Goal: Transaction & Acquisition: Purchase product/service

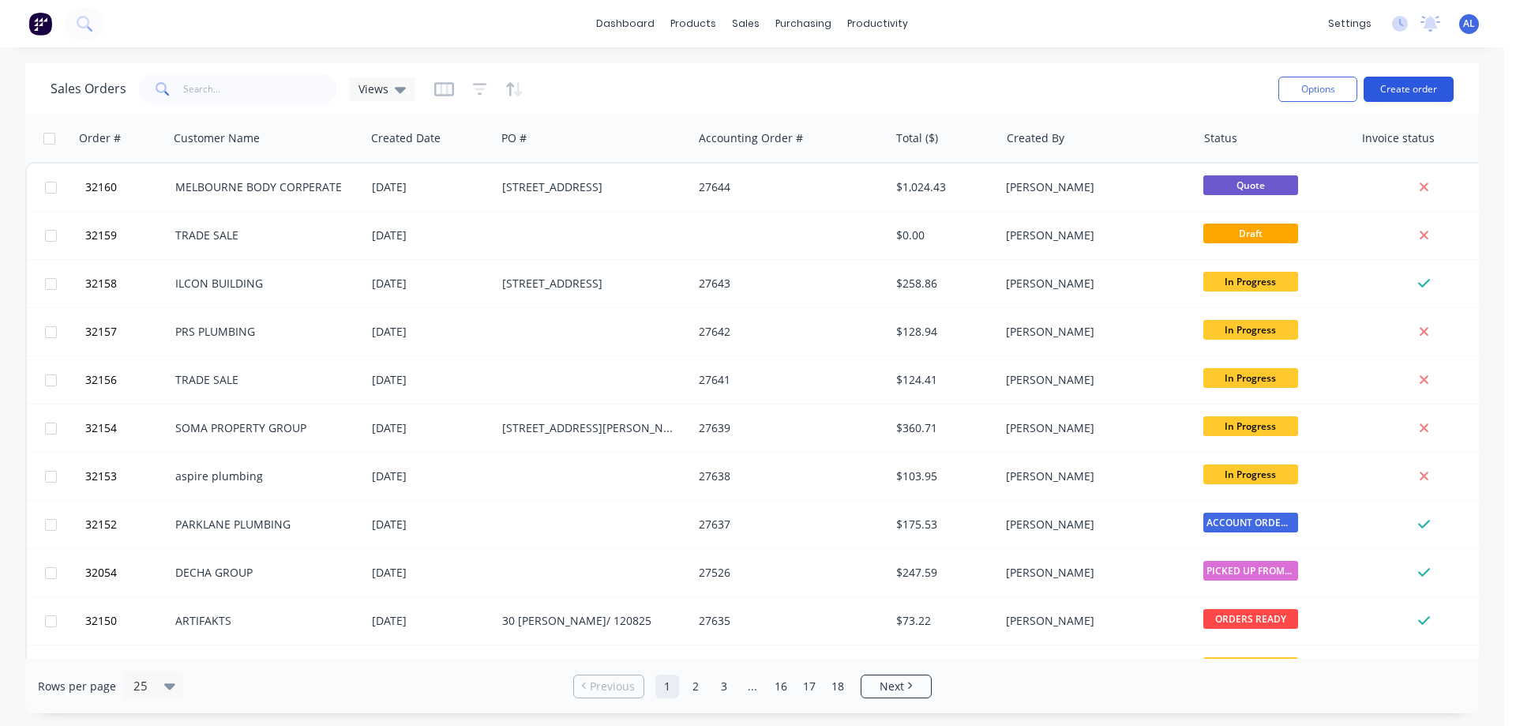
click at [1393, 92] on button "Create order" at bounding box center [1408, 89] width 90 height 25
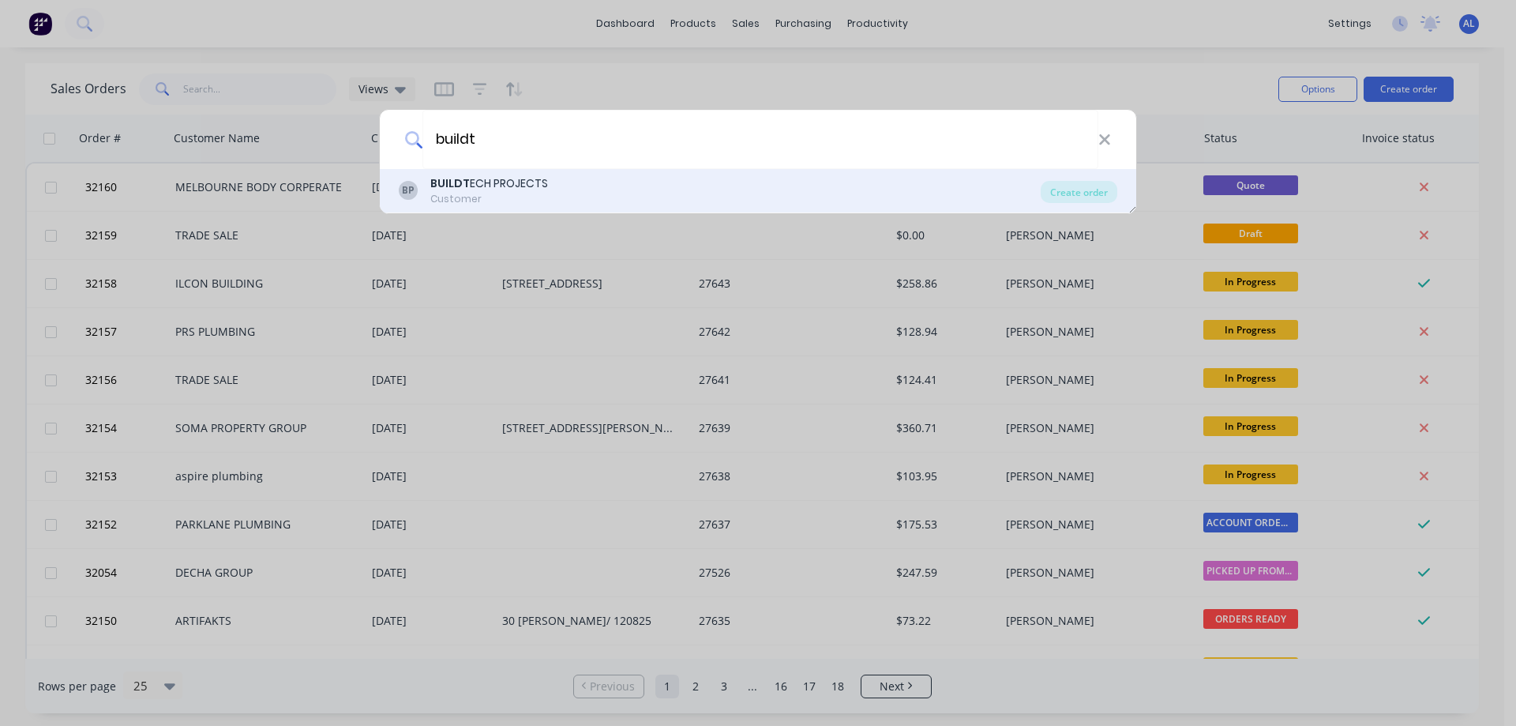
type input "buildt"
click at [571, 194] on div "BP BUILDT ECH PROJECTS Customer" at bounding box center [720, 190] width 642 height 31
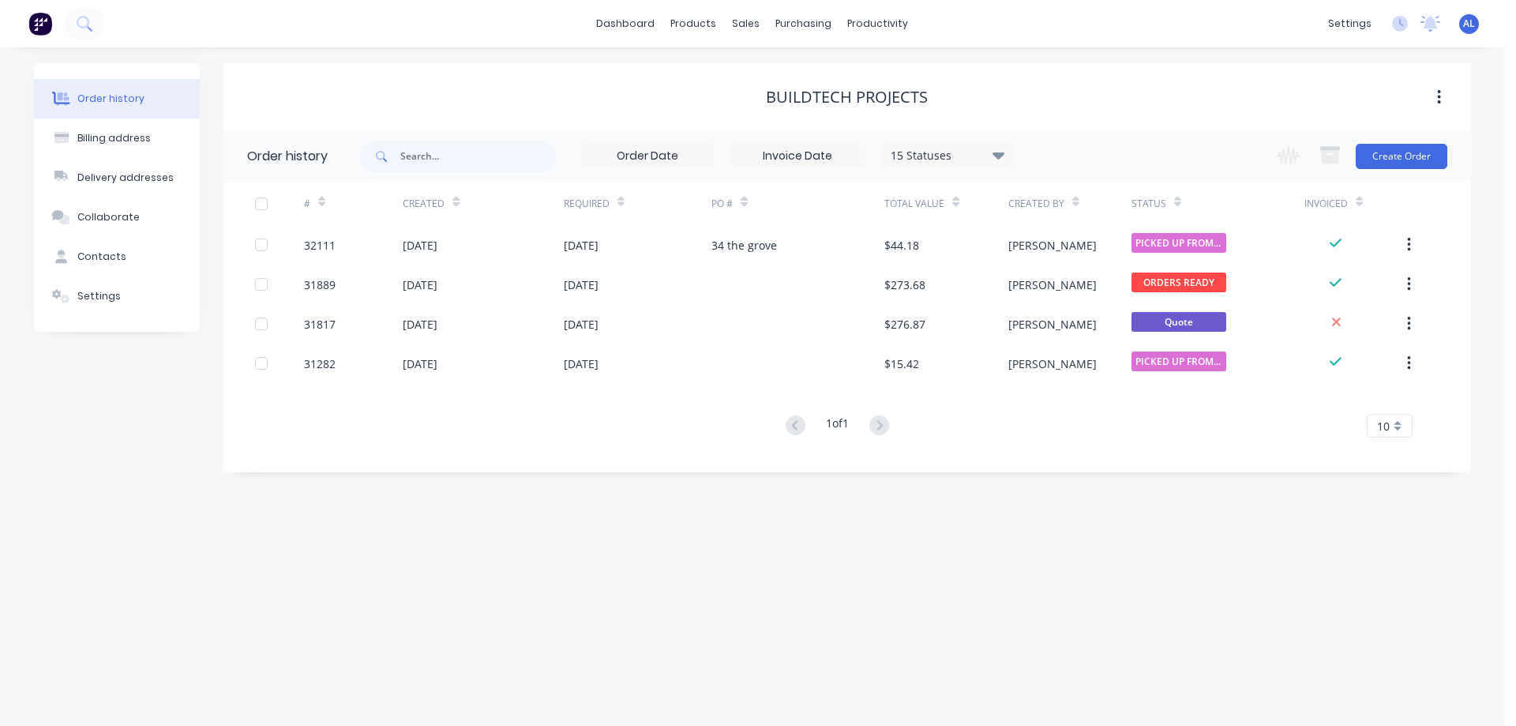
drag, startPoint x: 1419, startPoint y: 291, endPoint x: 696, endPoint y: 557, distance: 770.8
click at [696, 557] on div "Order history Billing address Delivery addresses Collaborate Contacts Settings …" at bounding box center [752, 386] width 1504 height 678
click at [1397, 156] on button "Create Order" at bounding box center [1401, 156] width 92 height 25
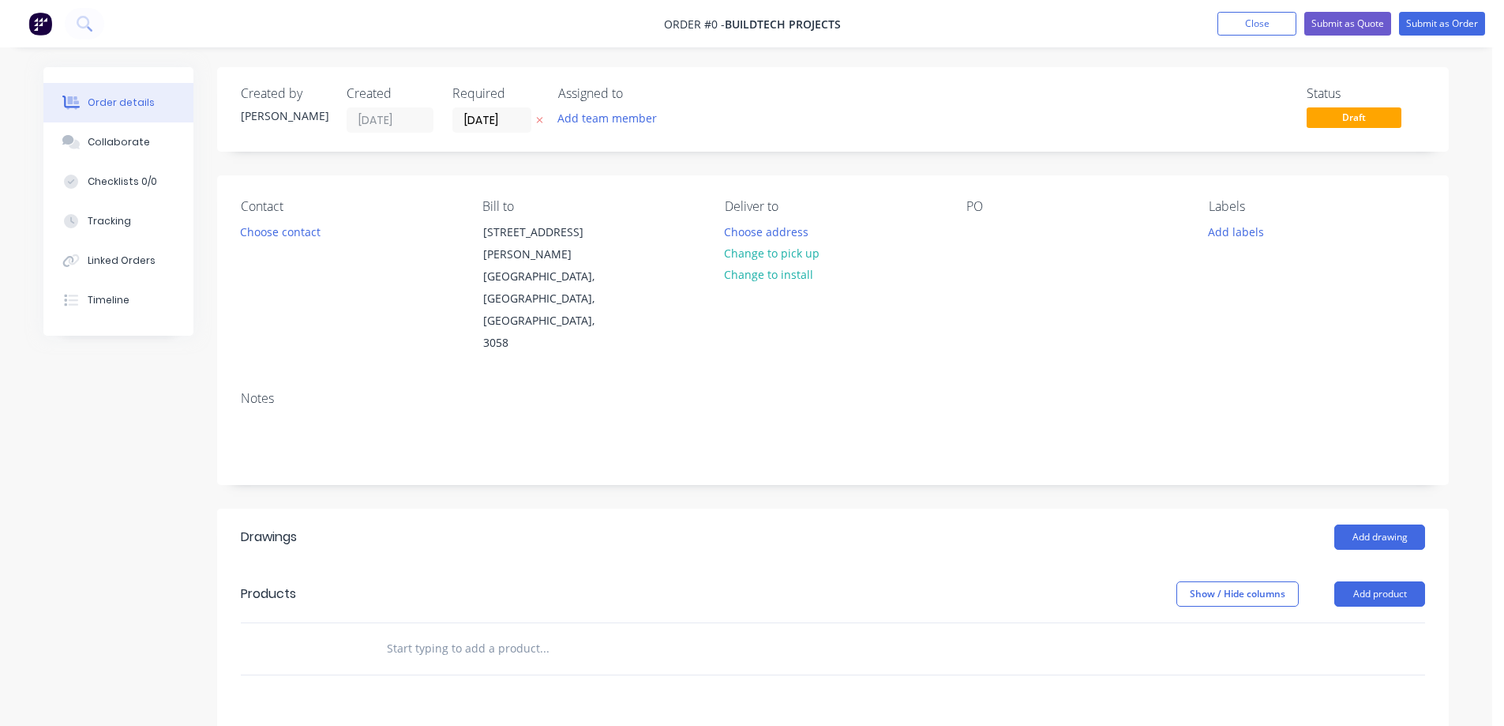
click at [324, 220] on div "Choose contact" at bounding box center [280, 230] width 97 height 21
click at [309, 238] on button "Choose contact" at bounding box center [280, 230] width 97 height 21
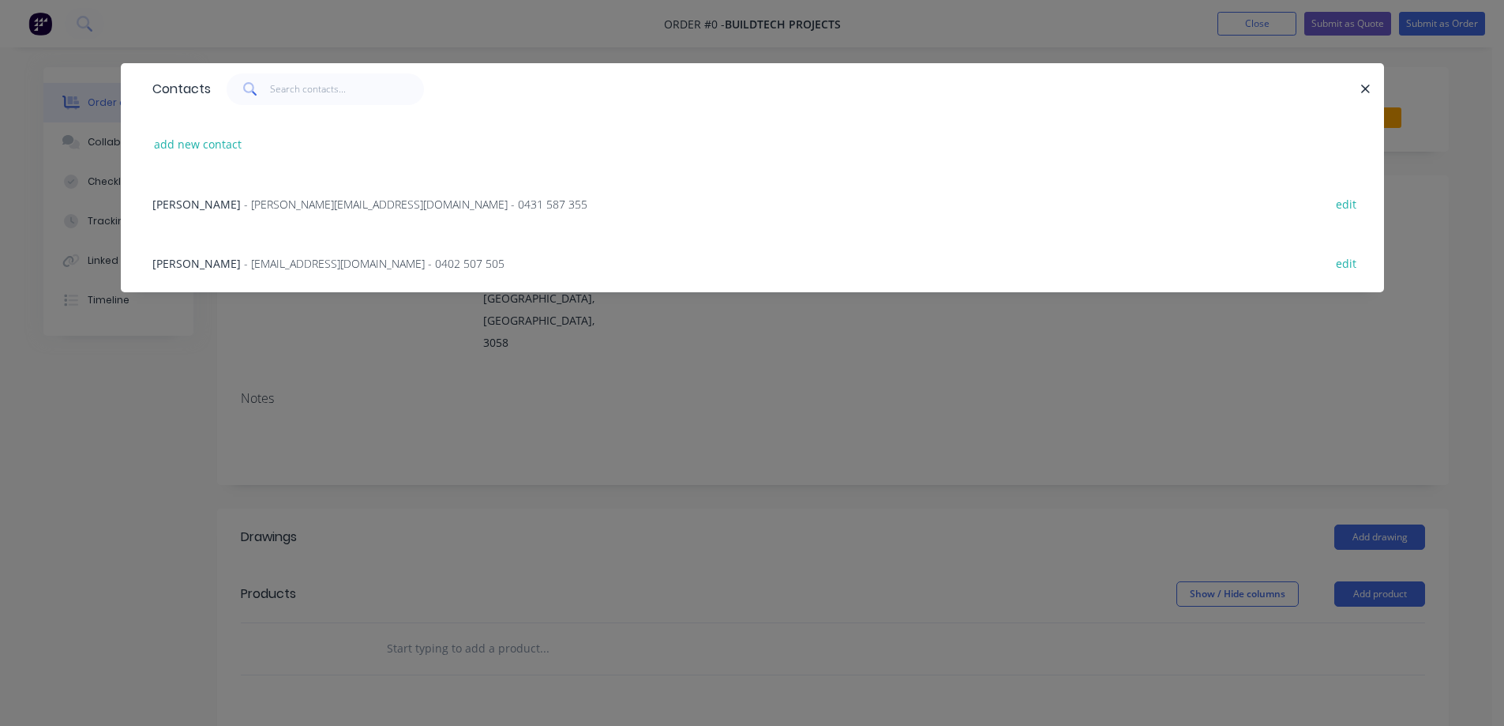
click at [366, 201] on span "- [PERSON_NAME][EMAIL_ADDRESS][DOMAIN_NAME] - 0431 587 355" at bounding box center [415, 204] width 343 height 15
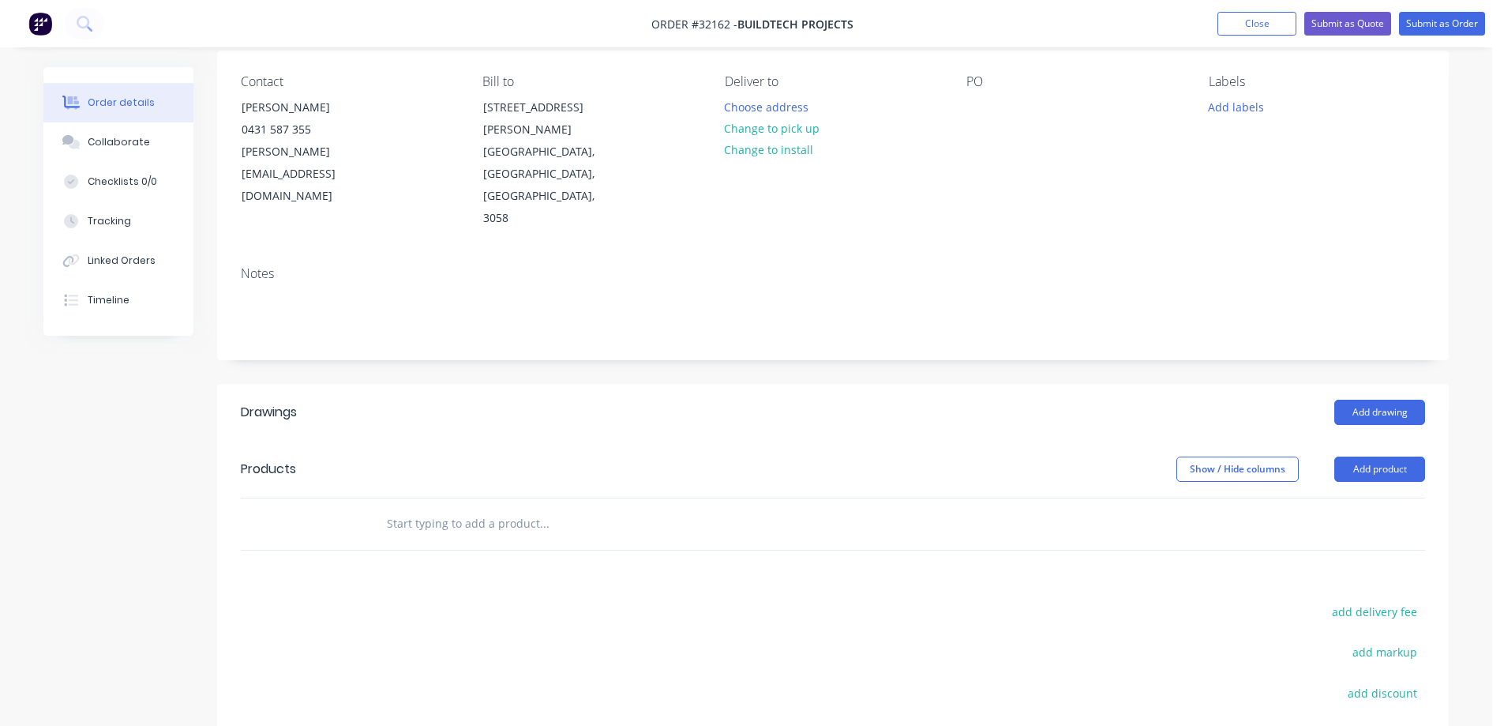
scroll to position [286, 0]
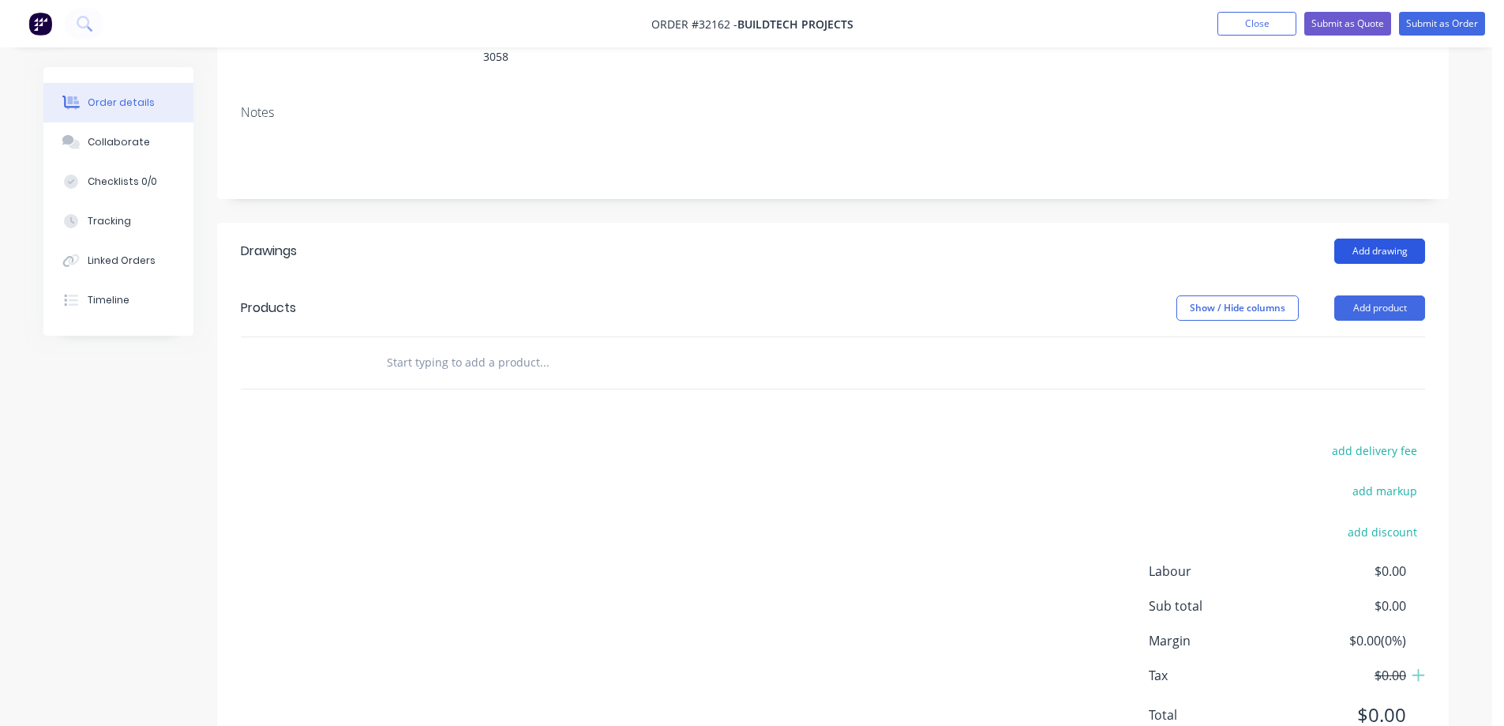
click at [1375, 238] on button "Add drawing" at bounding box center [1379, 250] width 91 height 25
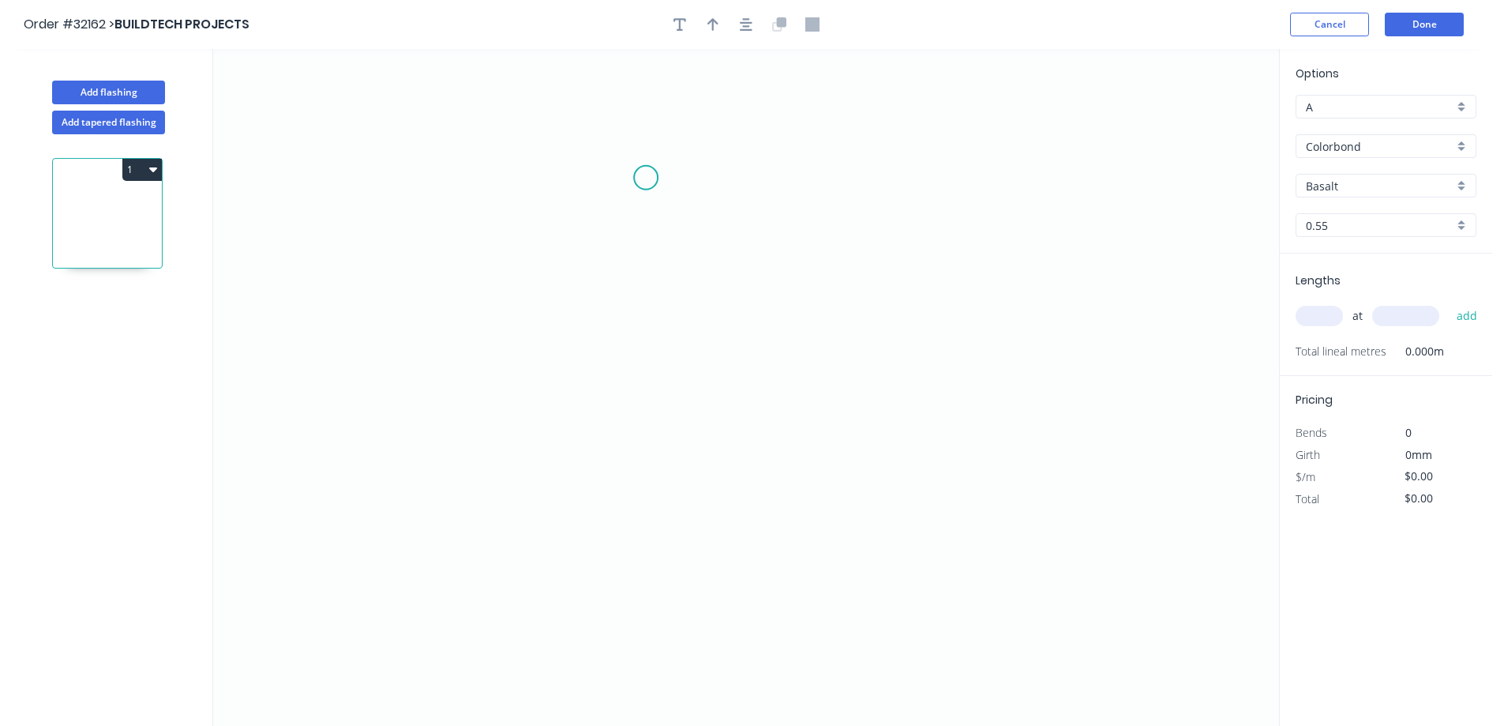
click at [646, 178] on icon "0" at bounding box center [746, 387] width 1066 height 677
click at [647, 378] on icon "0" at bounding box center [746, 387] width 1066 height 677
click at [809, 415] on icon "0 ?" at bounding box center [746, 387] width 1066 height 677
click at [806, 468] on icon "0 ? ? ? º" at bounding box center [746, 387] width 1066 height 677
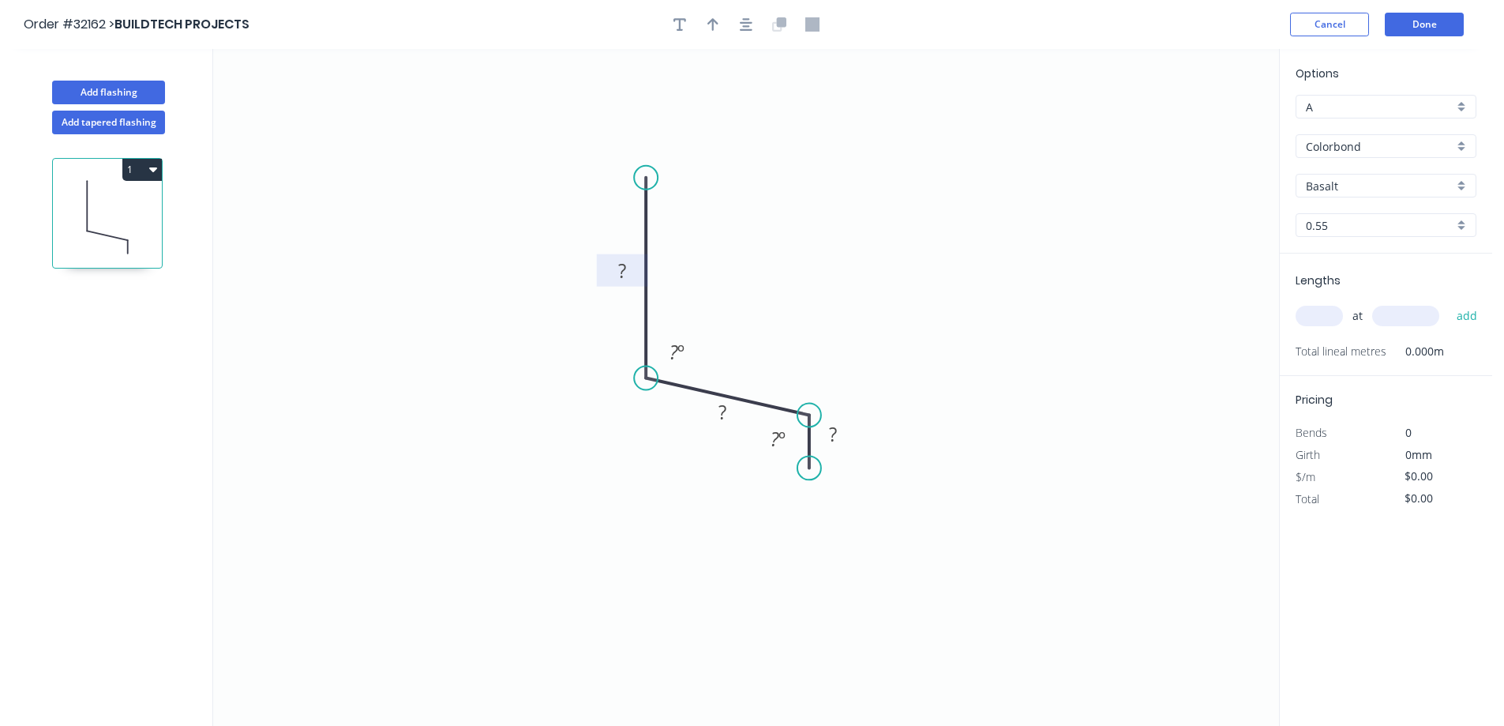
click at [629, 274] on rect at bounding box center [622, 272] width 32 height 22
type input "$7.85"
click at [740, 30] on icon "button" at bounding box center [746, 24] width 13 height 14
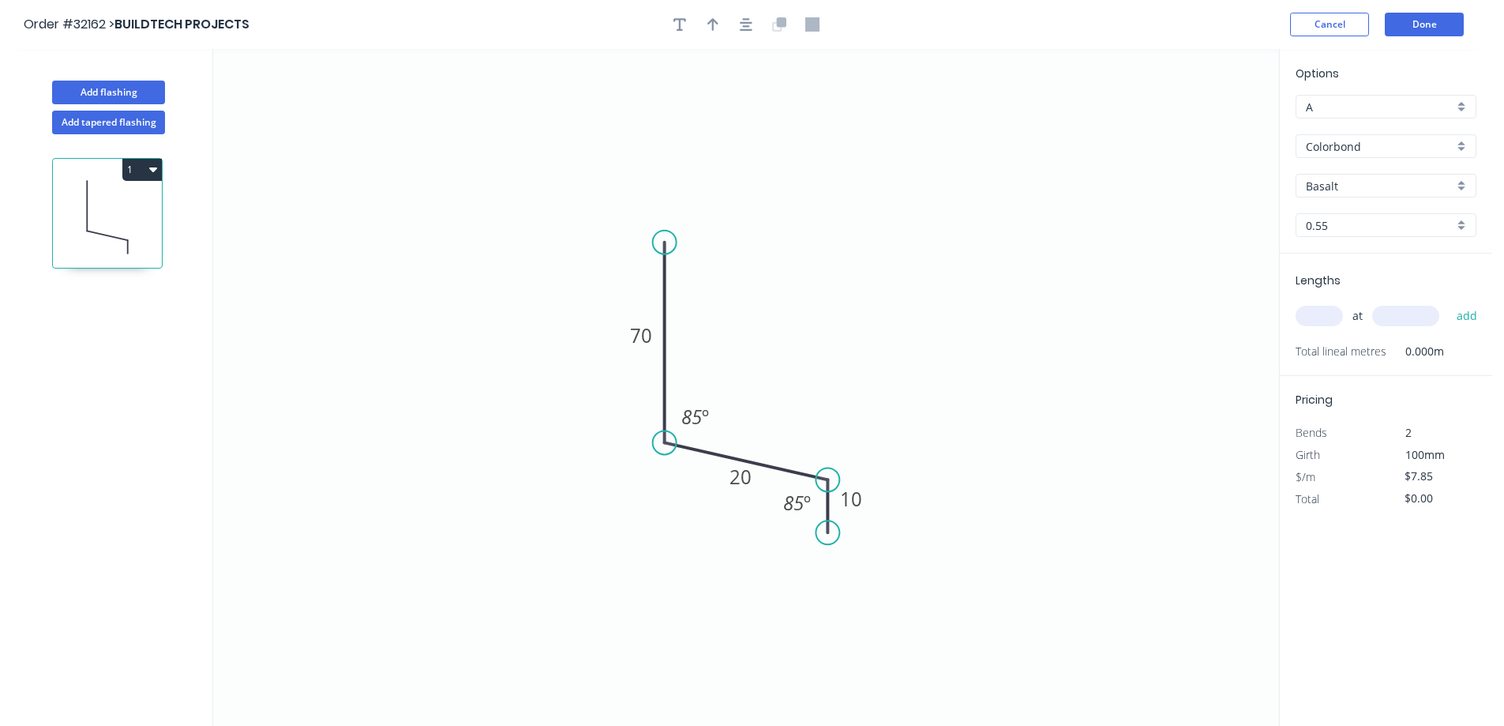
click at [1460, 181] on div "Basalt" at bounding box center [1385, 186] width 181 height 24
click at [1406, 214] on div "Monument" at bounding box center [1385, 208] width 179 height 28
type input "Monument"
click at [1323, 322] on input "text" at bounding box center [1318, 316] width 47 height 21
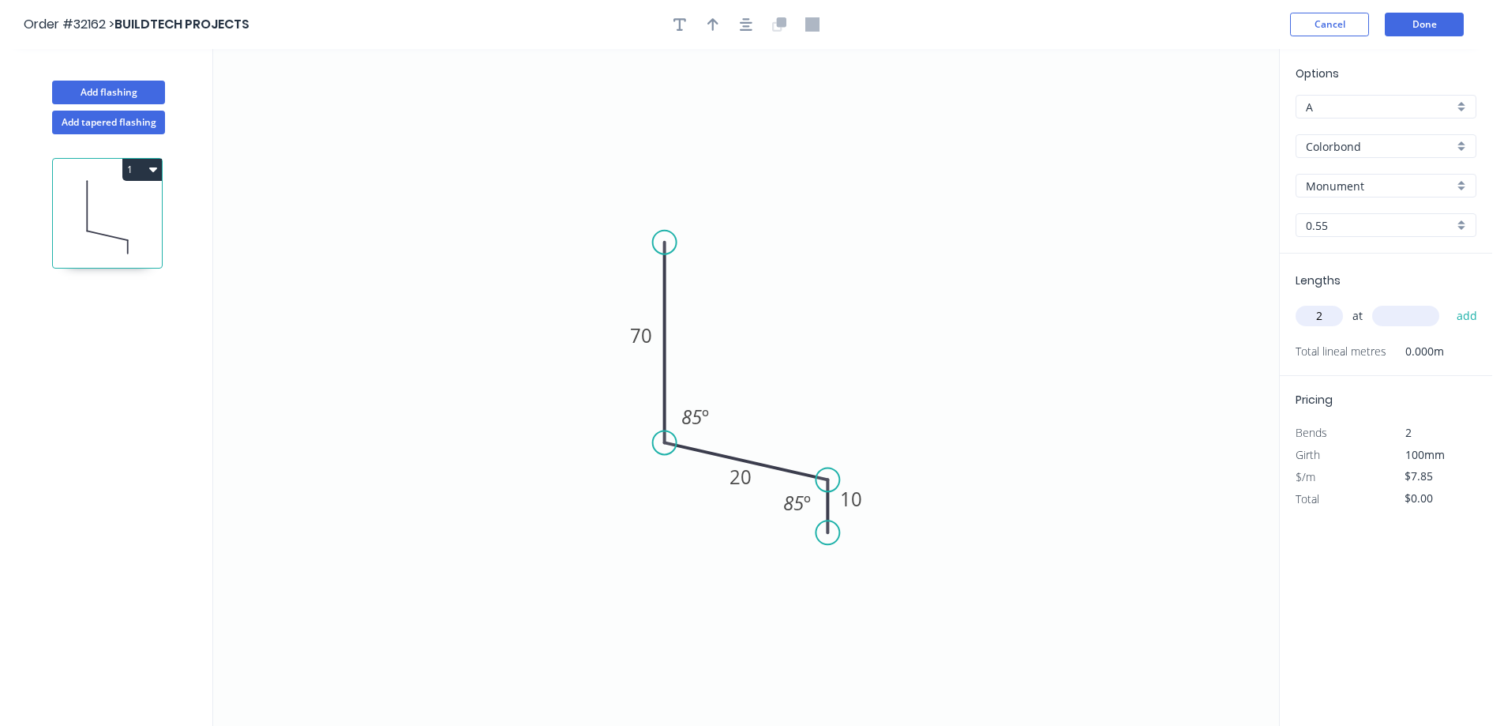
type input "2"
type input "1100"
click at [1449, 302] on button "add" at bounding box center [1467, 315] width 37 height 27
type input "$17.27"
click at [718, 24] on button "button" at bounding box center [713, 25] width 24 height 24
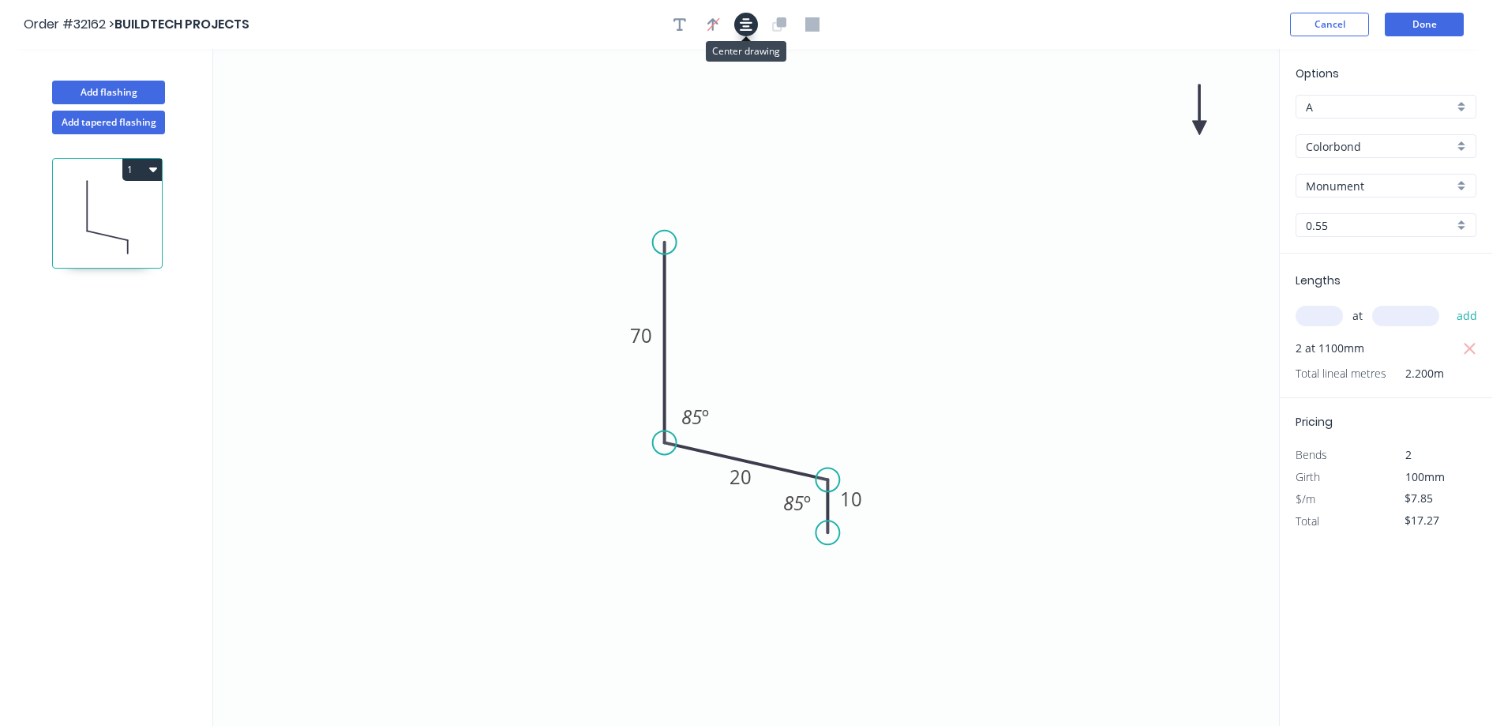
click at [743, 27] on icon "button" at bounding box center [746, 24] width 13 height 14
drag, startPoint x: 1195, startPoint y: 124, endPoint x: 770, endPoint y: 362, distance: 487.4
click at [759, 369] on icon at bounding box center [755, 354] width 14 height 51
click at [1438, 33] on button "Done" at bounding box center [1424, 25] width 79 height 24
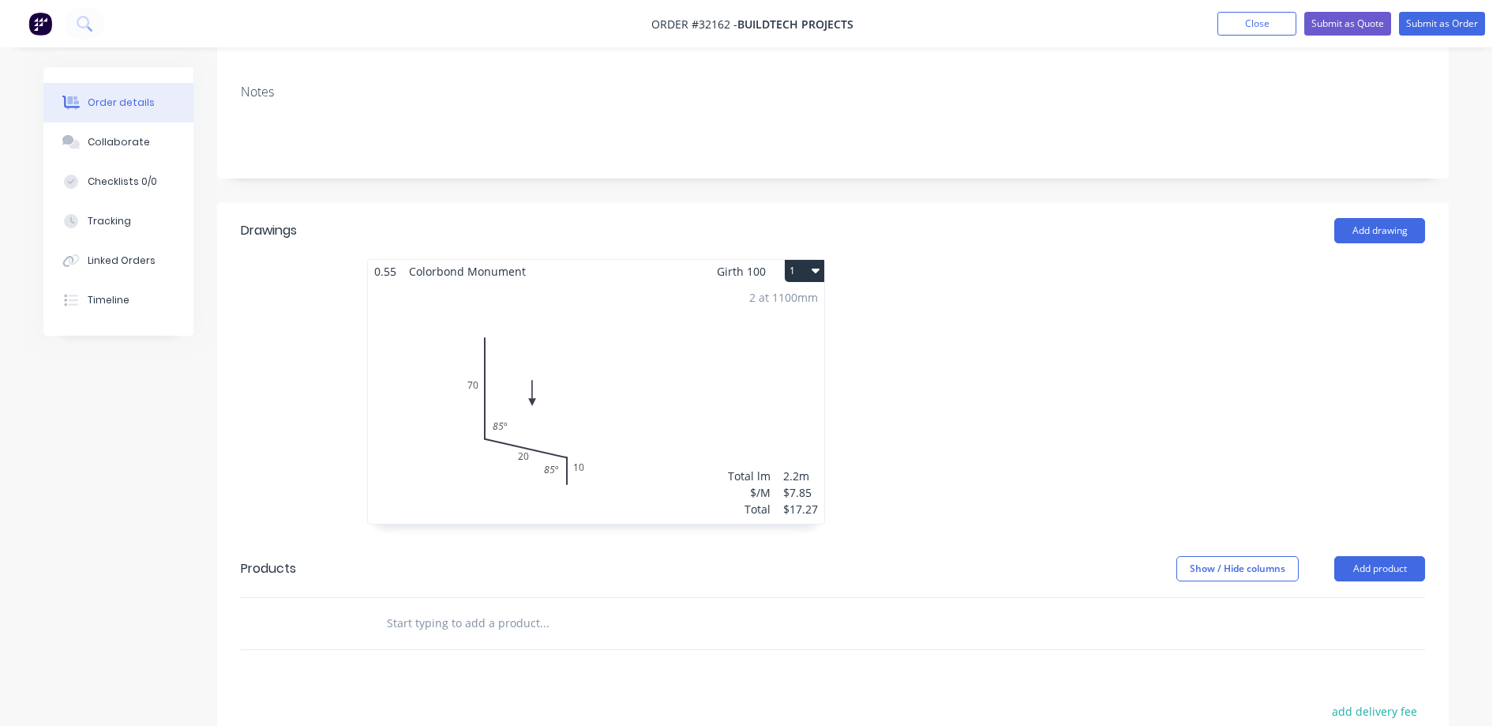
scroll to position [316, 0]
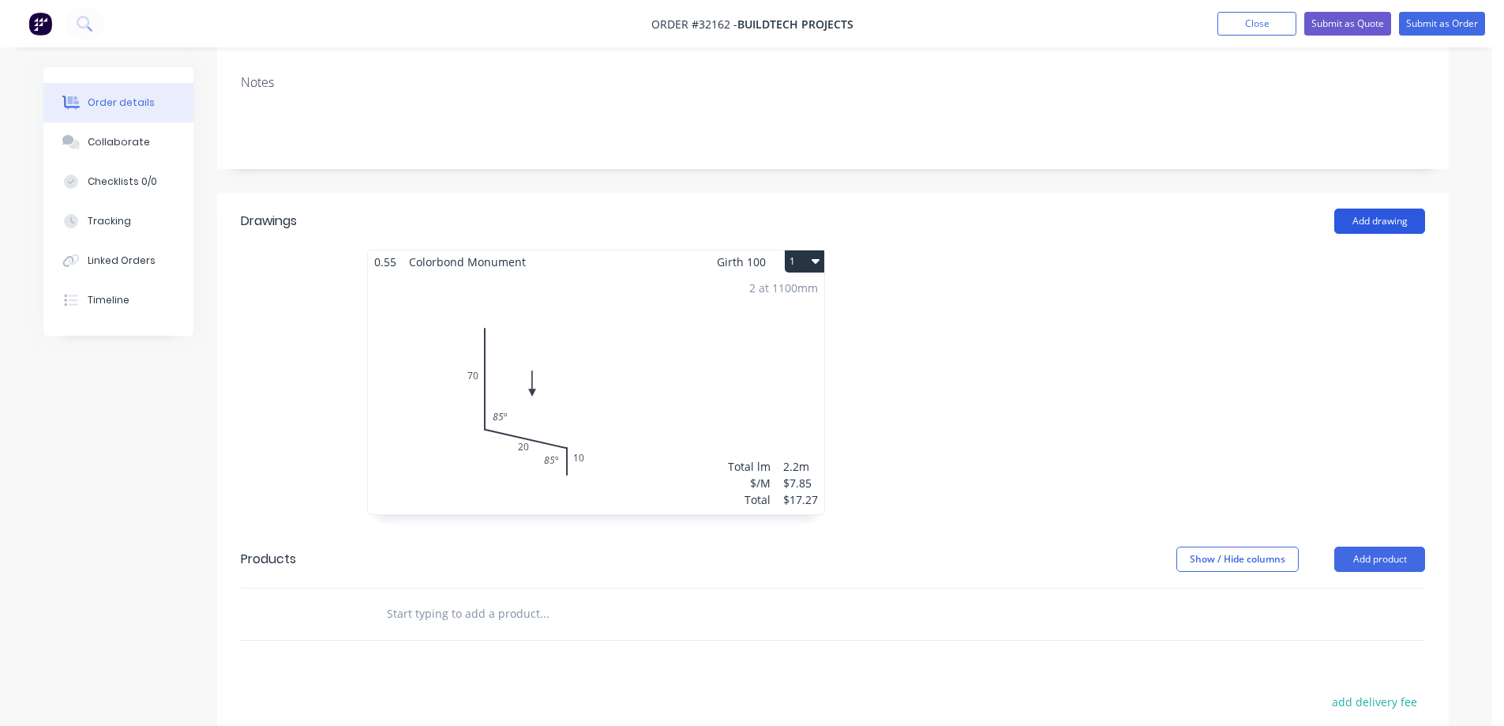
click at [1389, 208] on button "Add drawing" at bounding box center [1379, 220] width 91 height 25
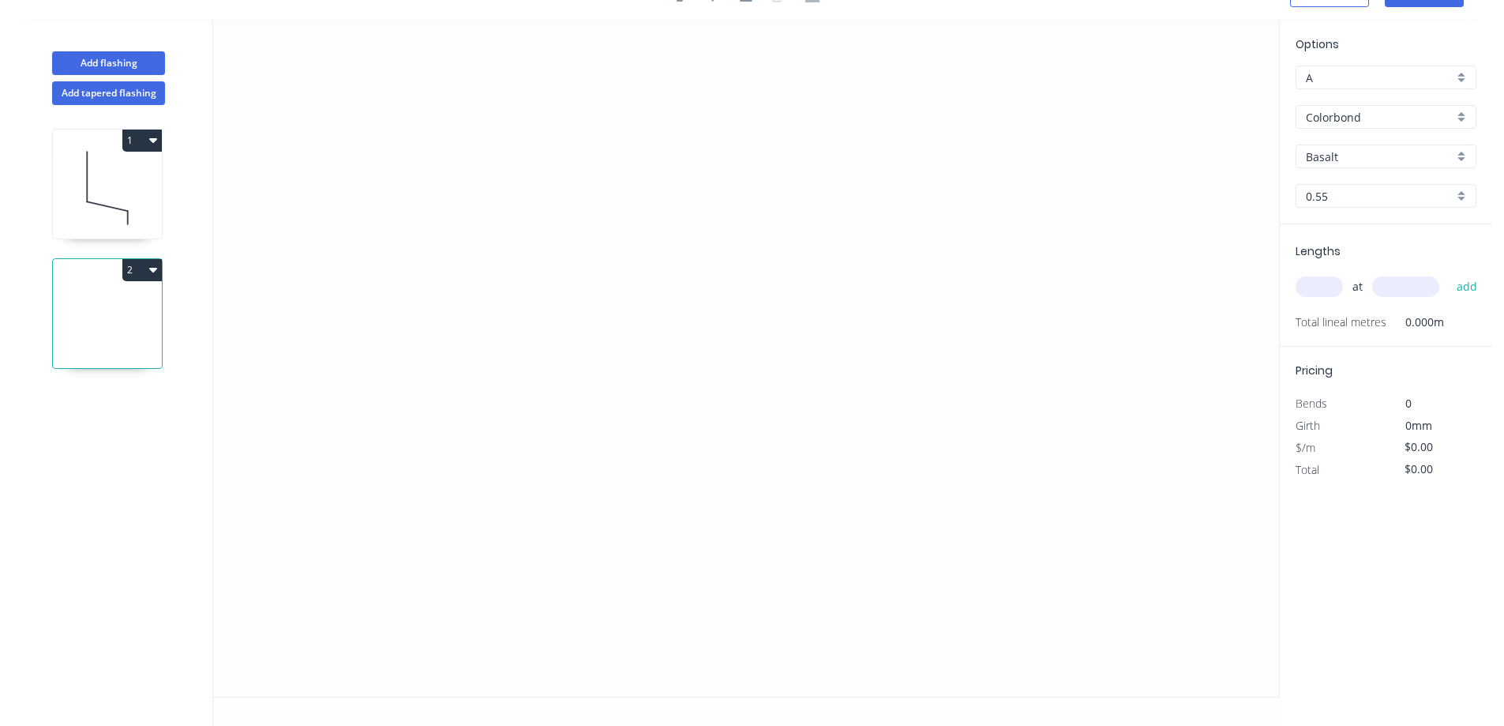
scroll to position [29, 0]
click at [582, 126] on icon "0" at bounding box center [746, 358] width 1066 height 677
click at [588, 390] on icon "0" at bounding box center [746, 358] width 1066 height 677
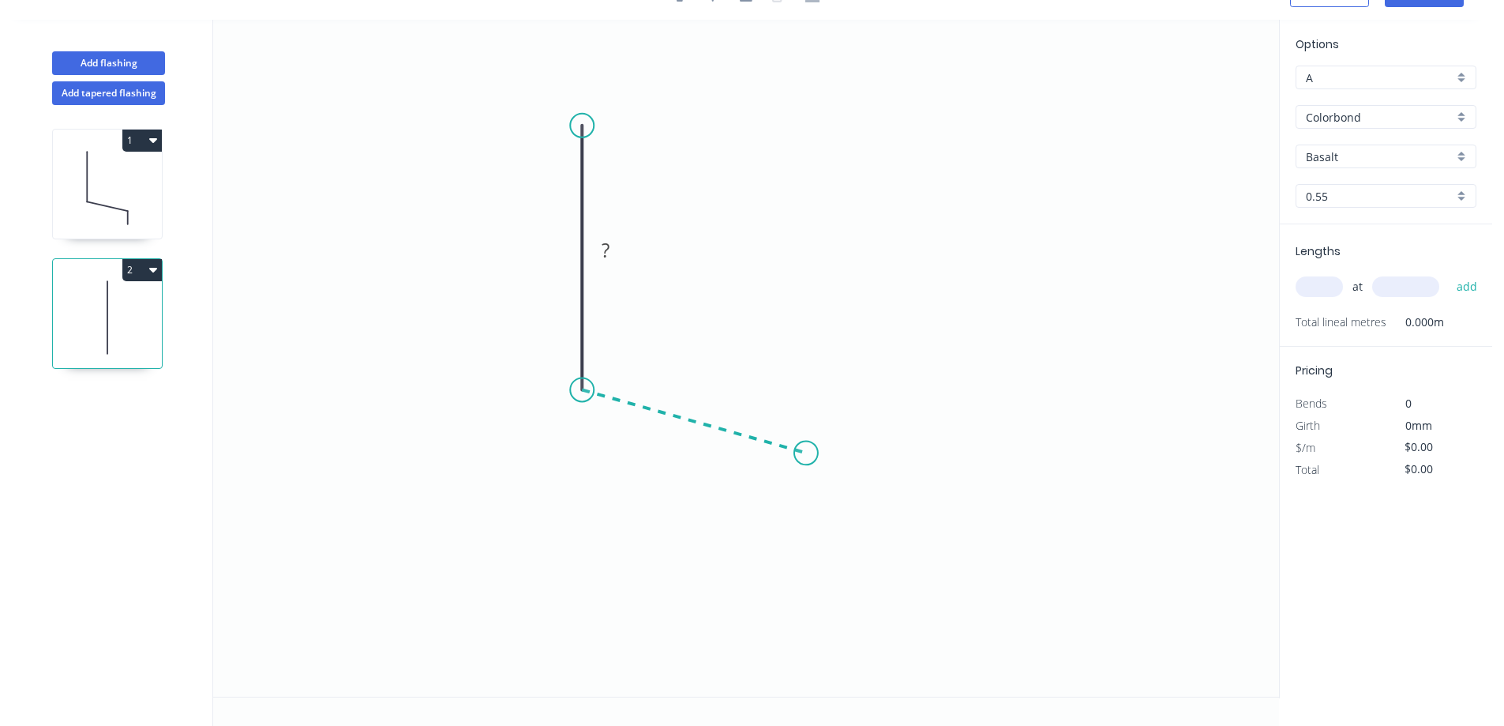
click at [806, 453] on icon "0 ?" at bounding box center [746, 358] width 1066 height 677
drag, startPoint x: 805, startPoint y: 523, endPoint x: 60, endPoint y: 570, distance: 746.7
click at [801, 524] on icon "0 ? ? ? º" at bounding box center [746, 358] width 1066 height 677
click at [561, 250] on tspan "?" at bounding box center [558, 250] width 8 height 26
type input "$9.56"
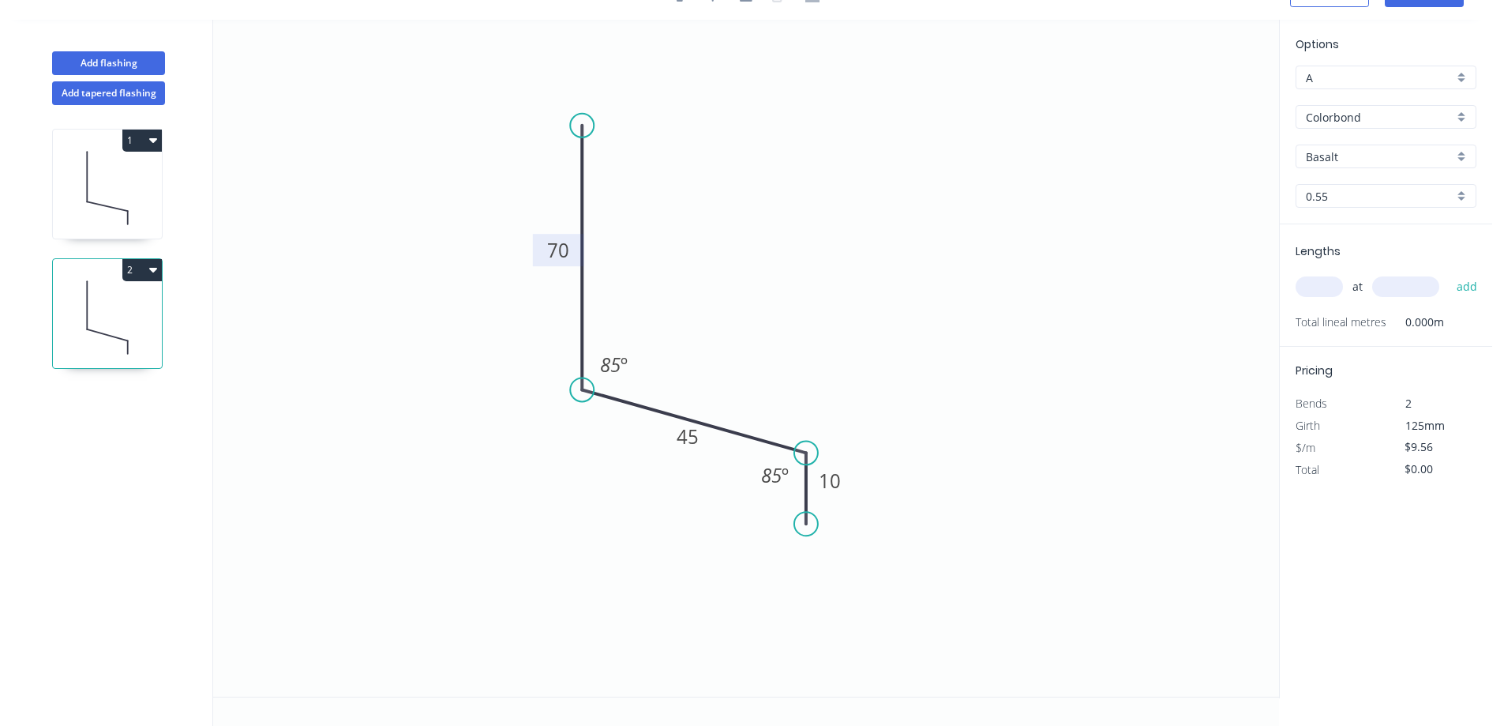
scroll to position [0, 0]
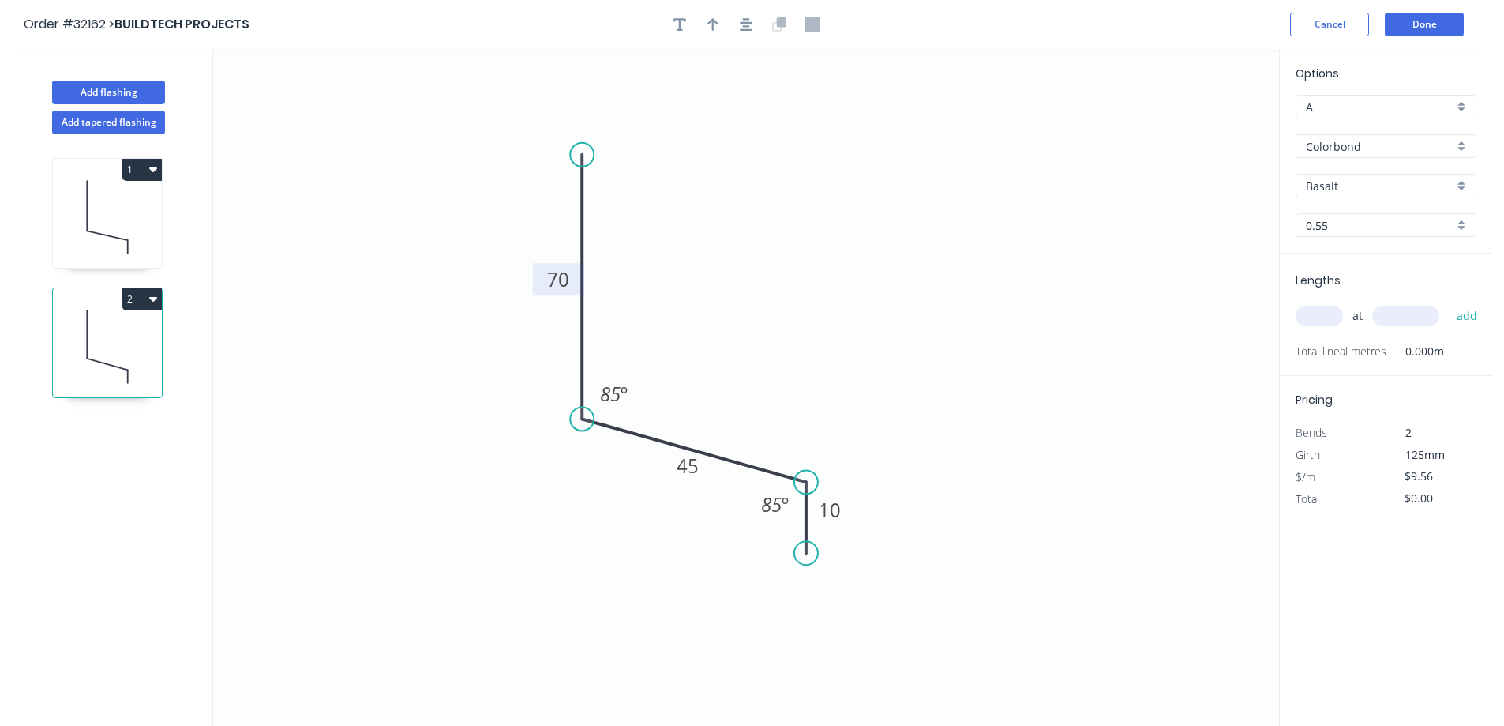
click at [724, 32] on div at bounding box center [746, 25] width 166 height 24
click at [749, 22] on icon "button" at bounding box center [746, 24] width 13 height 13
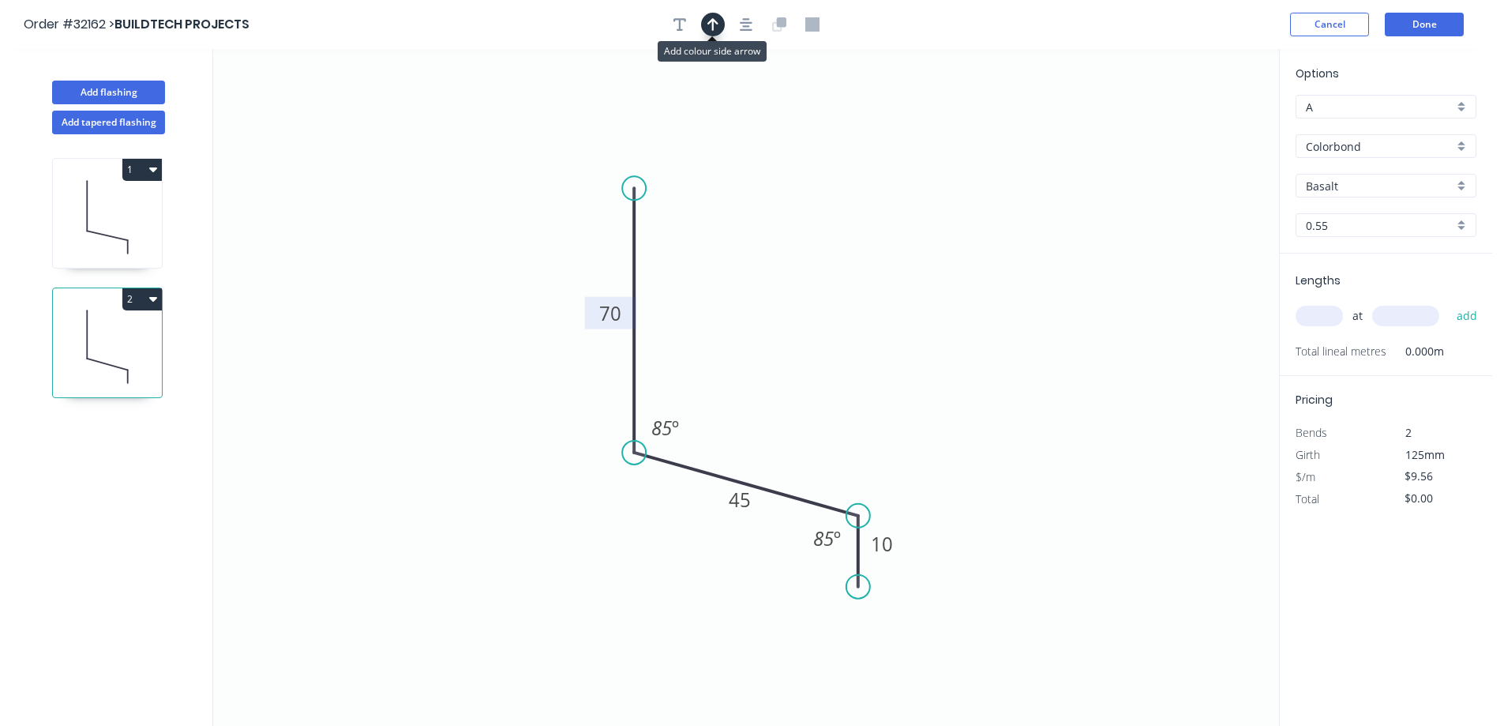
click at [707, 26] on icon "button" at bounding box center [712, 24] width 11 height 14
drag, startPoint x: 1198, startPoint y: 123, endPoint x: 761, endPoint y: 404, distance: 519.2
click at [761, 404] on icon at bounding box center [761, 386] width 14 height 51
click at [1458, 186] on div "Basalt" at bounding box center [1385, 186] width 181 height 24
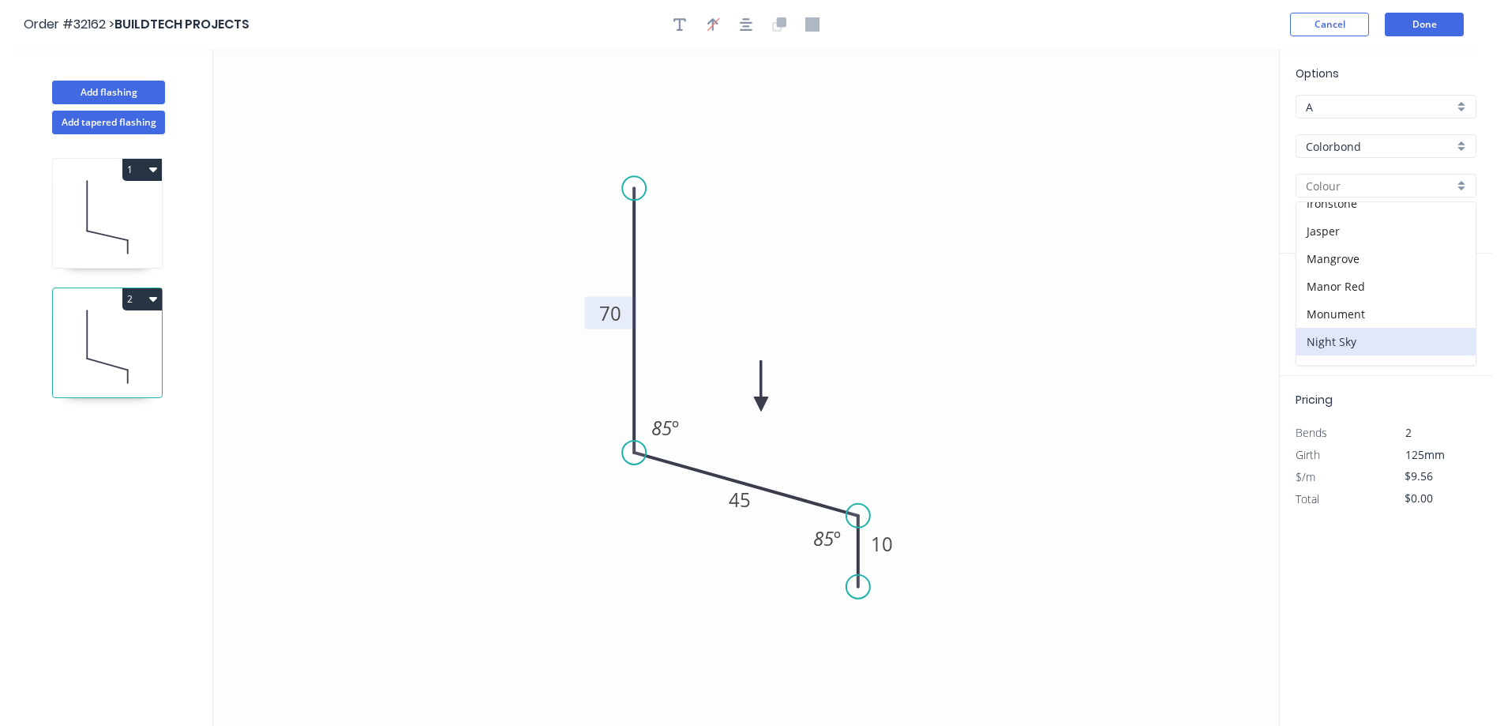
scroll to position [316, 0]
click at [1391, 291] on div "Monument" at bounding box center [1385, 287] width 179 height 28
type input "Monument"
drag, startPoint x: 1320, startPoint y: 321, endPoint x: 1279, endPoint y: 325, distance: 41.2
click at [1314, 322] on input "text" at bounding box center [1318, 316] width 47 height 21
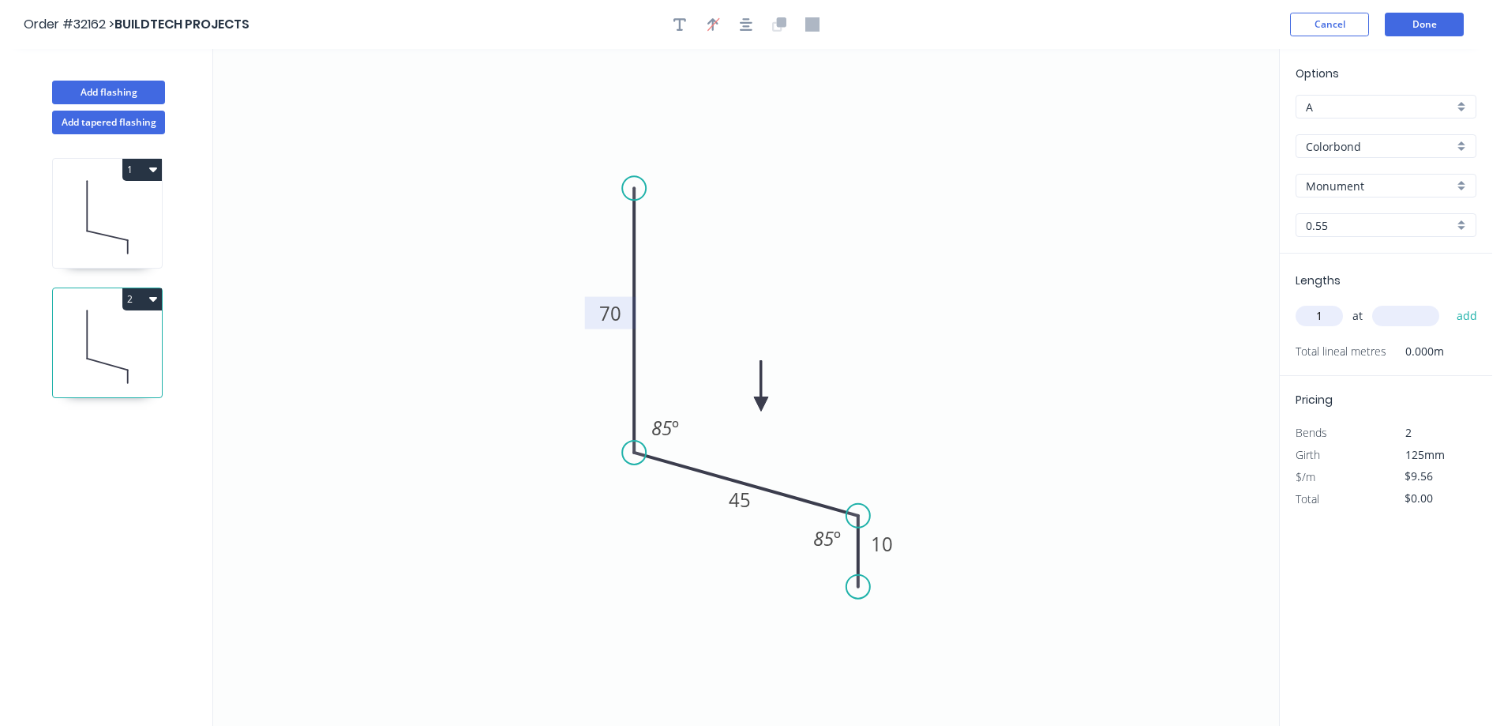
type input "1"
type input "1800"
click at [1449, 302] on button "add" at bounding box center [1467, 315] width 37 height 27
type input "$17.21"
click at [1433, 22] on button "Done" at bounding box center [1424, 25] width 79 height 24
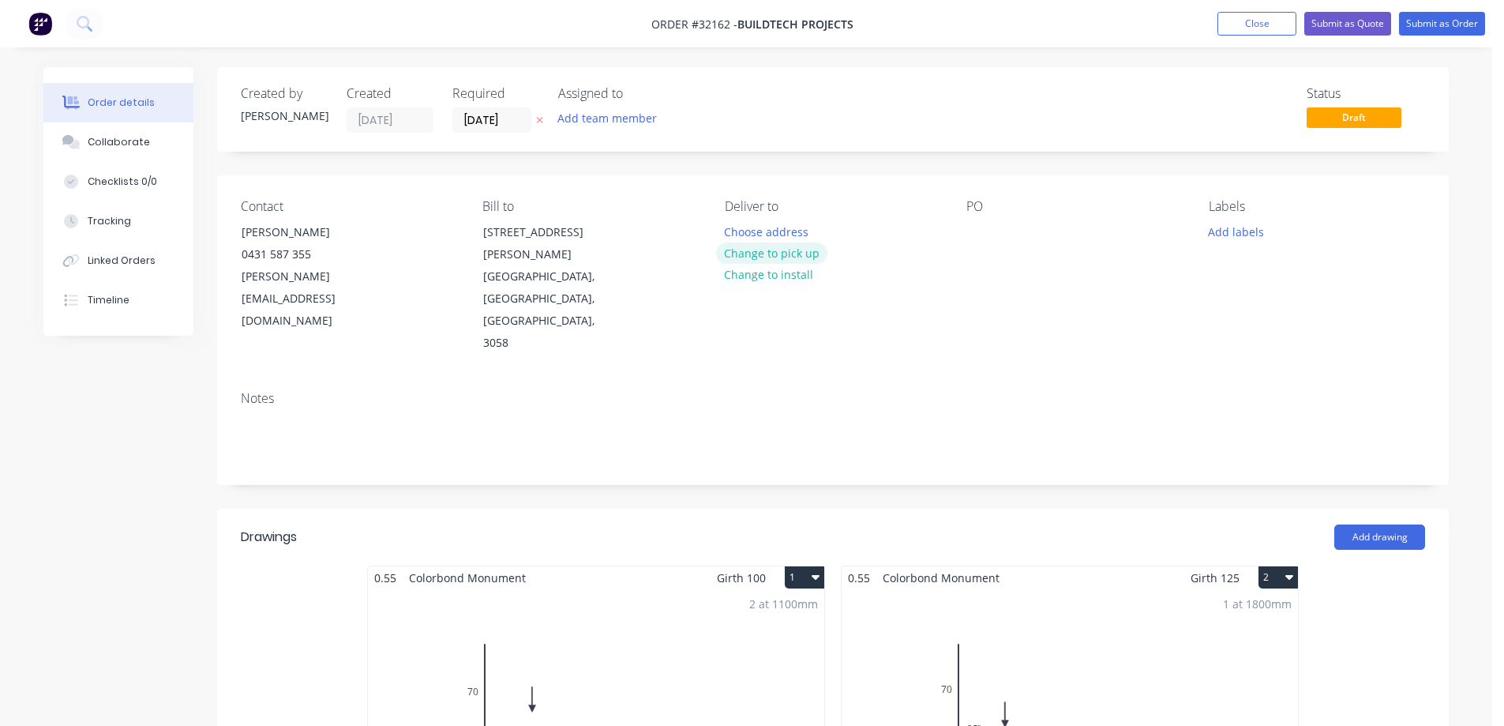
click at [804, 256] on button "Change to pick up" at bounding box center [772, 252] width 112 height 21
click at [981, 231] on div at bounding box center [978, 231] width 25 height 23
click at [1432, 24] on button "Submit as Order" at bounding box center [1442, 24] width 86 height 24
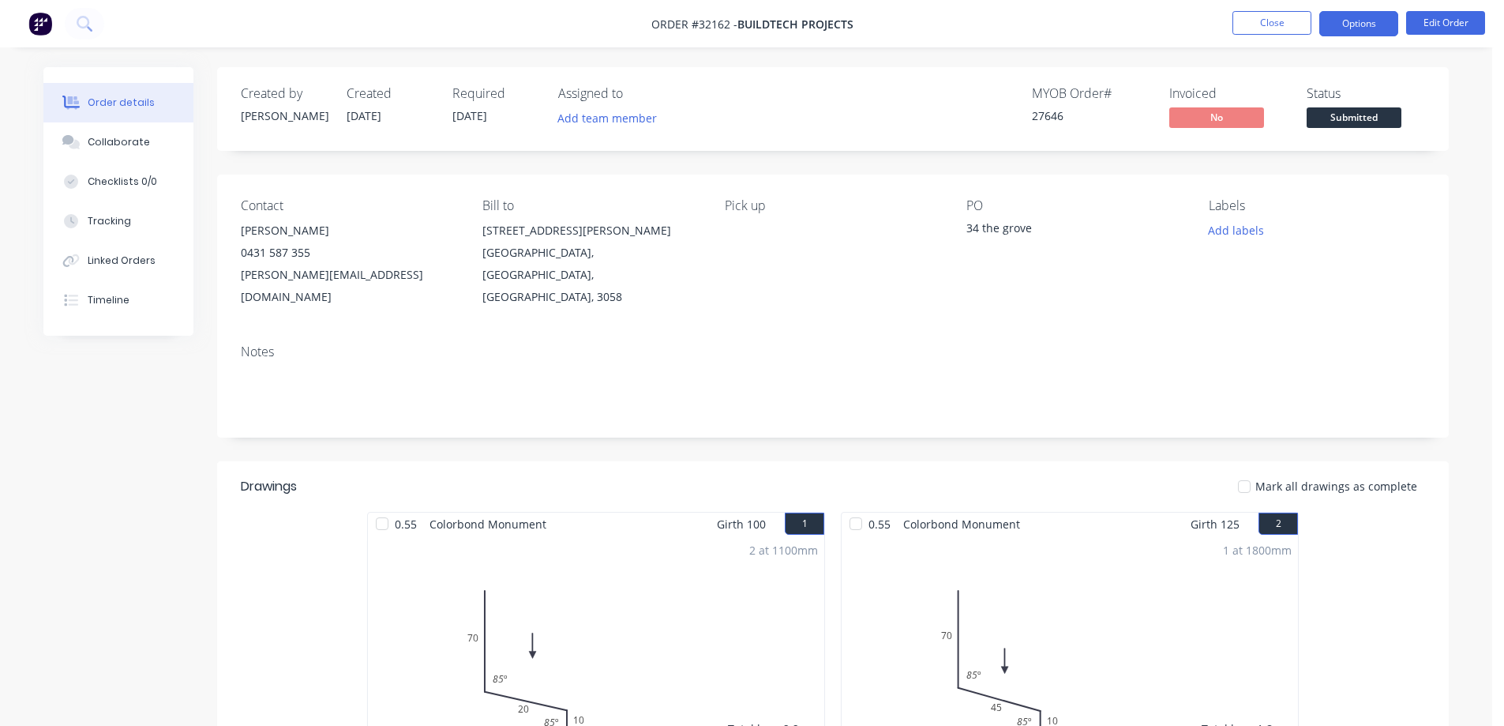
click at [1348, 27] on button "Options" at bounding box center [1358, 23] width 79 height 25
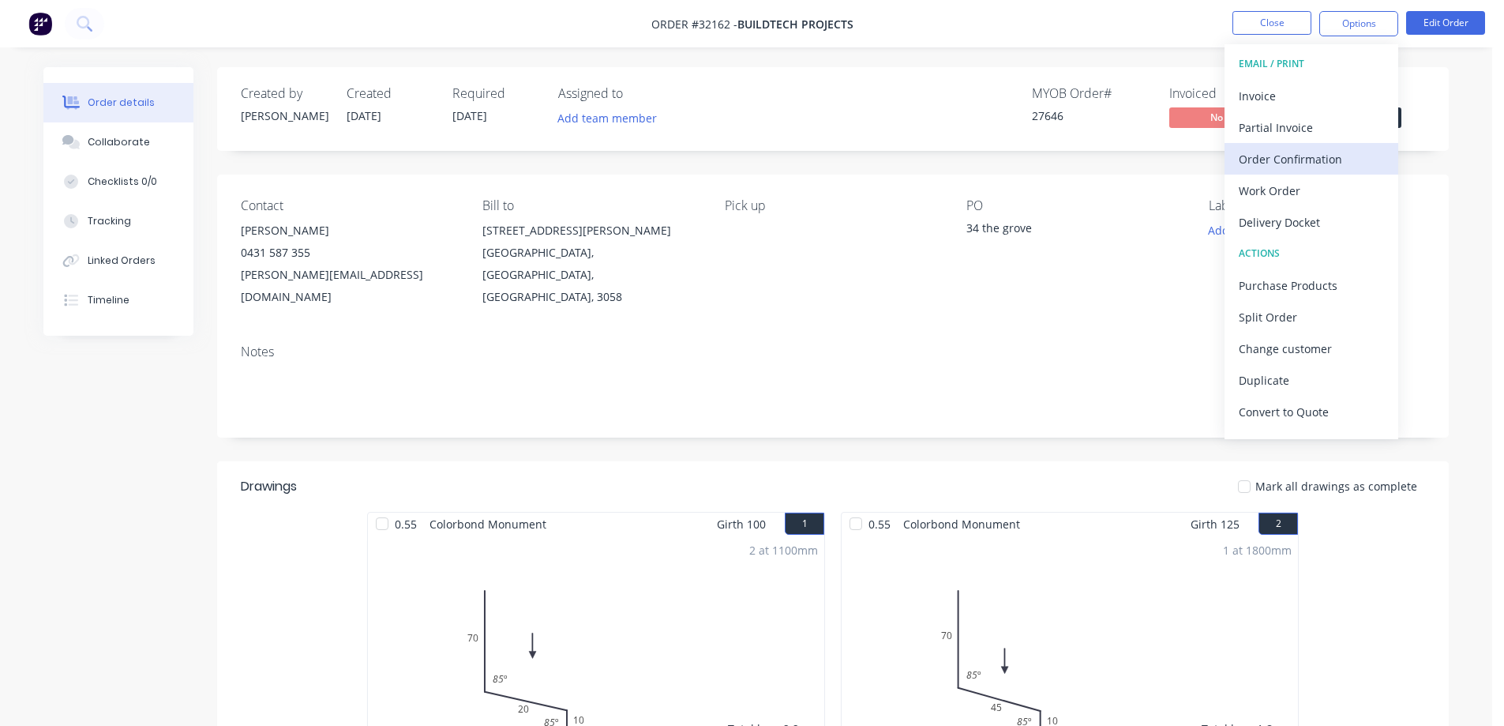
click at [1280, 155] on div "Order Confirmation" at bounding box center [1311, 159] width 145 height 23
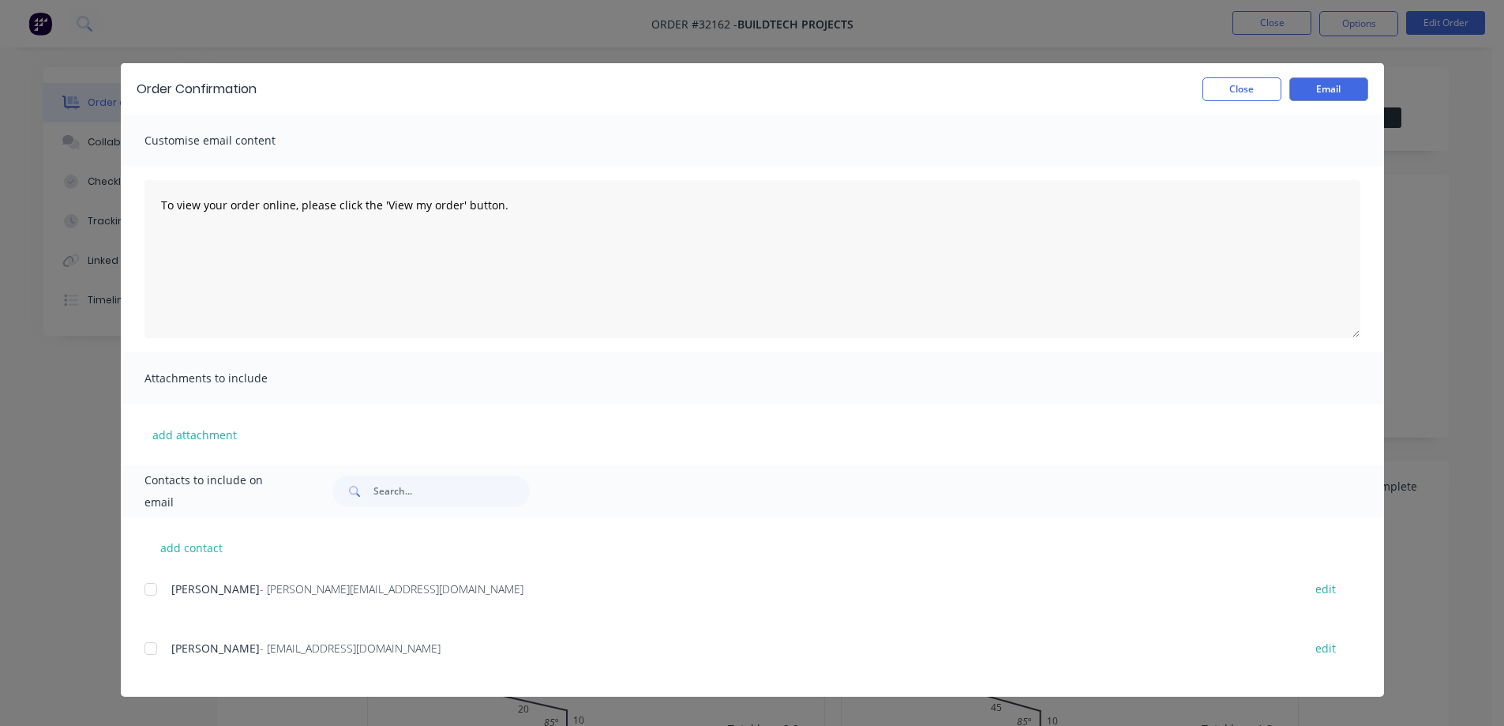
drag, startPoint x: 145, startPoint y: 586, endPoint x: 246, endPoint y: 580, distance: 101.2
click at [148, 587] on div at bounding box center [151, 589] width 32 height 32
click at [1355, 87] on button "Email" at bounding box center [1328, 89] width 79 height 24
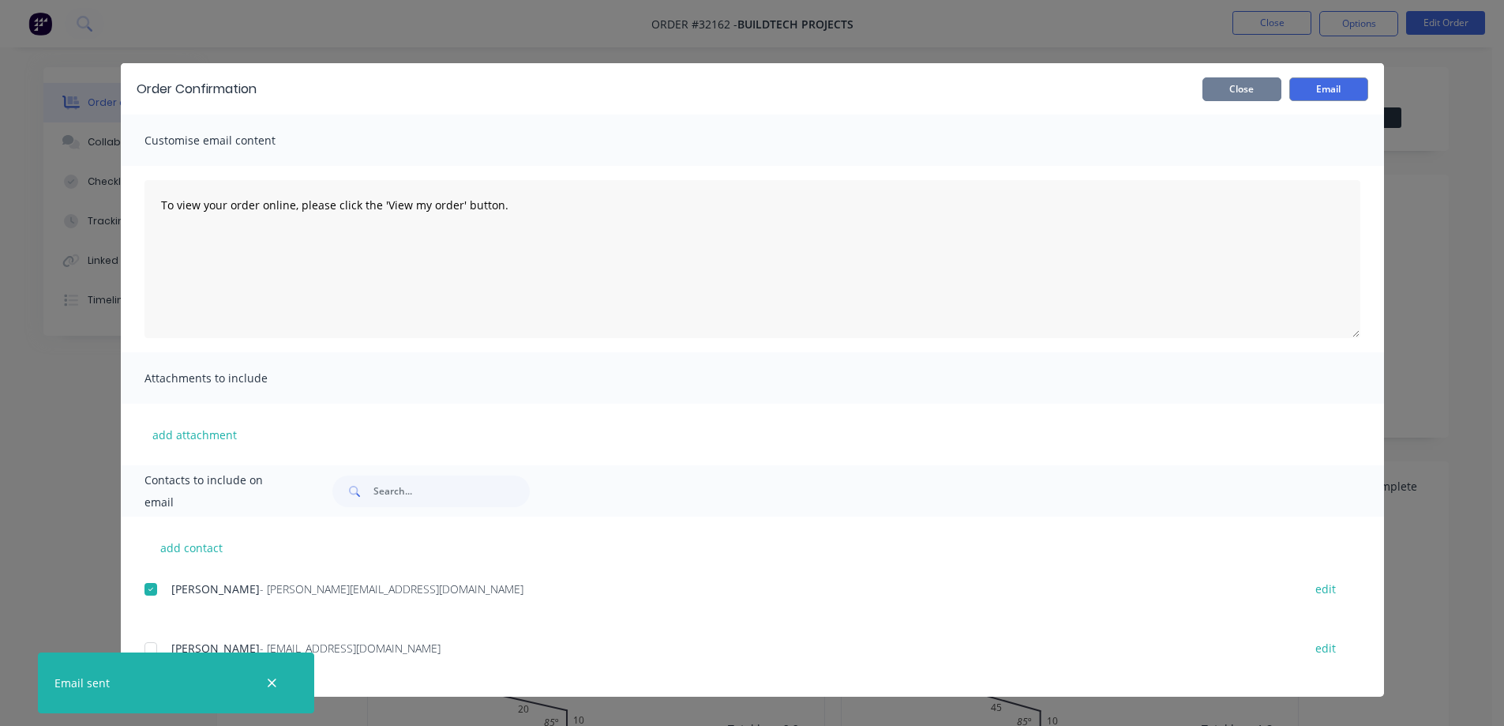
click at [1249, 86] on button "Close" at bounding box center [1241, 89] width 79 height 24
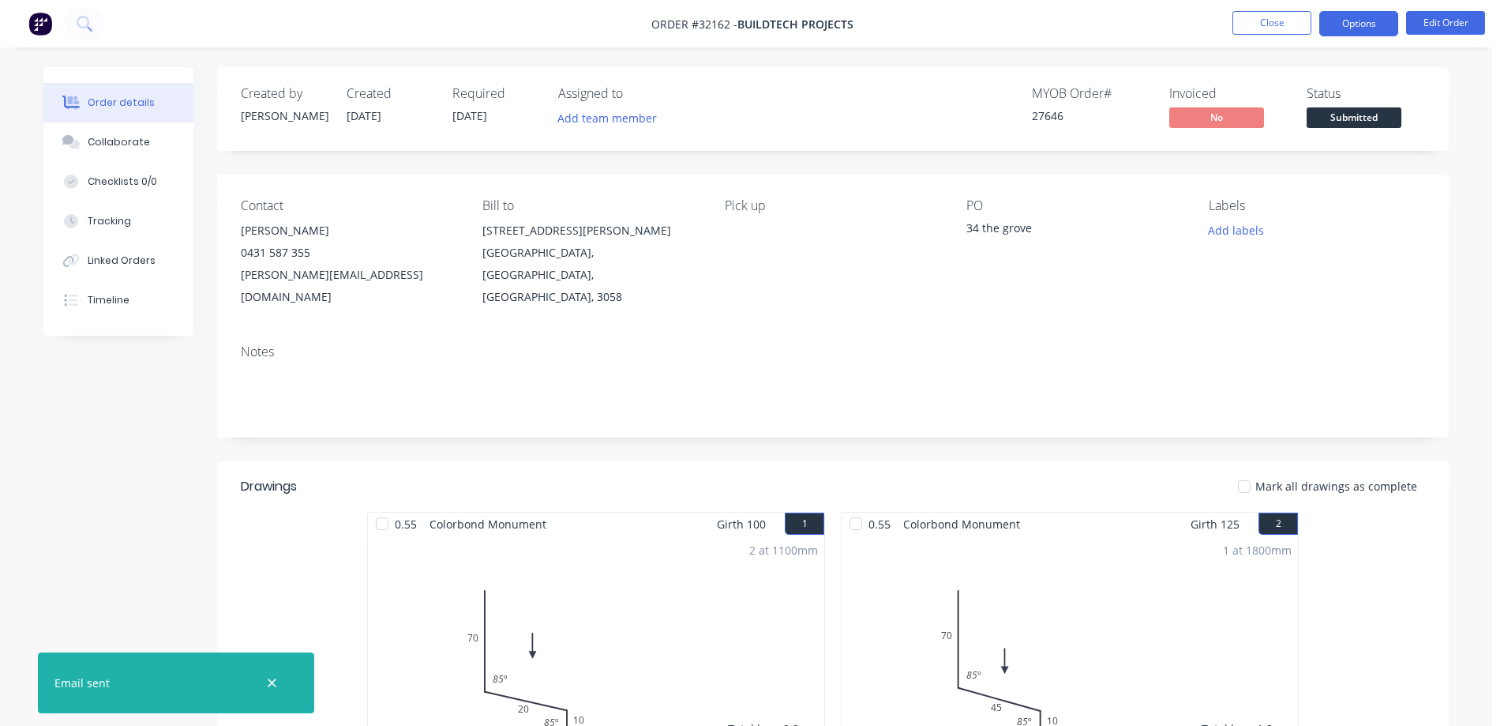
click at [1348, 24] on button "Options" at bounding box center [1358, 23] width 79 height 25
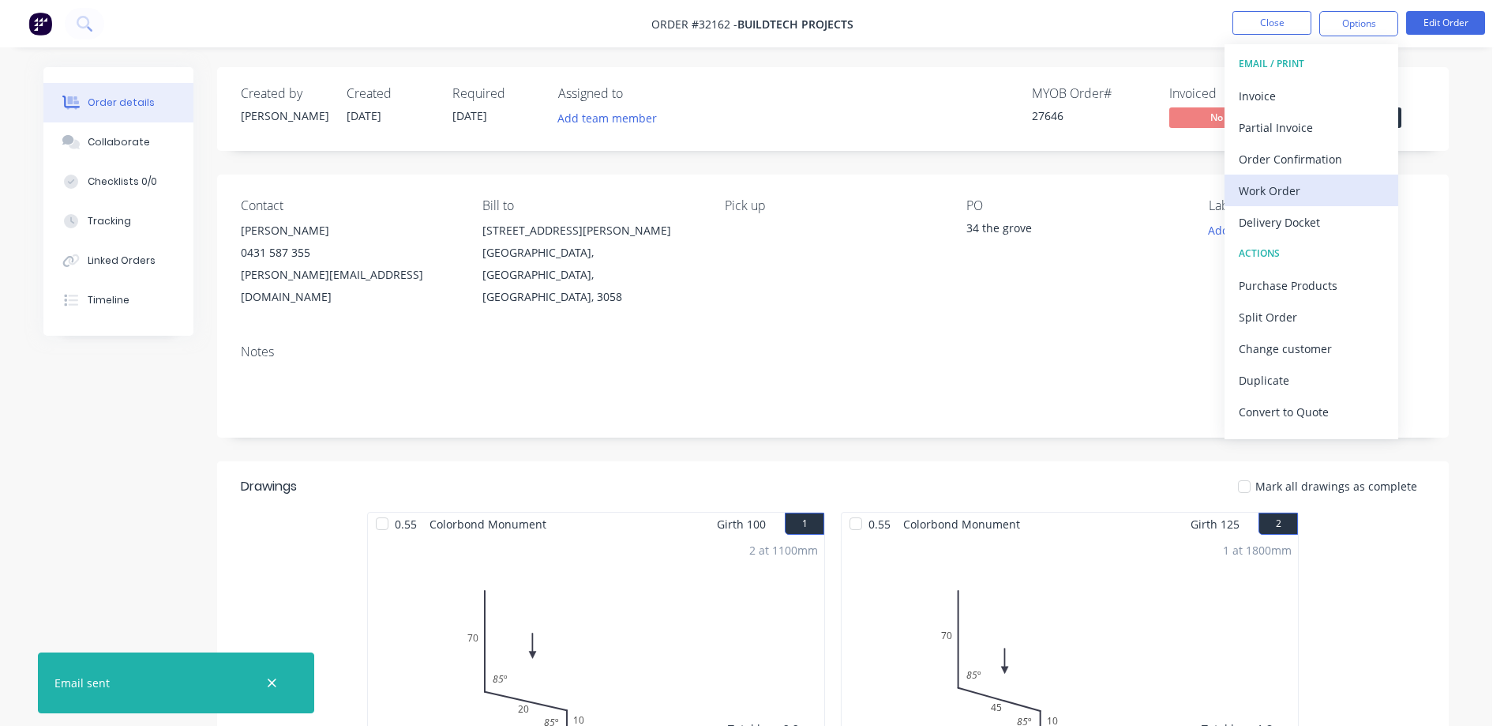
click at [1321, 186] on div "Work Order" at bounding box center [1311, 190] width 145 height 23
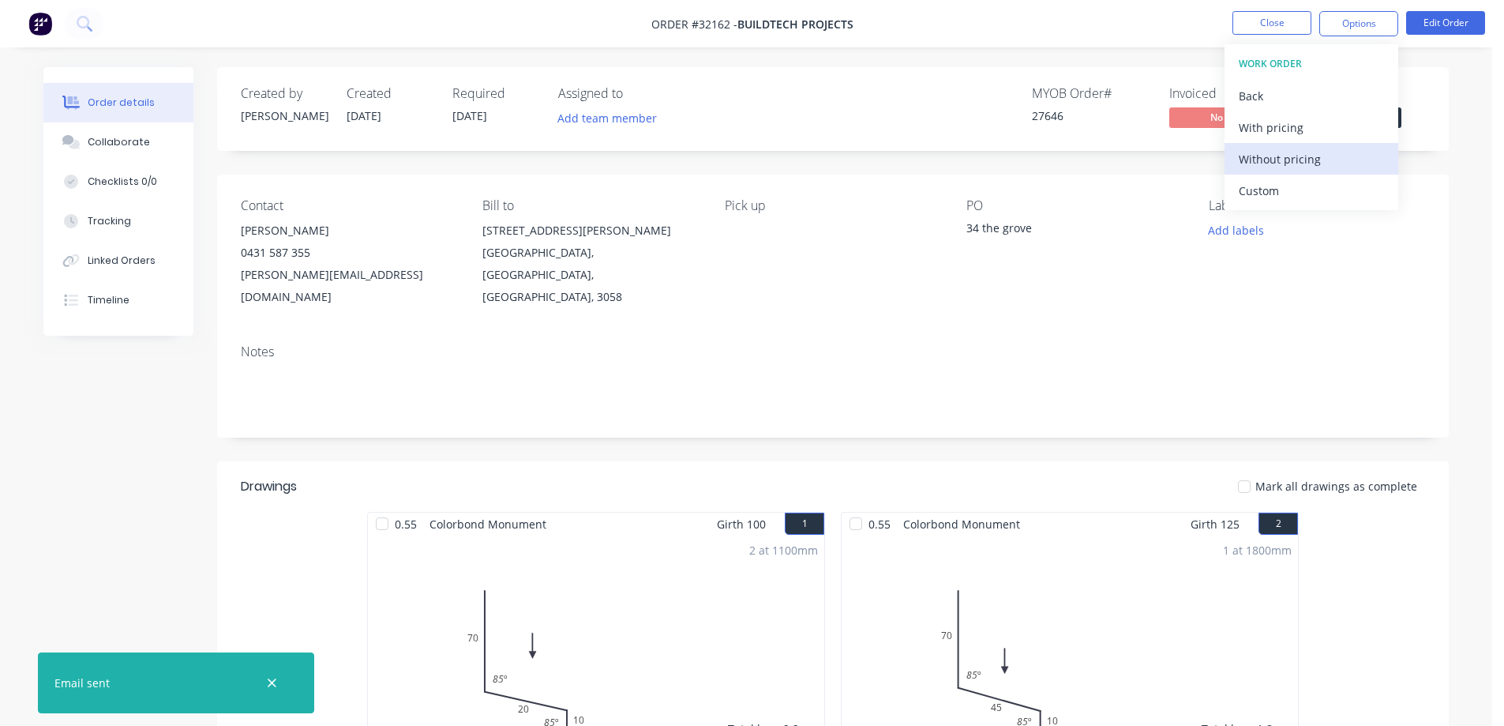
click at [1322, 154] on div "Without pricing" at bounding box center [1311, 159] width 145 height 23
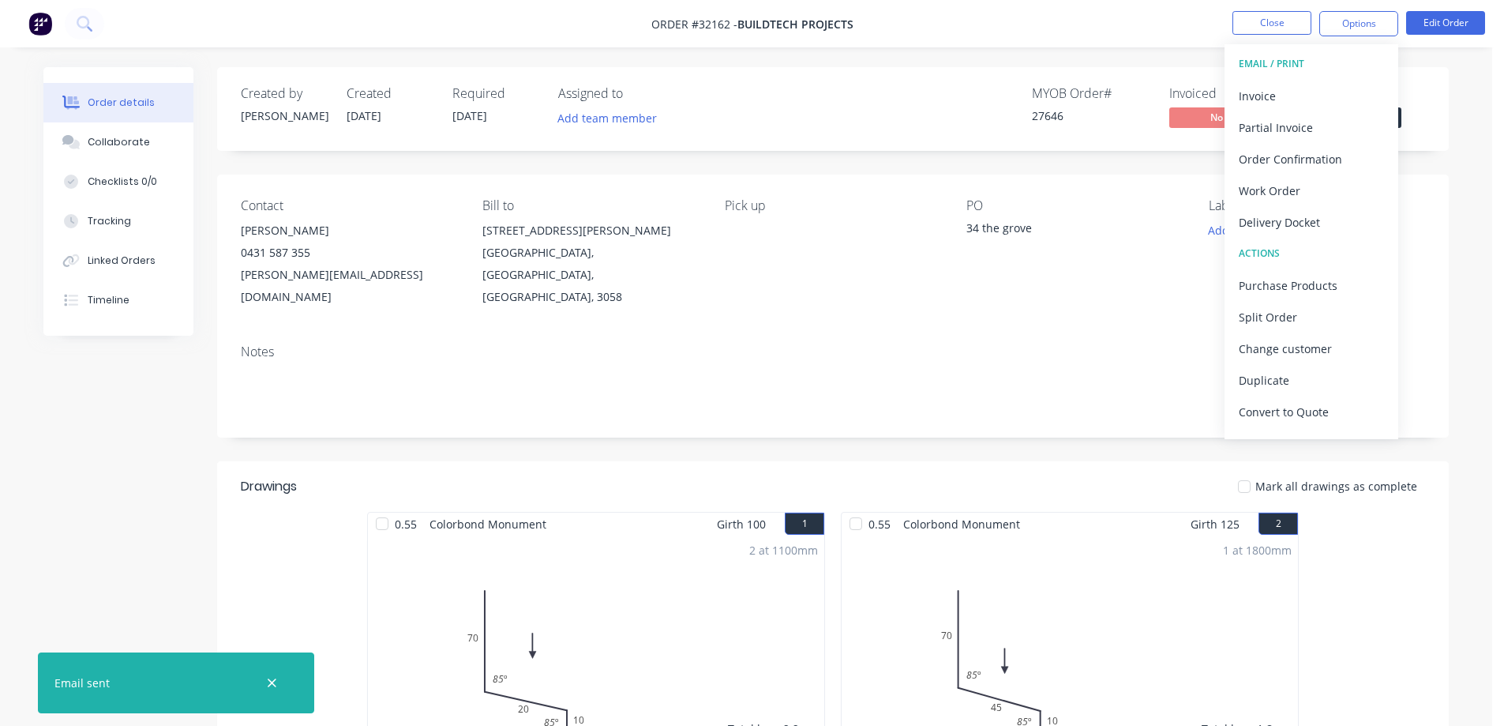
click at [1140, 165] on div "Created by [PERSON_NAME] Created [DATE] Required [DATE] Assigned to Add team me…" at bounding box center [833, 558] width 1232 height 983
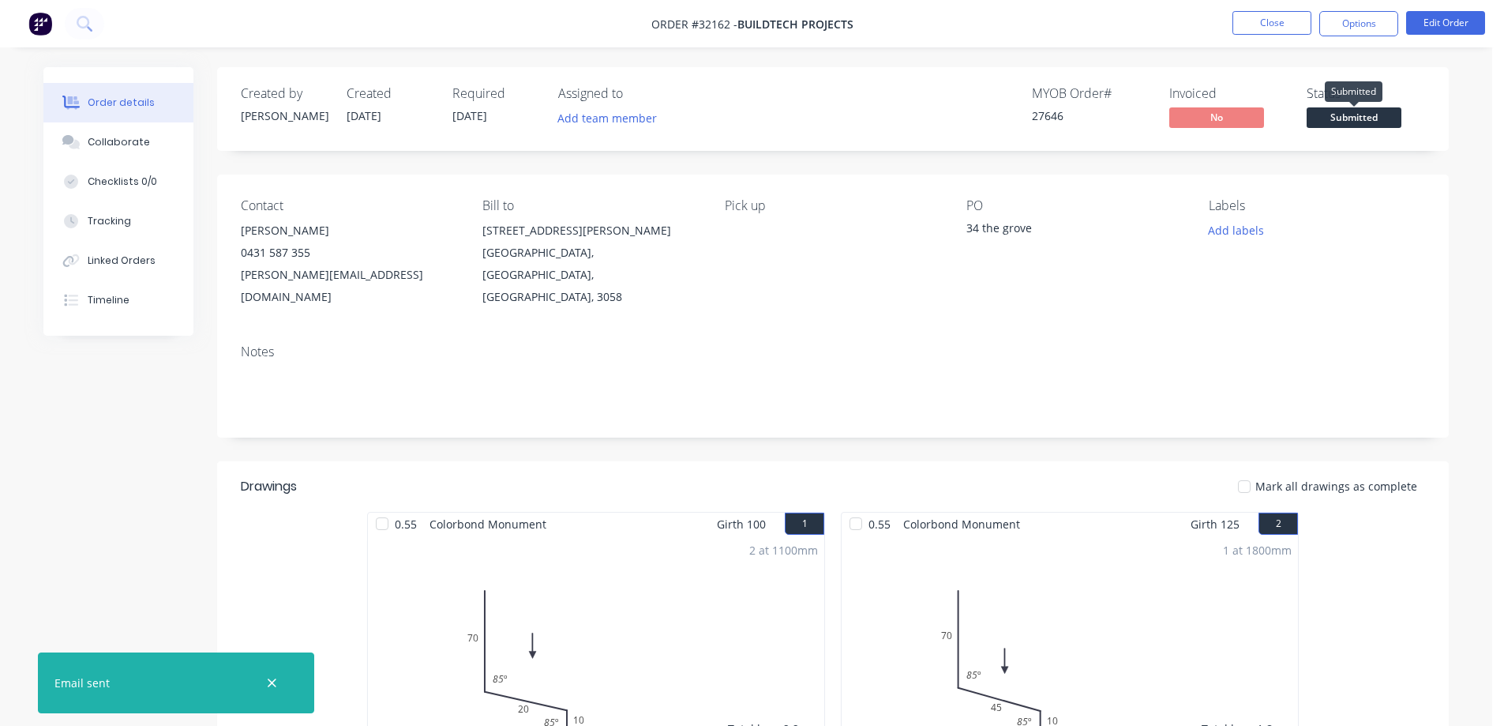
click at [1343, 120] on span "Submitted" at bounding box center [1354, 117] width 95 height 20
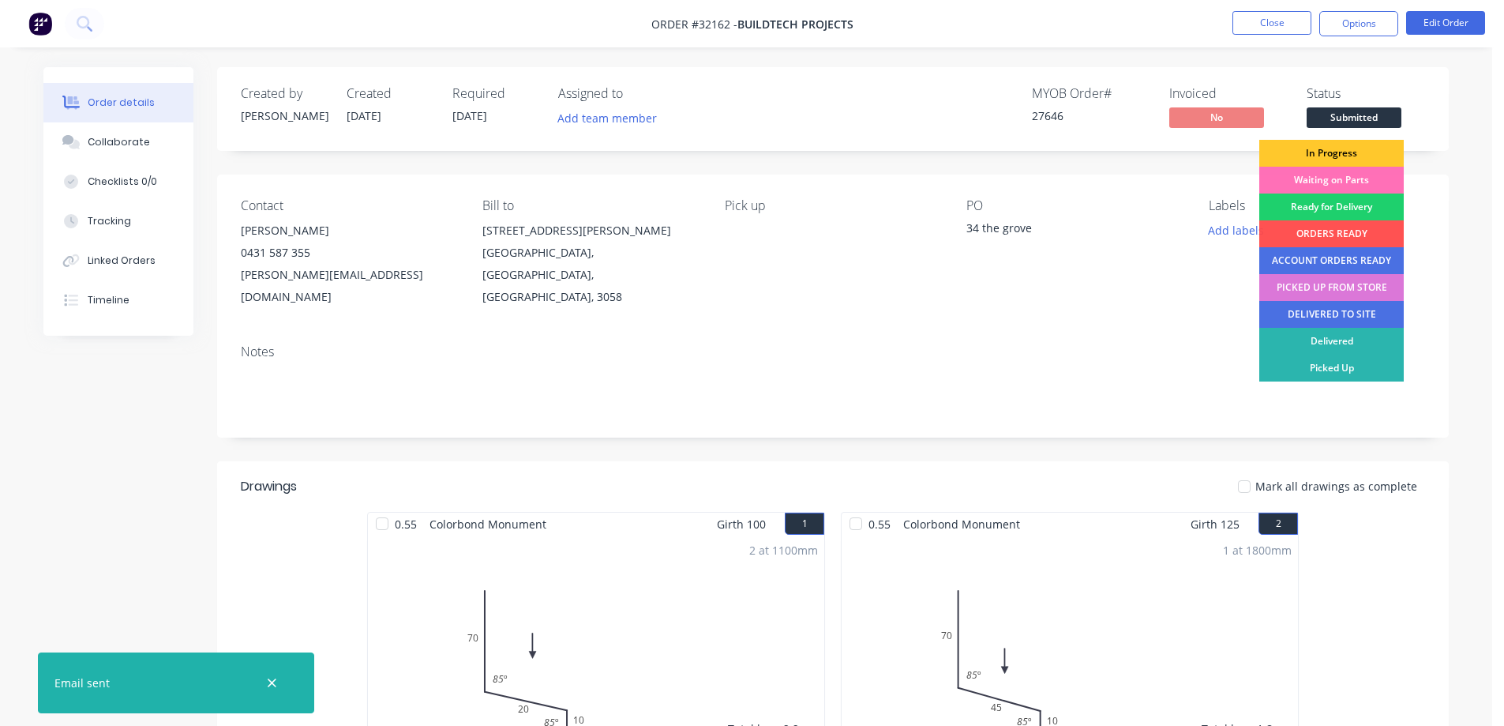
drag, startPoint x: 1345, startPoint y: 150, endPoint x: 1306, endPoint y: 69, distance: 89.7
click at [1345, 149] on div "In Progress" at bounding box center [1331, 153] width 144 height 27
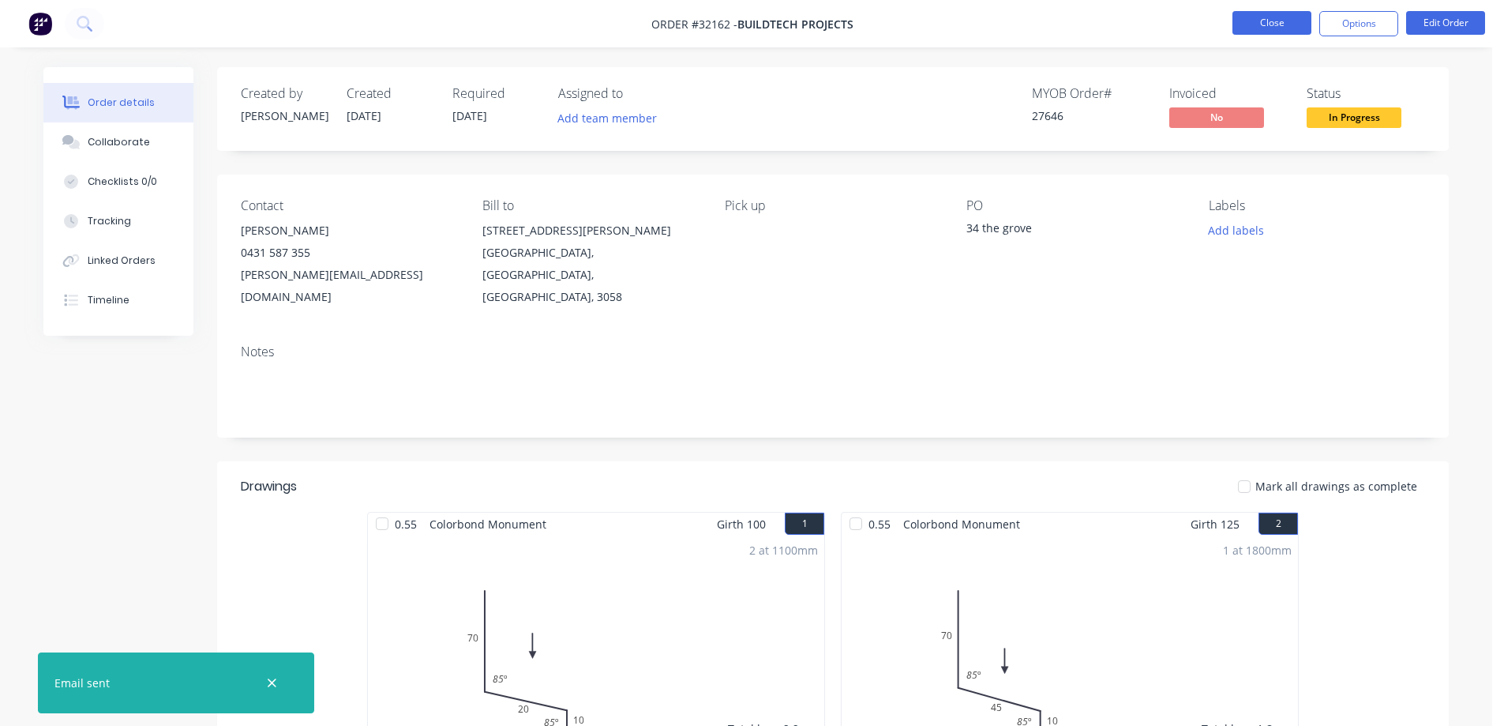
click at [1274, 21] on button "Close" at bounding box center [1271, 23] width 79 height 24
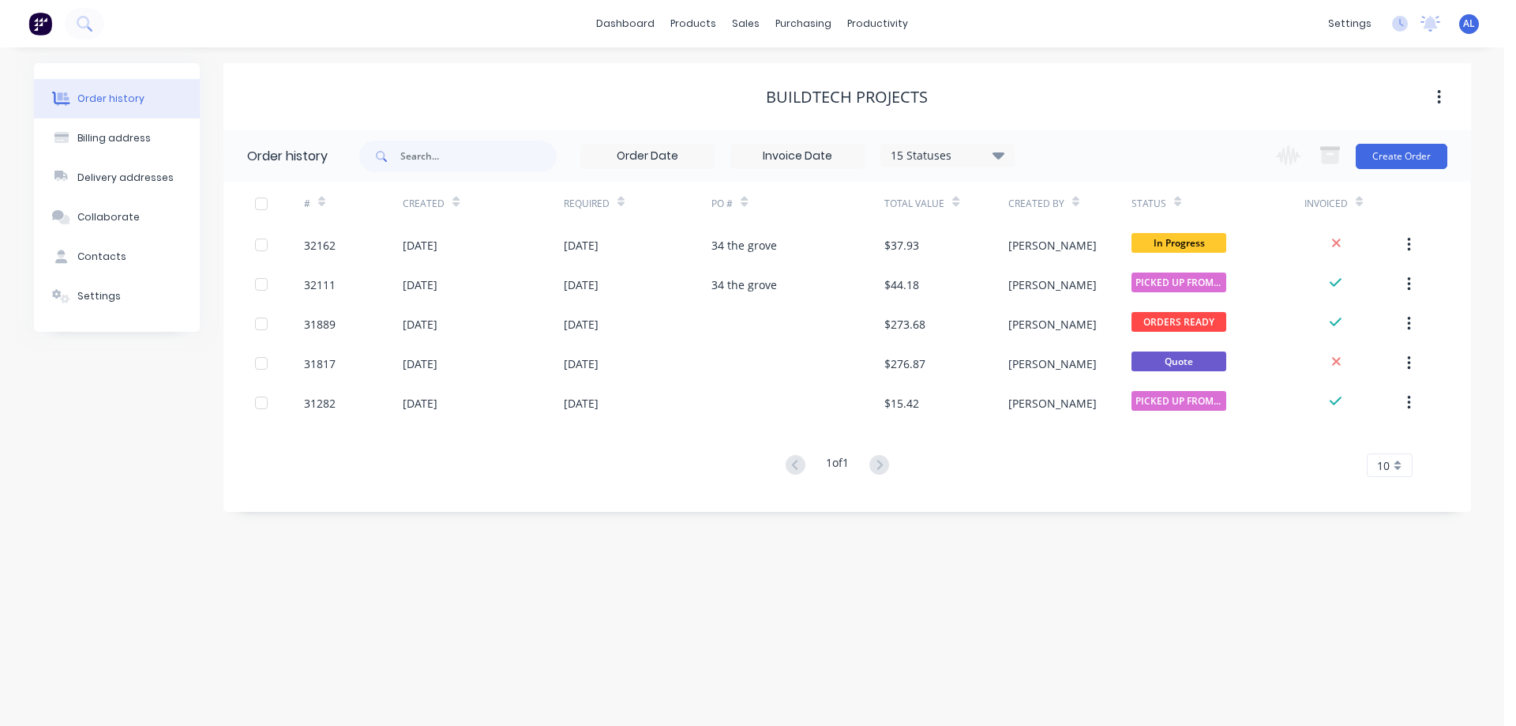
click at [45, 23] on img at bounding box center [40, 24] width 24 height 24
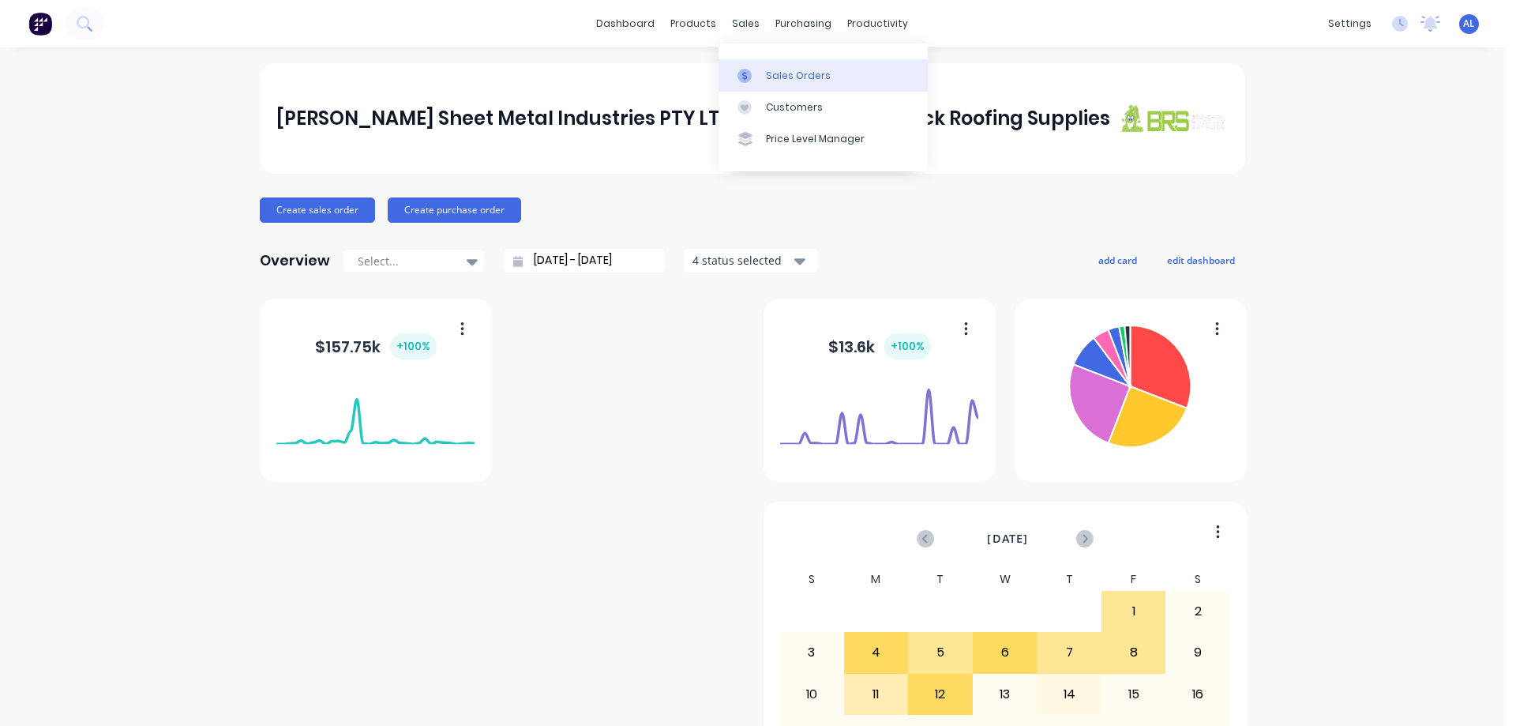
click at [822, 77] on div "Sales Orders" at bounding box center [798, 76] width 65 height 14
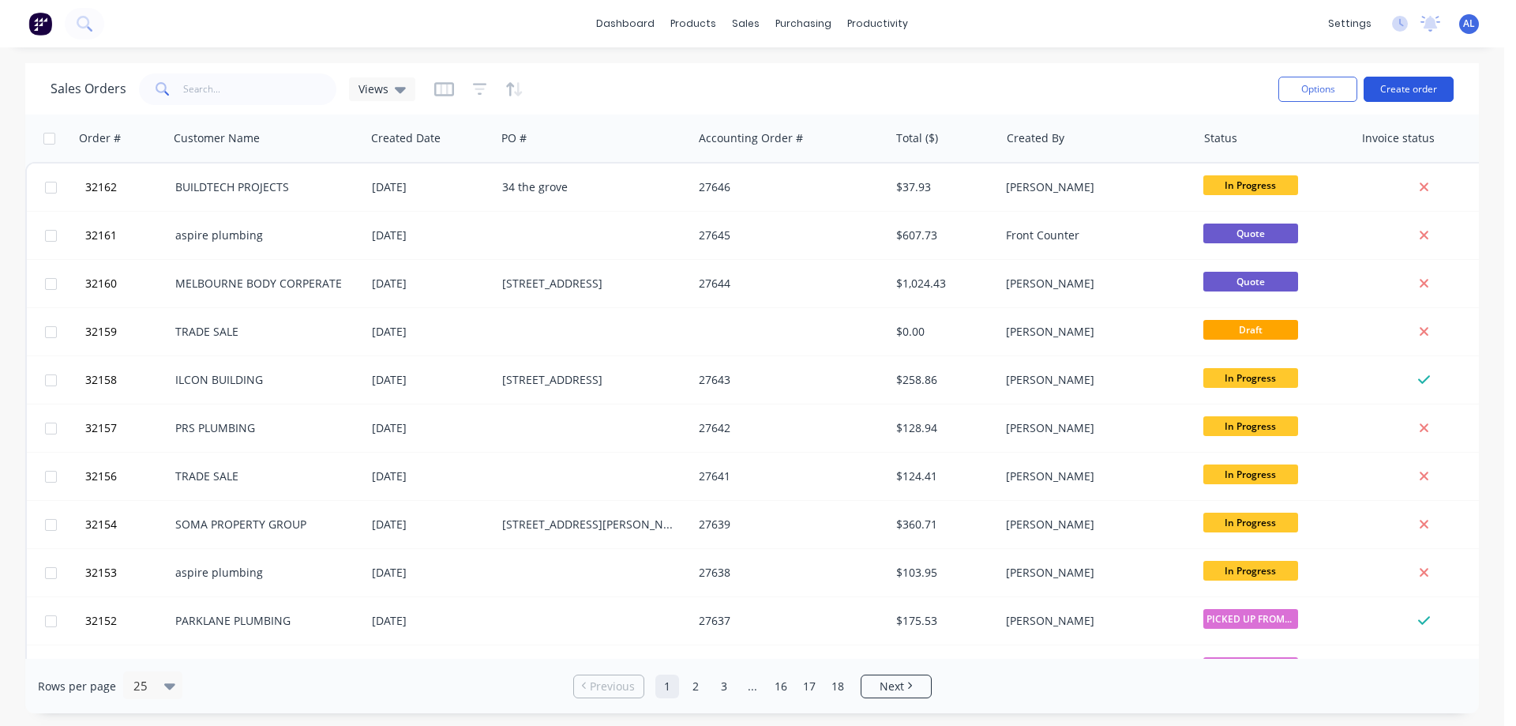
click at [1421, 82] on button "Create order" at bounding box center [1408, 89] width 90 height 25
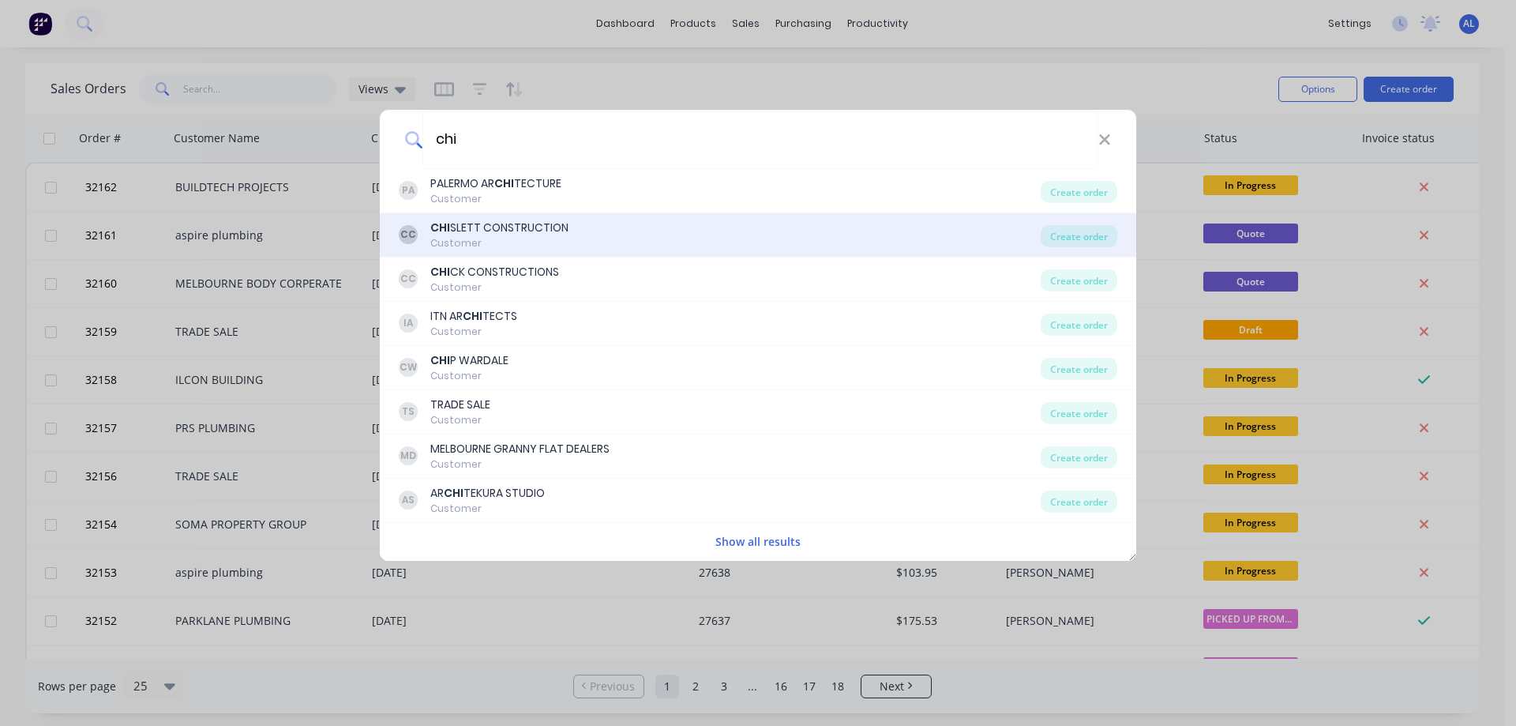
type input "chi"
click at [556, 228] on div "CHI SLETT CONSTRUCTION" at bounding box center [499, 227] width 138 height 17
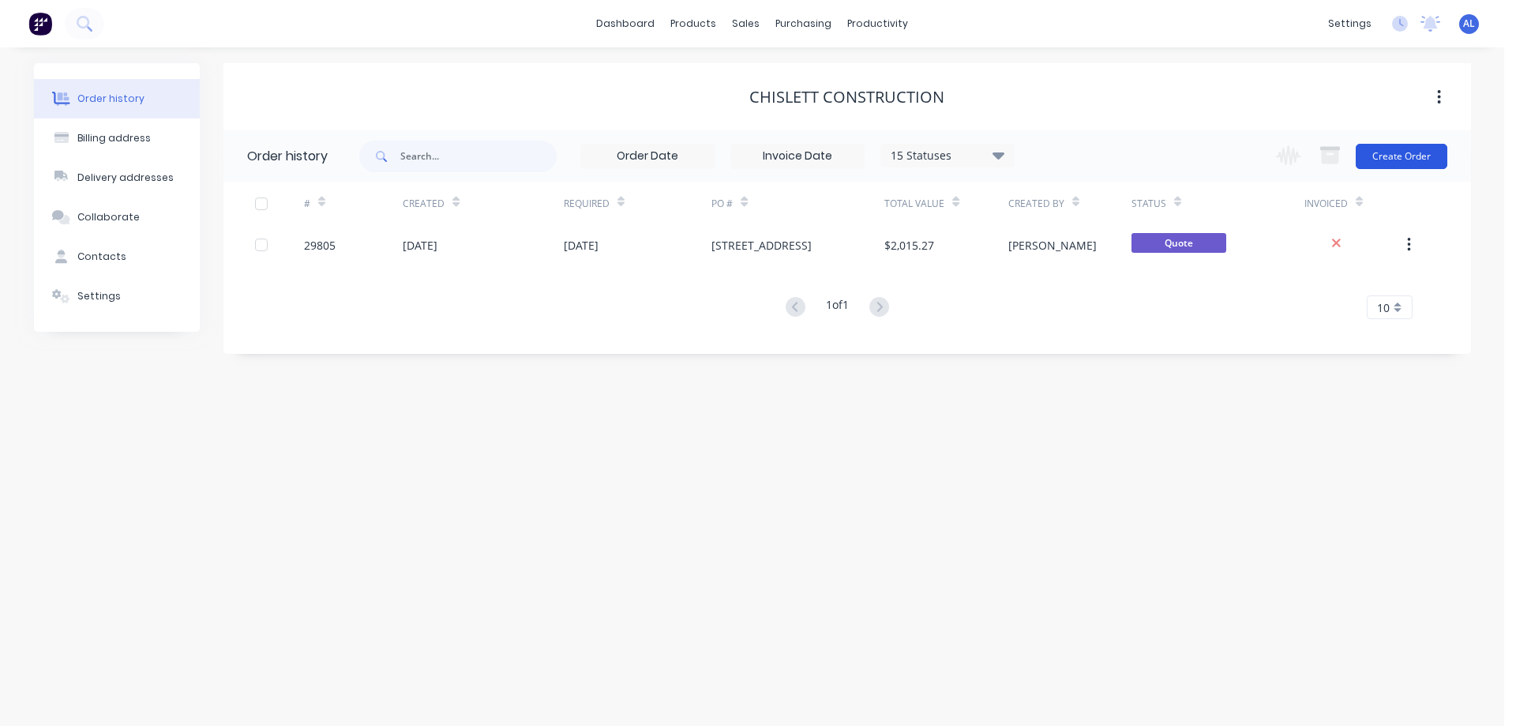
click at [1424, 155] on button "Create Order" at bounding box center [1401, 156] width 92 height 25
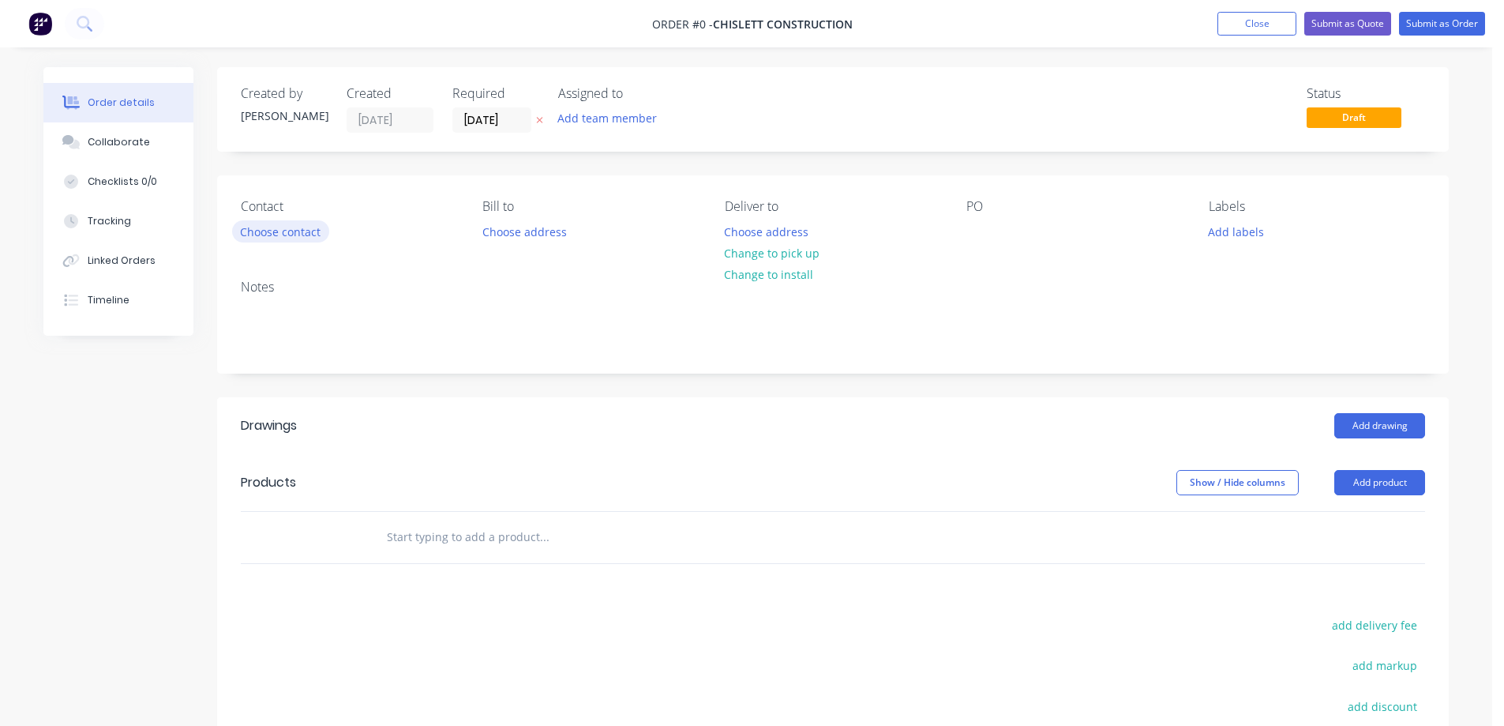
click at [295, 234] on button "Choose contact" at bounding box center [280, 230] width 97 height 21
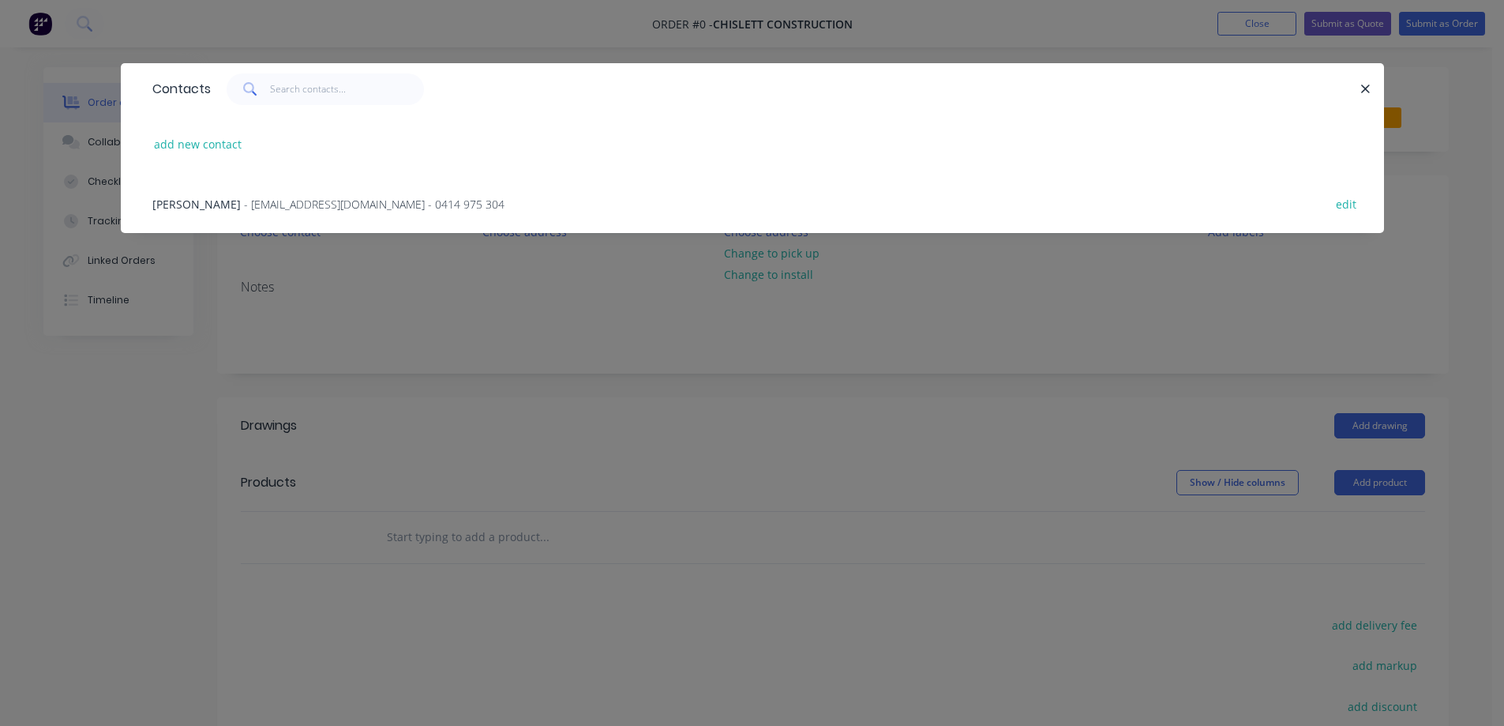
click at [257, 203] on span "- [EMAIL_ADDRESS][DOMAIN_NAME] - 0414 975 304" at bounding box center [374, 204] width 261 height 15
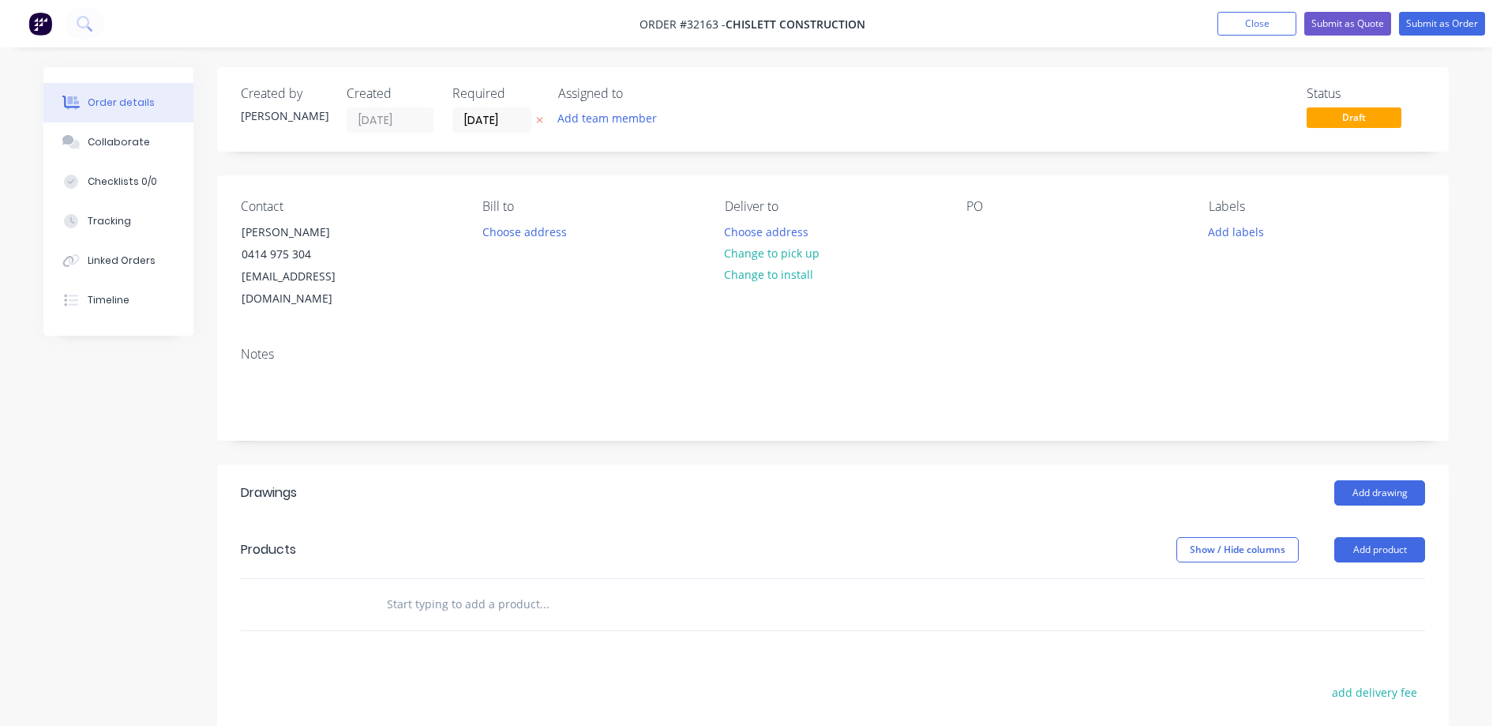
drag, startPoint x: 782, startPoint y: 252, endPoint x: 920, endPoint y: 307, distance: 148.8
click at [782, 251] on button "Change to pick up" at bounding box center [772, 252] width 112 height 21
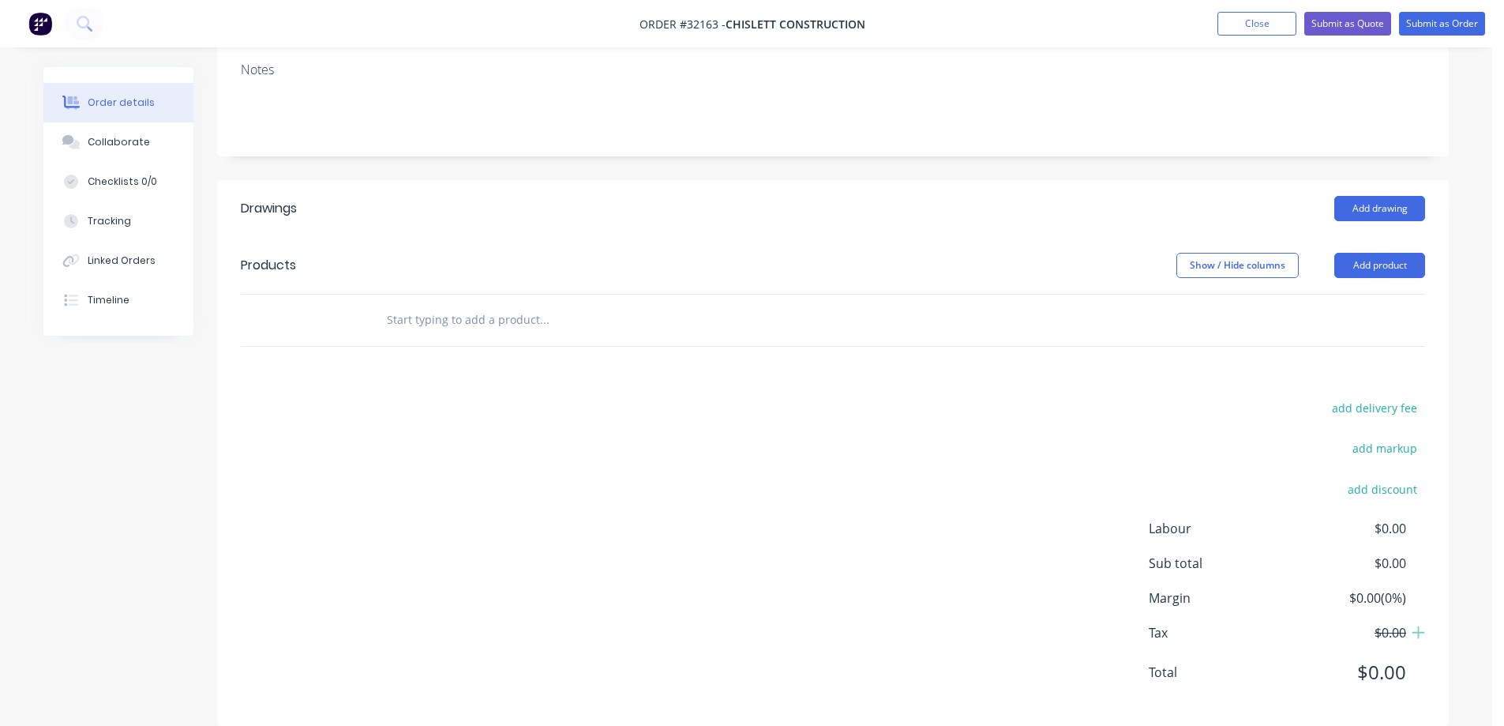
scroll to position [286, 0]
click at [1369, 194] on button "Add drawing" at bounding box center [1379, 206] width 91 height 25
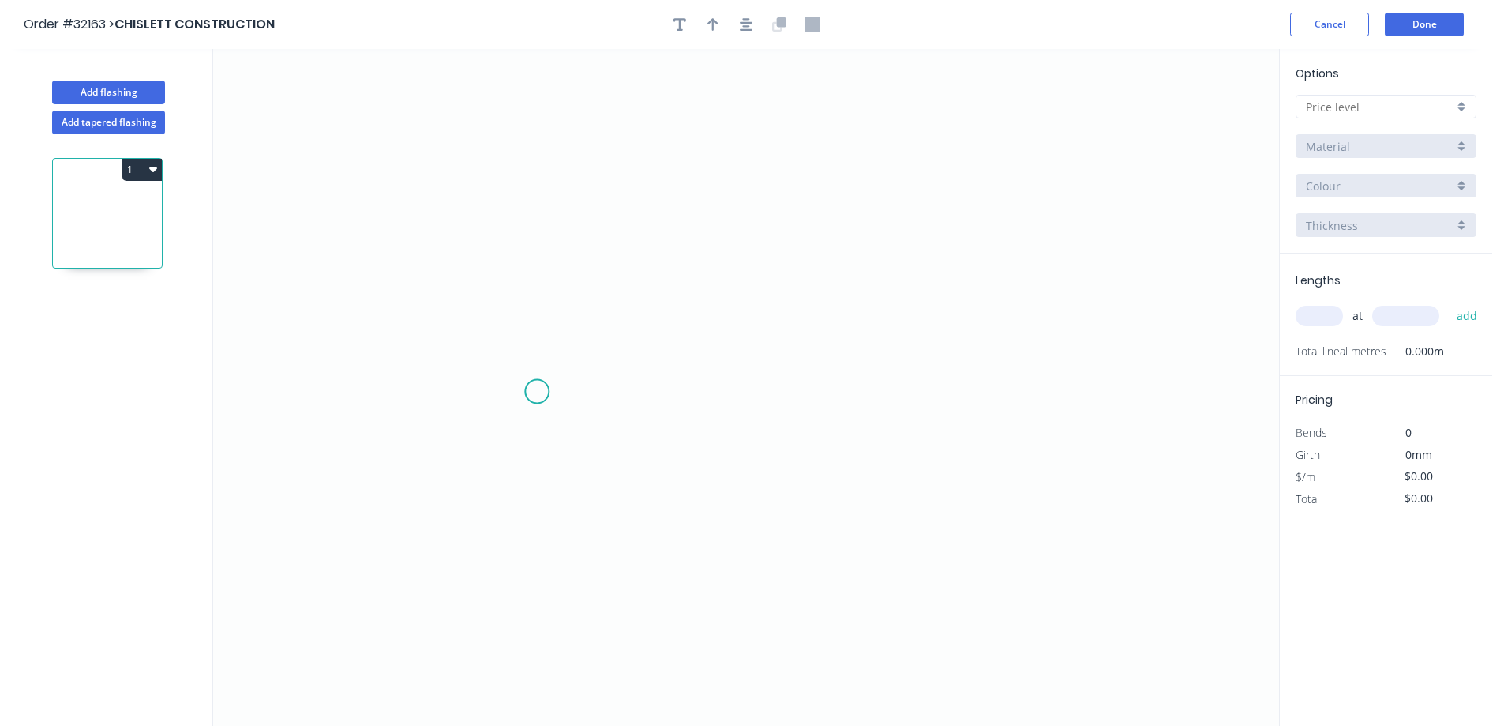
click at [538, 392] on icon "0" at bounding box center [746, 387] width 1066 height 677
drag, startPoint x: 542, startPoint y: 243, endPoint x: 594, endPoint y: 248, distance: 51.5
click at [543, 240] on icon "0" at bounding box center [746, 387] width 1066 height 677
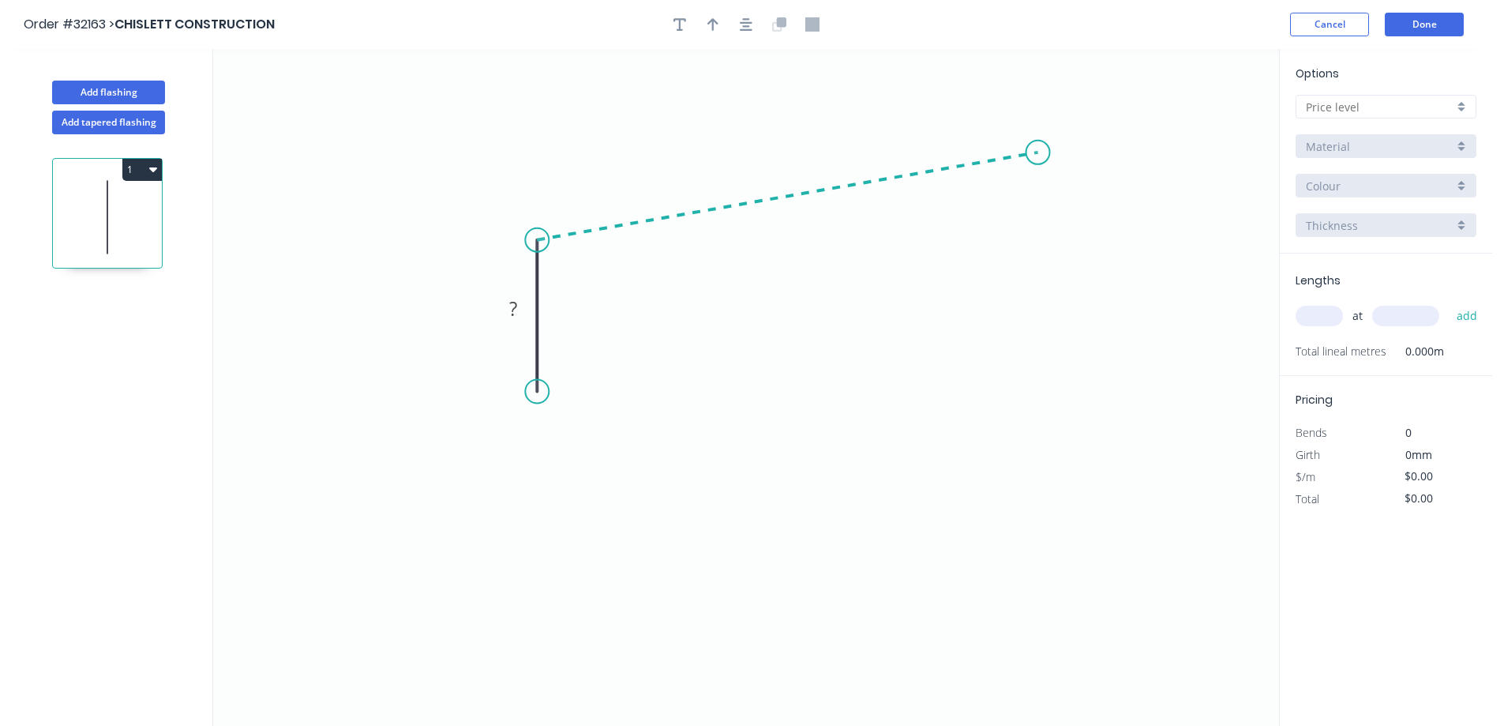
click at [1038, 152] on icon "0 ?" at bounding box center [746, 387] width 1066 height 677
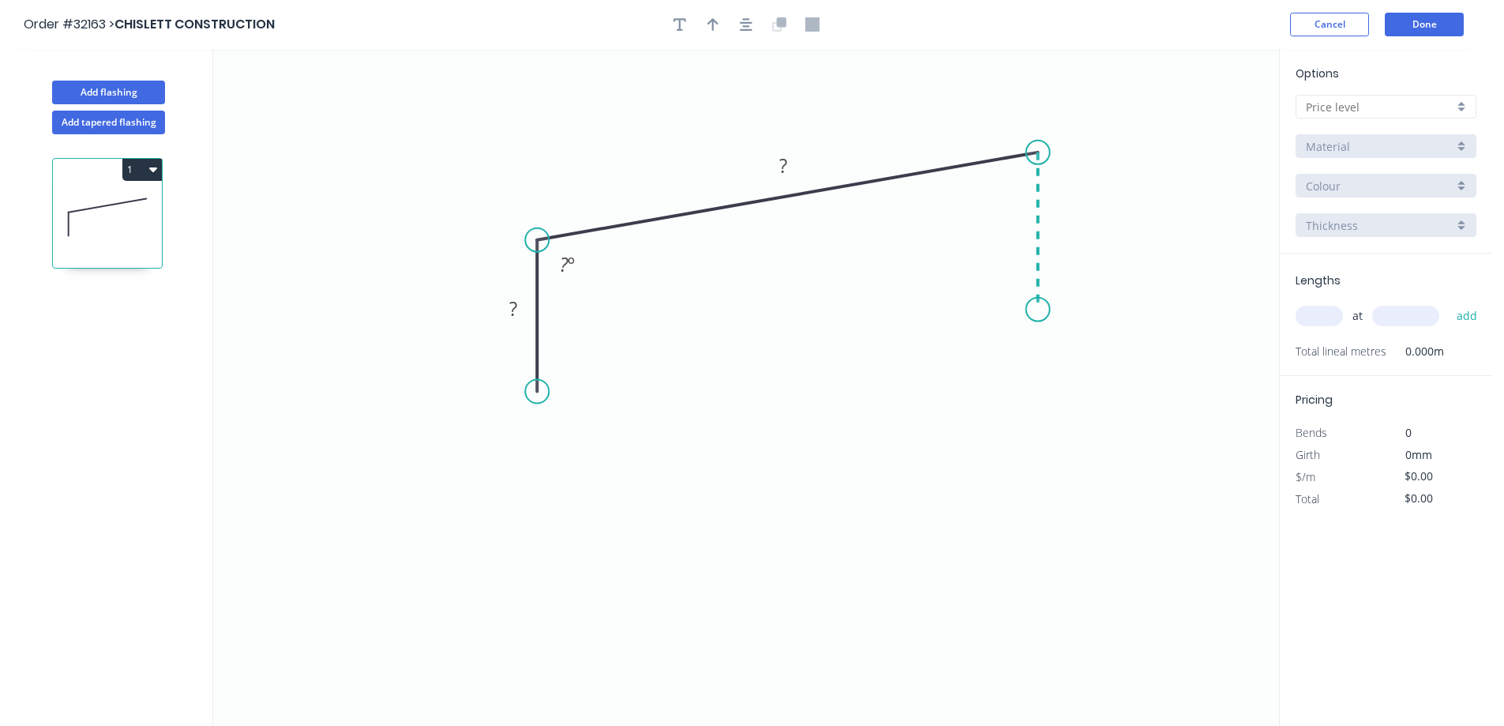
click at [1037, 309] on icon "0 ? ? ? º" at bounding box center [746, 387] width 1066 height 677
click at [604, 455] on div "Crush & Fold" at bounding box center [616, 446] width 159 height 32
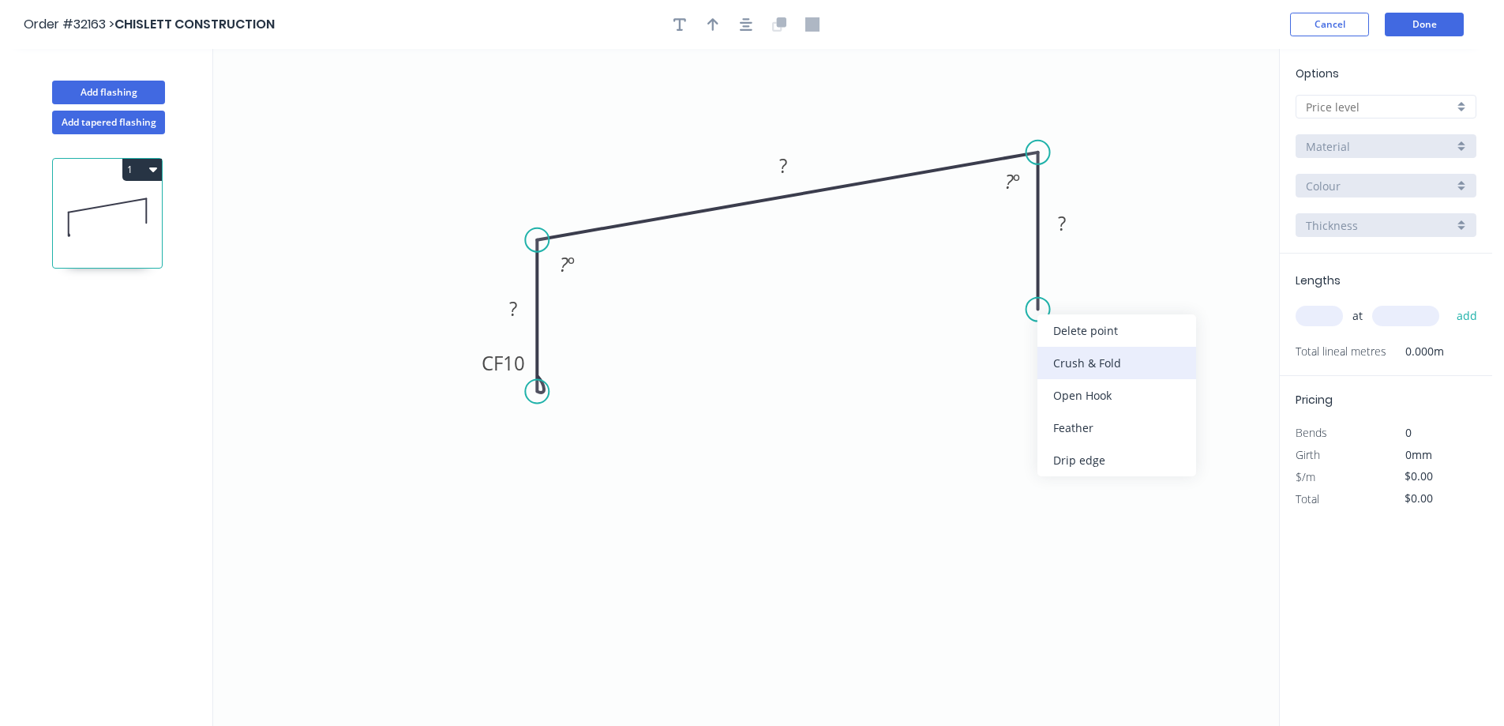
click at [1086, 362] on div "Crush & Fold" at bounding box center [1116, 363] width 159 height 32
click at [1104, 358] on div "Flip bend" at bounding box center [1122, 359] width 159 height 32
click at [569, 269] on tspan "º" at bounding box center [571, 264] width 7 height 26
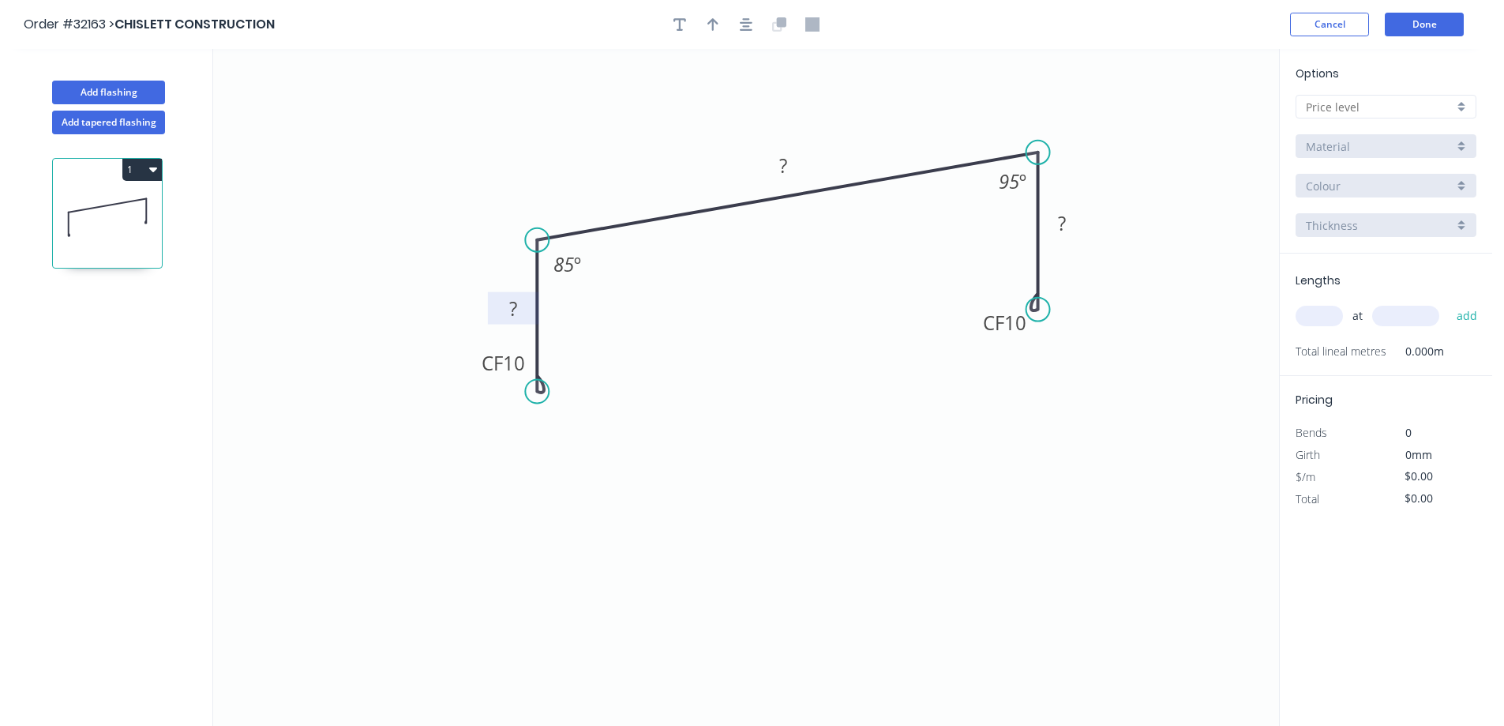
click at [517, 309] on tspan "?" at bounding box center [513, 308] width 8 height 26
click at [748, 15] on button "button" at bounding box center [746, 25] width 24 height 24
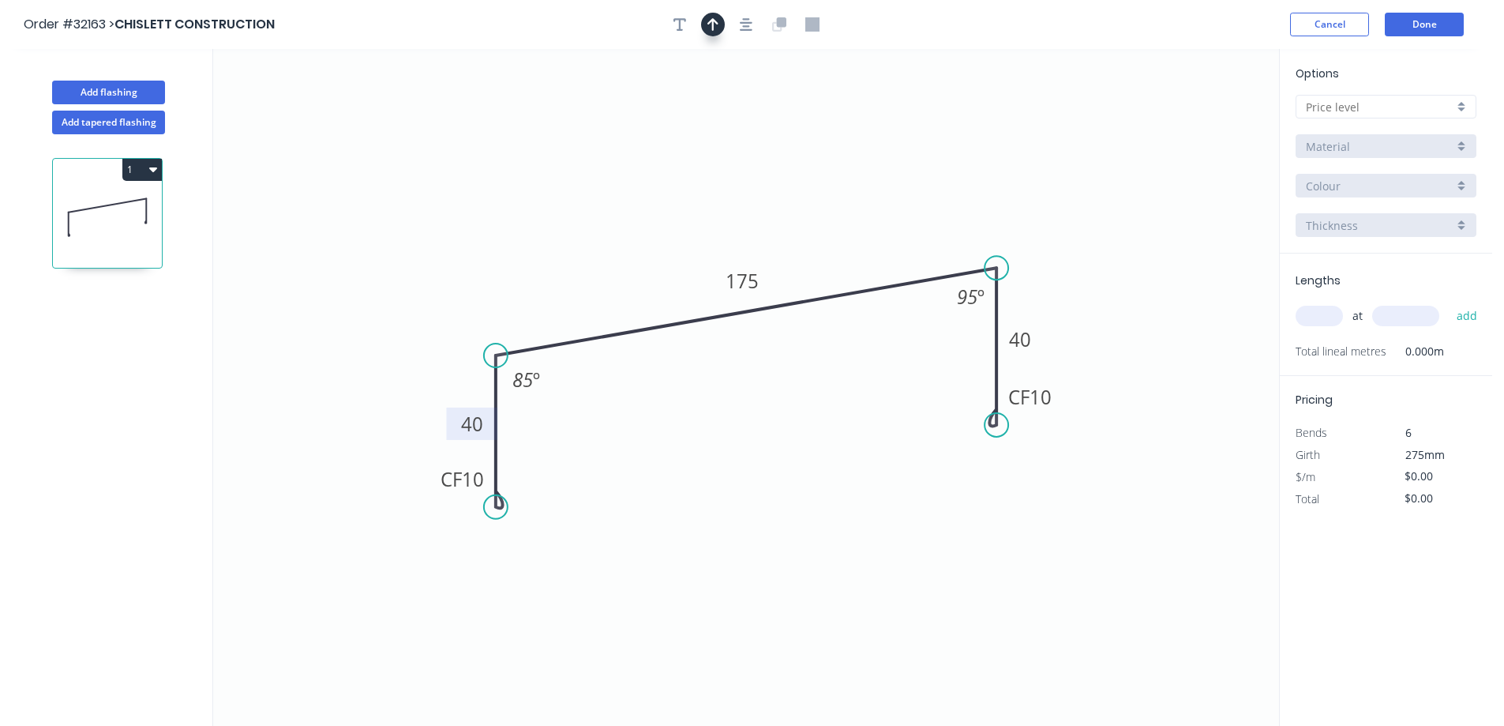
click at [718, 21] on button "button" at bounding box center [713, 25] width 24 height 24
drag, startPoint x: 1200, startPoint y: 122, endPoint x: 856, endPoint y: 242, distance: 364.3
click at [856, 242] on icon at bounding box center [856, 222] width 14 height 51
click at [1454, 107] on div at bounding box center [1385, 107] width 181 height 24
click at [1429, 133] on div "A" at bounding box center [1385, 137] width 179 height 28
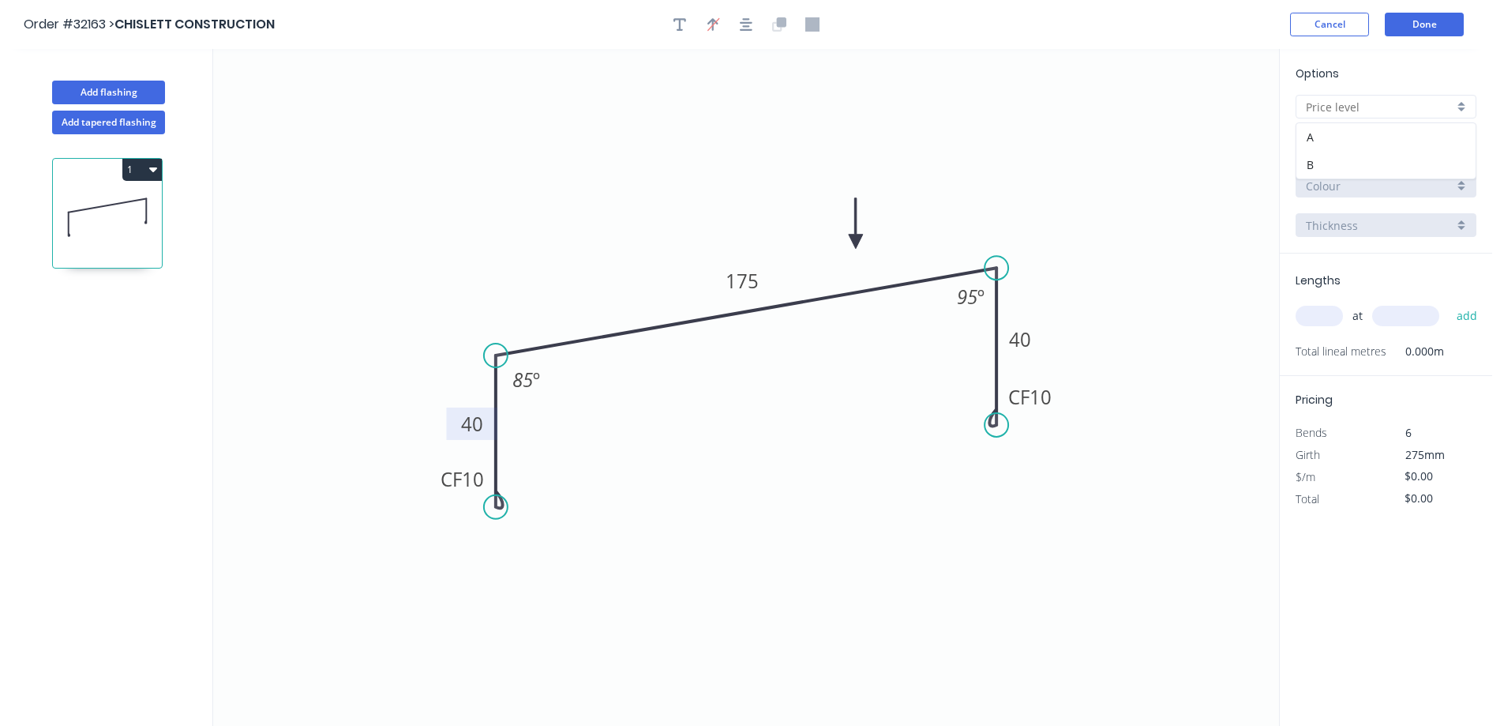
type input "A"
type input "$18.79"
click at [1456, 184] on div "Basalt" at bounding box center [1385, 186] width 181 height 24
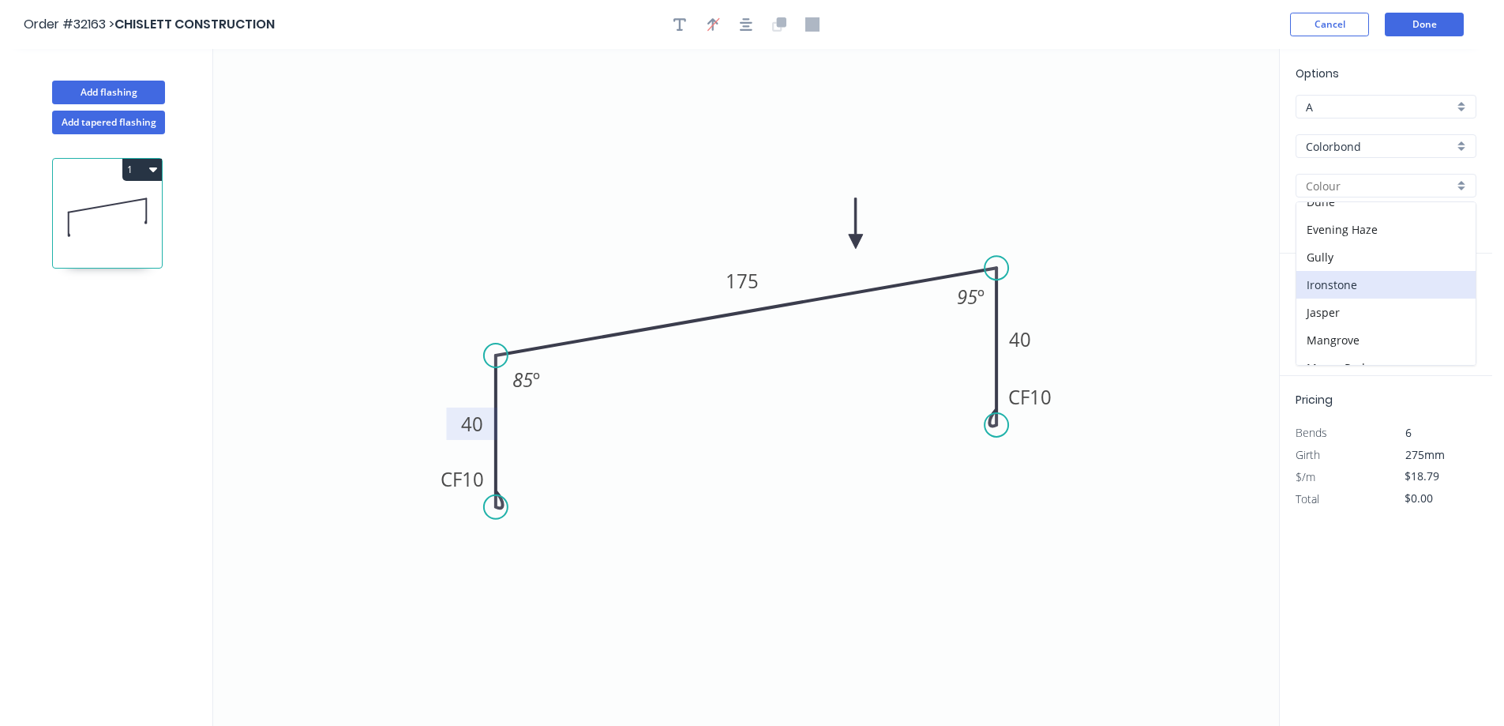
scroll to position [395, 0]
click at [1368, 210] on div "Monument" at bounding box center [1385, 208] width 179 height 28
type input "Monument"
drag, startPoint x: 1324, startPoint y: 315, endPoint x: 1251, endPoint y: 316, distance: 72.6
click at [1317, 315] on input "text" at bounding box center [1318, 316] width 47 height 21
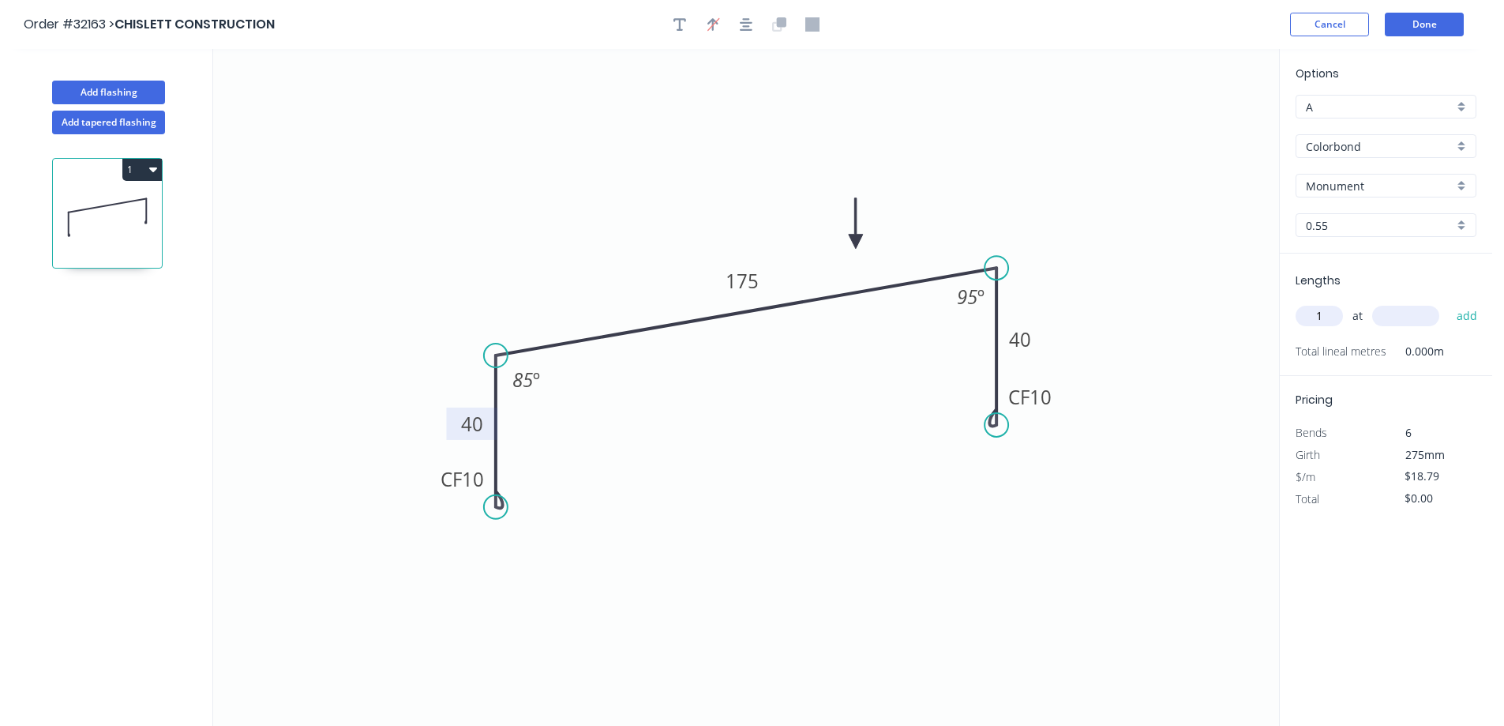
type input "1"
type input "2900"
click at [1449, 302] on button "add" at bounding box center [1467, 315] width 37 height 27
type input "$54.49"
click at [1429, 27] on button "Done" at bounding box center [1424, 25] width 79 height 24
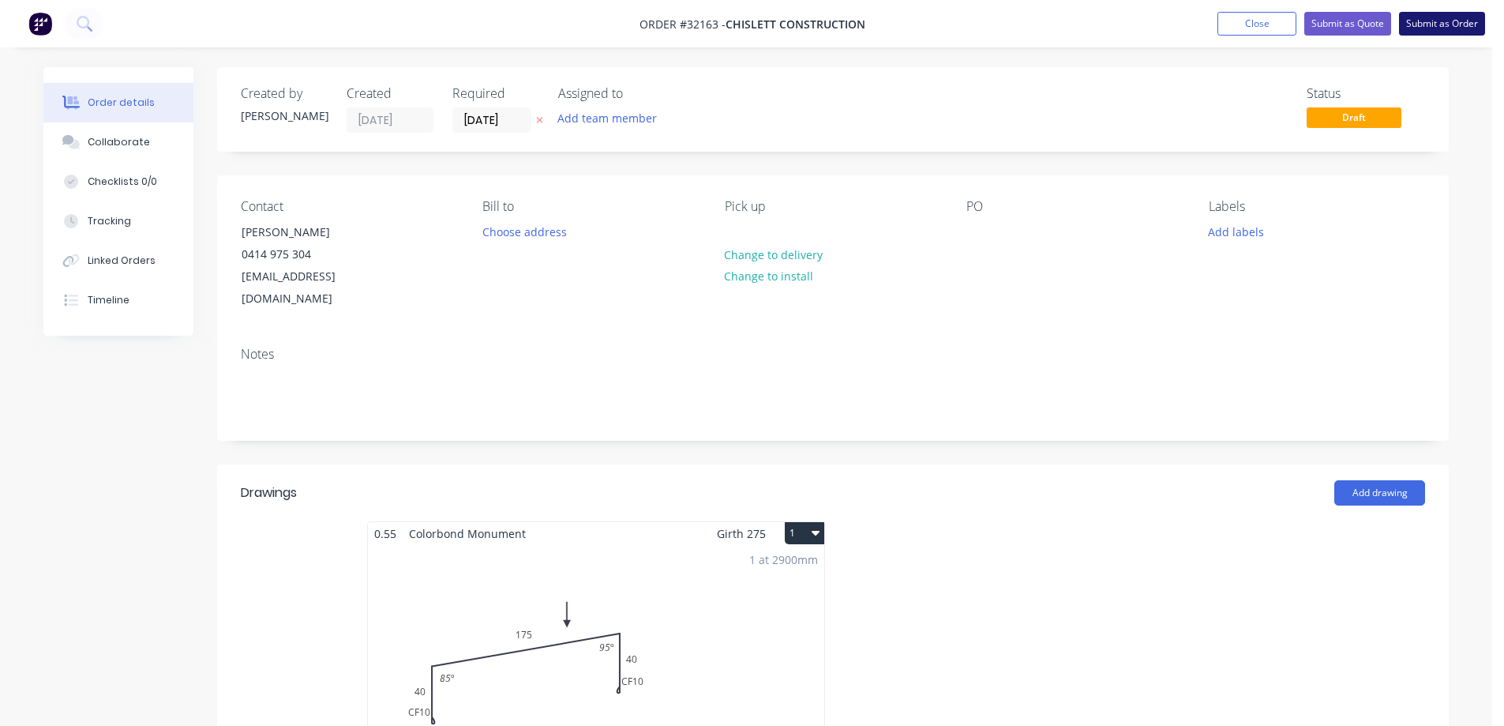
click at [1429, 25] on button "Submit as Order" at bounding box center [1442, 24] width 86 height 24
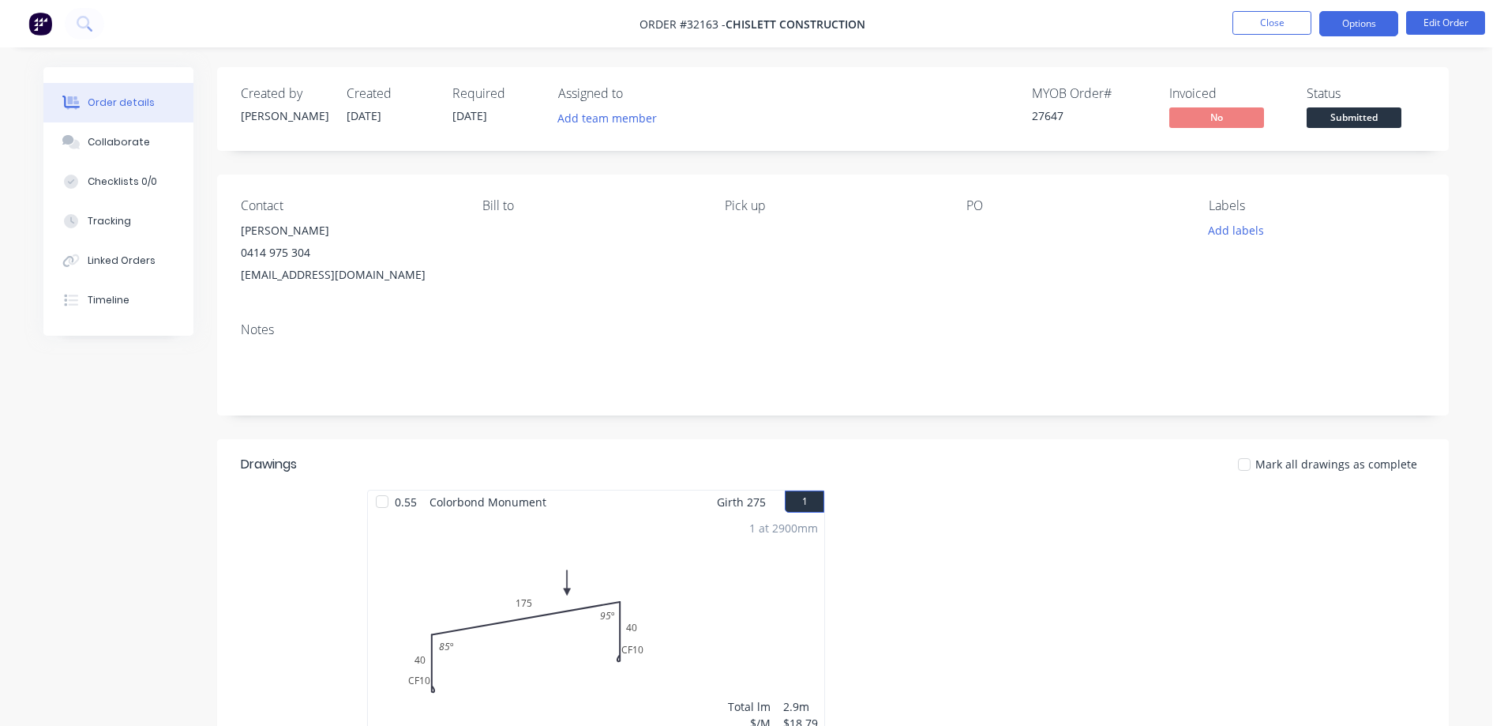
click at [1378, 23] on button "Options" at bounding box center [1358, 23] width 79 height 25
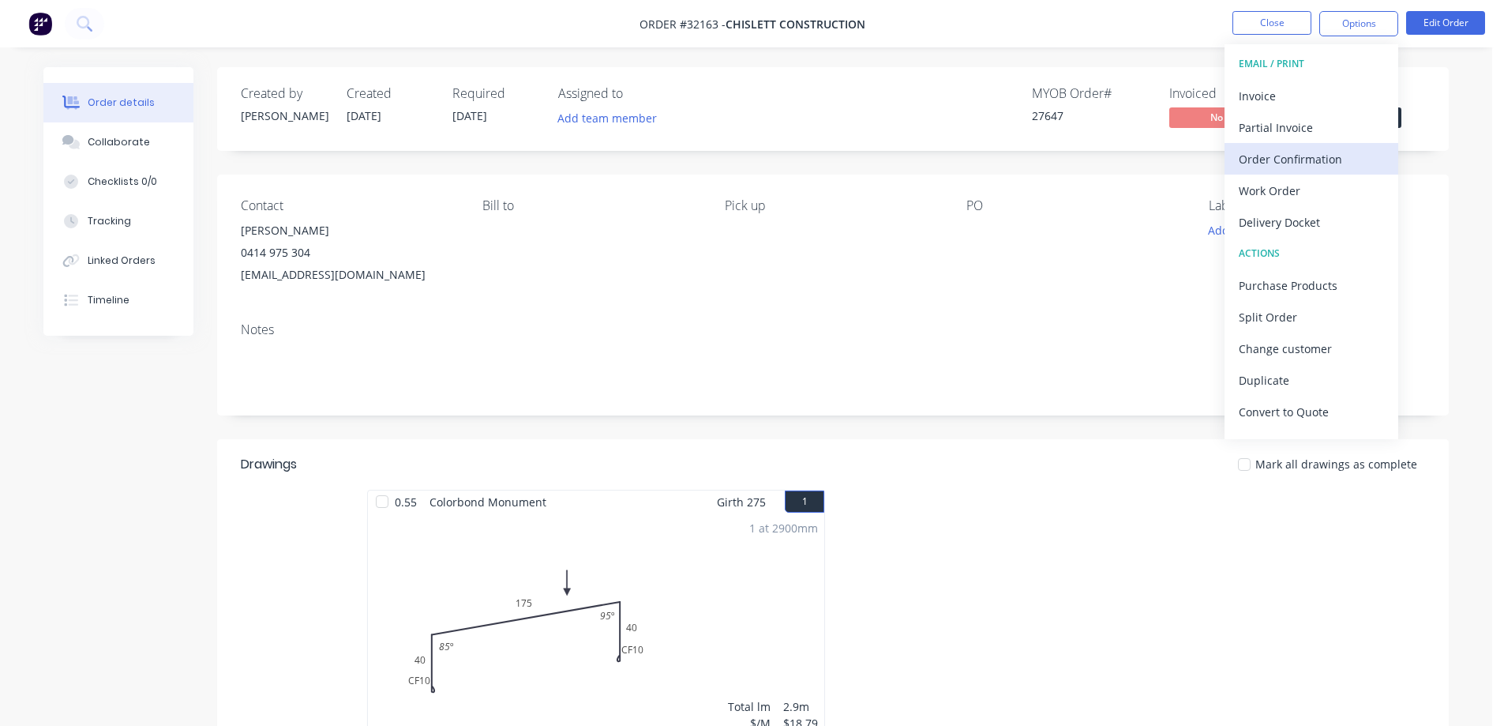
click at [1286, 156] on div "Order Confirmation" at bounding box center [1311, 159] width 145 height 23
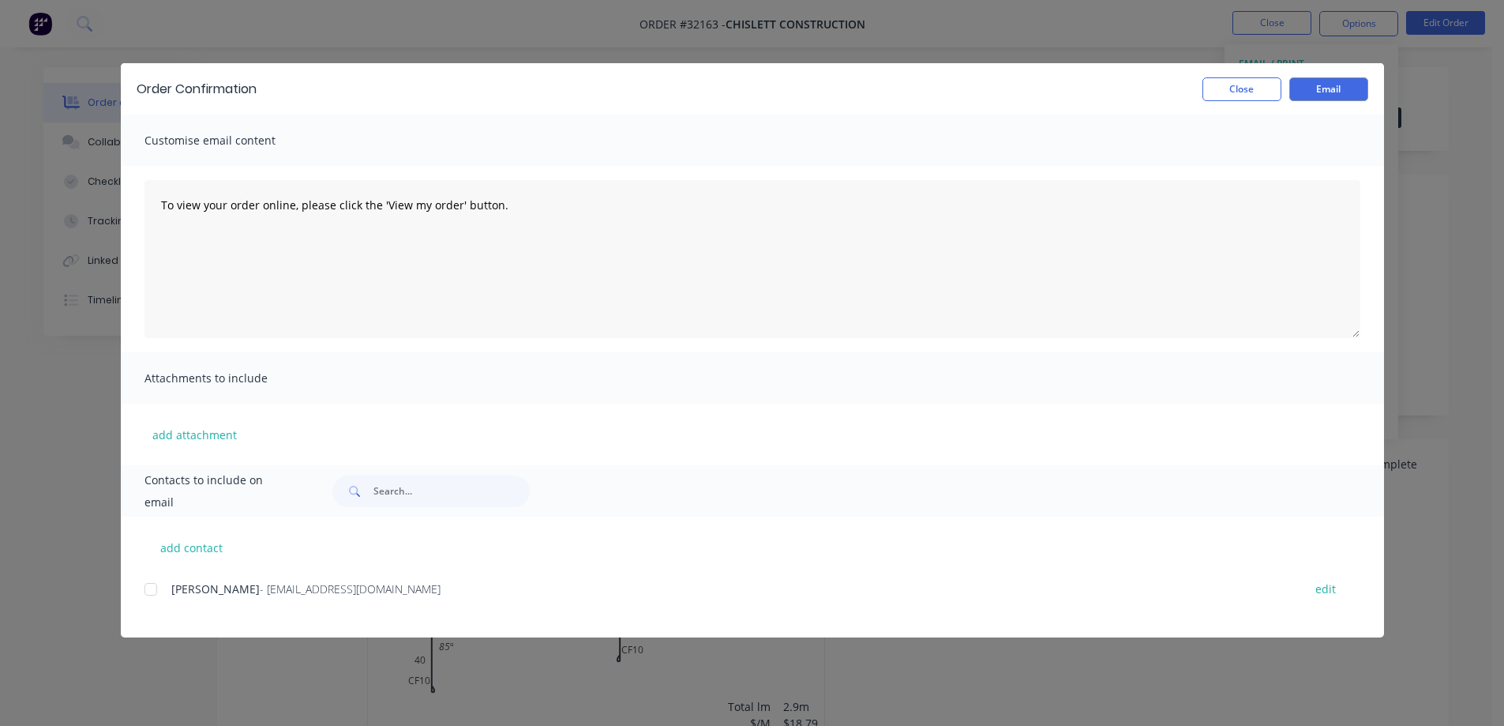
click at [150, 586] on div at bounding box center [151, 589] width 32 height 32
click at [1350, 96] on button "Email" at bounding box center [1328, 89] width 79 height 24
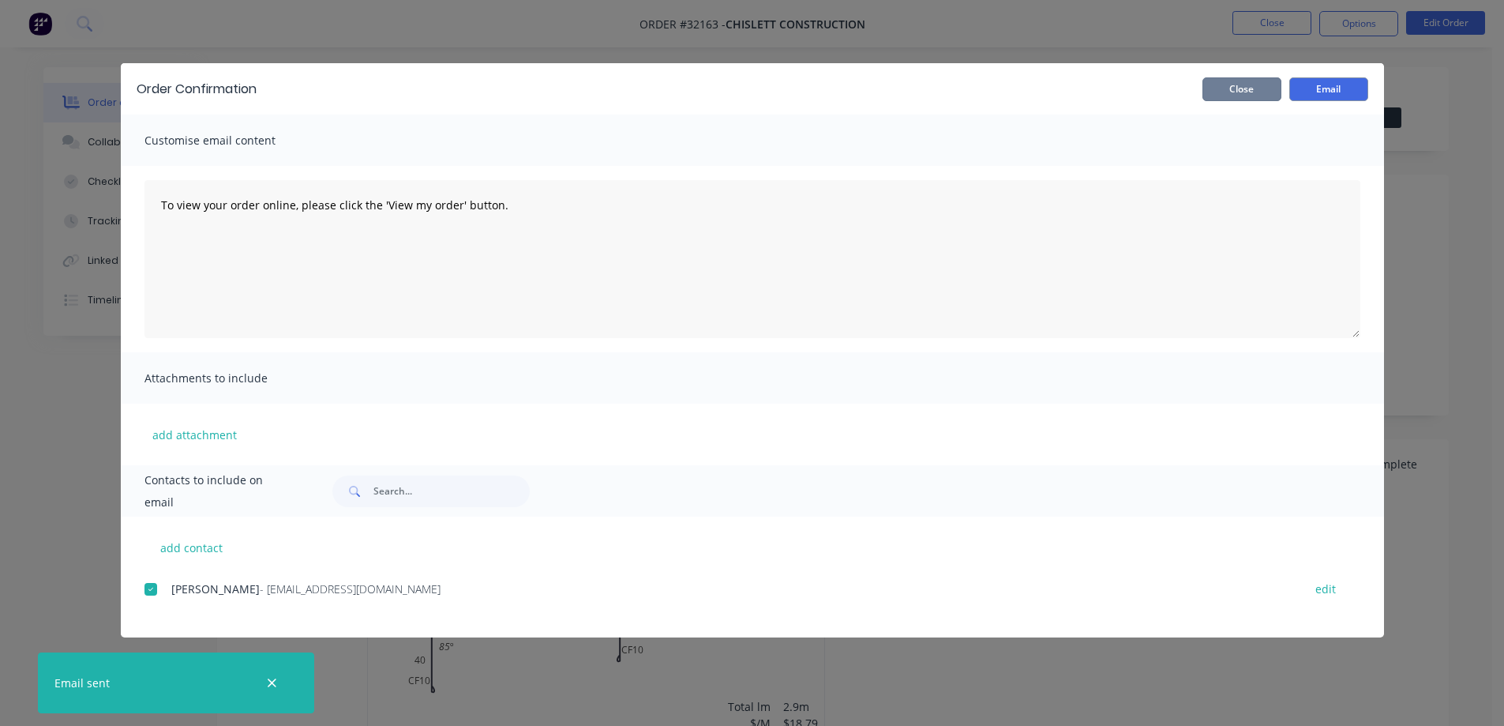
drag, startPoint x: 1229, startPoint y: 92, endPoint x: 1254, endPoint y: 75, distance: 30.0
click at [1229, 92] on button "Close" at bounding box center [1241, 89] width 79 height 24
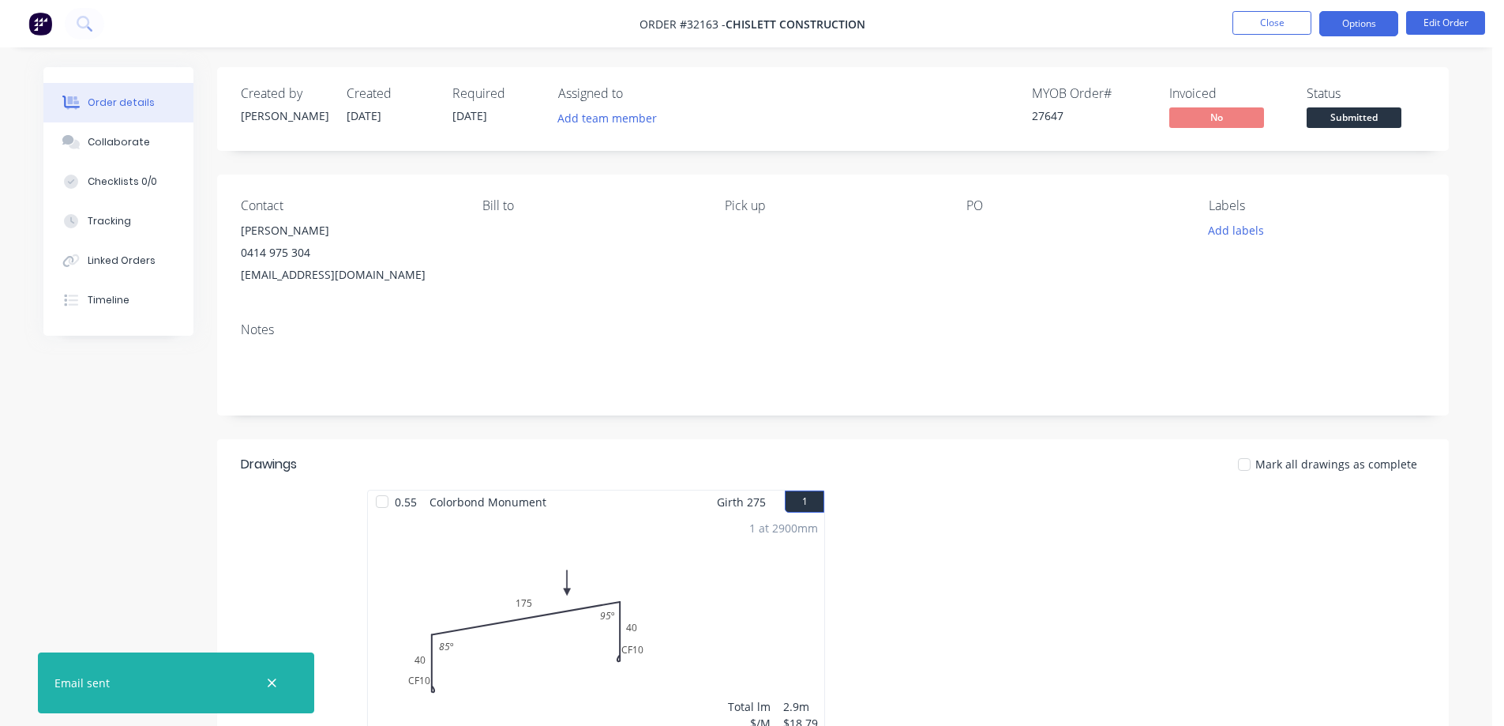
click at [1352, 22] on button "Options" at bounding box center [1358, 23] width 79 height 25
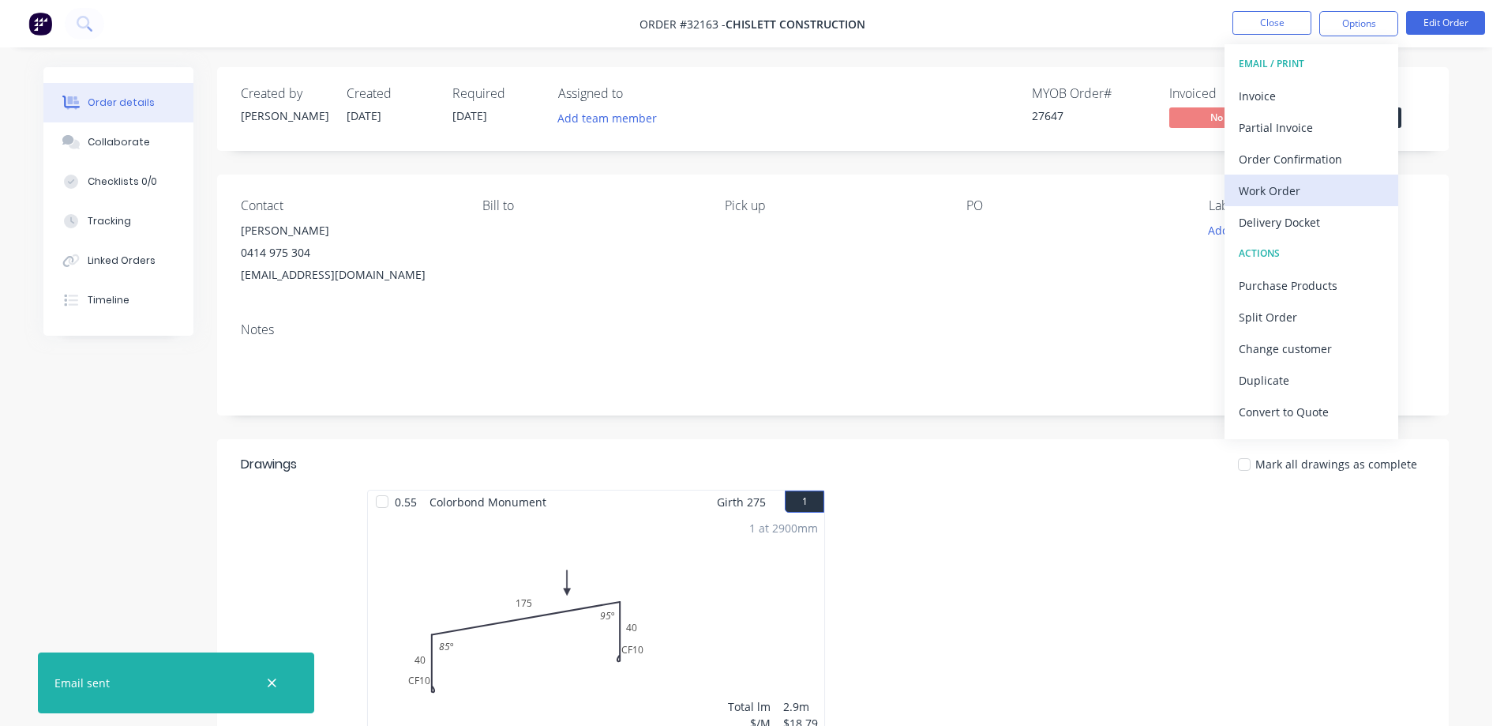
click at [1304, 192] on div "Work Order" at bounding box center [1311, 190] width 145 height 23
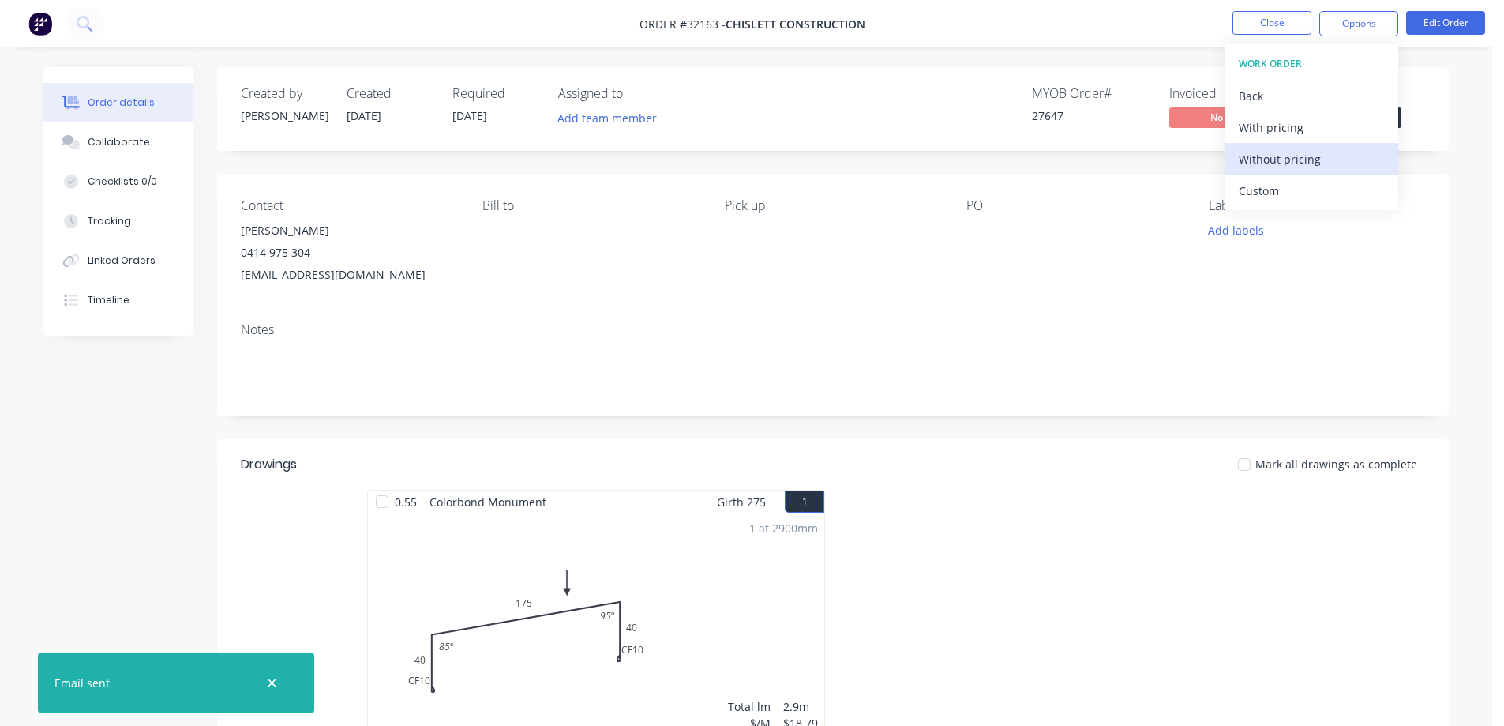
click at [1318, 164] on div "Without pricing" at bounding box center [1311, 159] width 145 height 23
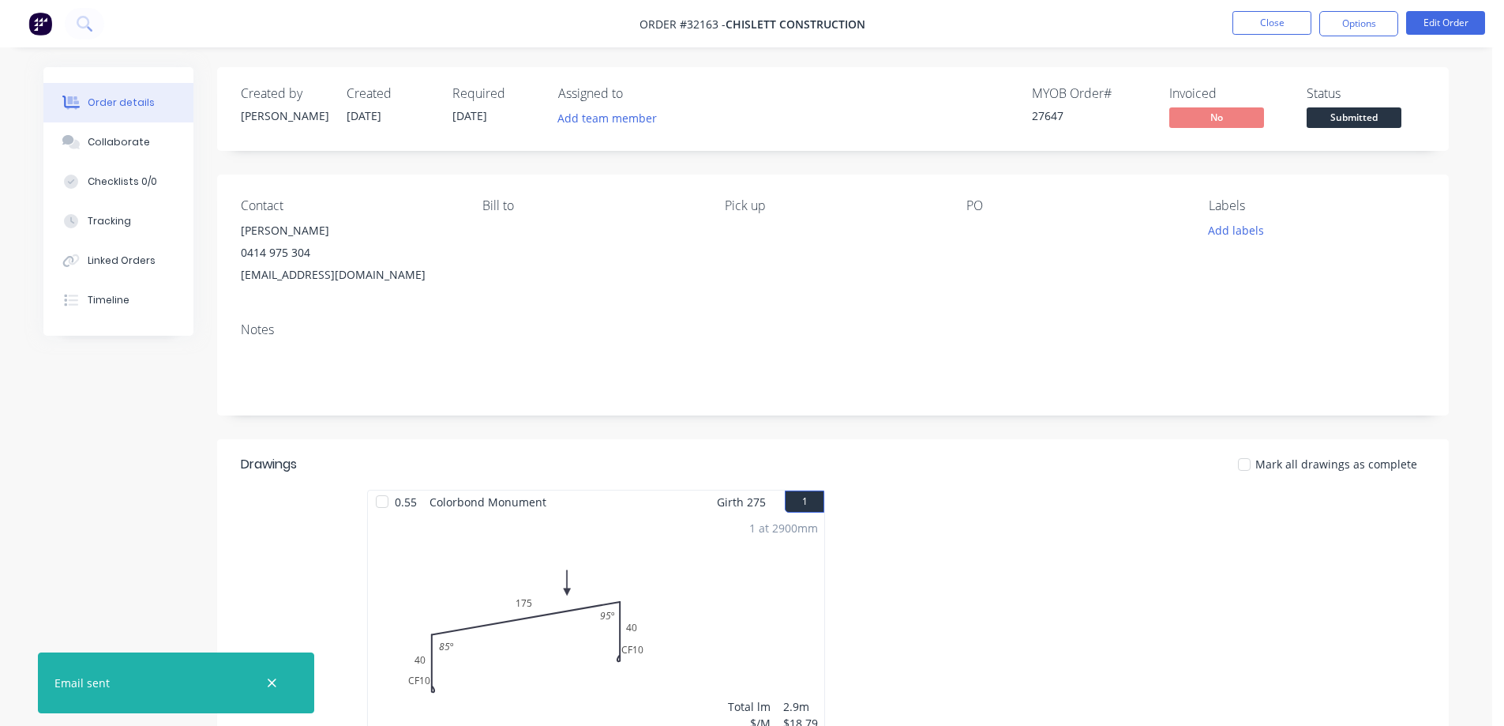
click at [1431, 138] on div "Created by [PERSON_NAME] Created [DATE] Required [DATE] Assigned to Add team me…" at bounding box center [833, 109] width 1232 height 84
click at [1383, 122] on span "Submitted" at bounding box center [1354, 117] width 95 height 20
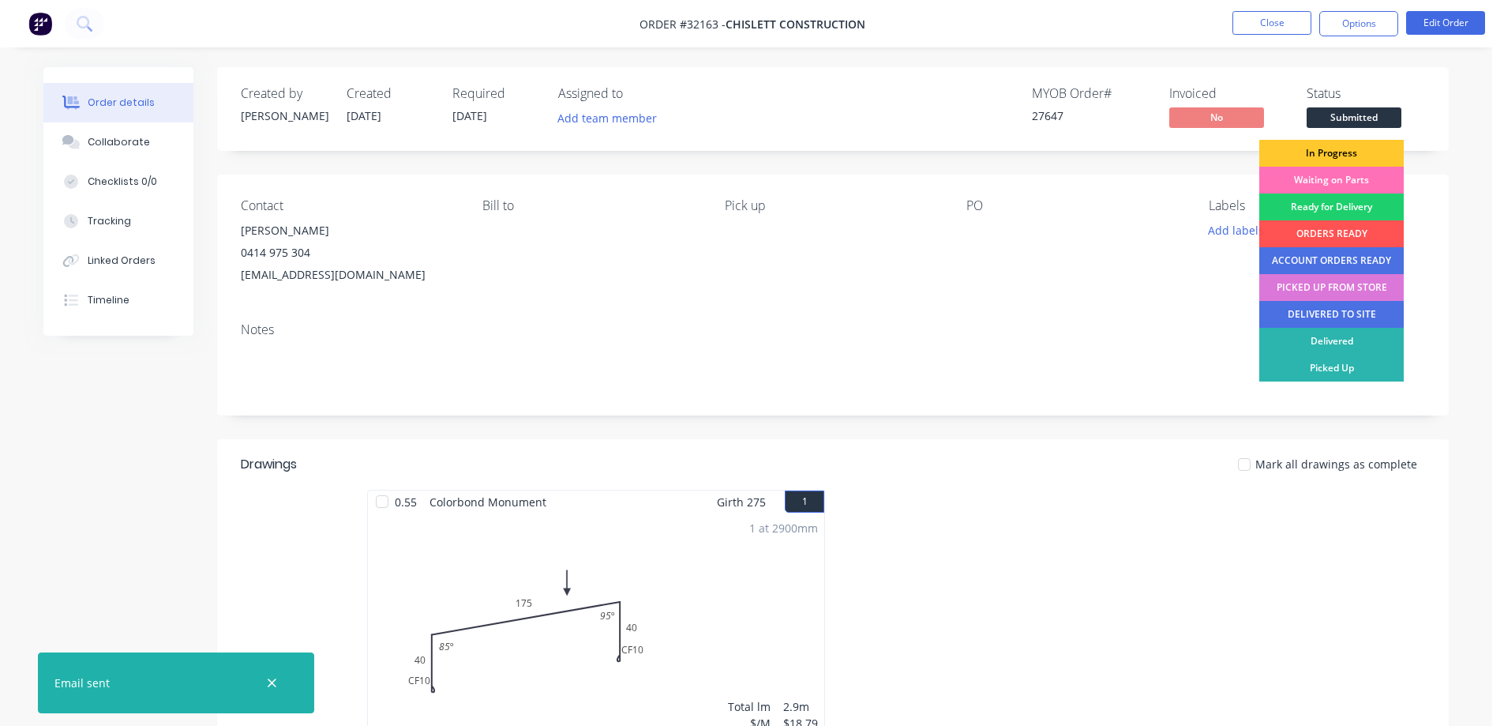
click at [1369, 148] on div "In Progress" at bounding box center [1331, 153] width 144 height 27
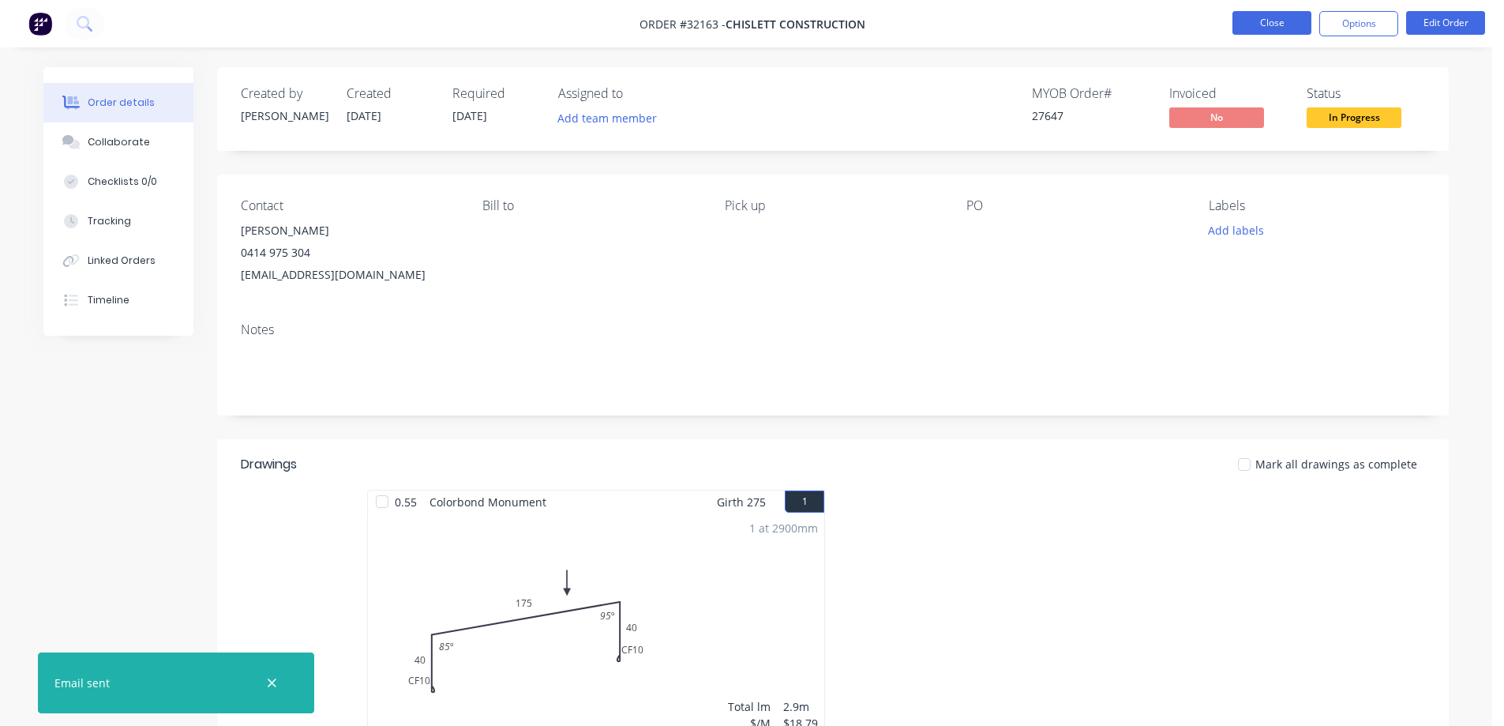
click at [1280, 28] on button "Close" at bounding box center [1271, 23] width 79 height 24
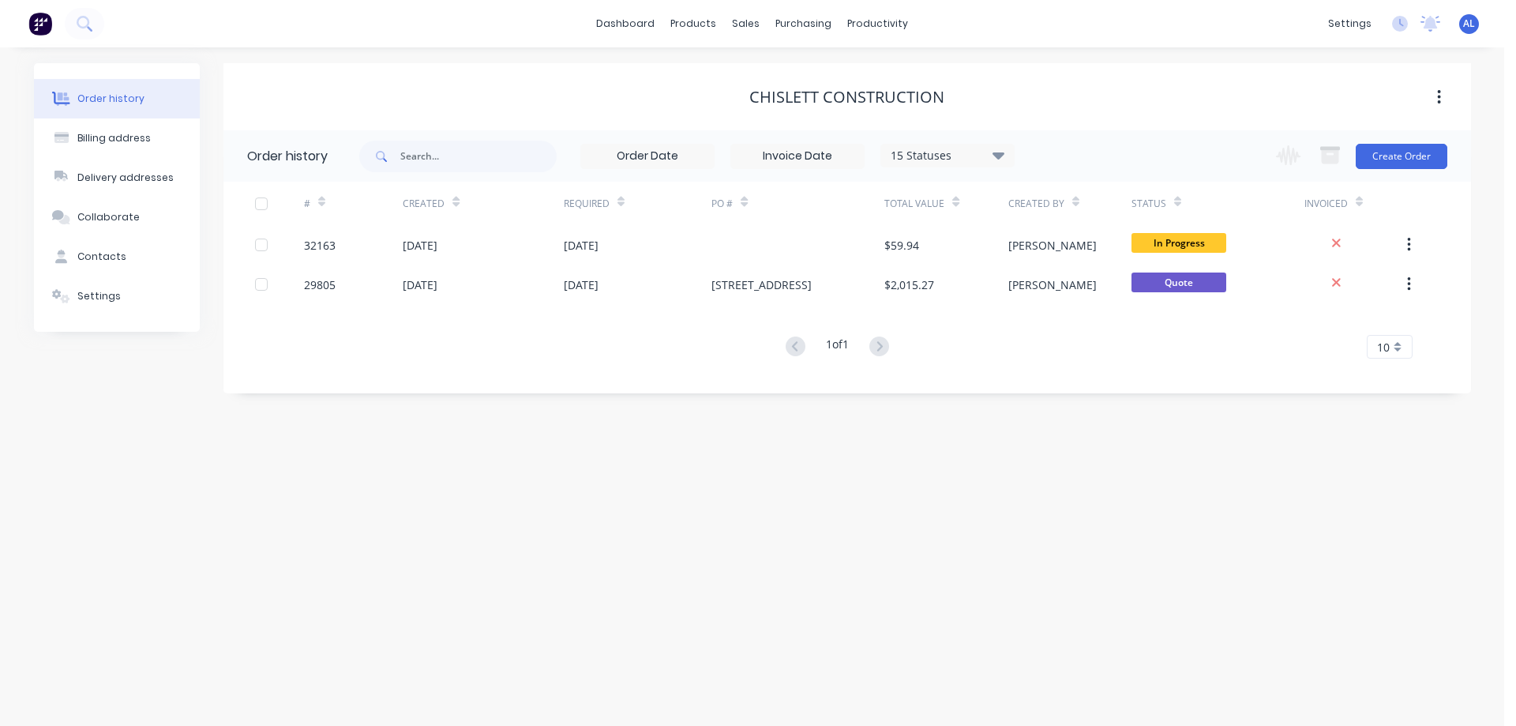
click at [36, 22] on img at bounding box center [40, 24] width 24 height 24
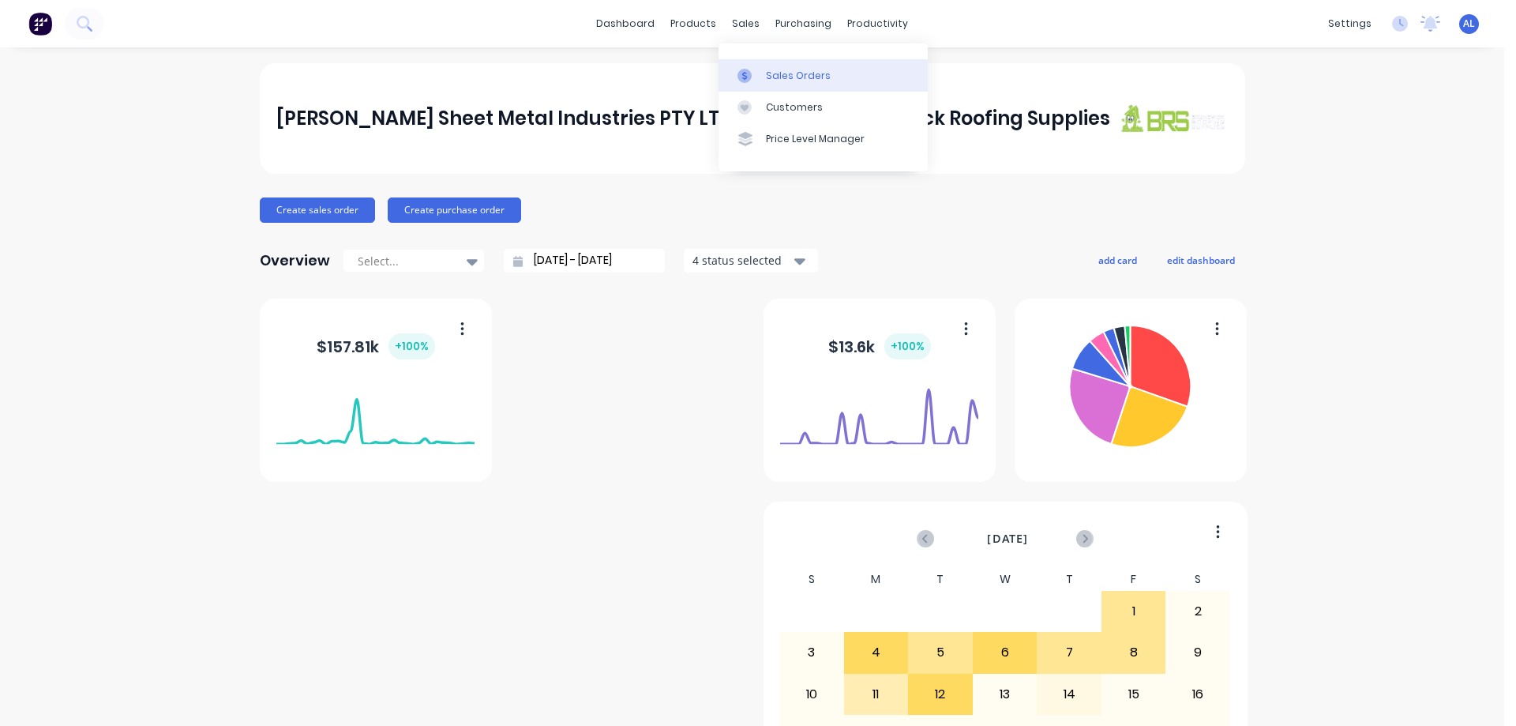
click at [808, 76] on div "Sales Orders" at bounding box center [798, 76] width 65 height 14
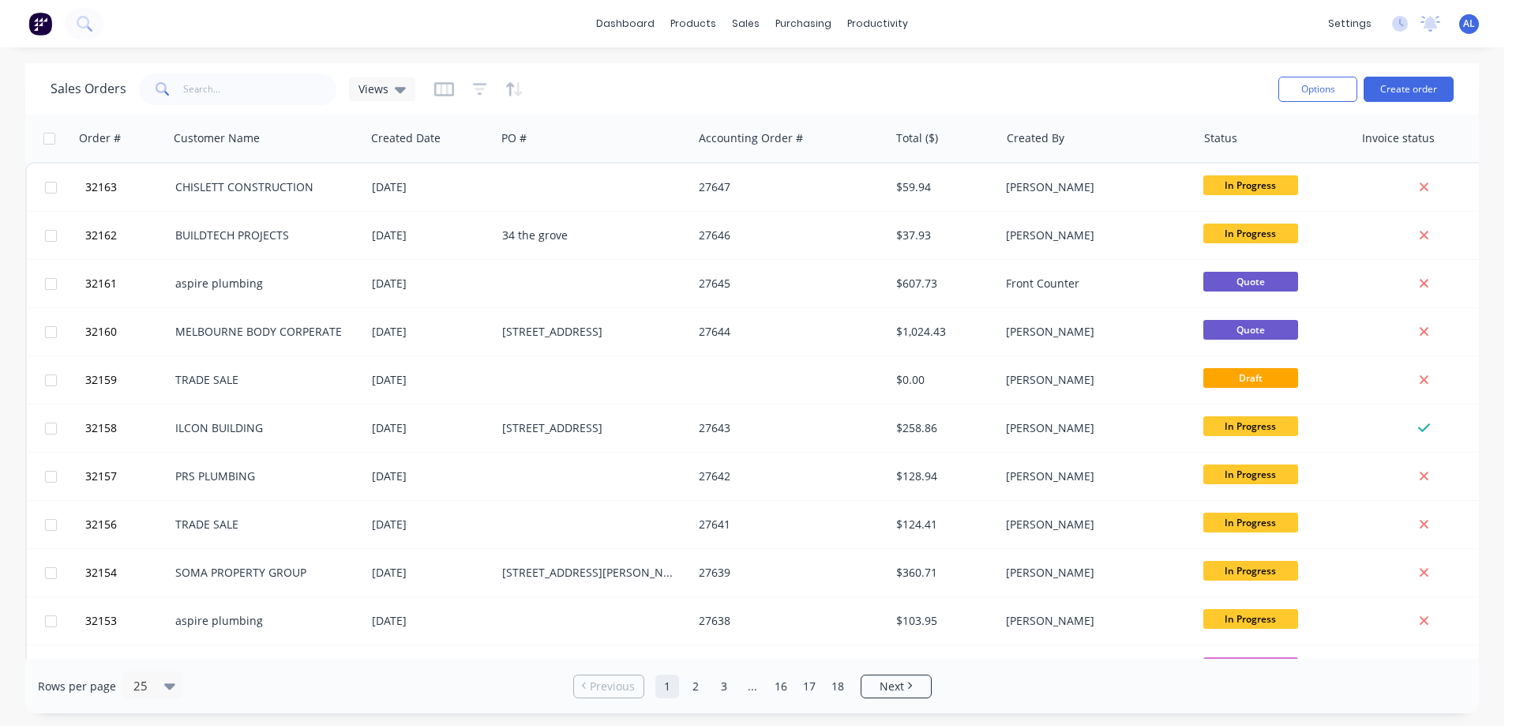
click at [43, 26] on img at bounding box center [40, 24] width 24 height 24
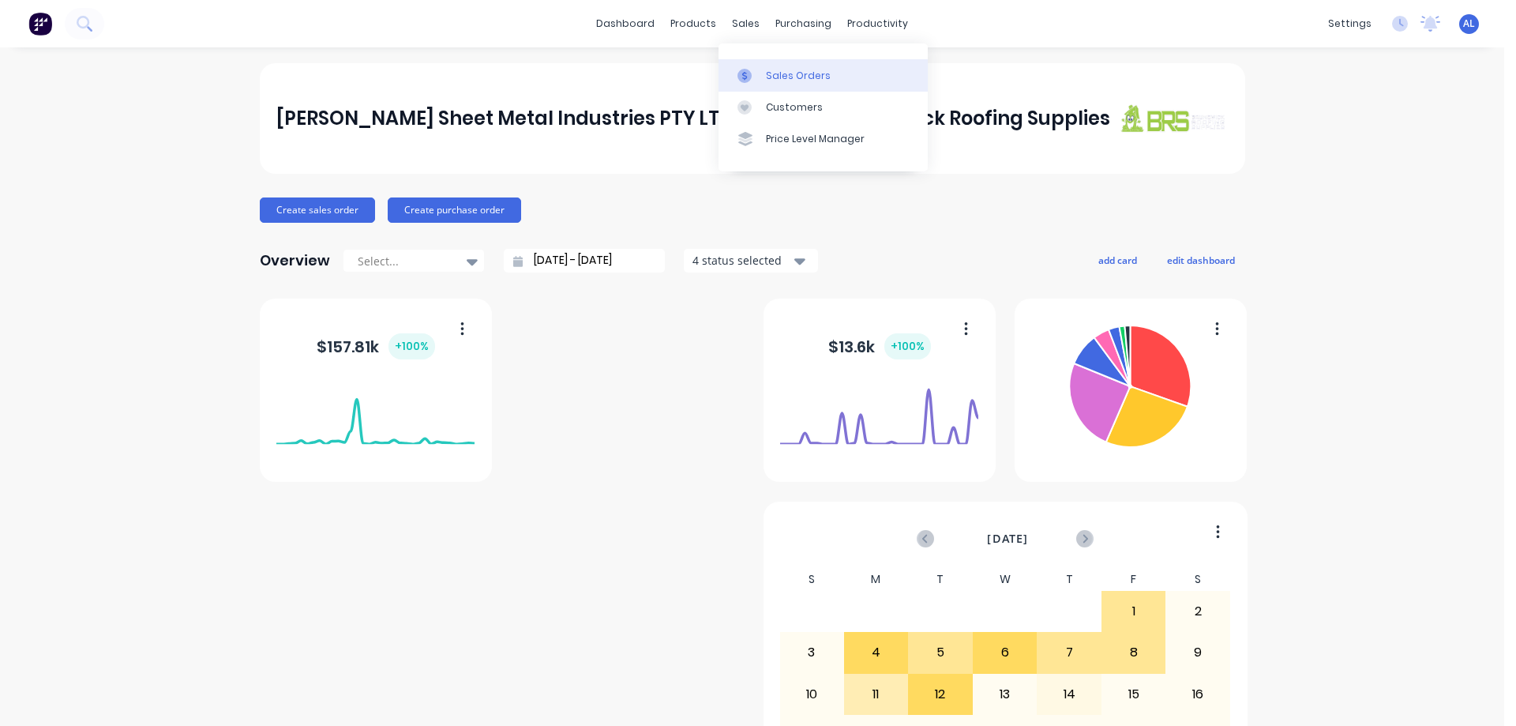
click at [815, 75] on div "Sales Orders" at bounding box center [798, 76] width 65 height 14
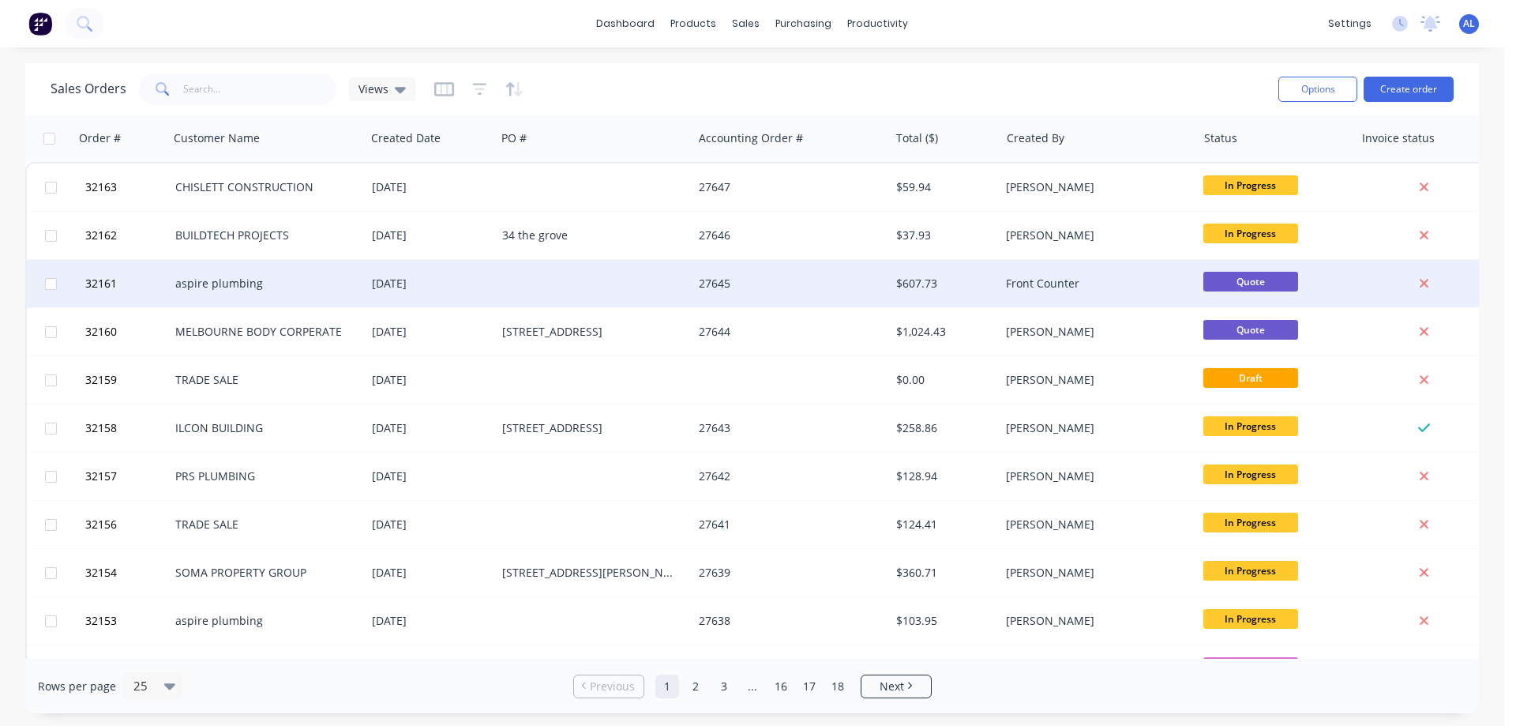
click at [819, 284] on div "27645" at bounding box center [786, 284] width 175 height 16
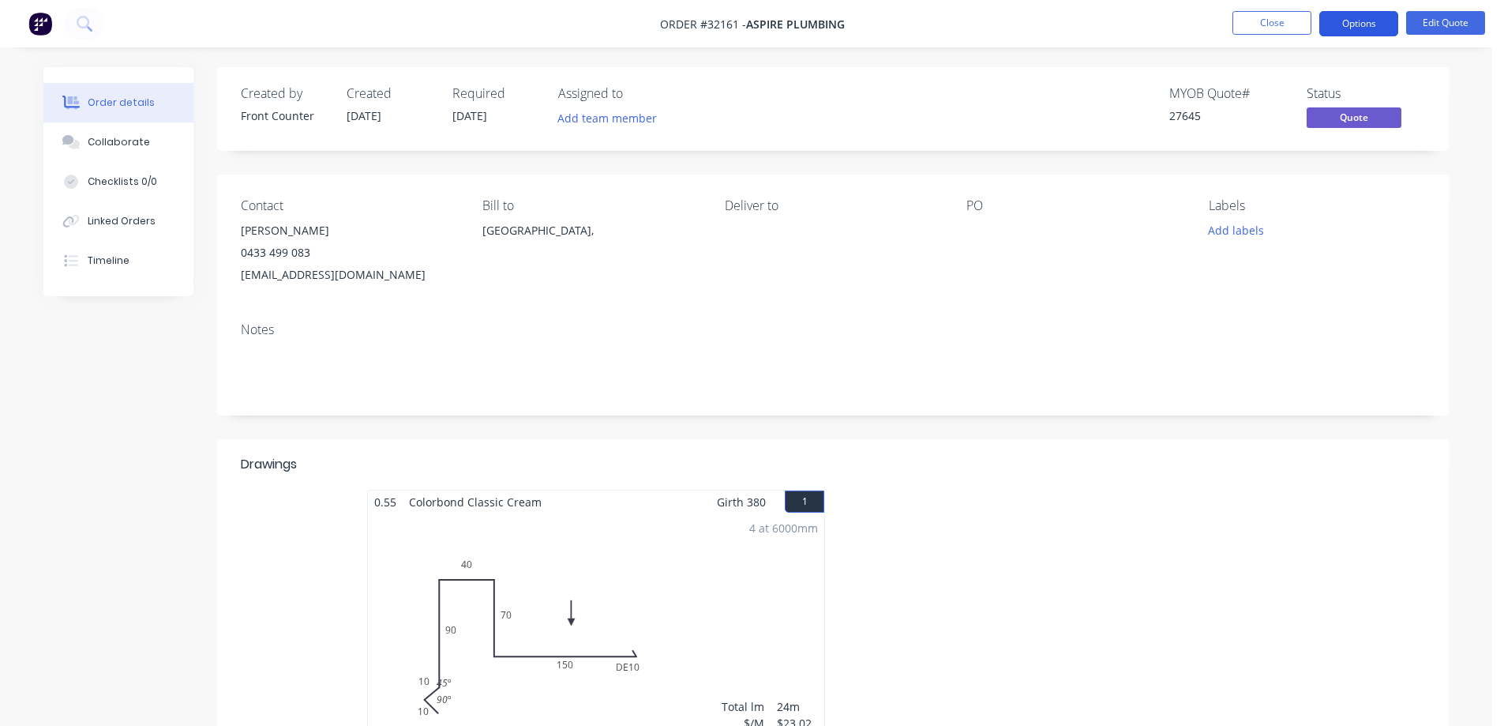
click at [1351, 24] on button "Options" at bounding box center [1358, 23] width 79 height 25
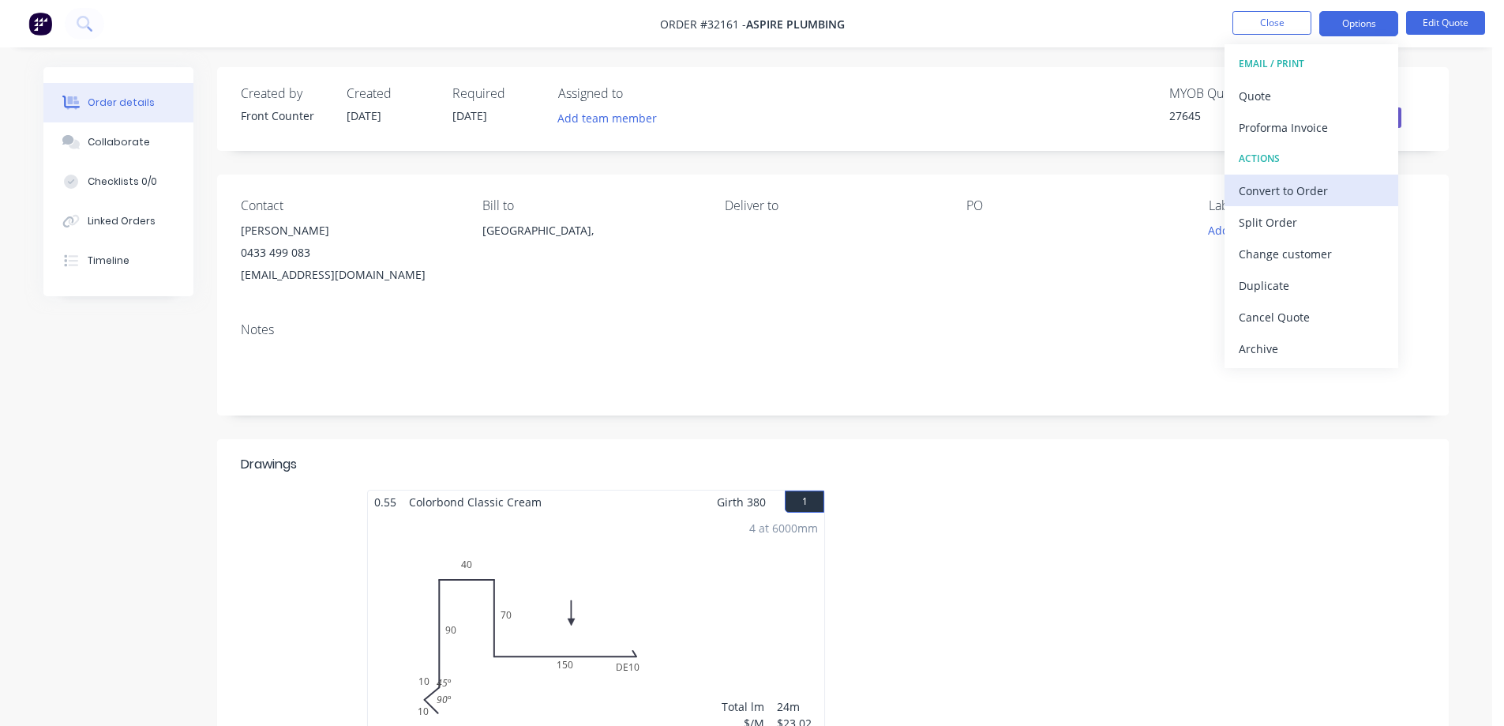
click at [1295, 191] on div "Convert to Order" at bounding box center [1311, 190] width 145 height 23
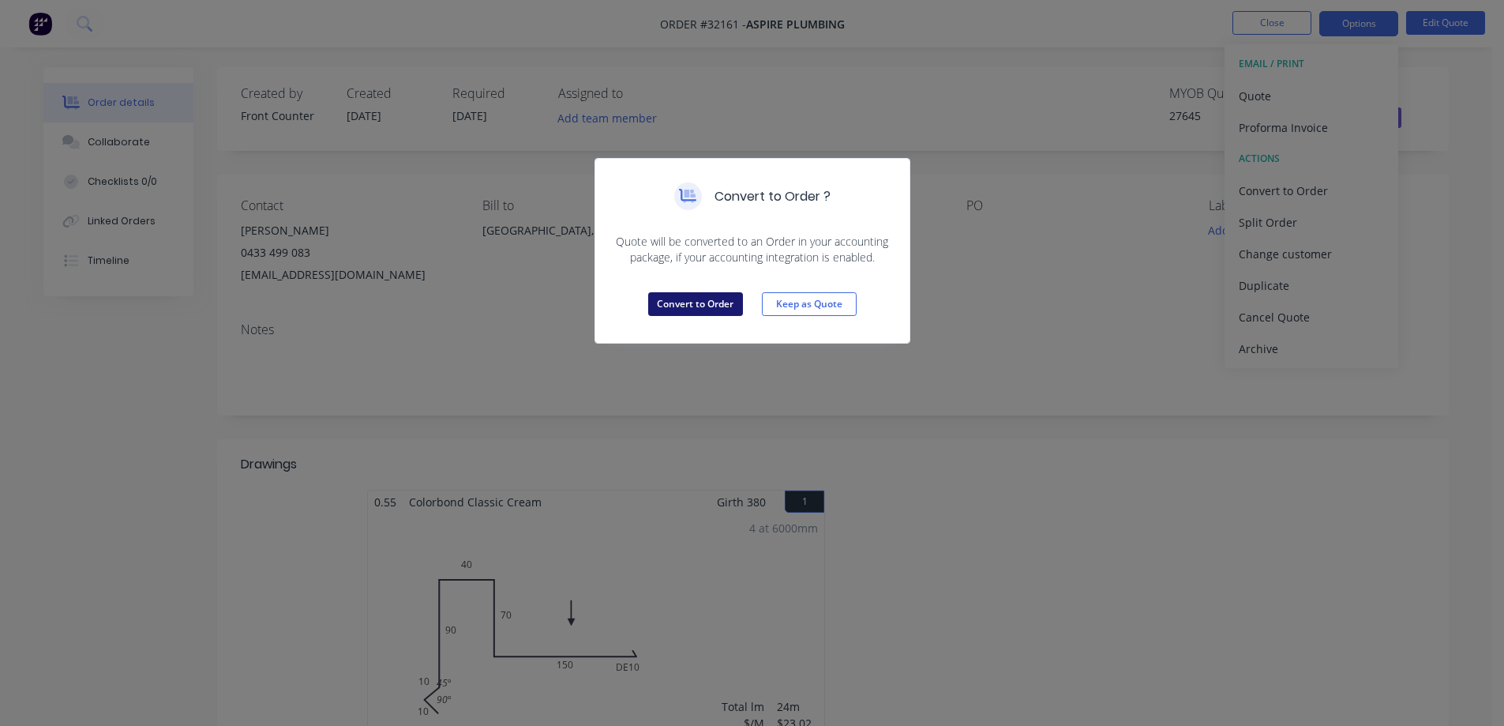
click at [678, 306] on button "Convert to Order" at bounding box center [695, 304] width 95 height 24
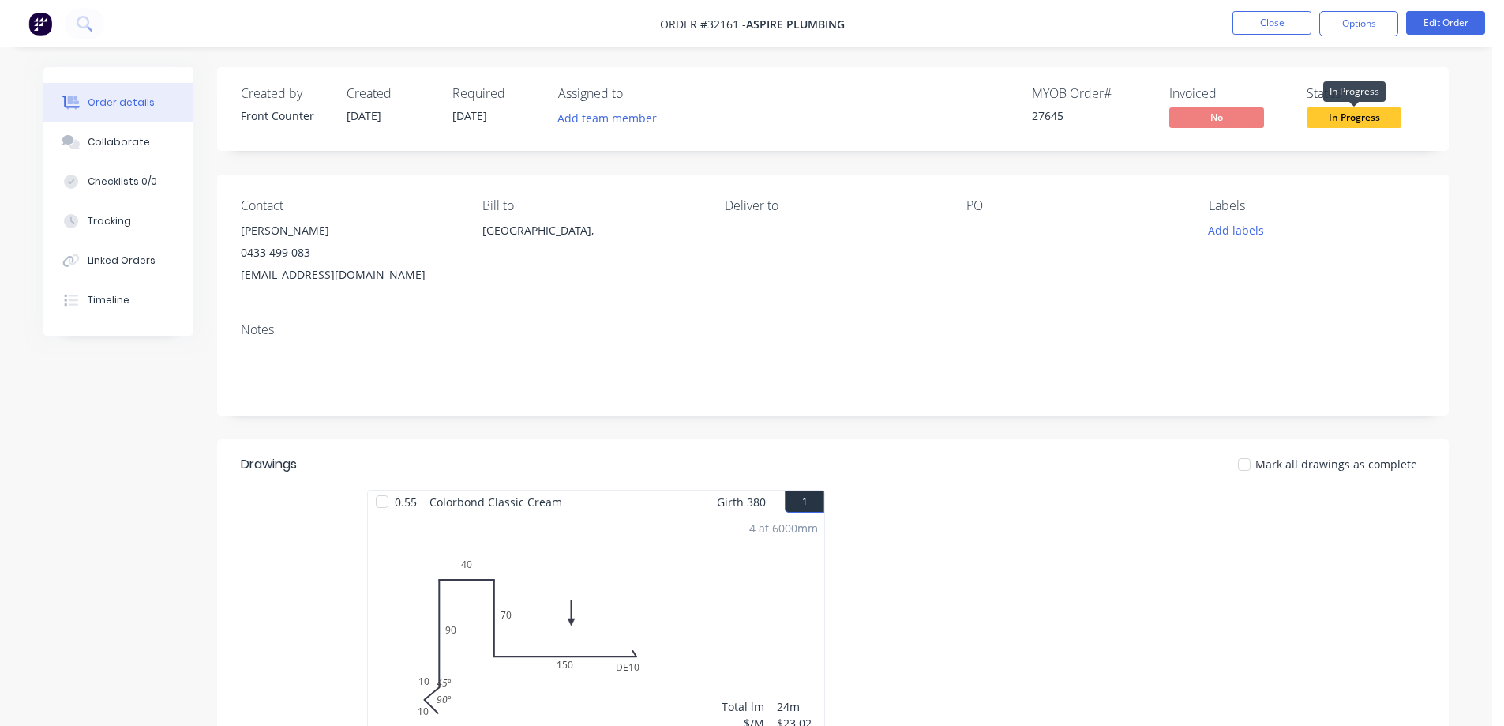
click at [1332, 119] on span "In Progress" at bounding box center [1354, 117] width 95 height 20
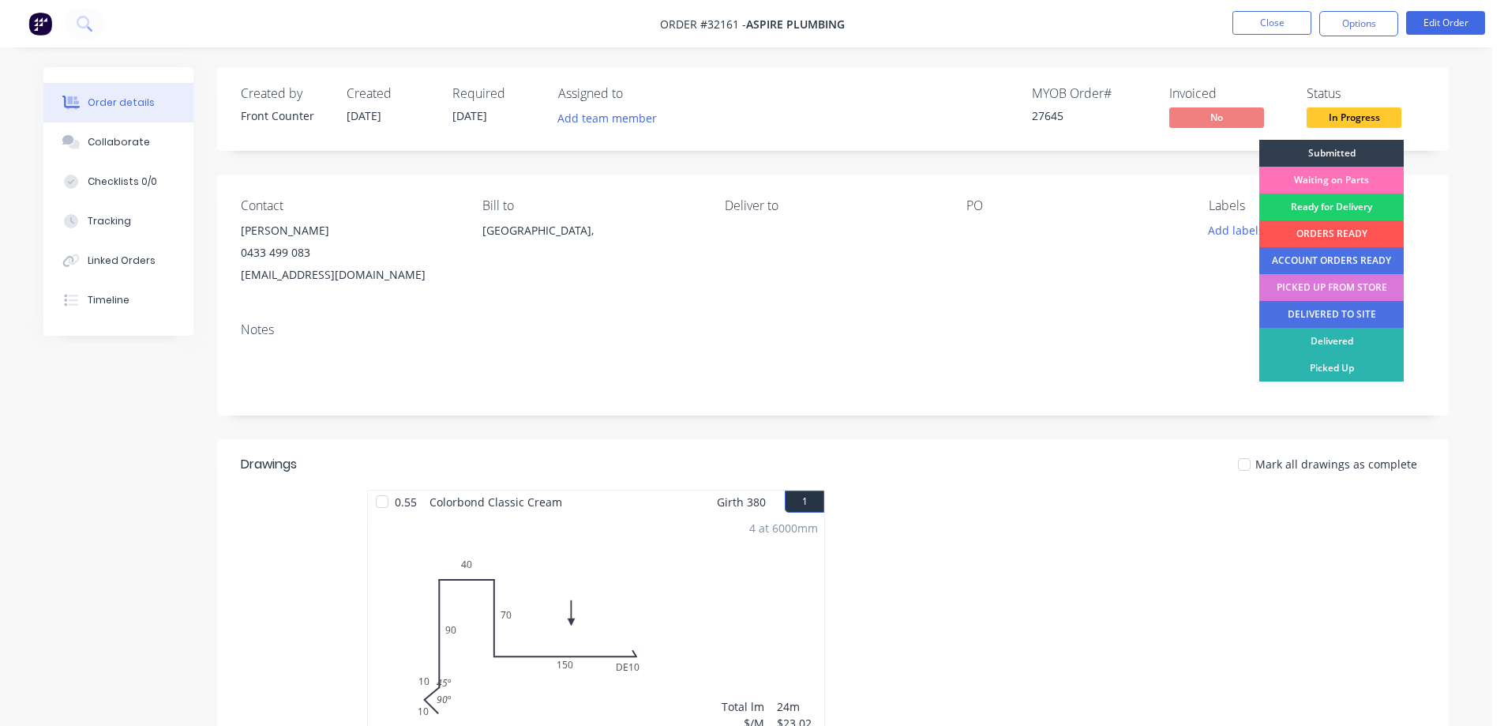
click at [1355, 120] on span "In Progress" at bounding box center [1354, 117] width 95 height 20
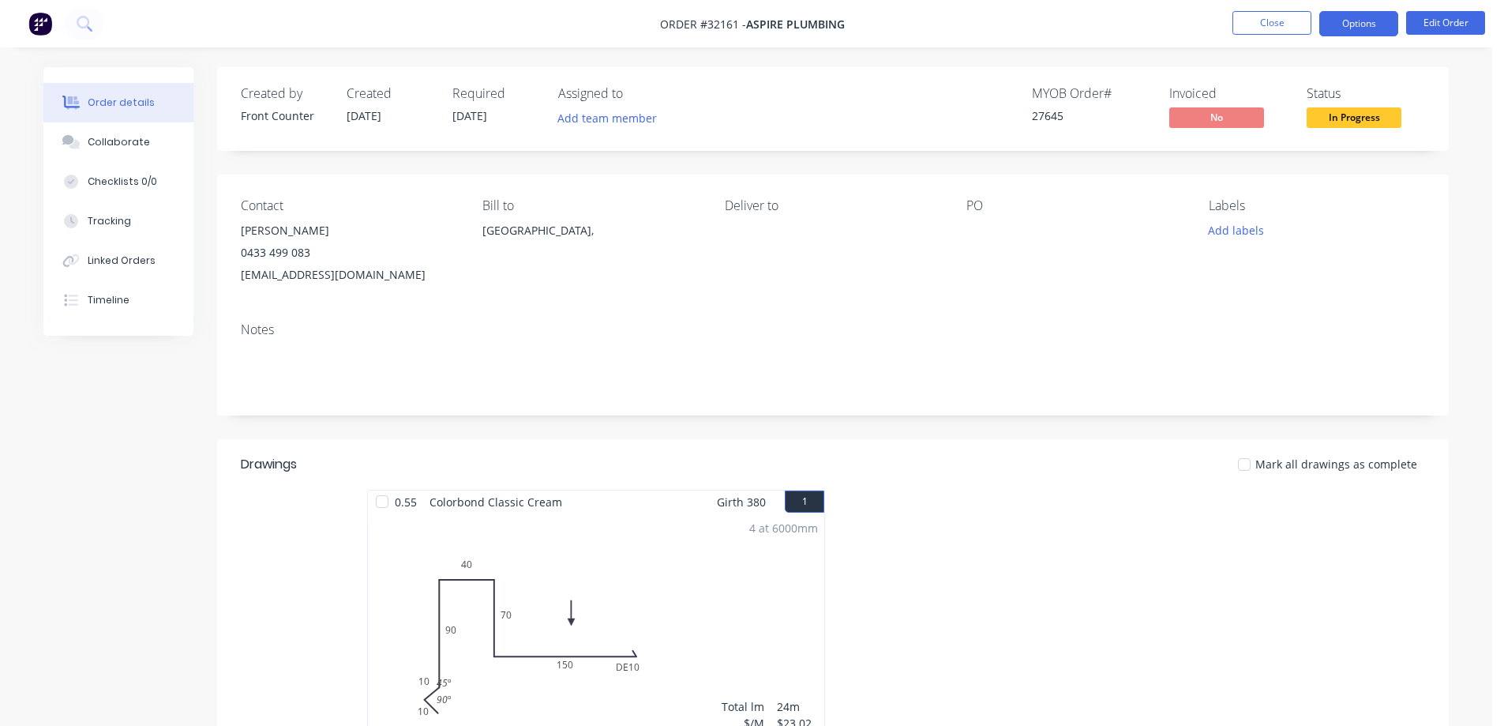
click at [1356, 24] on button "Options" at bounding box center [1358, 23] width 79 height 25
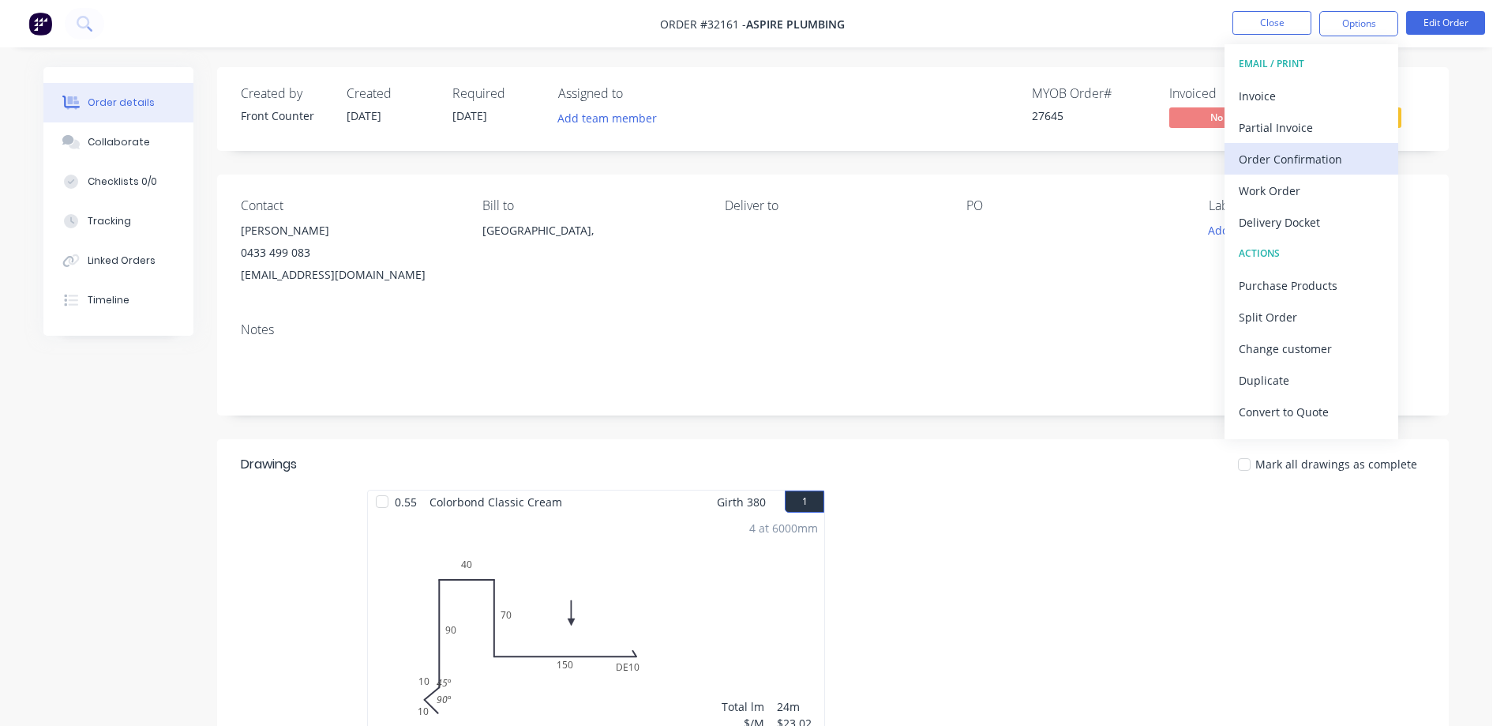
click at [1299, 161] on div "Order Confirmation" at bounding box center [1311, 159] width 145 height 23
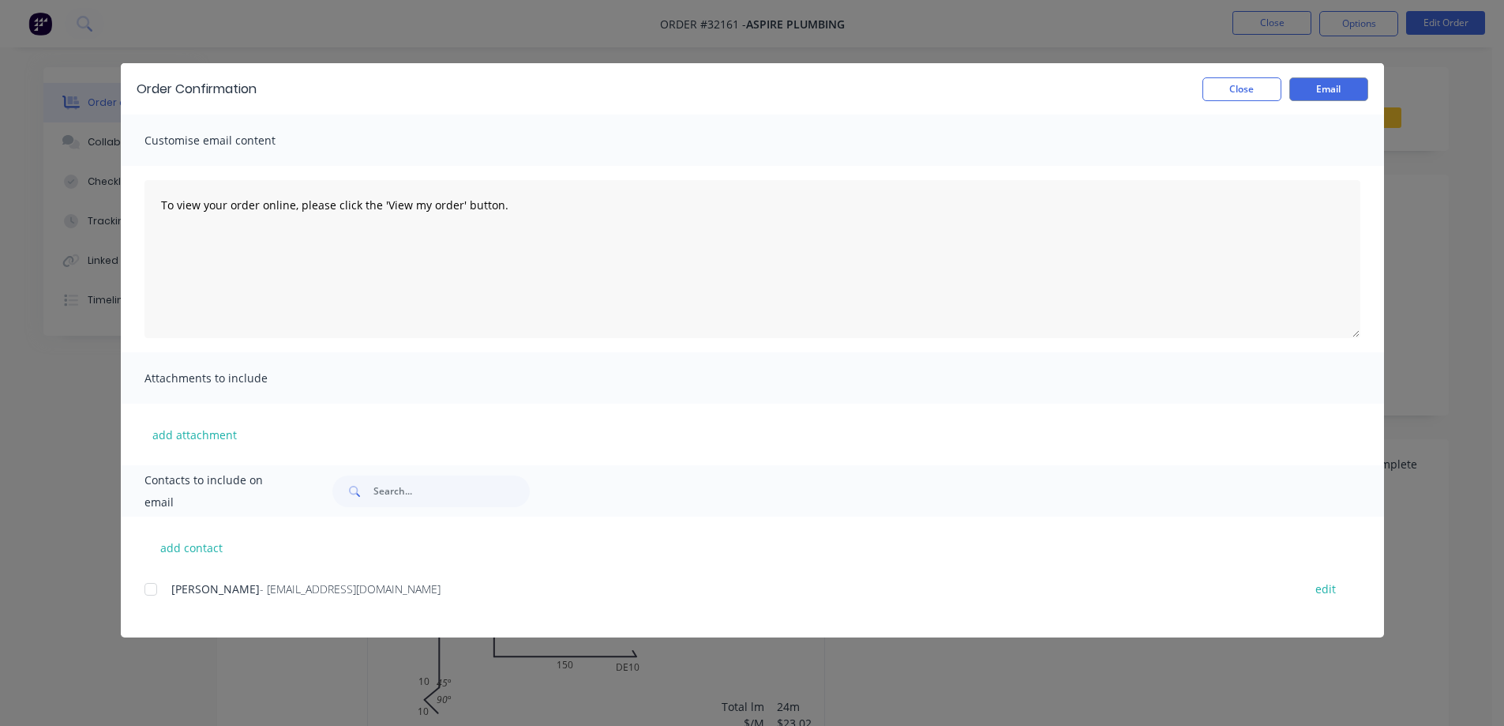
click at [159, 585] on div at bounding box center [151, 589] width 32 height 32
click at [1338, 92] on button "Email" at bounding box center [1328, 89] width 79 height 24
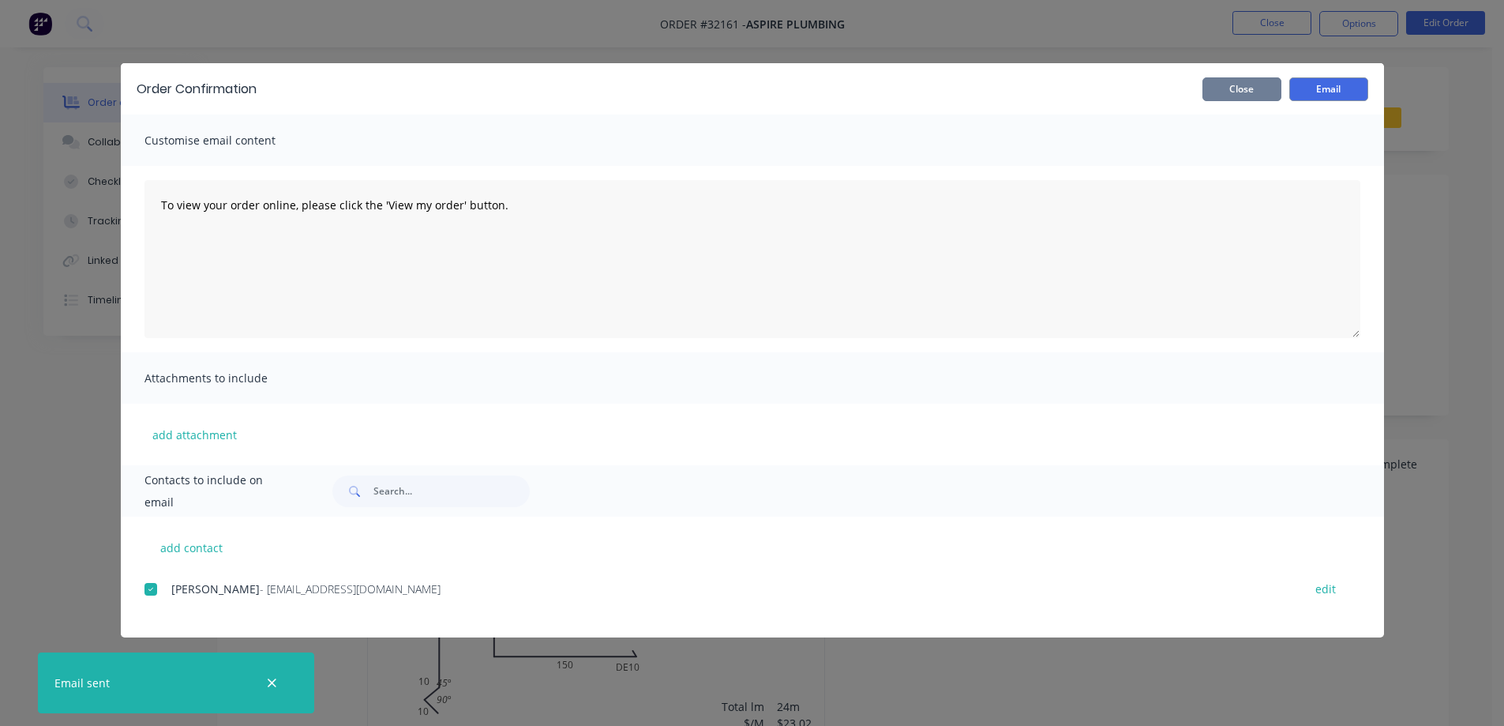
click at [1258, 92] on button "Close" at bounding box center [1241, 89] width 79 height 24
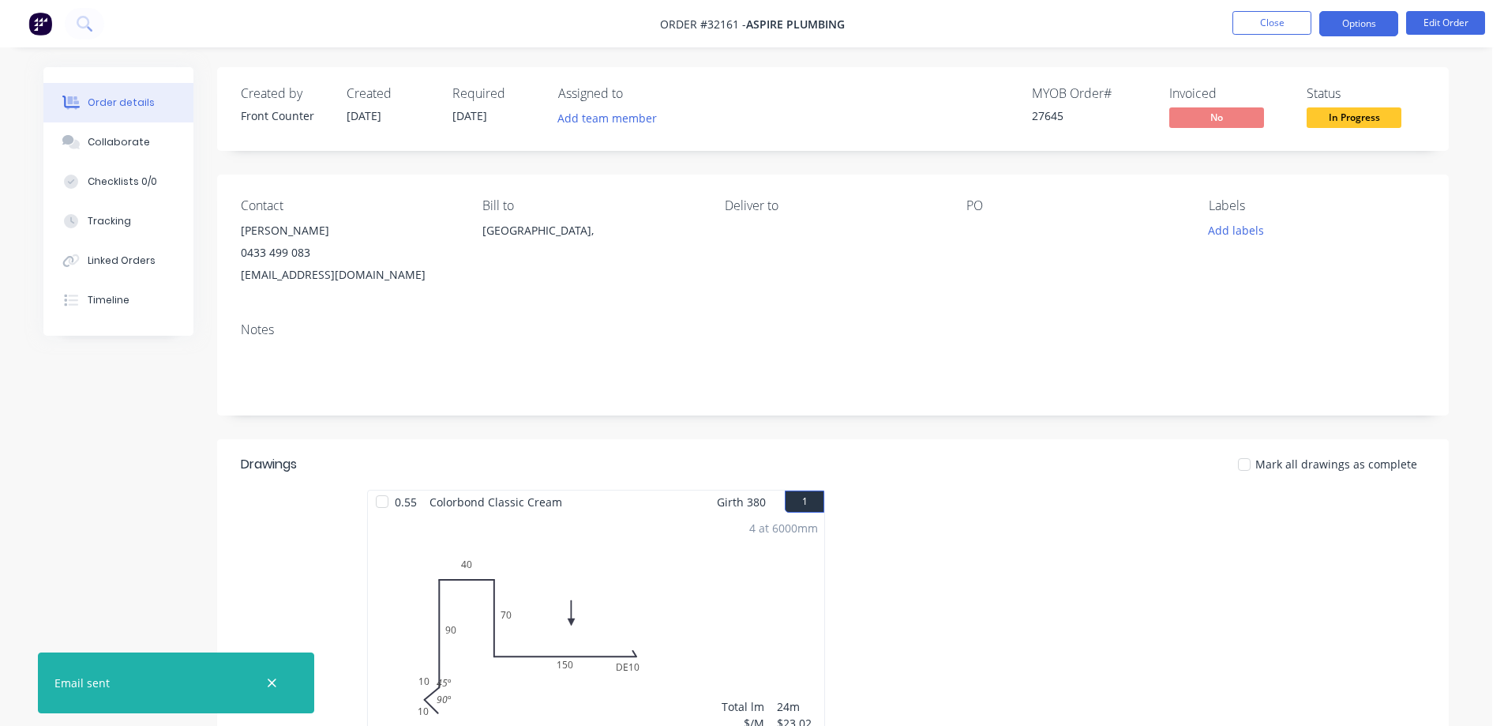
click at [1352, 28] on button "Options" at bounding box center [1358, 23] width 79 height 25
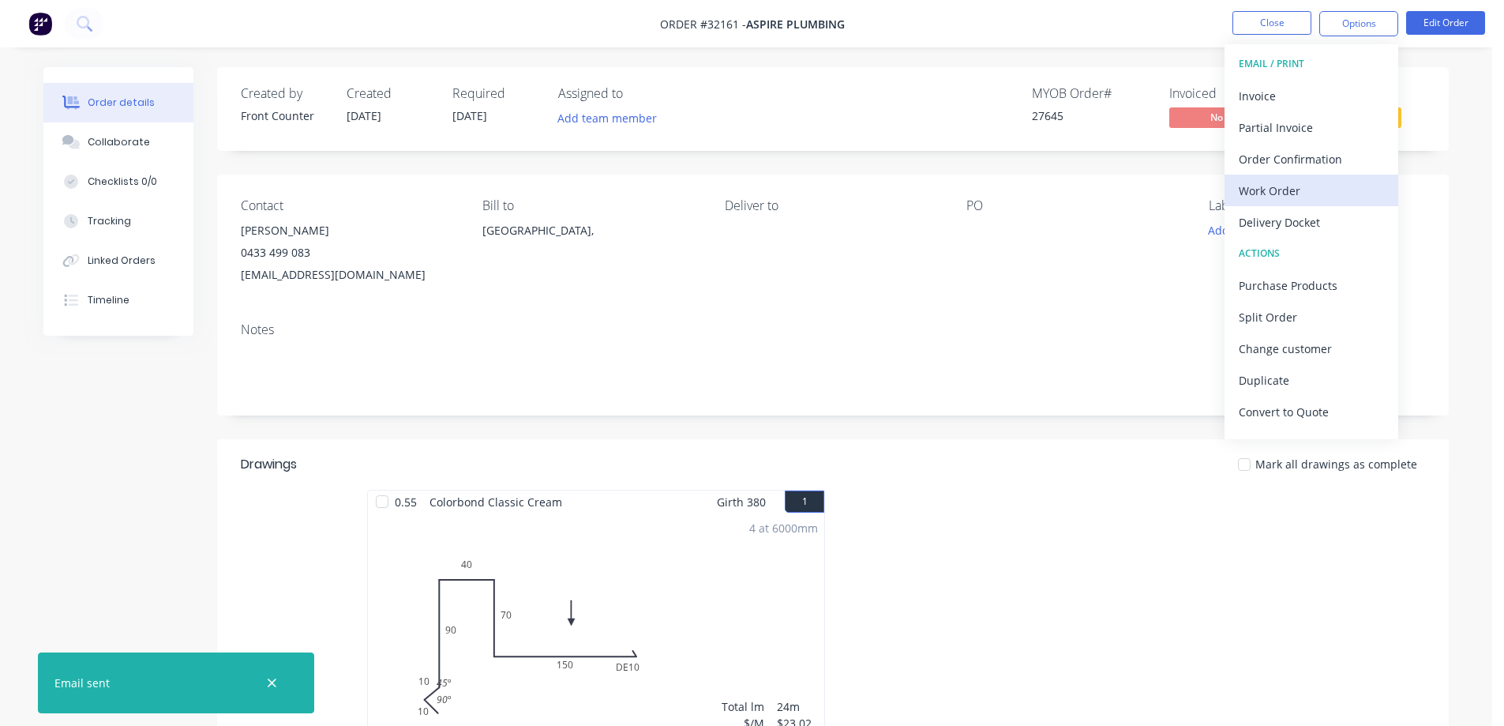
click at [1312, 181] on div "Work Order" at bounding box center [1311, 190] width 145 height 23
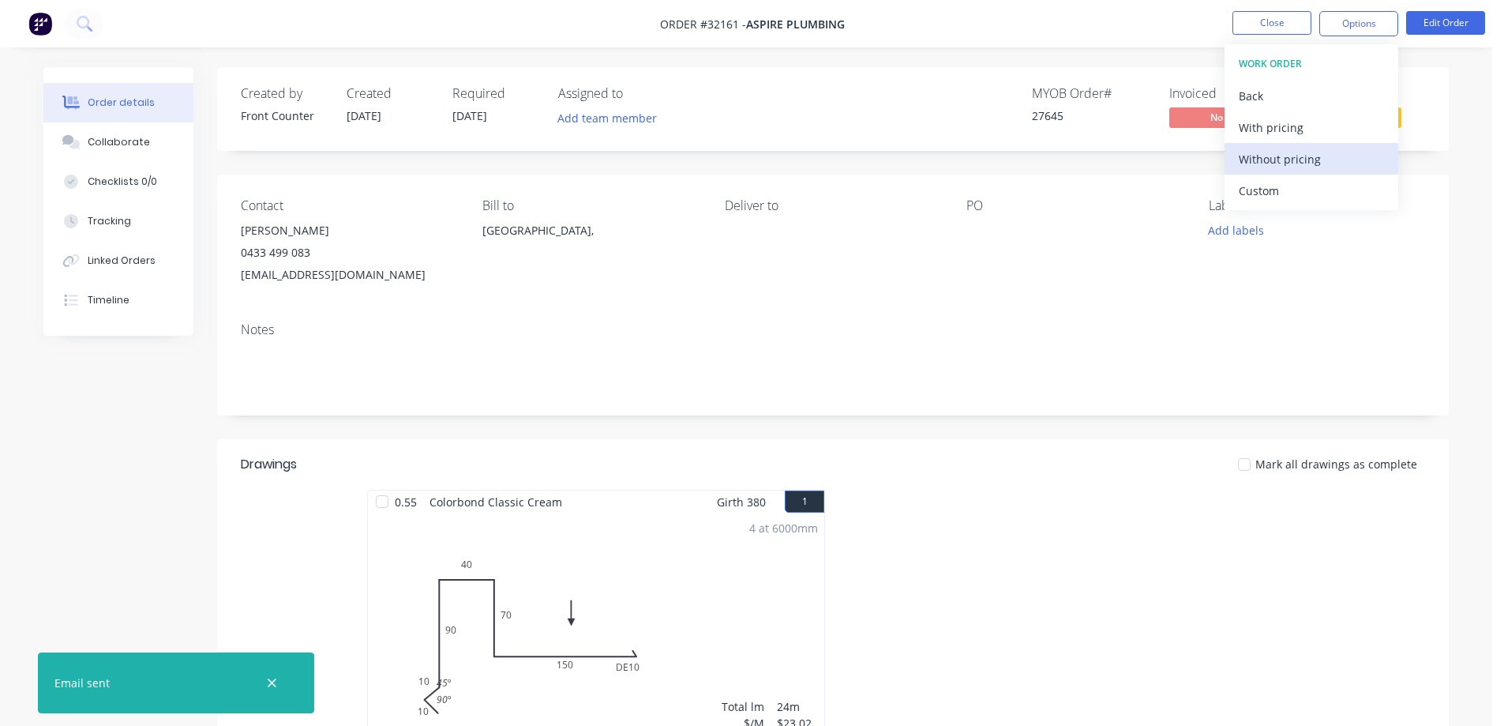
click at [1321, 160] on div "Without pricing" at bounding box center [1311, 159] width 145 height 23
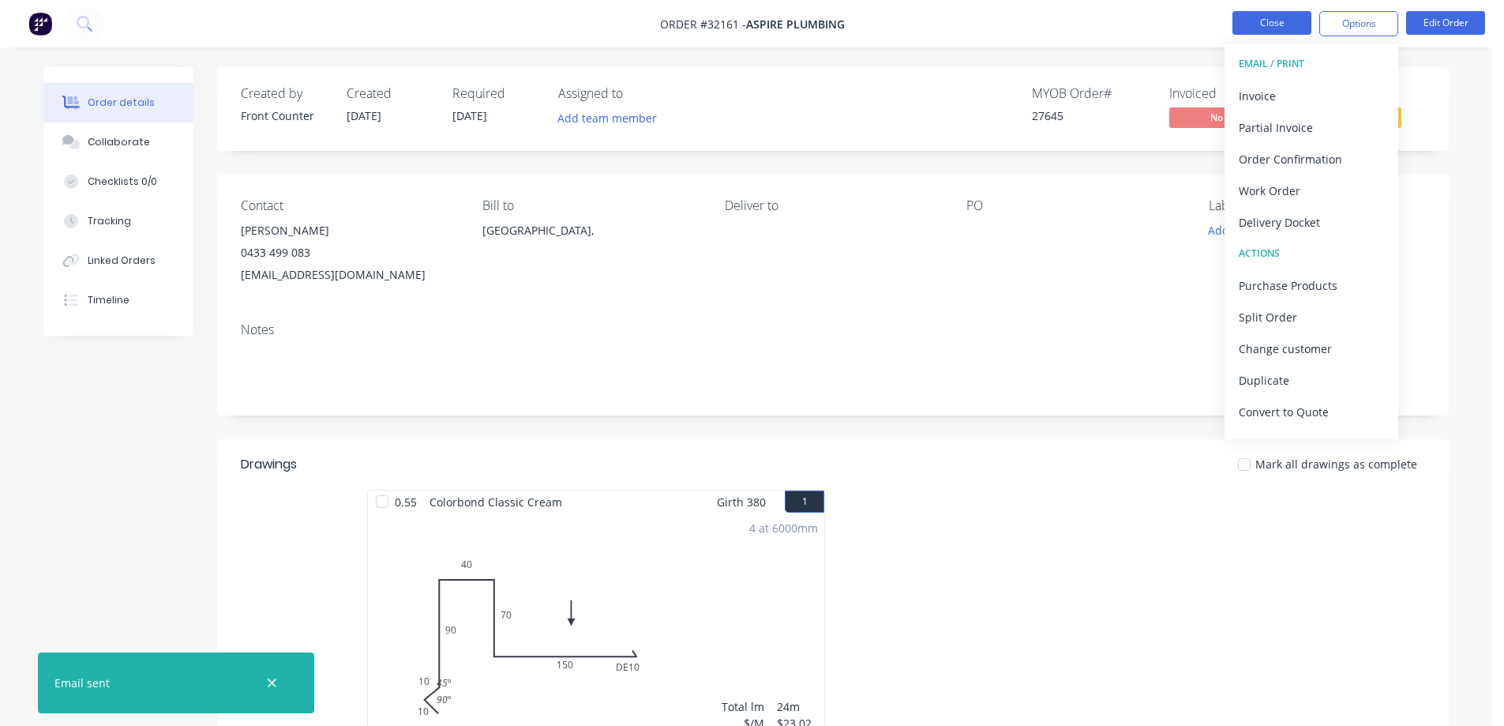
click at [1273, 18] on button "Close" at bounding box center [1271, 23] width 79 height 24
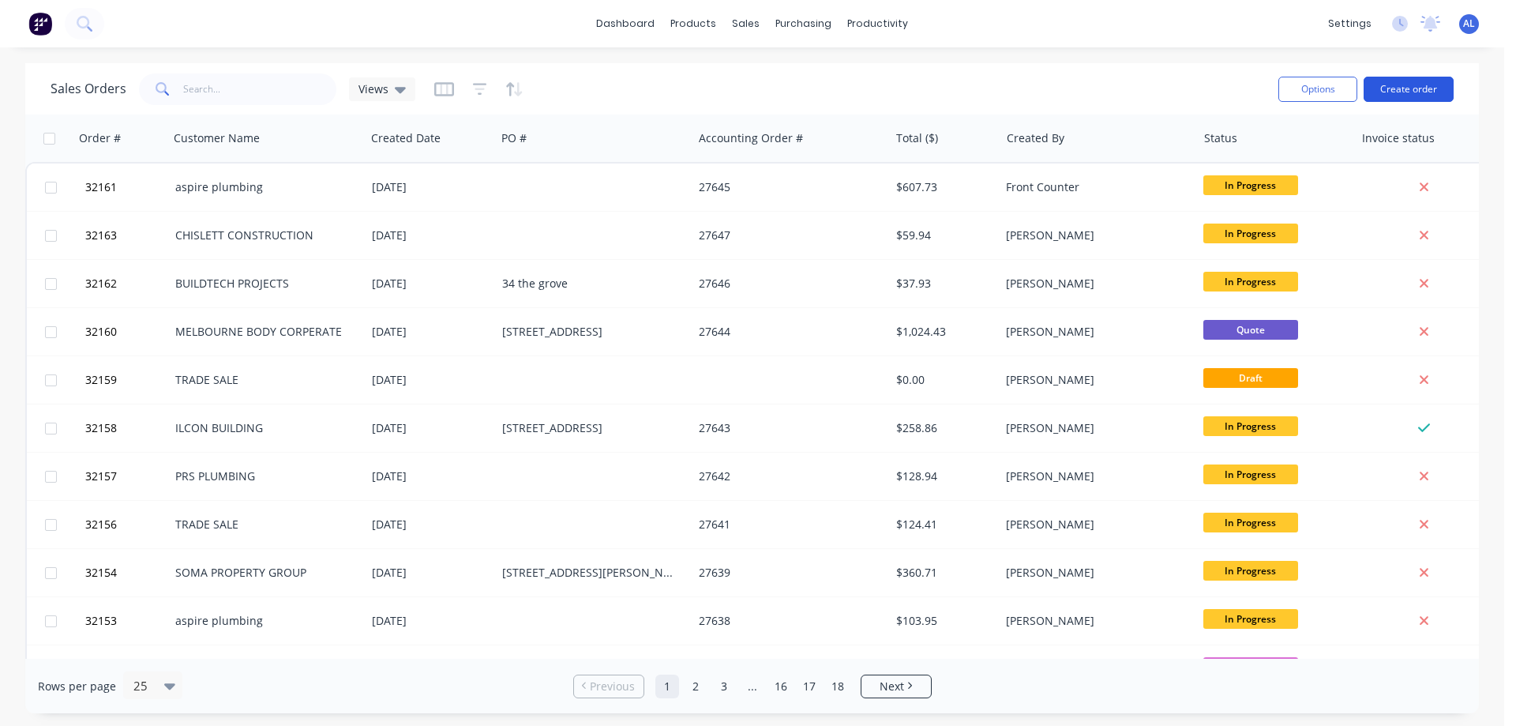
click at [1394, 95] on button "Create order" at bounding box center [1408, 89] width 90 height 25
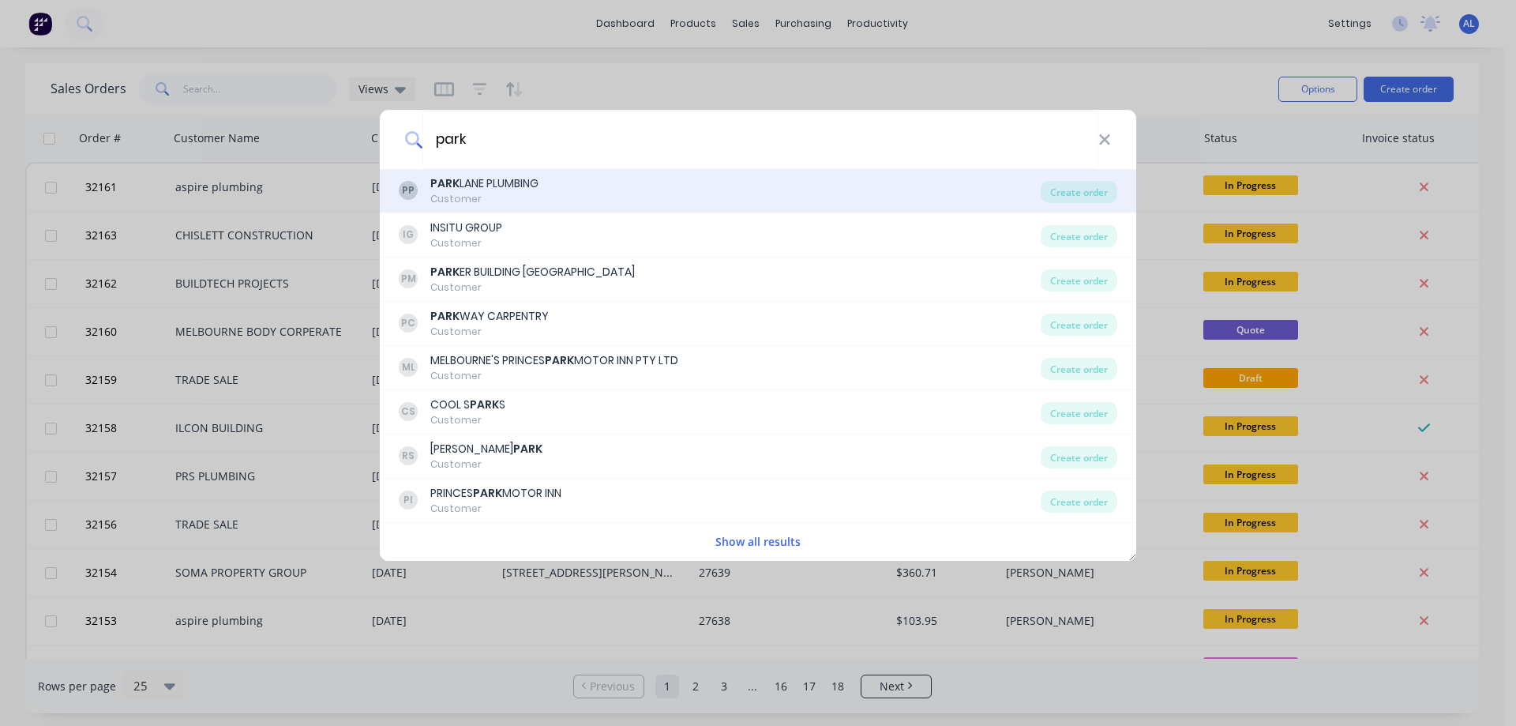
type input "park"
click at [546, 189] on div "PP PARK LANE PLUMBING Customer" at bounding box center [720, 190] width 642 height 31
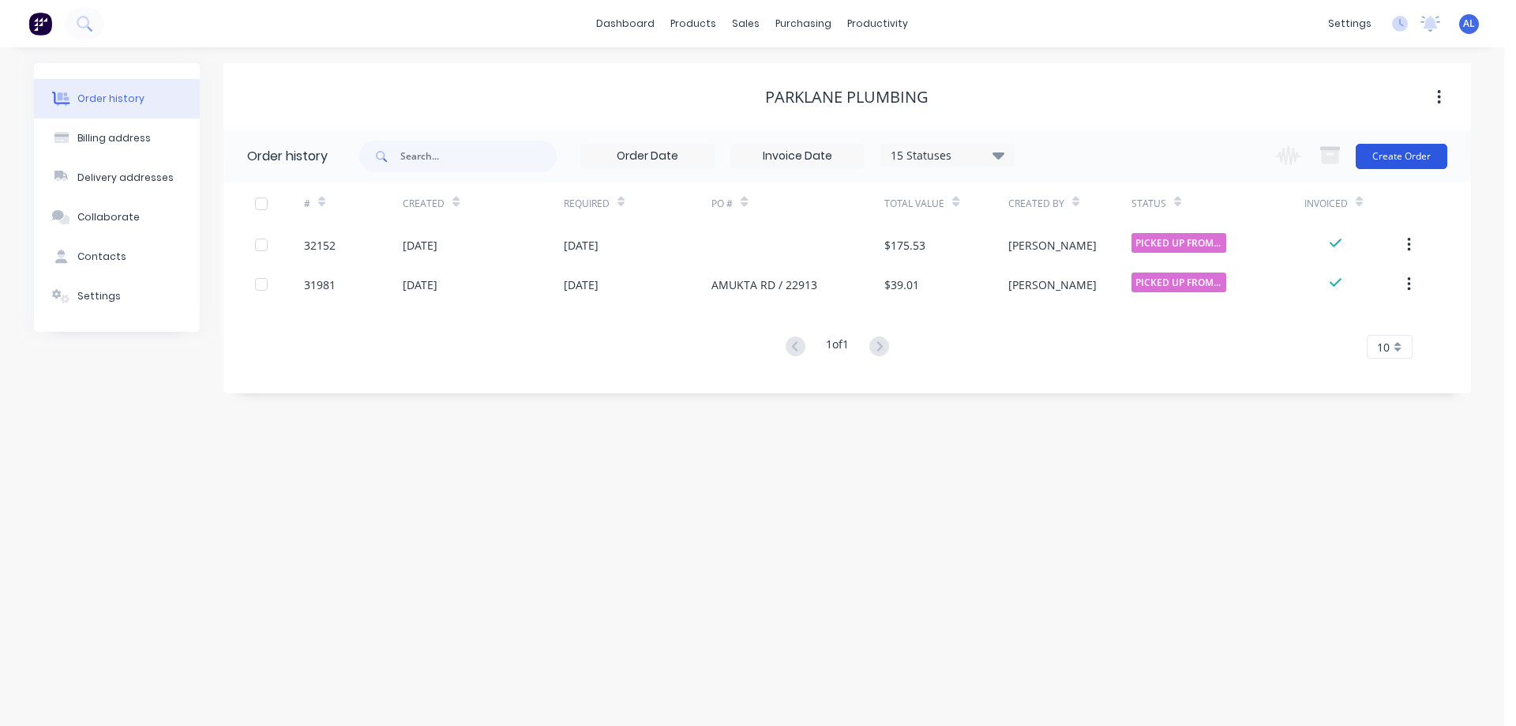
click at [1384, 156] on button "Create Order" at bounding box center [1401, 156] width 92 height 25
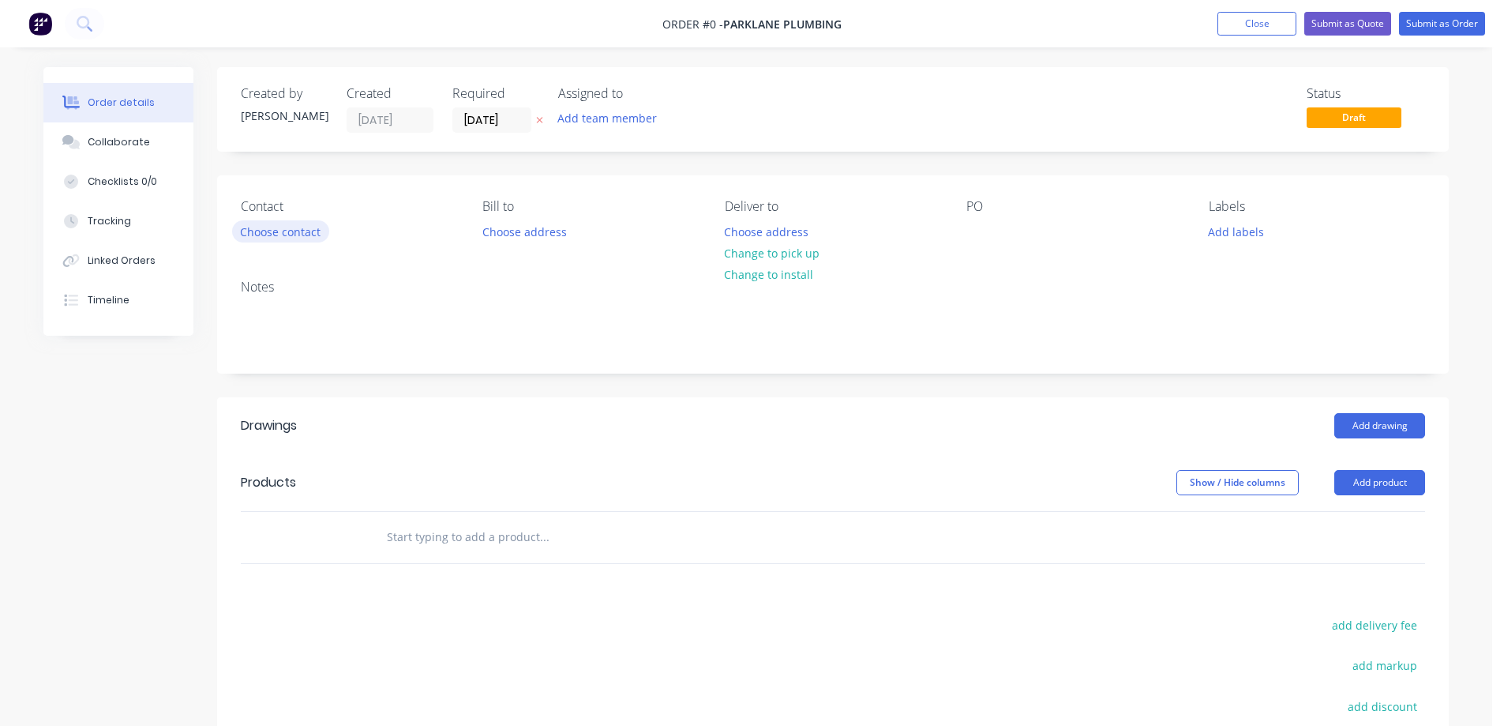
click at [310, 229] on button "Choose contact" at bounding box center [280, 230] width 97 height 21
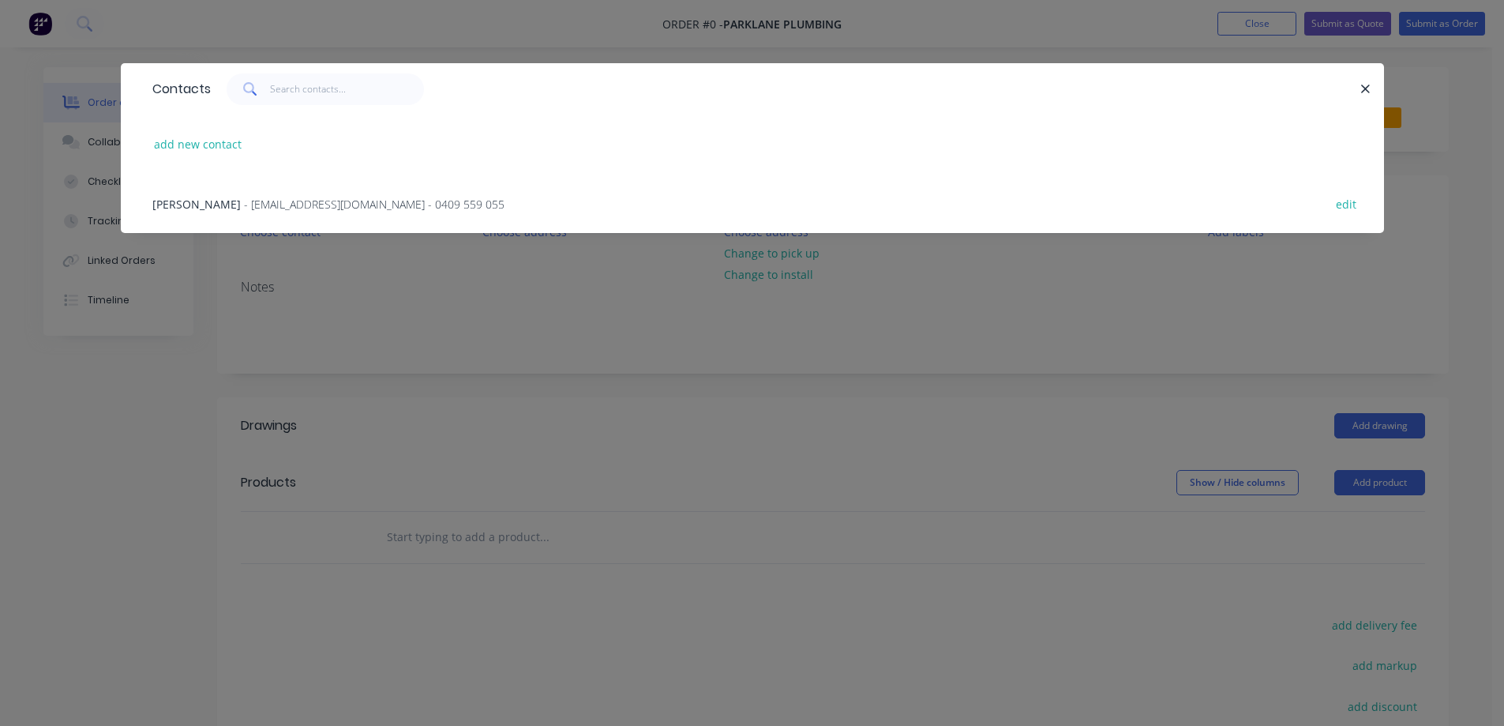
click at [296, 208] on span "- [EMAIL_ADDRESS][DOMAIN_NAME] - 0409 559 055" at bounding box center [374, 204] width 261 height 15
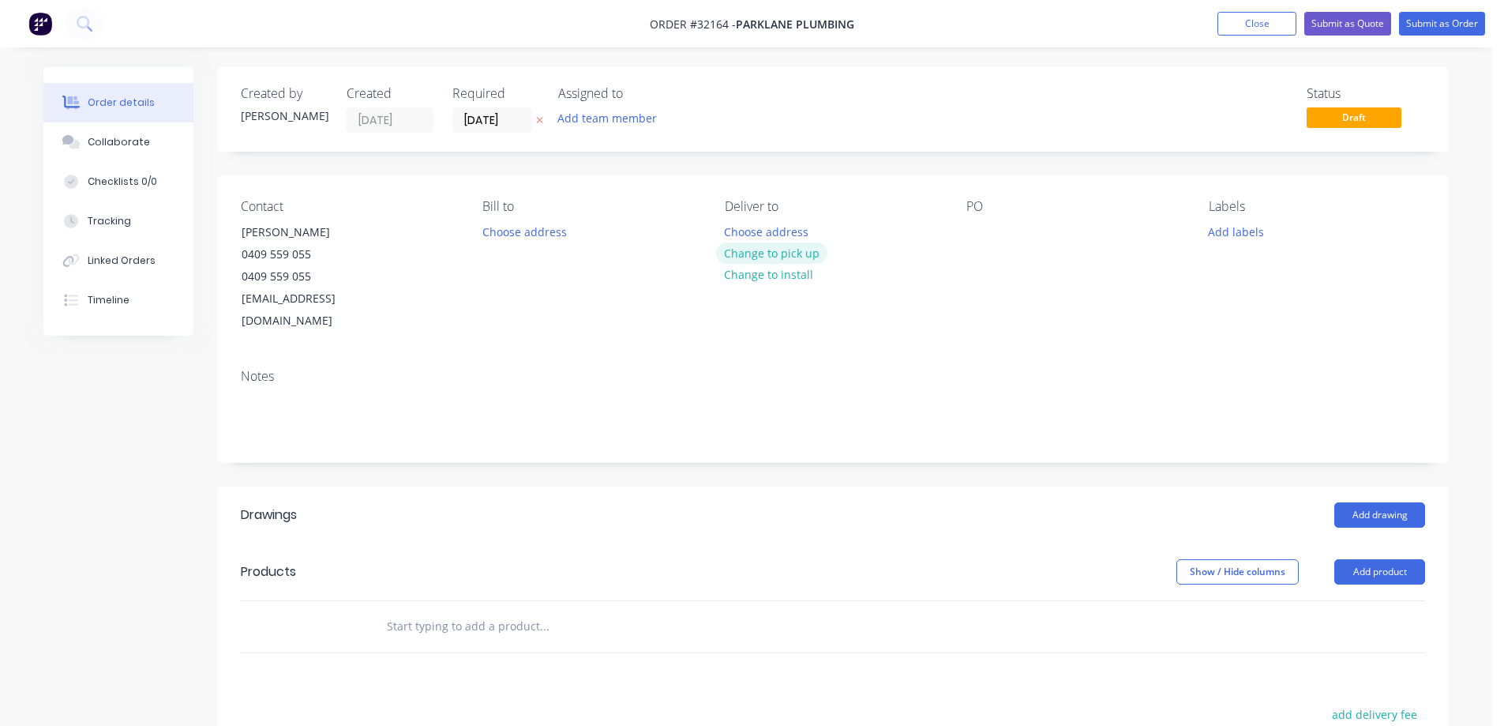
click at [773, 256] on button "Change to pick up" at bounding box center [772, 252] width 112 height 21
click at [980, 232] on div at bounding box center [978, 231] width 25 height 23
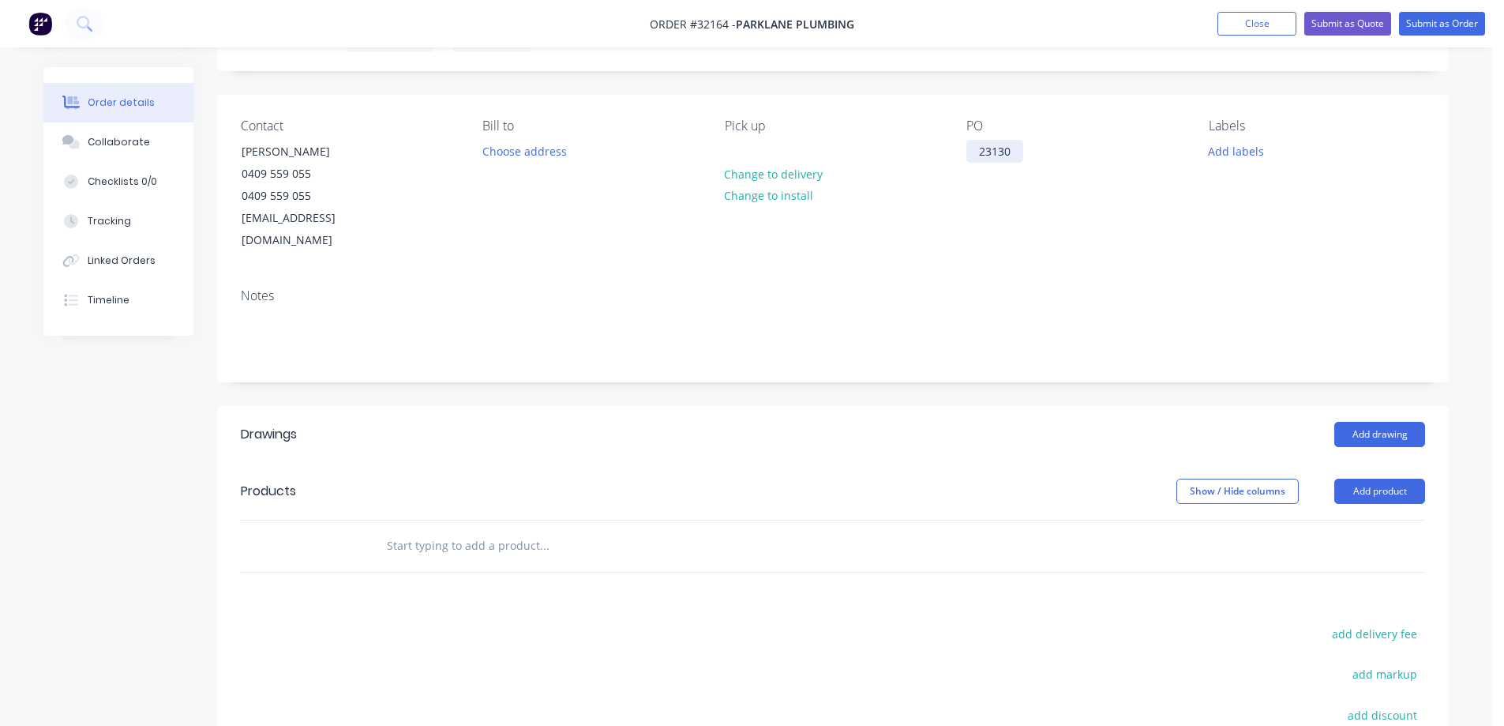
scroll to position [237, 0]
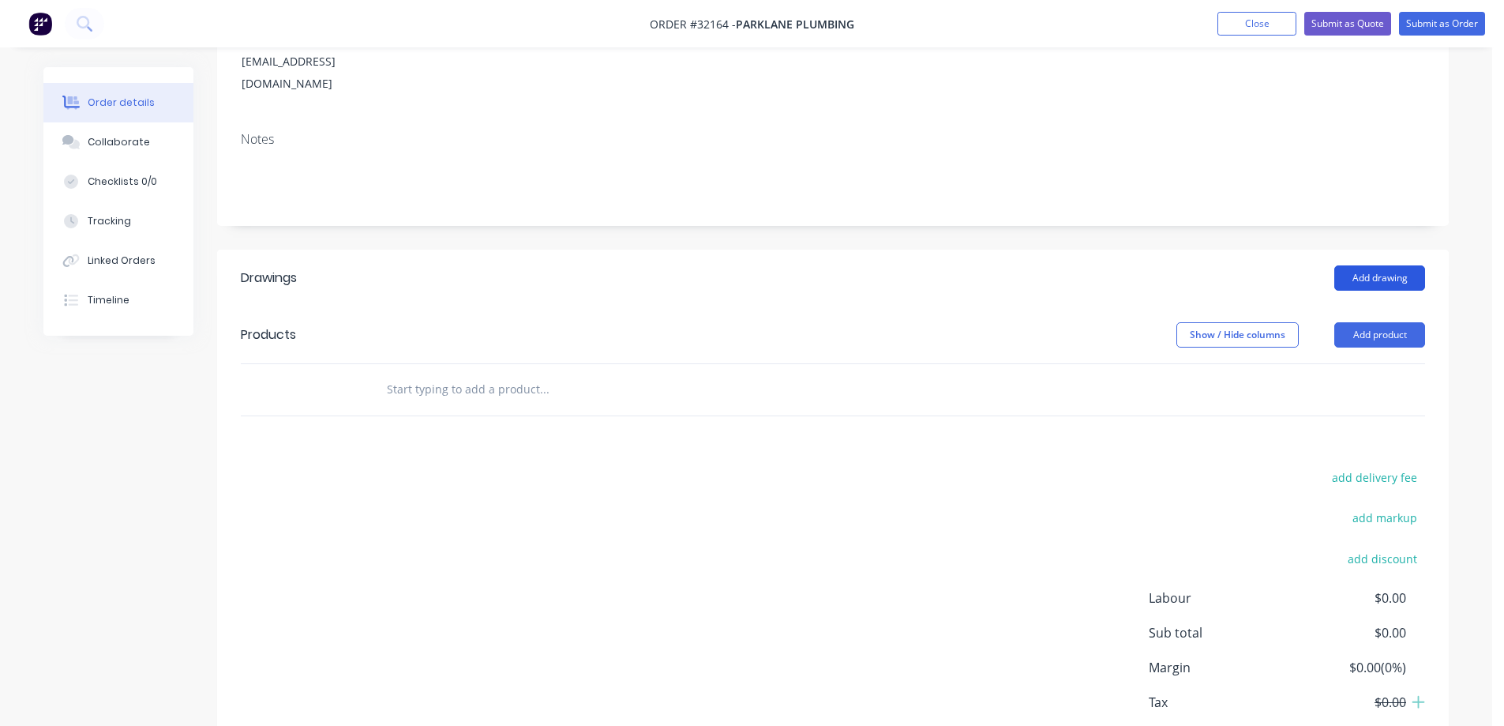
click at [1362, 265] on button "Add drawing" at bounding box center [1379, 277] width 91 height 25
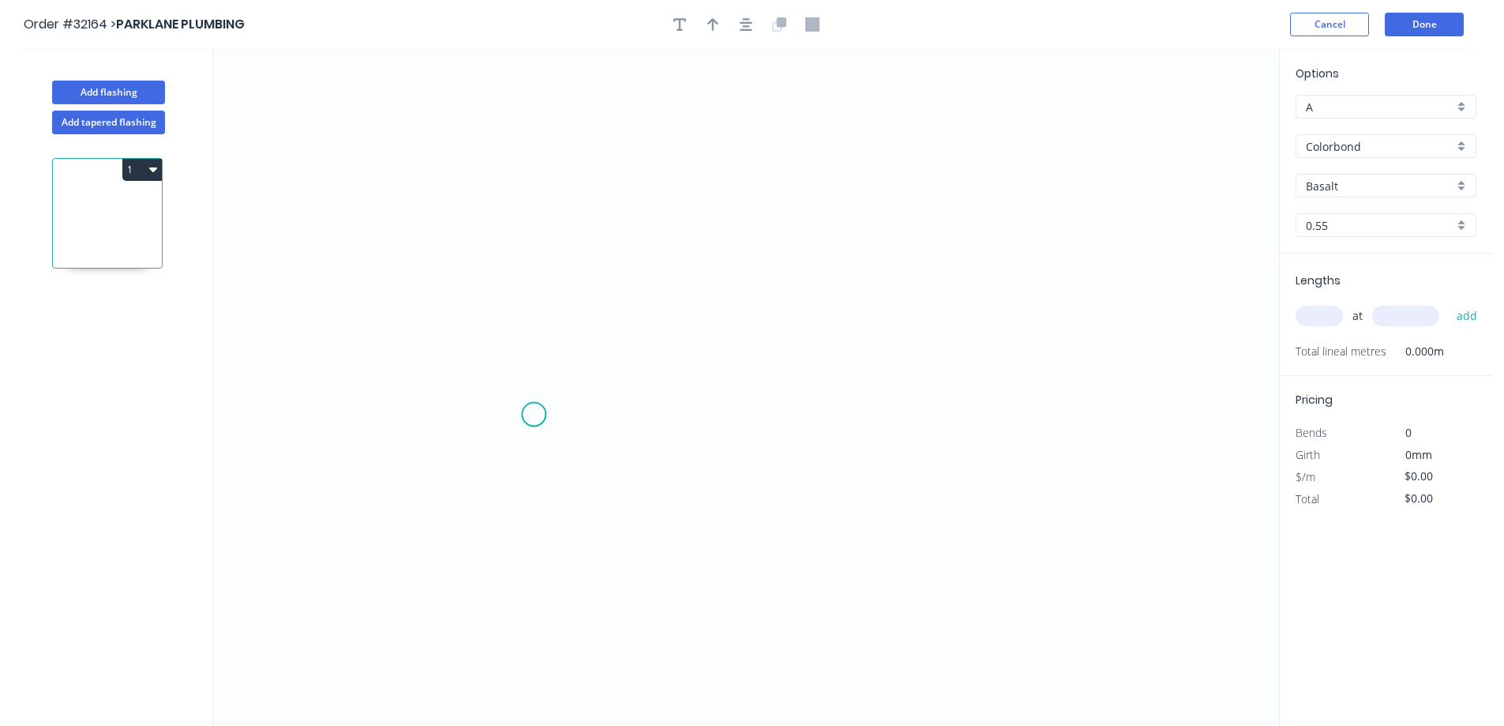
click at [533, 414] on icon "0" at bounding box center [746, 387] width 1066 height 677
drag, startPoint x: 617, startPoint y: 418, endPoint x: 621, endPoint y: 250, distance: 168.2
click at [621, 404] on icon "0" at bounding box center [746, 387] width 1066 height 677
click at [626, 196] on icon "0 ?" at bounding box center [746, 387] width 1066 height 677
drag, startPoint x: 924, startPoint y: 198, endPoint x: 993, endPoint y: 259, distance: 91.7
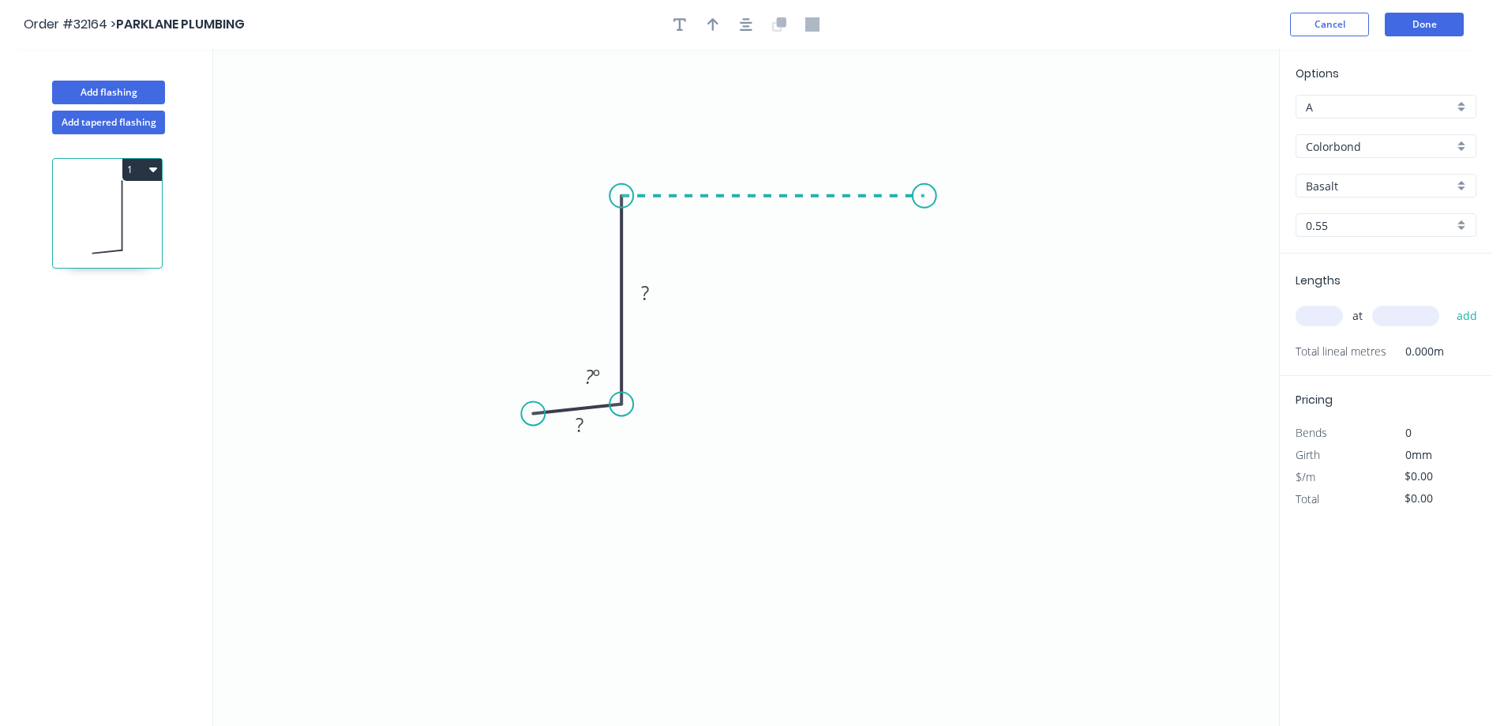
click at [927, 199] on icon "0 ? ? ? º" at bounding box center [746, 387] width 1066 height 677
click at [936, 400] on icon "0 ? ? ? ? º" at bounding box center [746, 387] width 1066 height 677
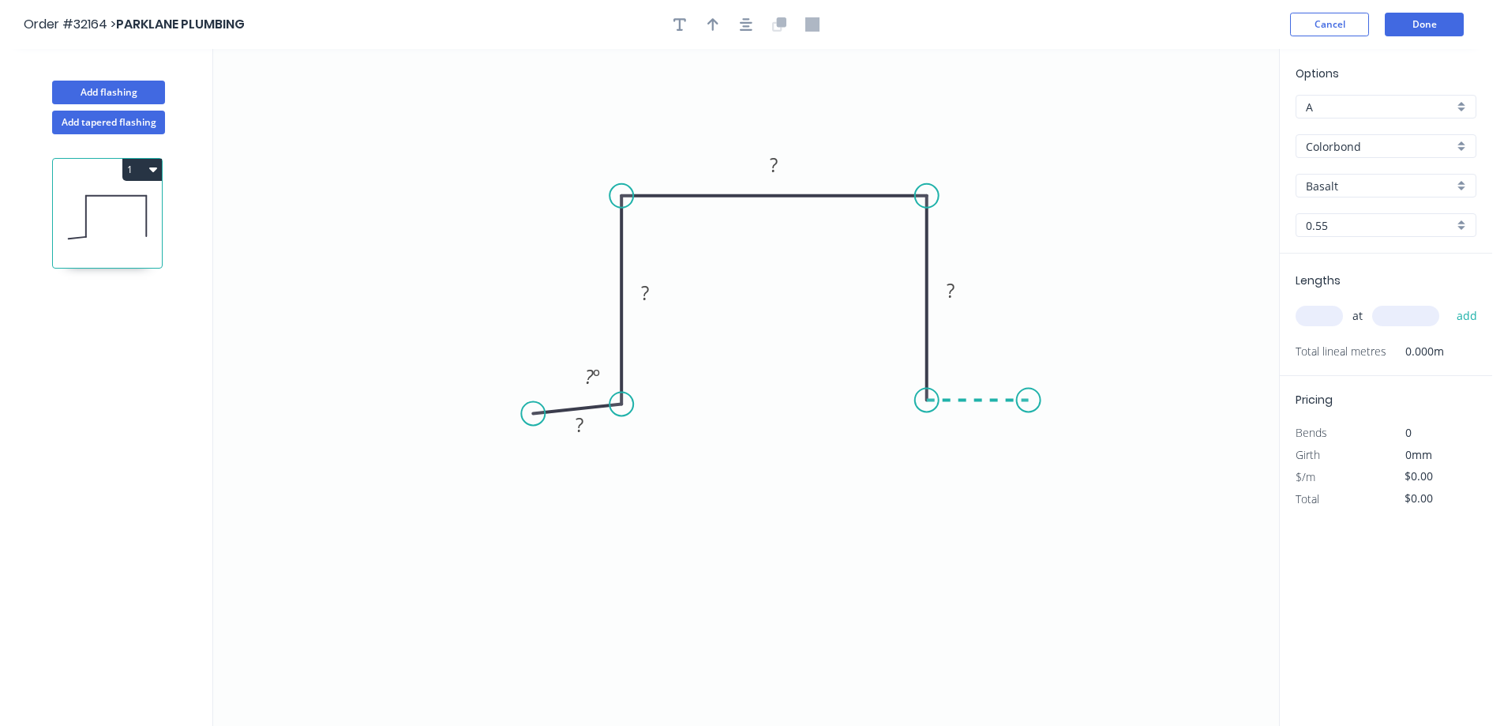
click at [1029, 397] on icon "0 ? ? ? ? ? º" at bounding box center [746, 387] width 1066 height 677
drag, startPoint x: 532, startPoint y: 415, endPoint x: 524, endPoint y: 401, distance: 16.3
click at [524, 401] on circle at bounding box center [524, 404] width 24 height 24
drag, startPoint x: 571, startPoint y: 417, endPoint x: 628, endPoint y: 477, distance: 83.2
click at [572, 417] on tspan "?" at bounding box center [573, 420] width 8 height 26
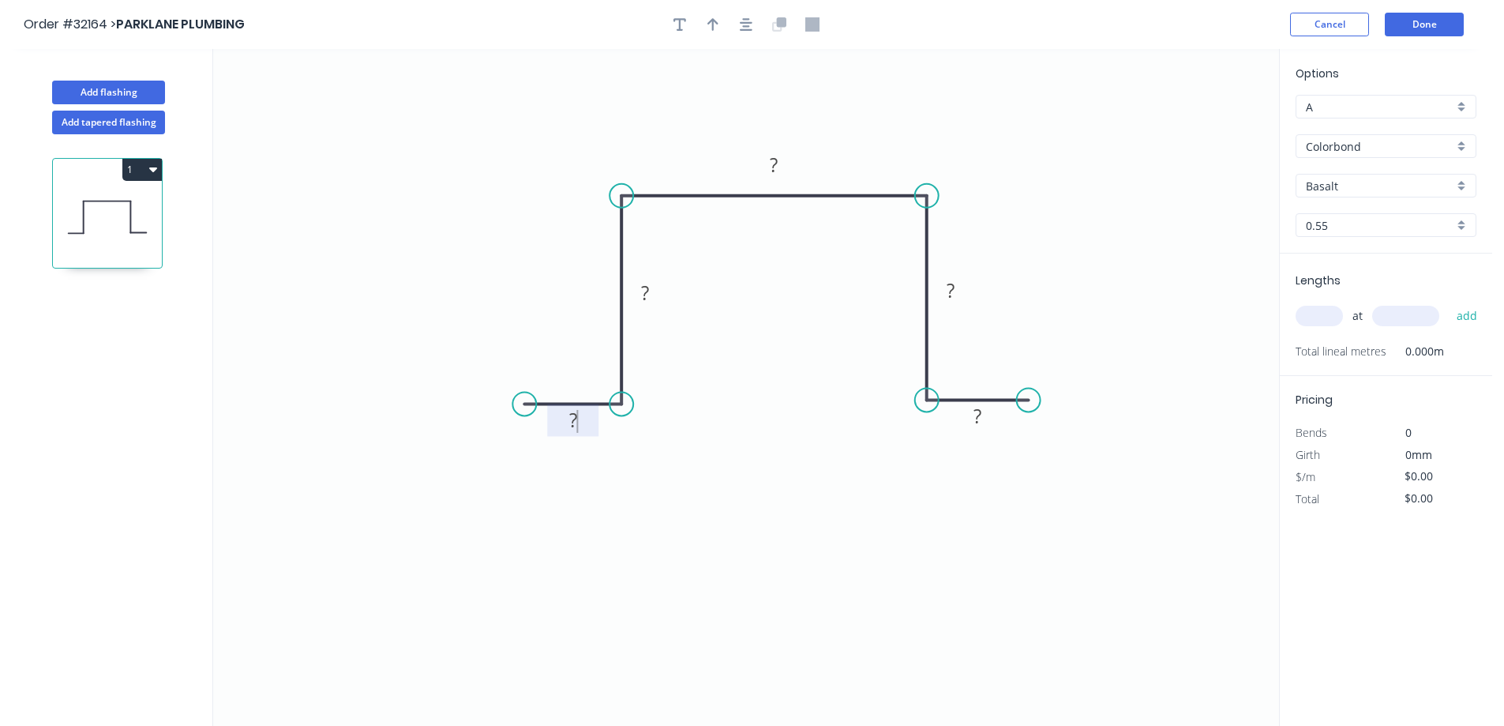
click at [579, 424] on rect at bounding box center [573, 421] width 32 height 22
type input "$17.73"
click at [749, 28] on icon "button" at bounding box center [746, 24] width 13 height 14
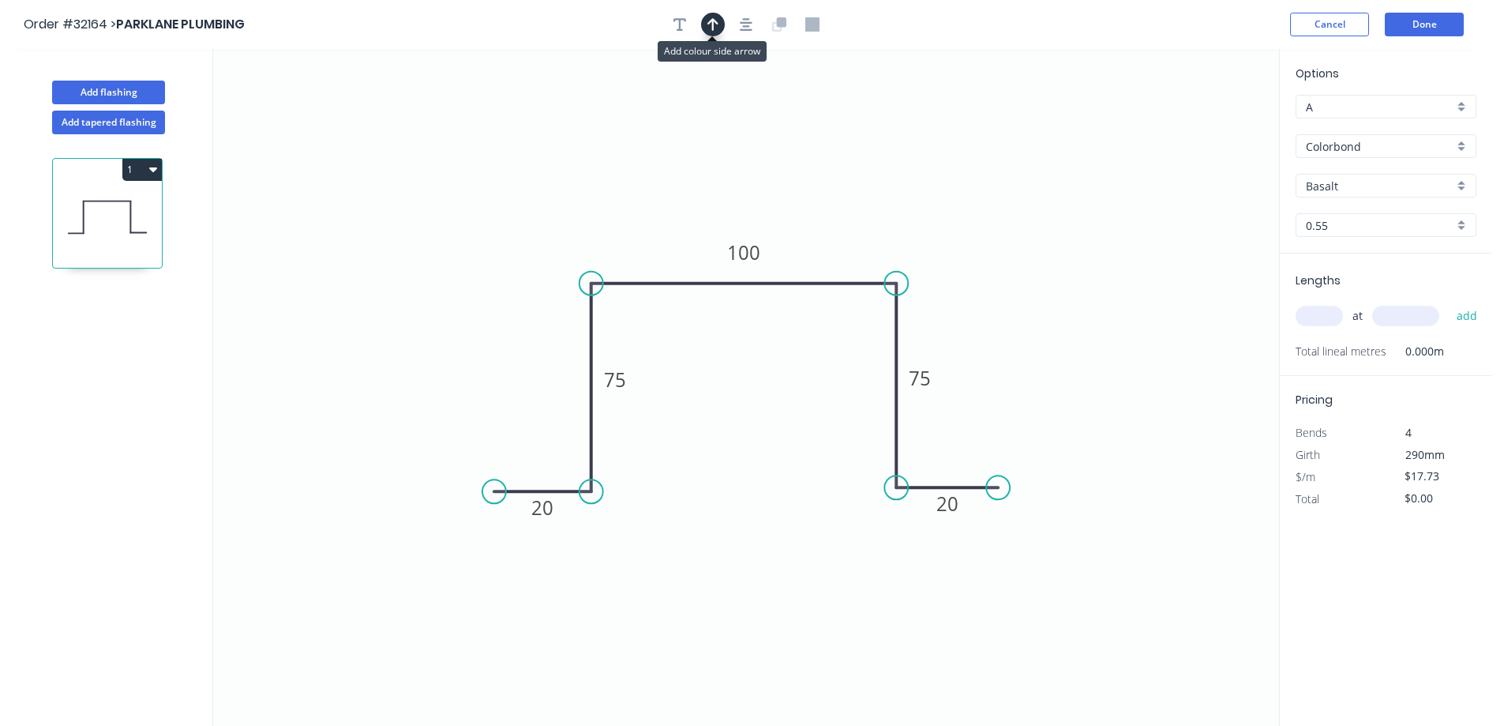
click at [715, 31] on icon "button" at bounding box center [712, 24] width 11 height 14
drag, startPoint x: 1199, startPoint y: 125, endPoint x: 847, endPoint y: 230, distance: 367.4
click at [847, 230] on icon at bounding box center [847, 211] width 14 height 51
click at [1462, 188] on div "Basalt" at bounding box center [1385, 186] width 181 height 24
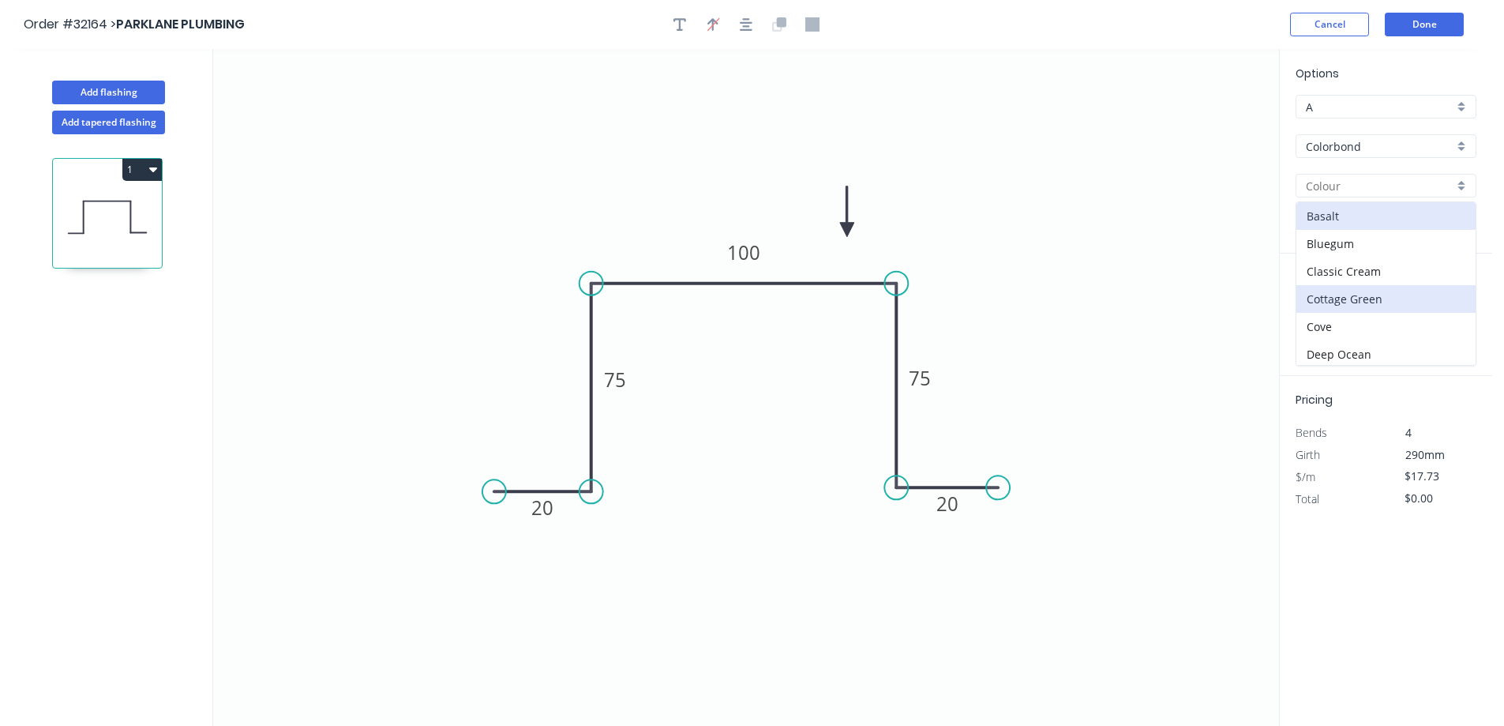
scroll to position [474, 0]
click at [1390, 322] on div "Surfmist" at bounding box center [1385, 323] width 179 height 28
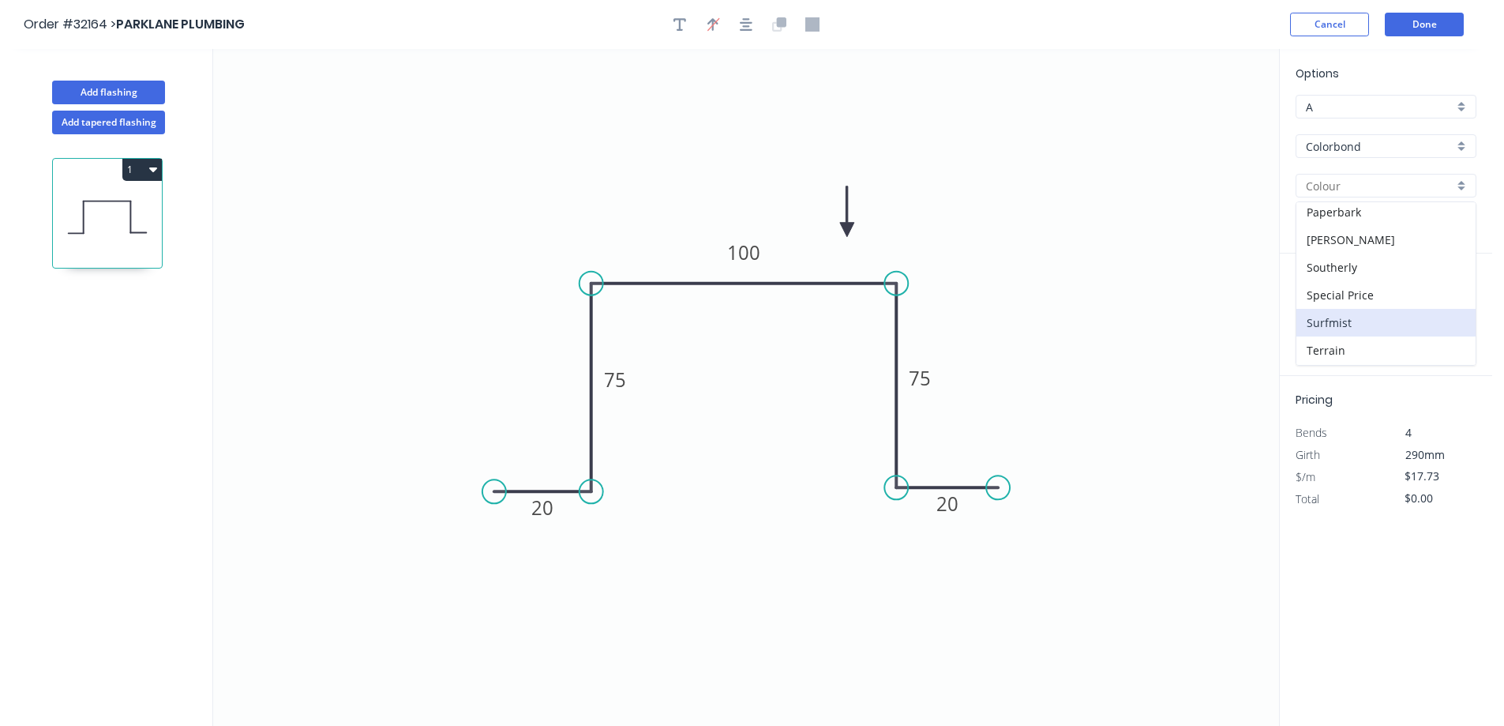
type input "Surfmist"
click at [1326, 308] on input "text" at bounding box center [1318, 316] width 47 height 21
type input "2"
type input "2400"
click at [1449, 302] on button "add" at bounding box center [1467, 315] width 37 height 27
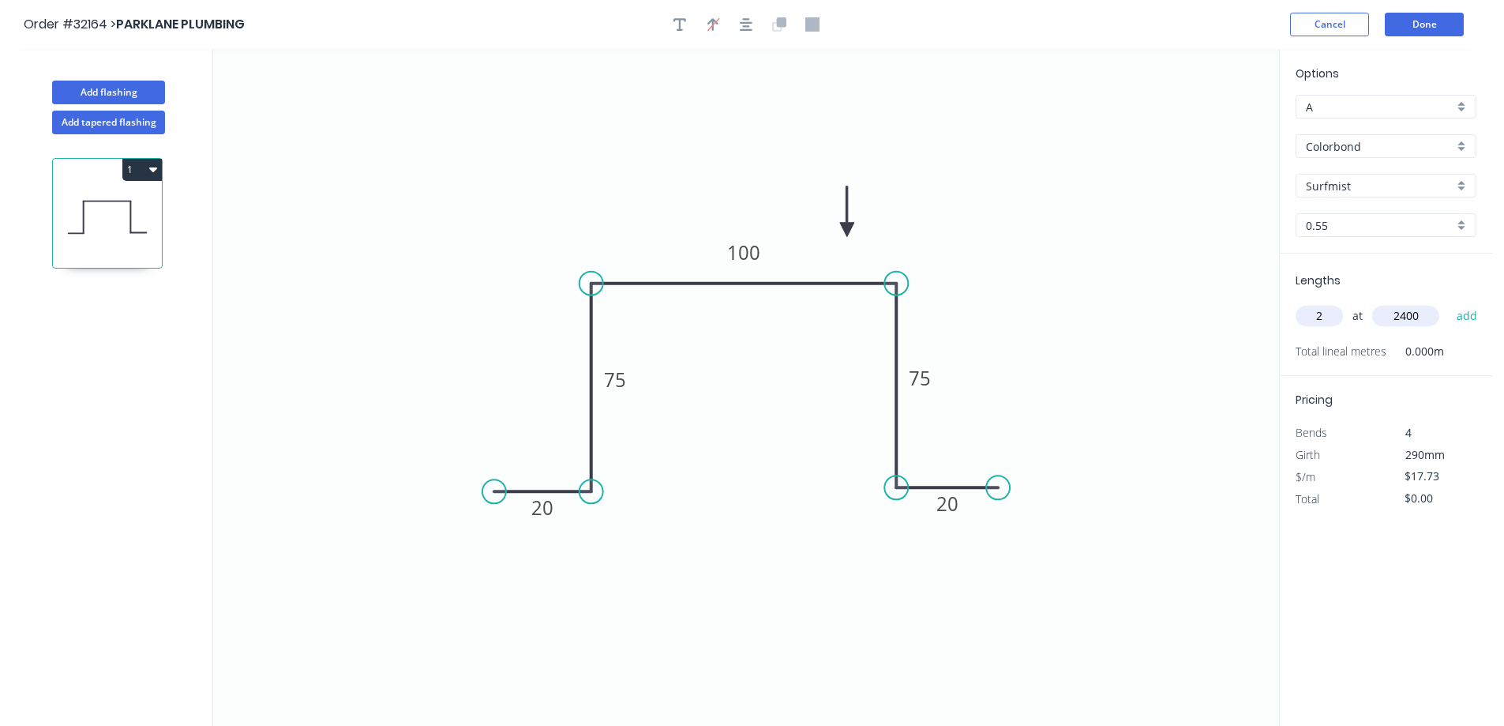
type input "$85.10"
click at [1437, 29] on button "Done" at bounding box center [1424, 25] width 79 height 24
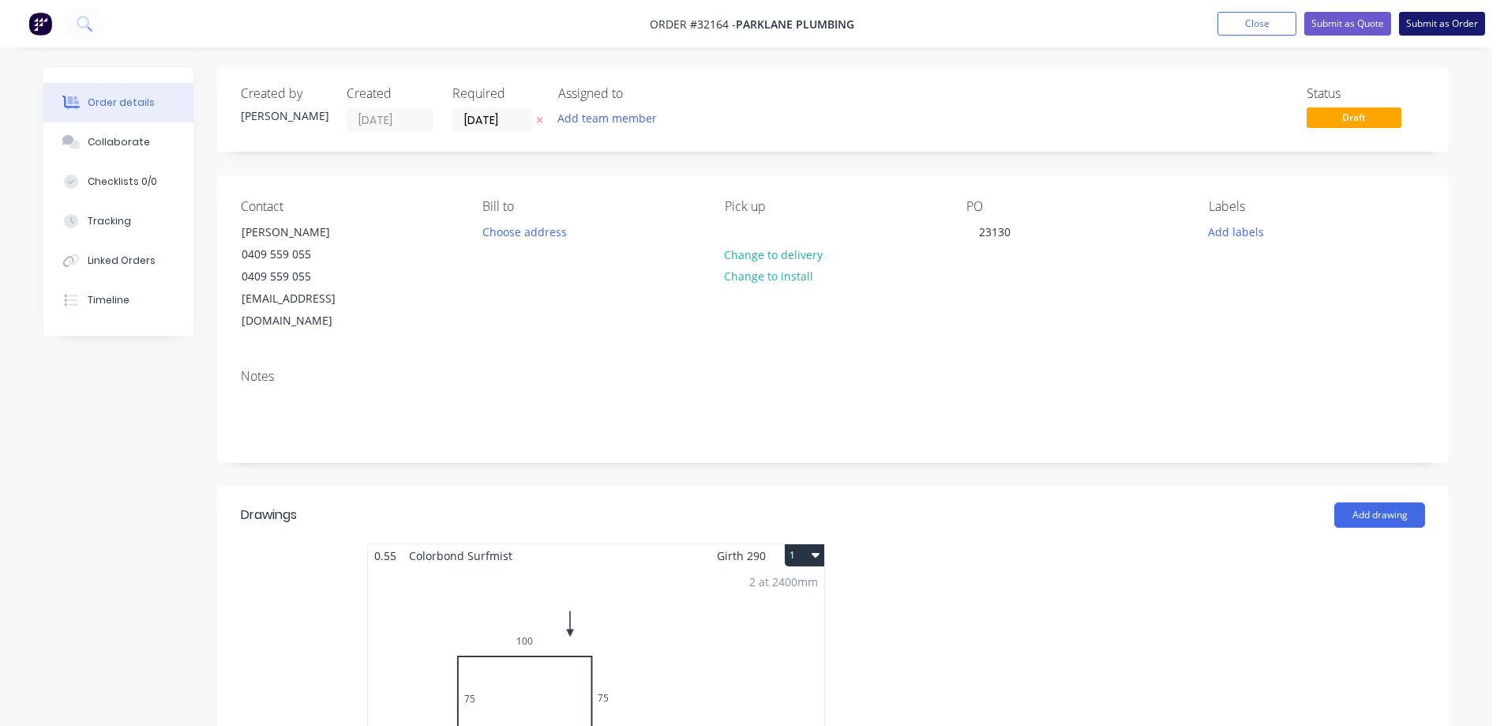
click at [1427, 24] on button "Submit as Order" at bounding box center [1442, 24] width 86 height 24
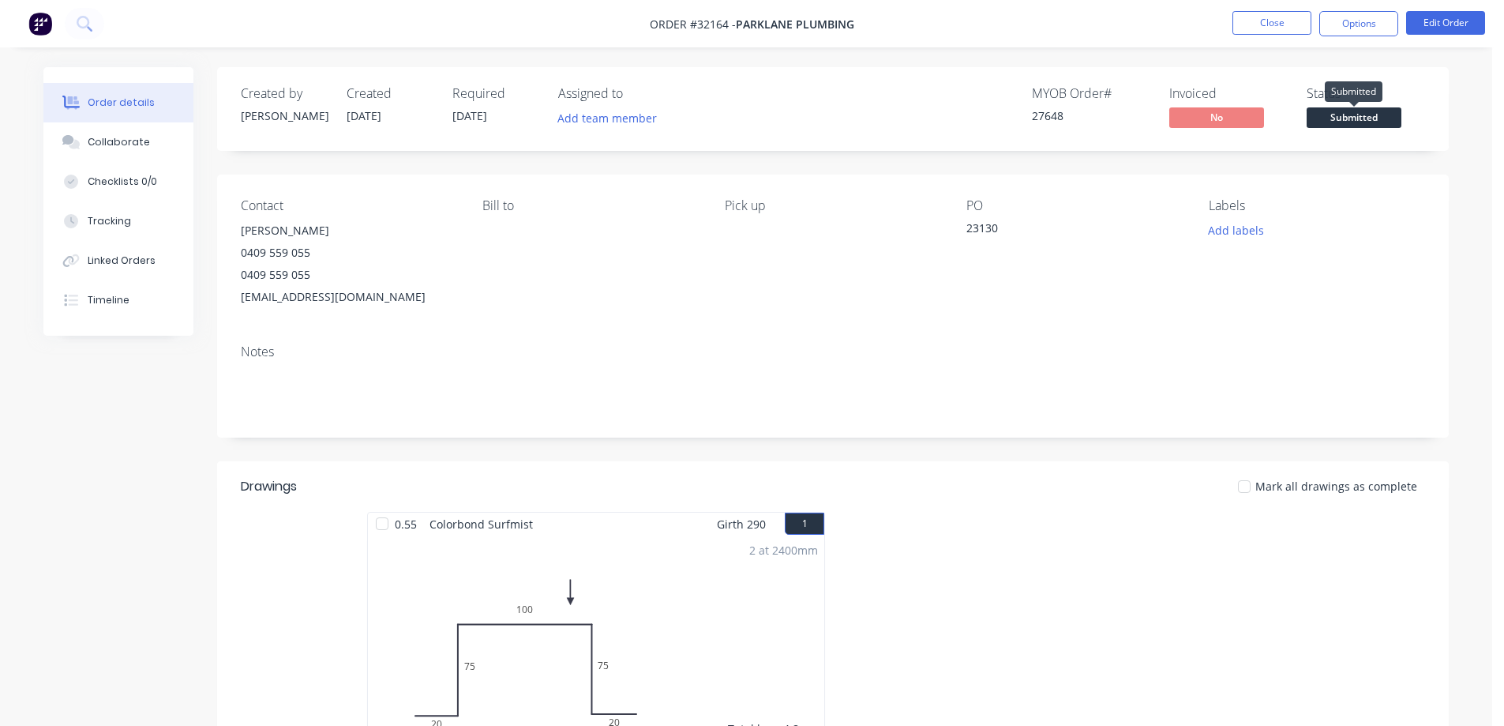
click at [1345, 118] on span "Submitted" at bounding box center [1354, 117] width 95 height 20
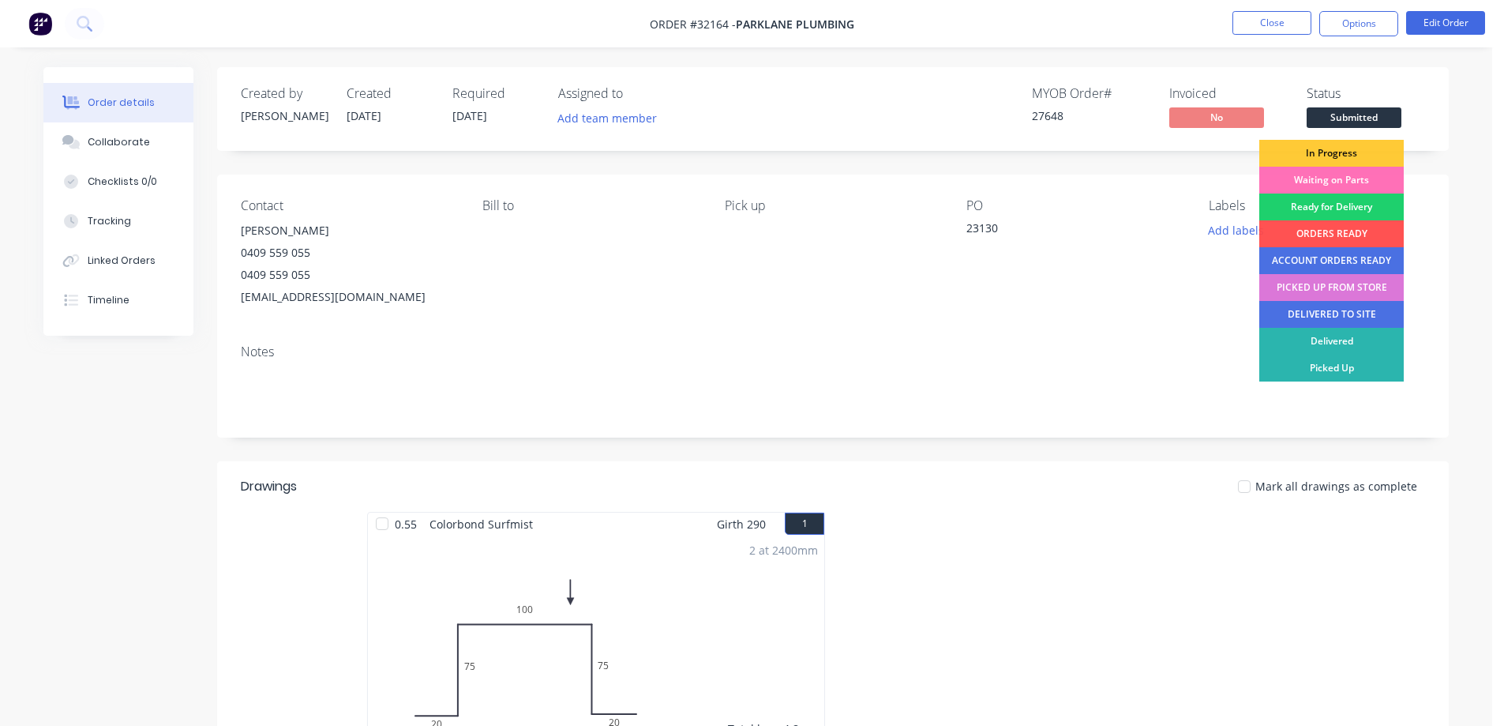
drag, startPoint x: 1348, startPoint y: 157, endPoint x: 1361, endPoint y: 128, distance: 32.1
click at [1348, 156] on div "In Progress" at bounding box center [1331, 153] width 144 height 27
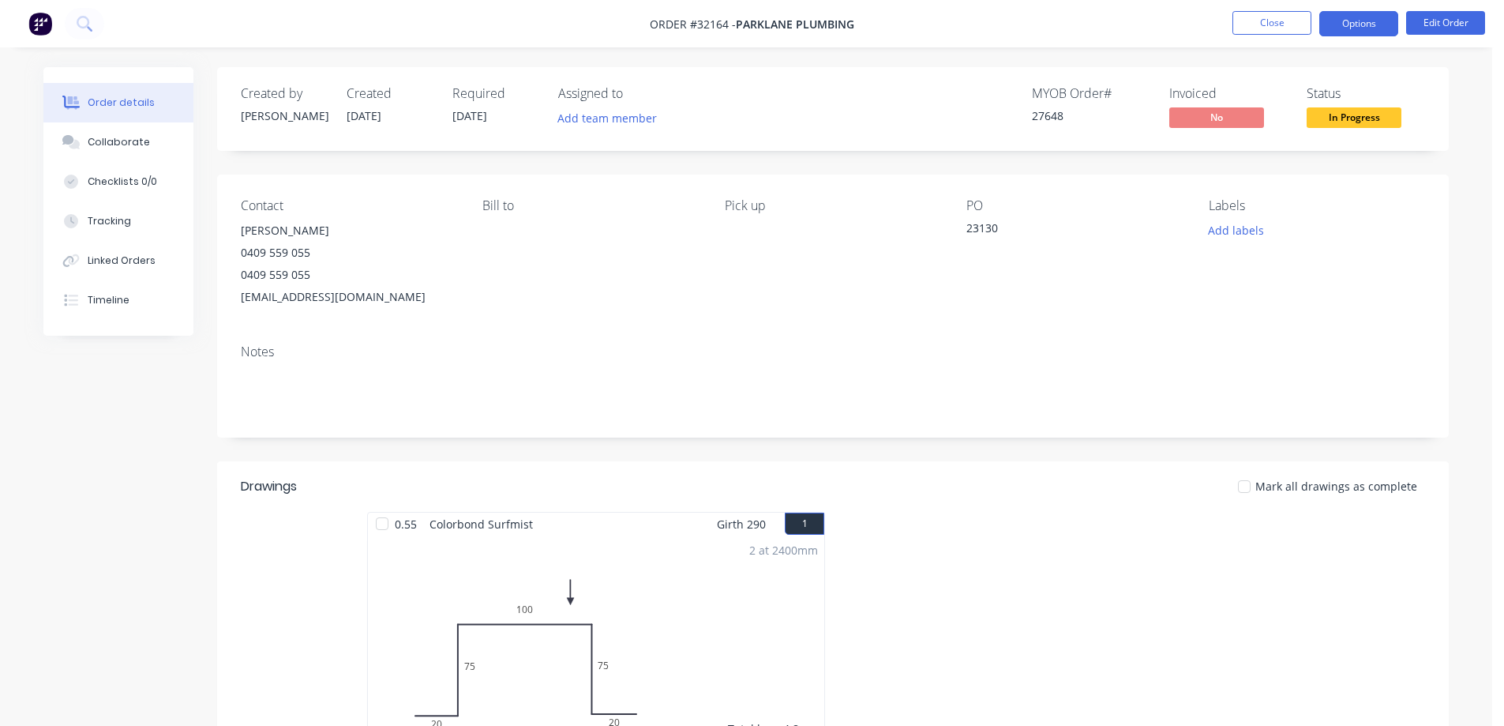
click at [1369, 30] on button "Options" at bounding box center [1358, 23] width 79 height 25
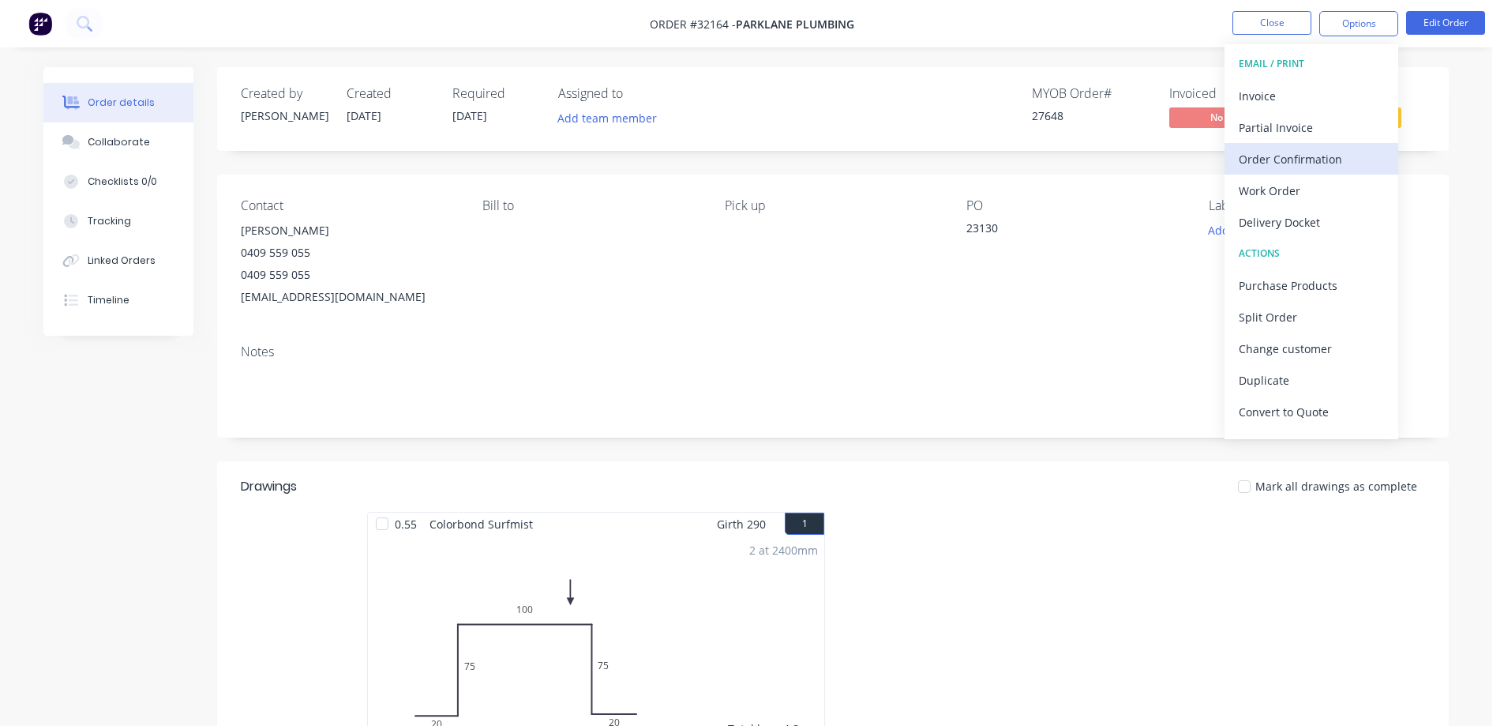
click at [1299, 158] on div "Order Confirmation" at bounding box center [1311, 159] width 145 height 23
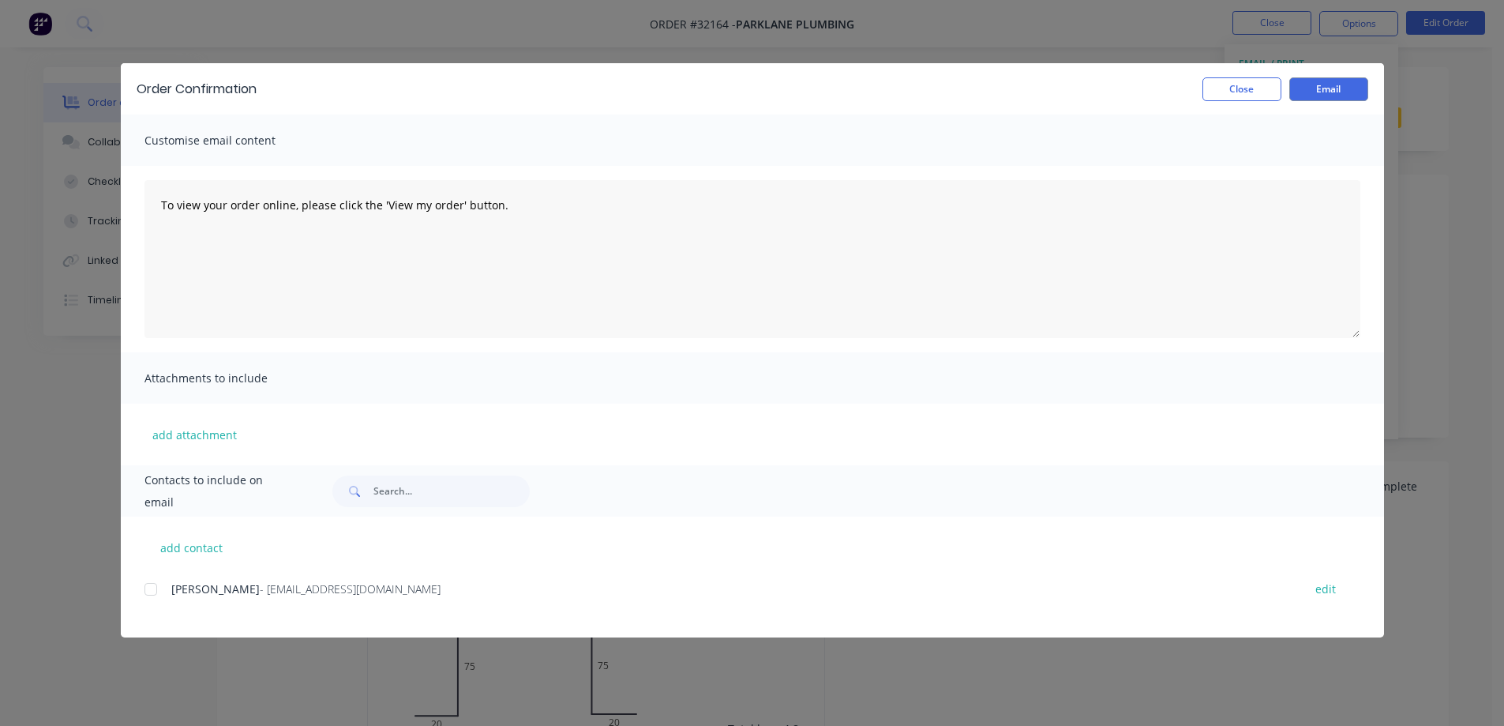
click at [156, 587] on div at bounding box center [151, 589] width 32 height 32
click at [1348, 88] on button "Email" at bounding box center [1328, 89] width 79 height 24
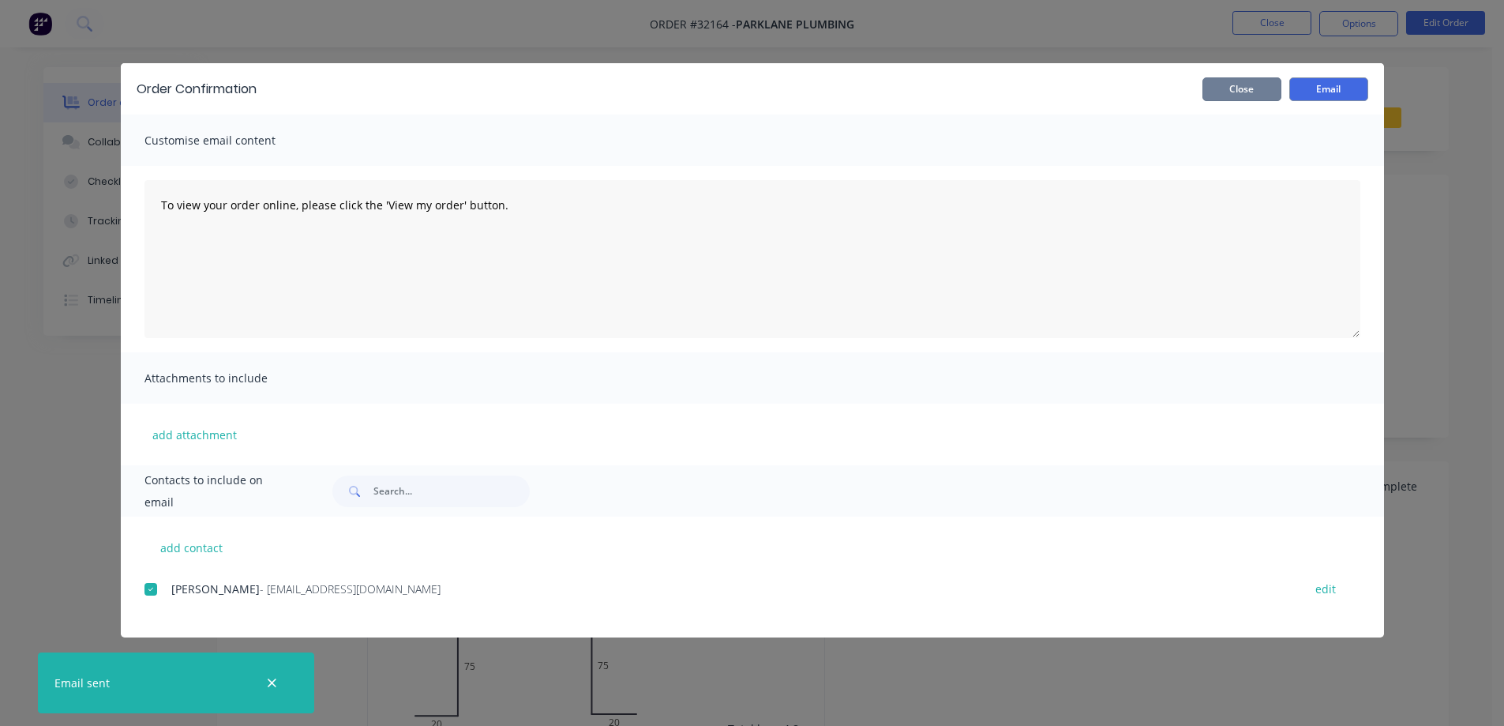
drag, startPoint x: 1254, startPoint y: 86, endPoint x: 1318, endPoint y: 7, distance: 102.1
click at [1255, 86] on button "Close" at bounding box center [1241, 89] width 79 height 24
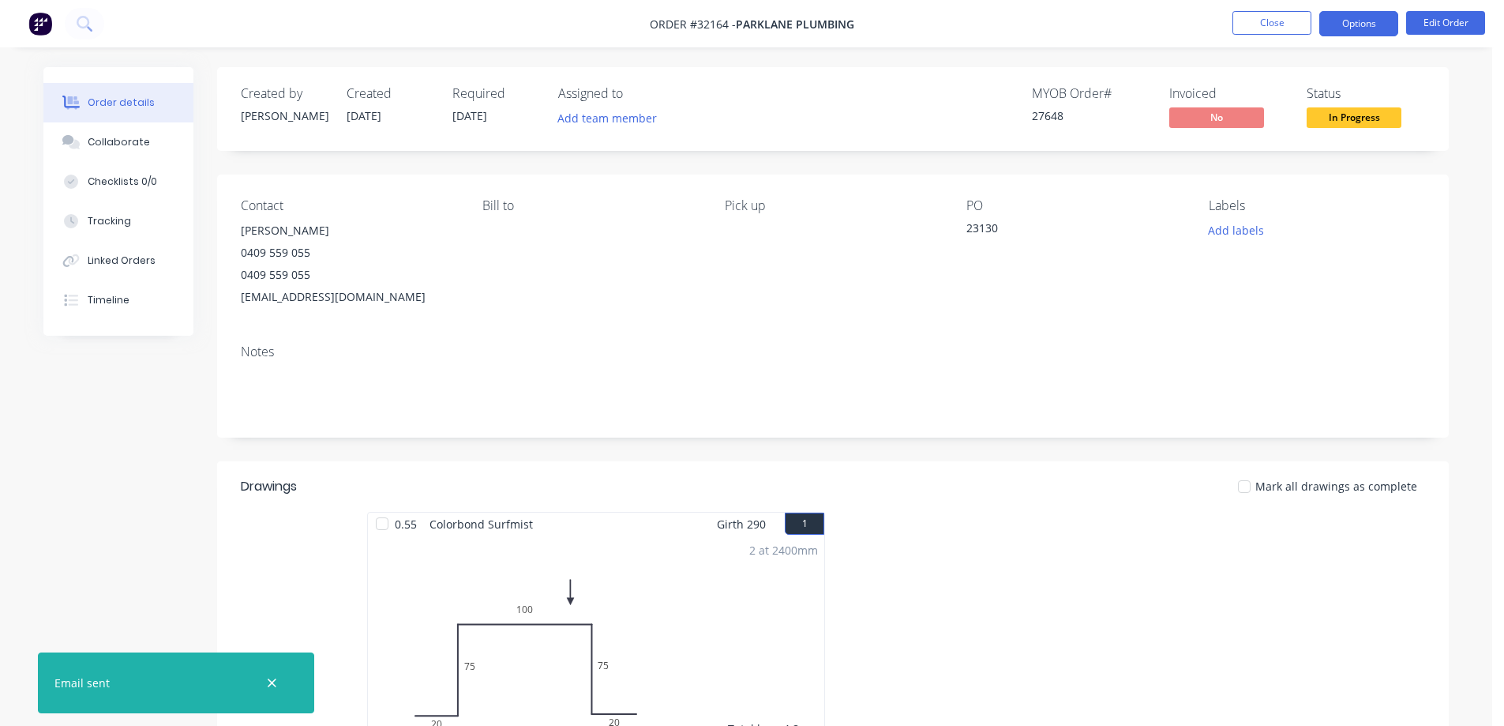
click at [1358, 19] on button "Options" at bounding box center [1358, 23] width 79 height 25
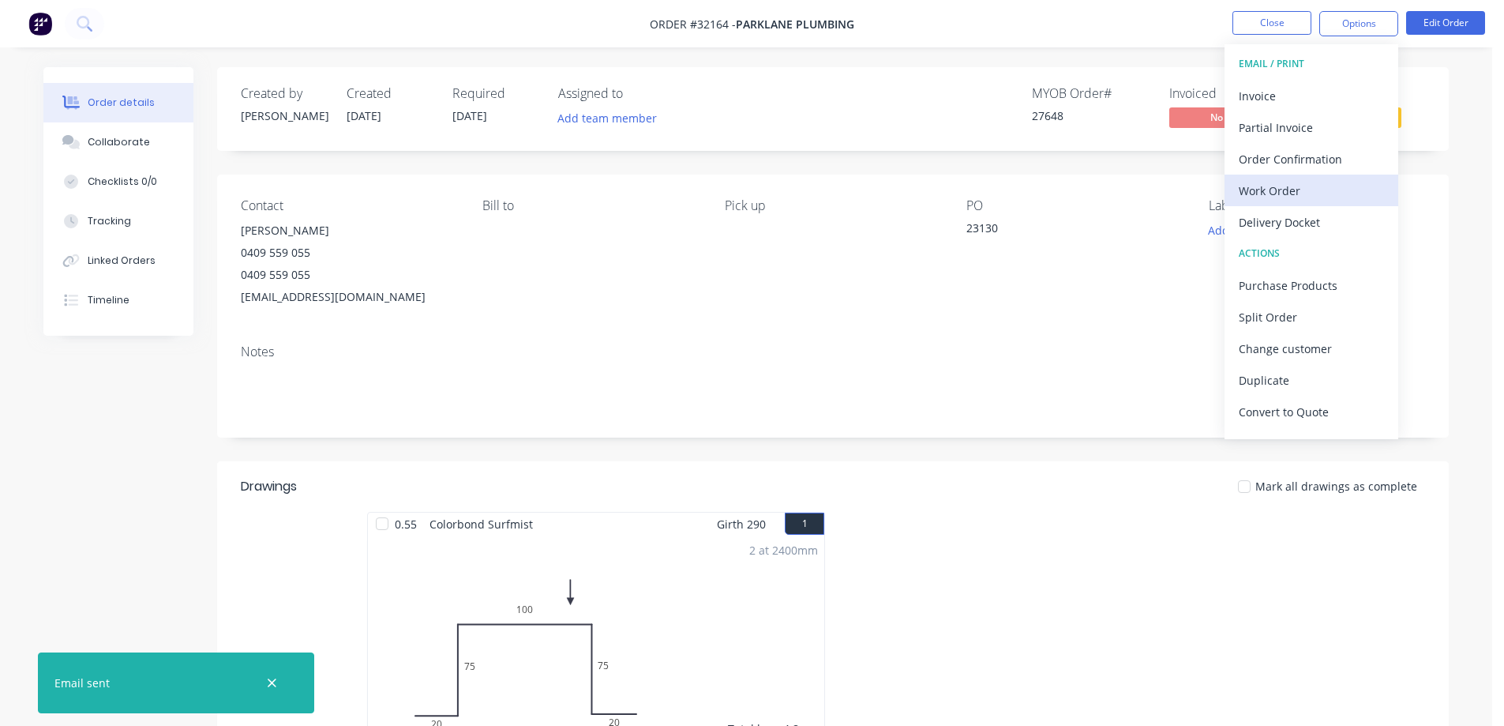
click at [1294, 191] on div "Work Order" at bounding box center [1311, 190] width 145 height 23
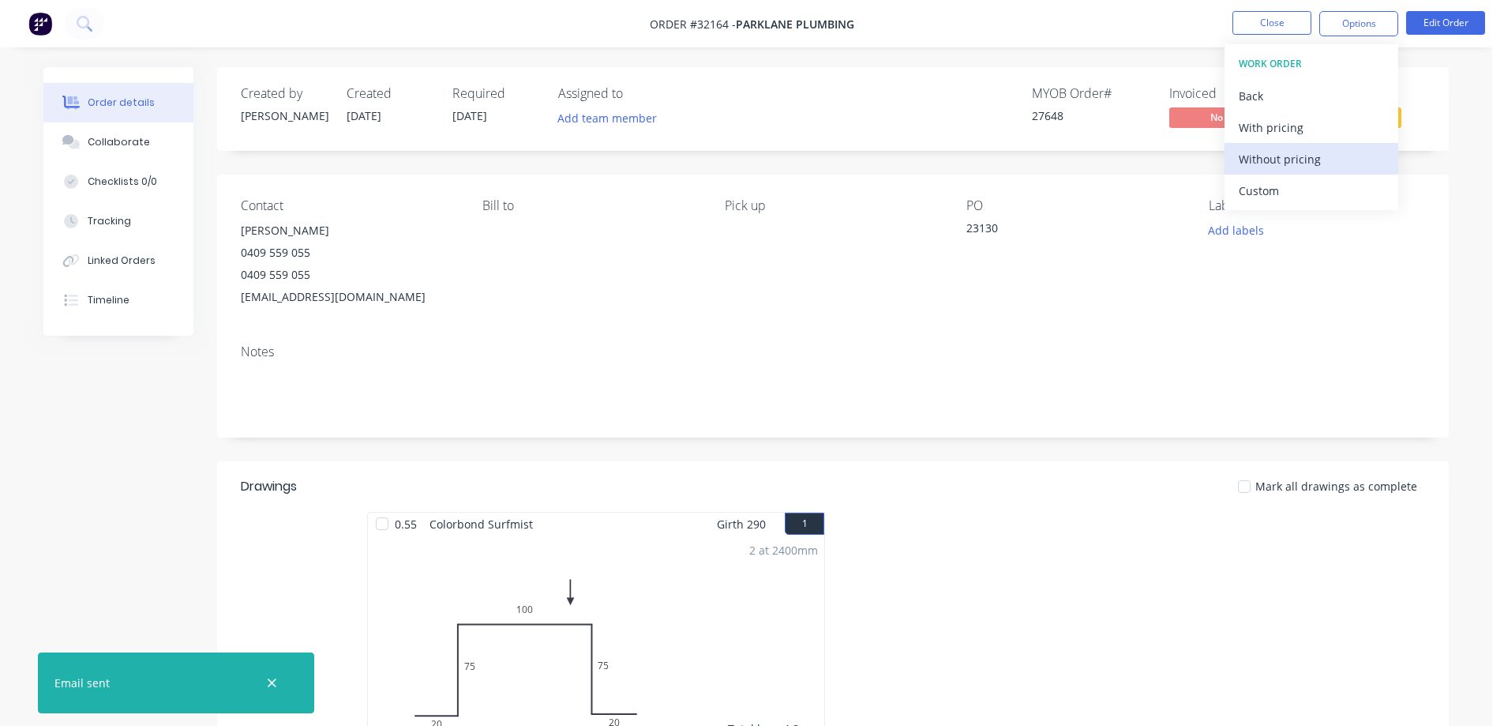
click at [1315, 159] on div "Without pricing" at bounding box center [1311, 159] width 145 height 23
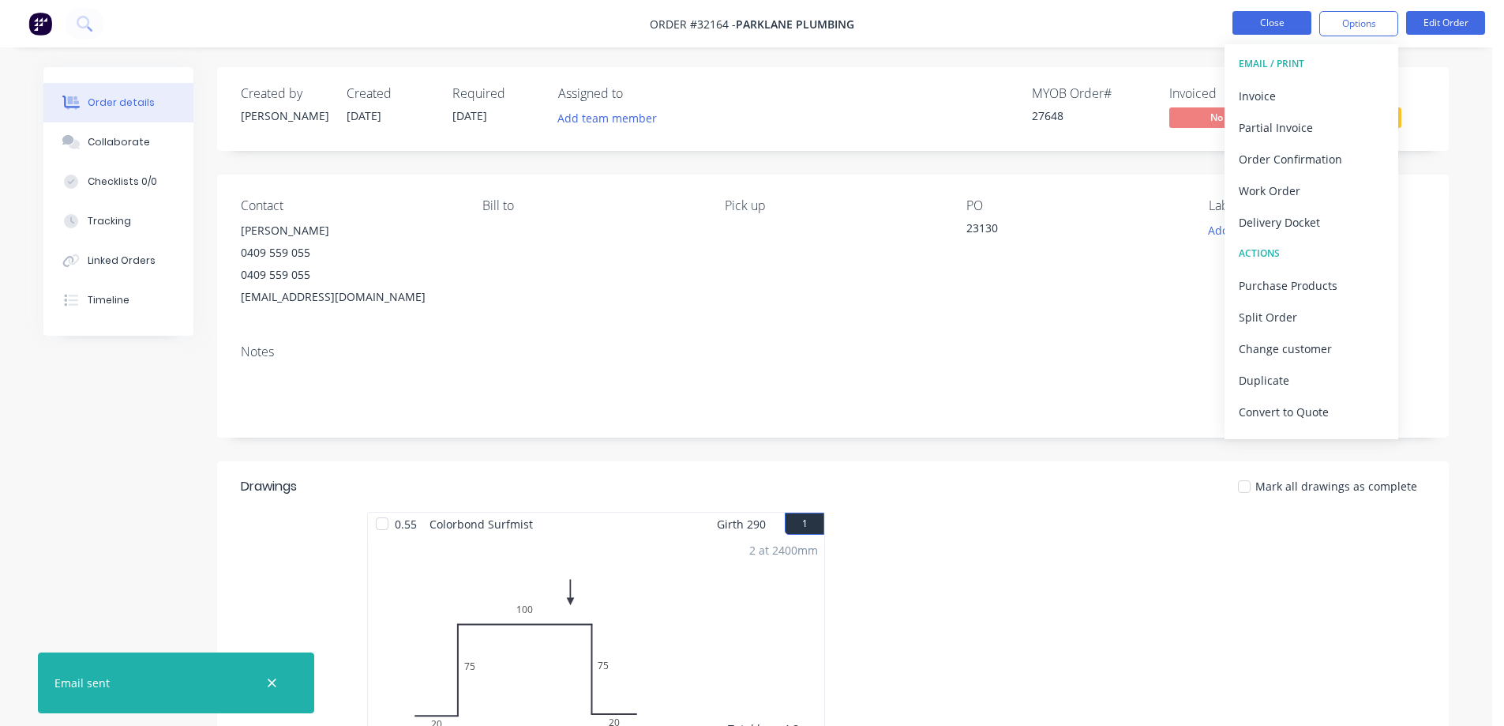
click at [1277, 32] on button "Close" at bounding box center [1271, 23] width 79 height 24
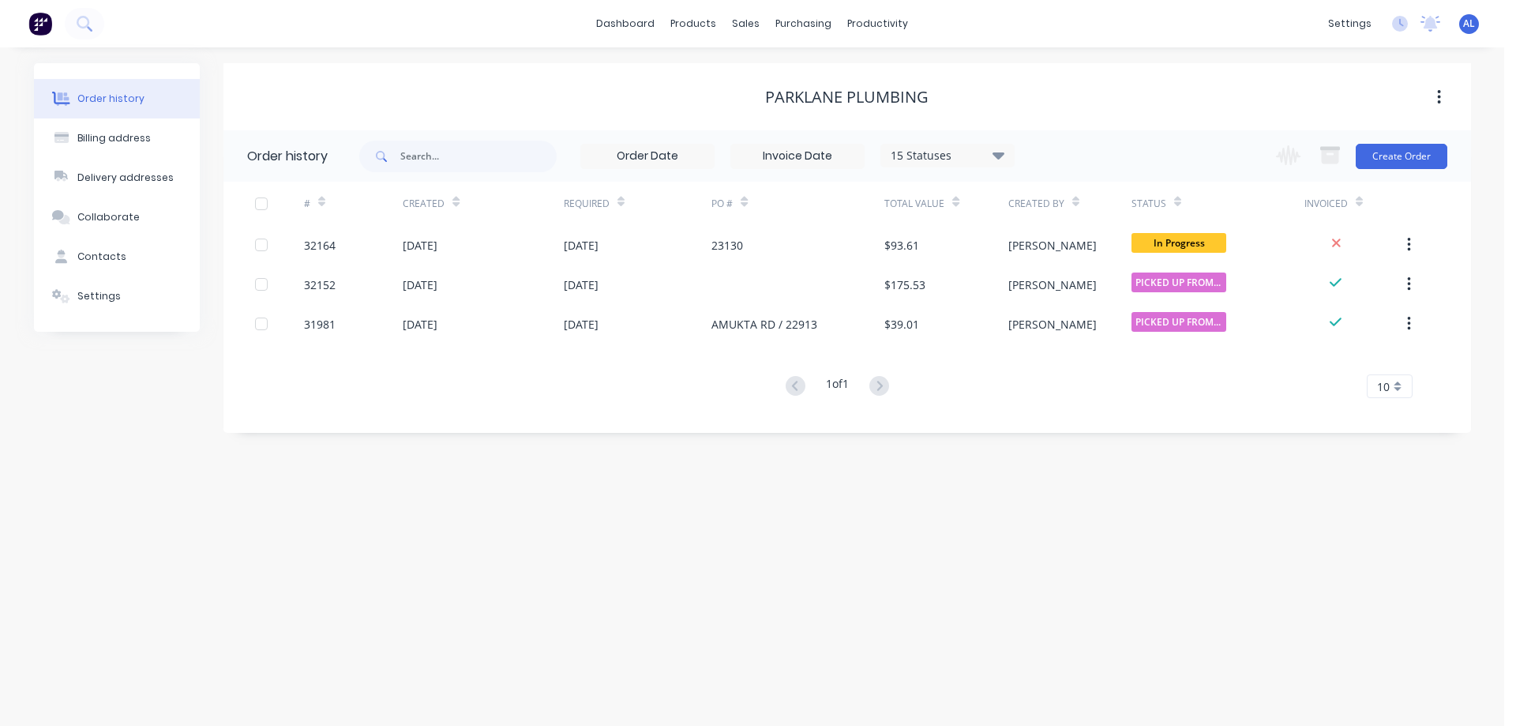
click at [43, 21] on img at bounding box center [40, 24] width 24 height 24
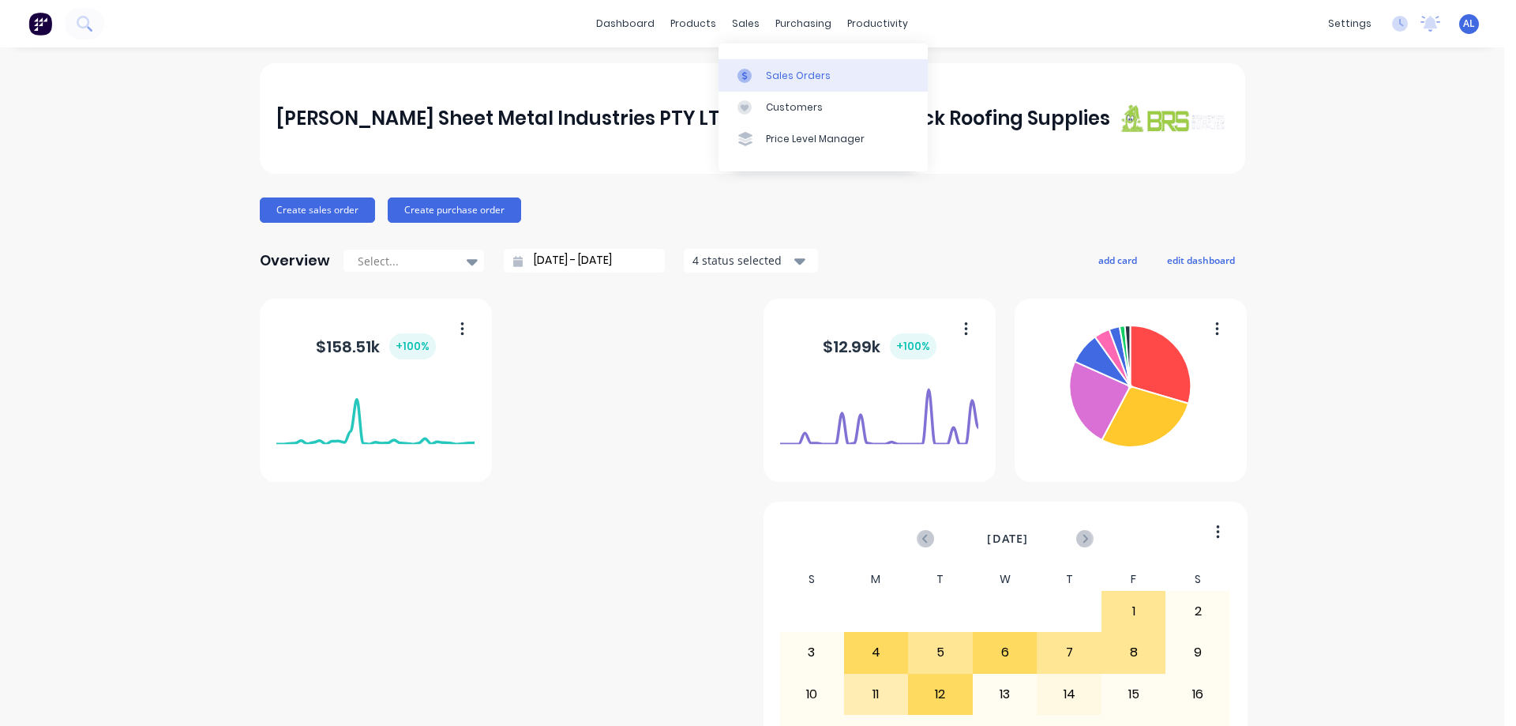
click at [797, 71] on div "Sales Orders" at bounding box center [798, 76] width 65 height 14
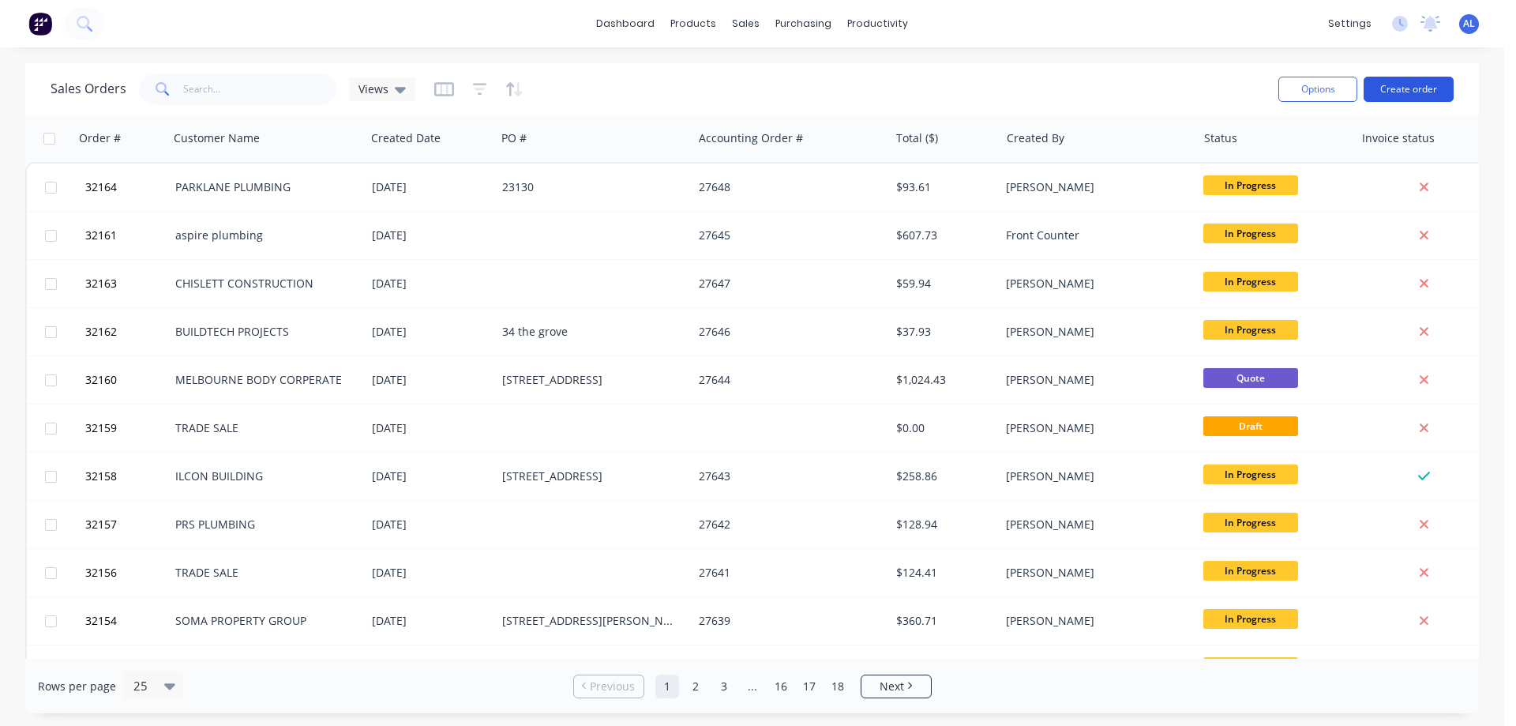
click at [1404, 92] on button "Create order" at bounding box center [1408, 89] width 90 height 25
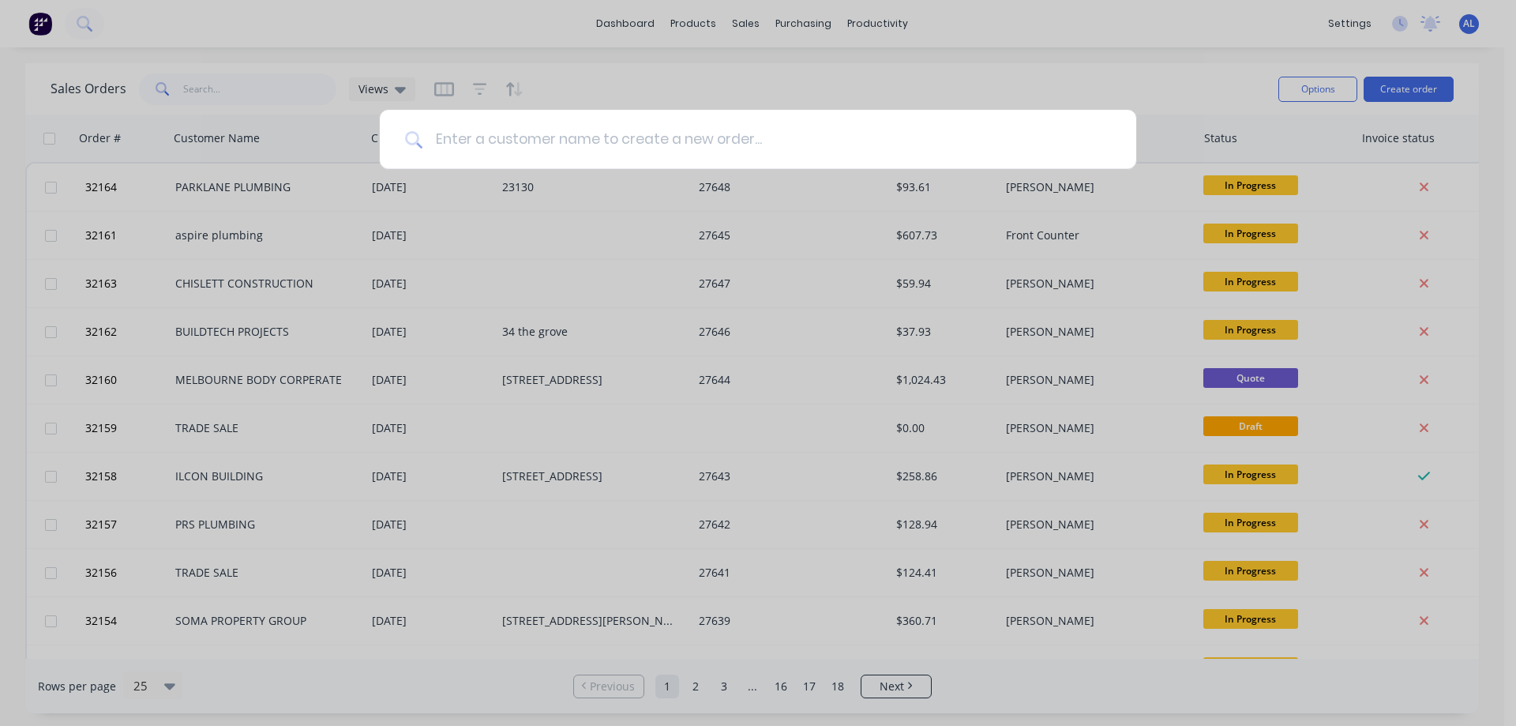
click at [511, 136] on input at bounding box center [766, 139] width 688 height 59
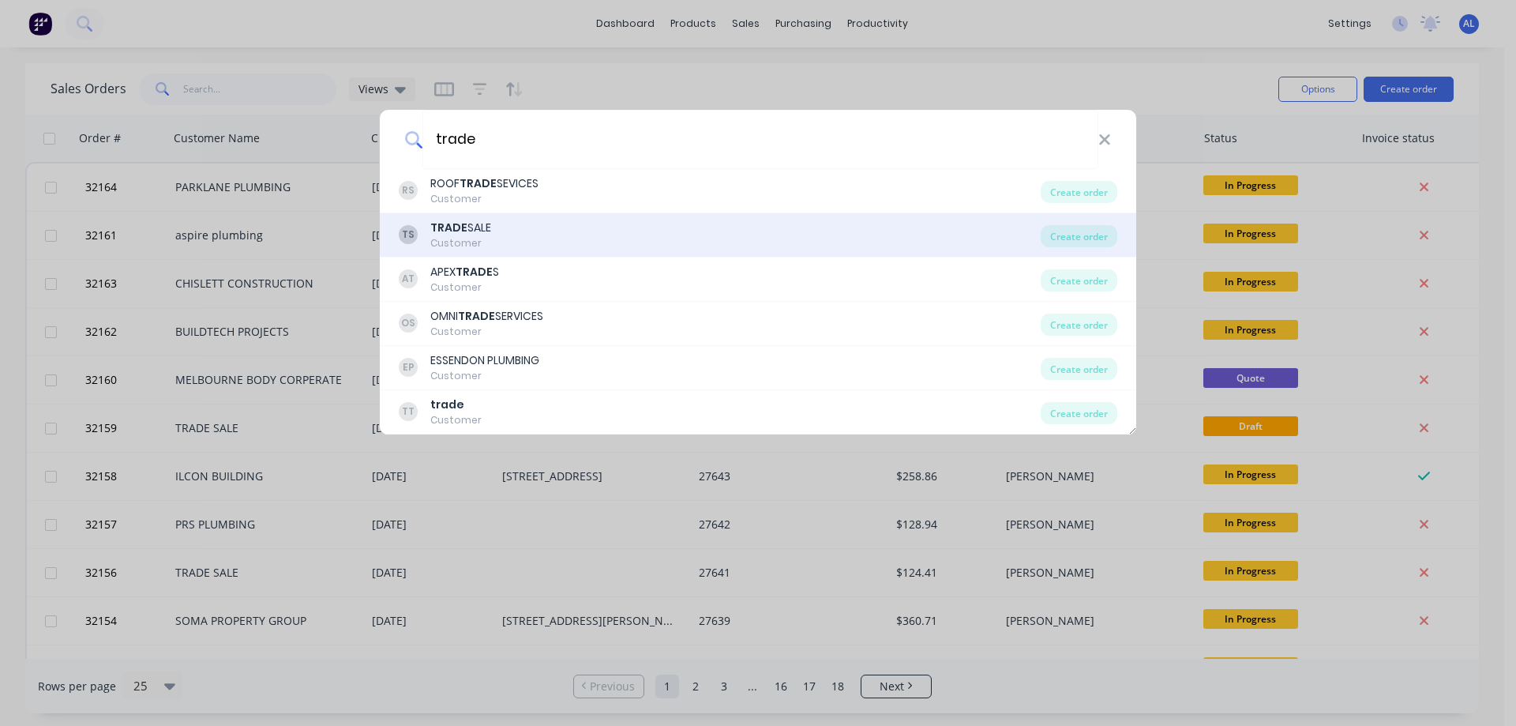
type input "trade"
click at [523, 231] on div "TS TRADE SALE Customer" at bounding box center [720, 234] width 642 height 31
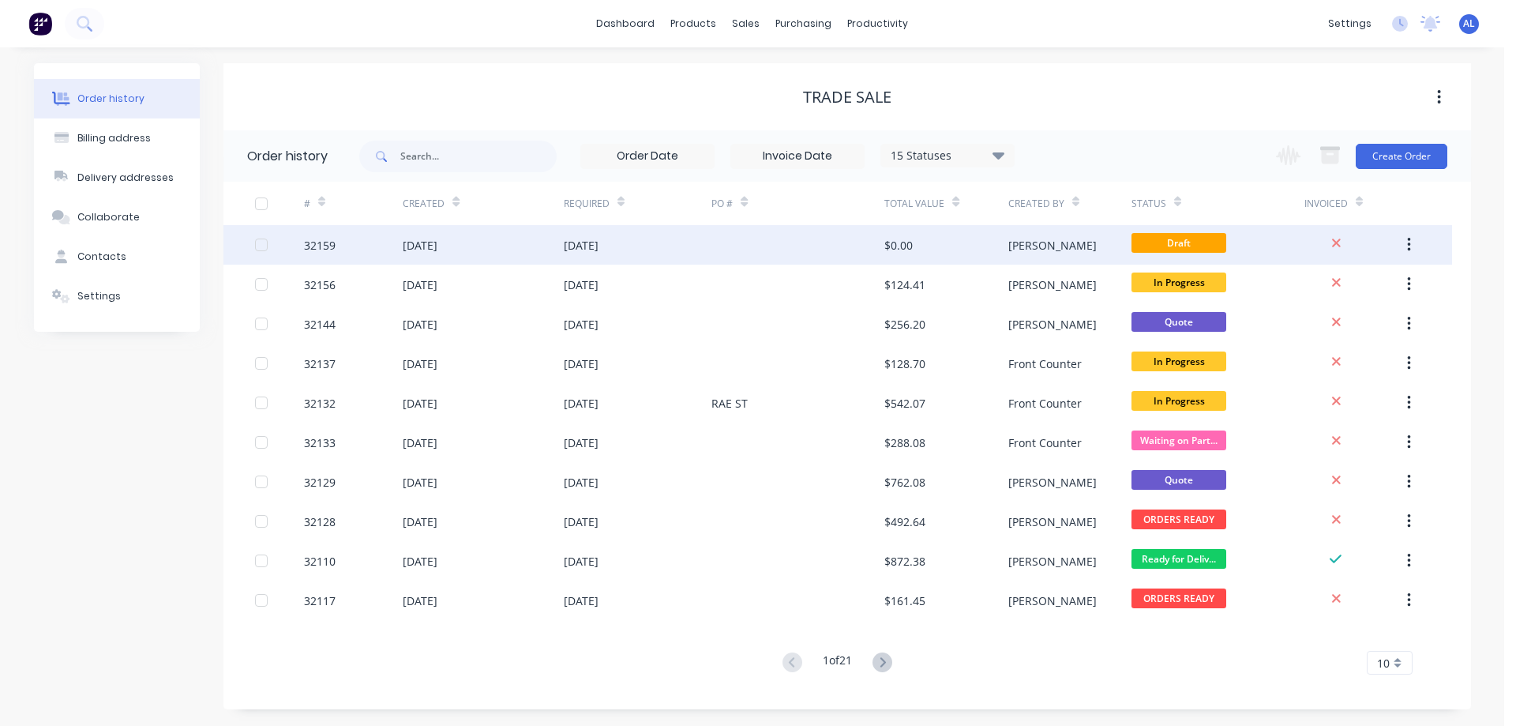
click at [956, 247] on div "$0.00" at bounding box center [945, 244] width 123 height 39
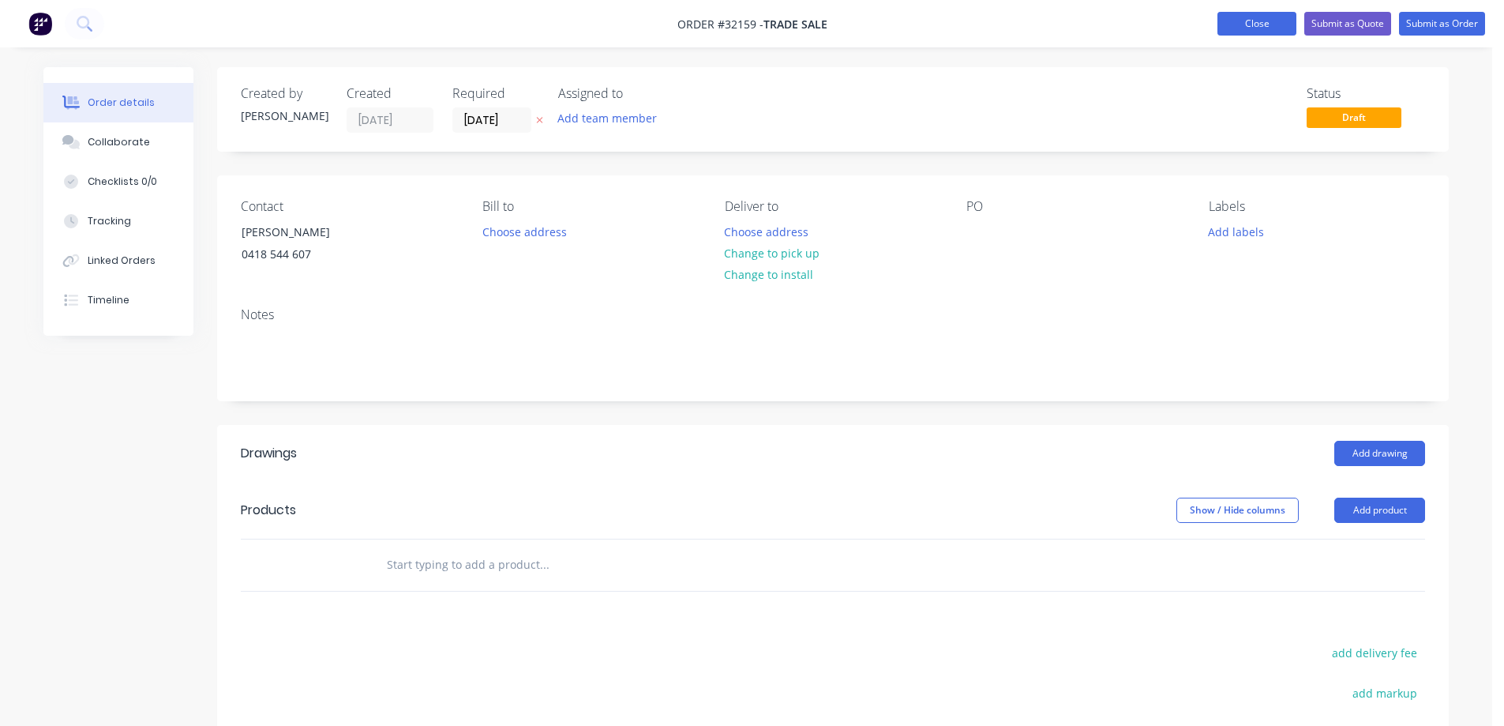
click at [1257, 21] on button "Close" at bounding box center [1256, 24] width 79 height 24
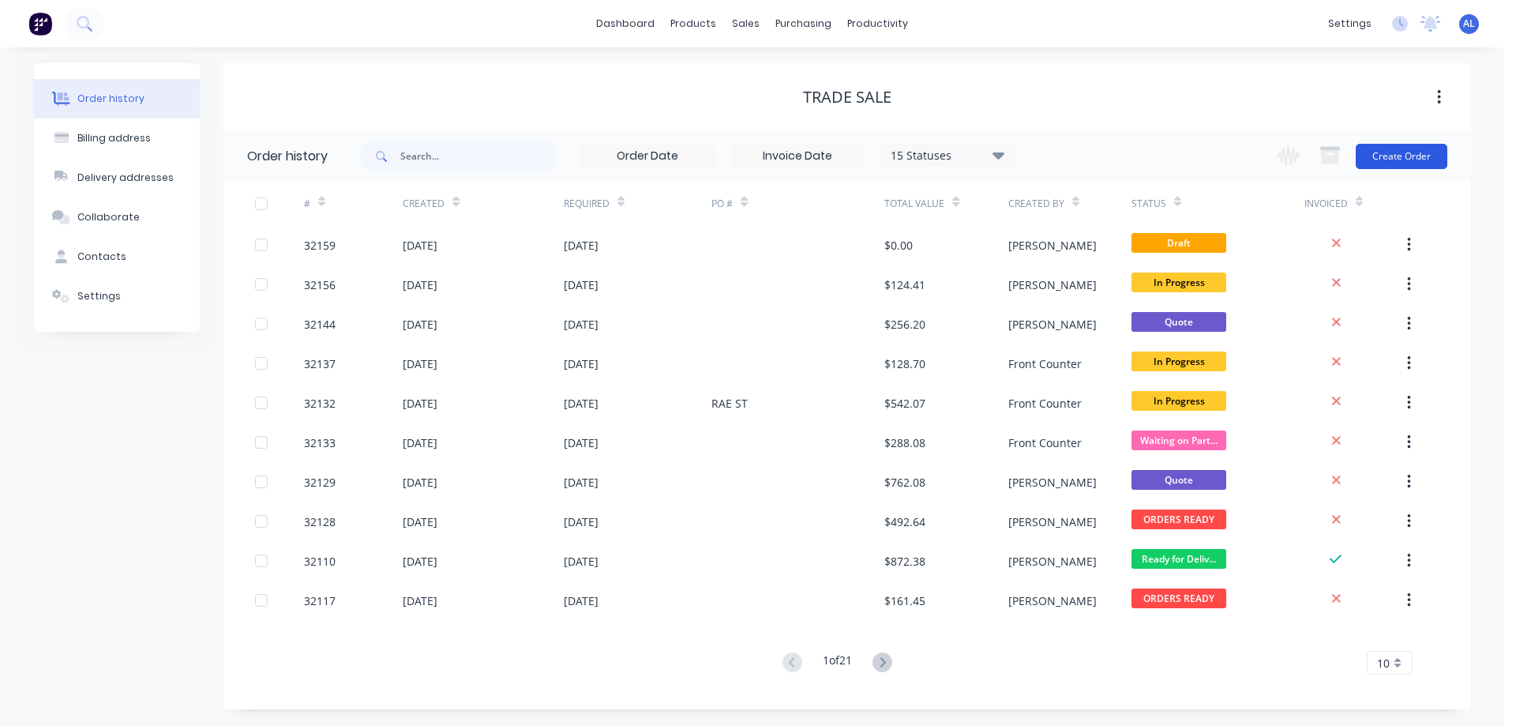
click at [1415, 156] on button "Create Order" at bounding box center [1401, 156] width 92 height 25
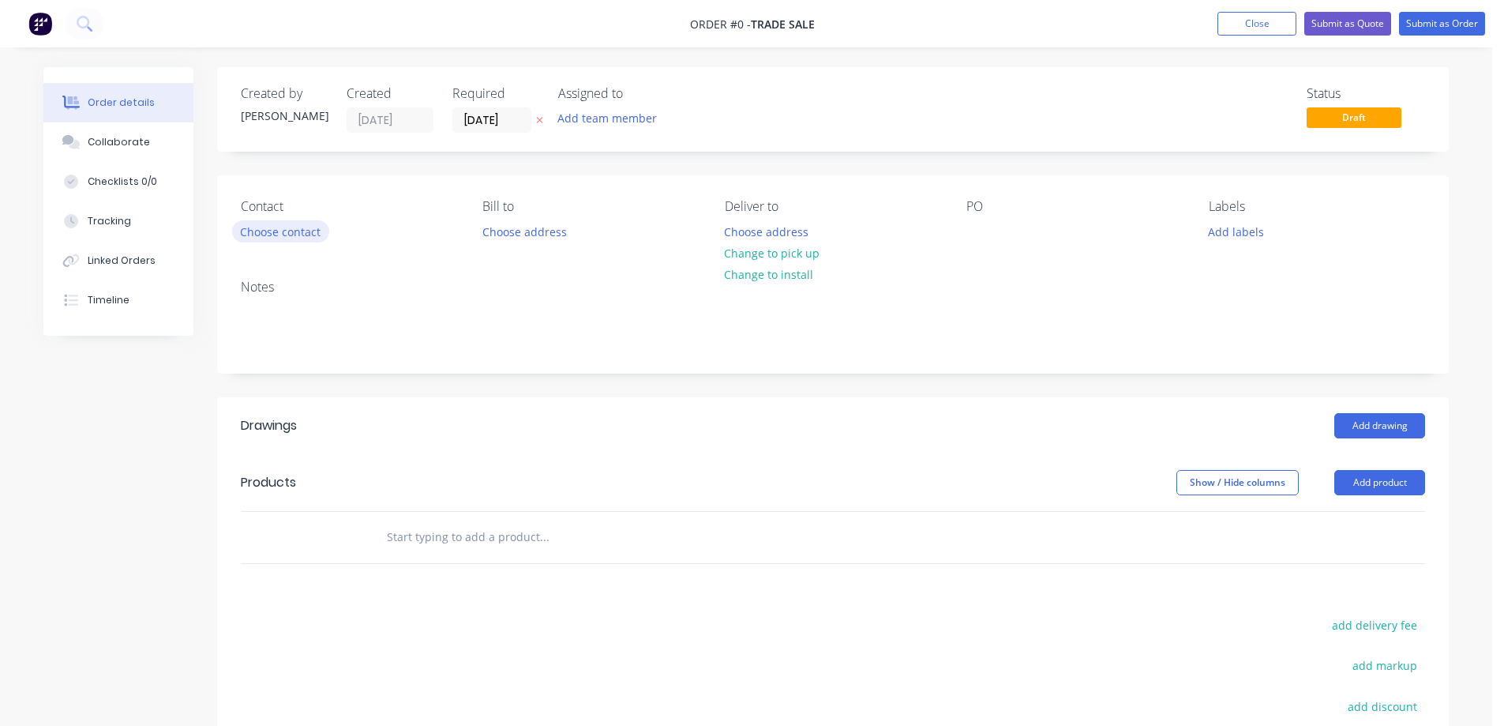
click at [260, 234] on button "Choose contact" at bounding box center [280, 230] width 97 height 21
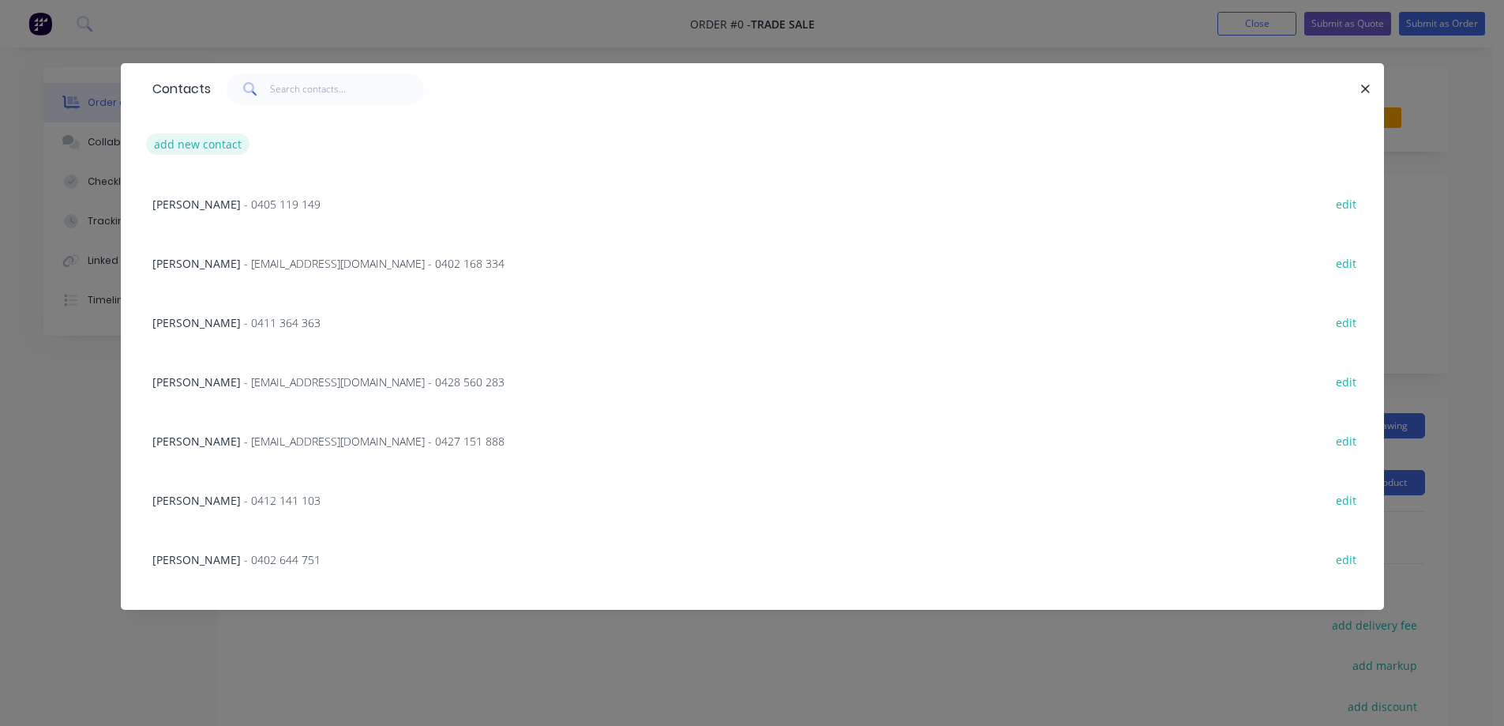
click at [193, 149] on button "add new contact" at bounding box center [198, 143] width 104 height 21
select select "AU"
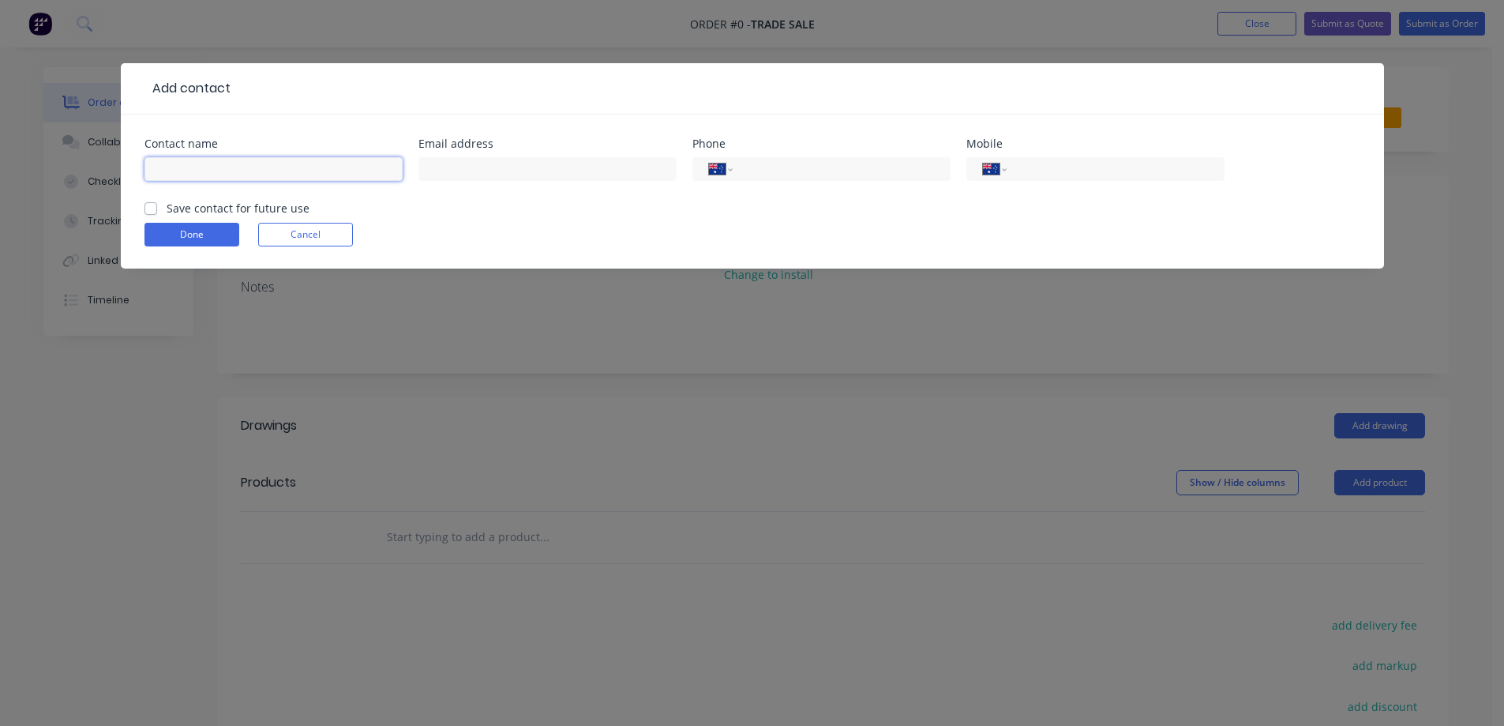
drag, startPoint x: 255, startPoint y: 167, endPoint x: 266, endPoint y: 150, distance: 20.6
click at [255, 167] on input "text" at bounding box center [273, 169] width 258 height 24
type input "[PERSON_NAME]"
drag, startPoint x: 521, startPoint y: 170, endPoint x: 643, endPoint y: 173, distance: 122.4
click at [522, 170] on input "text" at bounding box center [547, 169] width 258 height 24
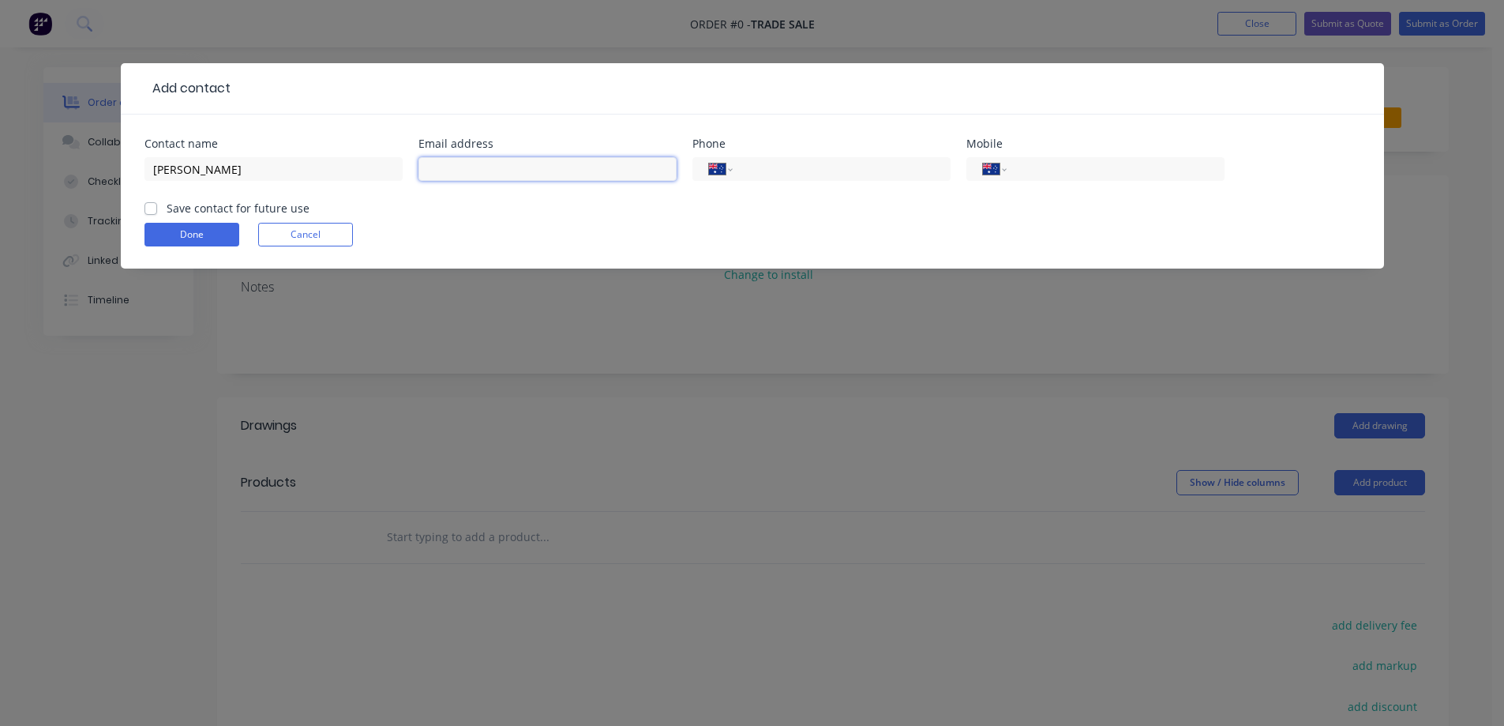
click at [521, 162] on input "text" at bounding box center [547, 169] width 258 height 24
type input "[PERSON_NAME][EMAIL_ADDRESS][PERSON_NAME][DOMAIN_NAME]"
click at [1088, 163] on input "tel" at bounding box center [1112, 169] width 189 height 18
drag, startPoint x: 1027, startPoint y: 174, endPoint x: 1034, endPoint y: 239, distance: 65.1
click at [1029, 177] on input "tel" at bounding box center [1112, 169] width 189 height 18
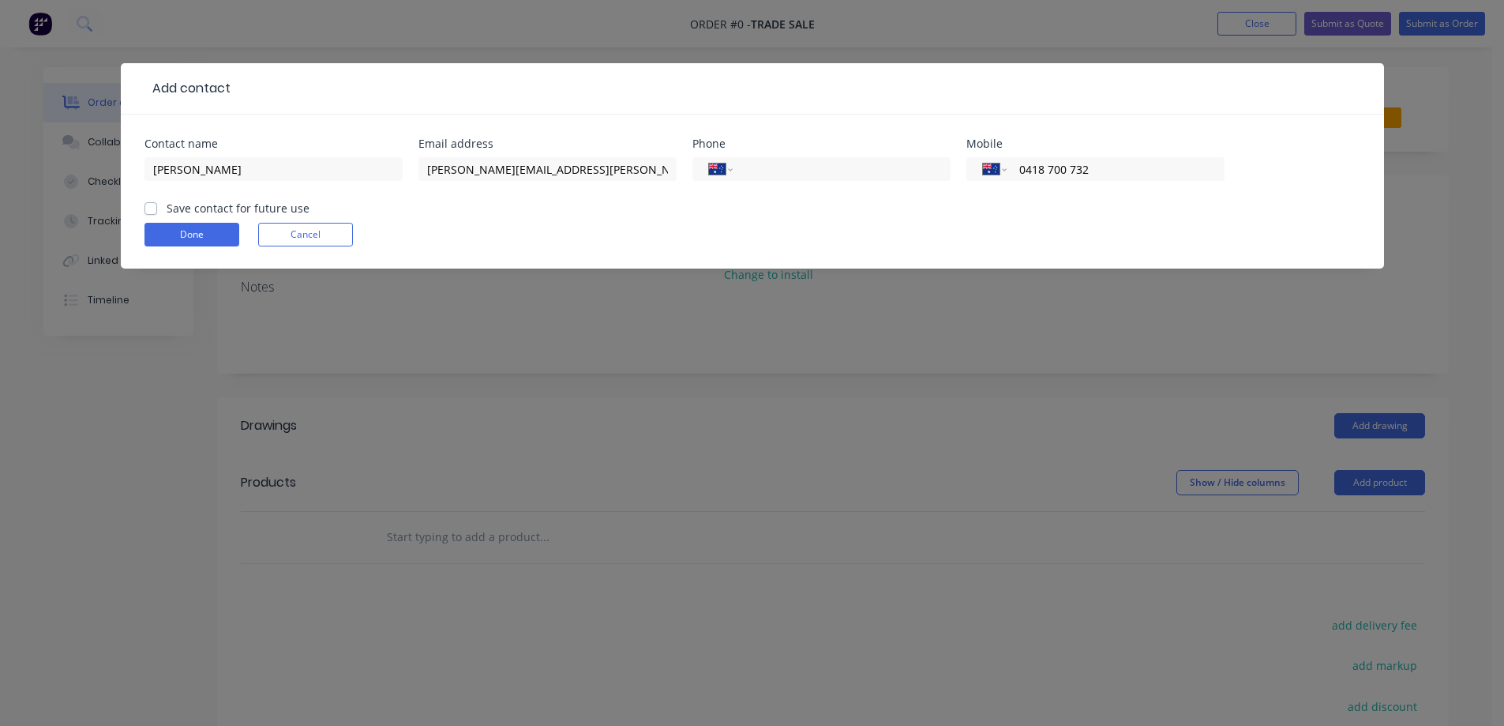
type input "0418 700 732"
click at [167, 211] on label "Save contact for future use" at bounding box center [238, 208] width 143 height 17
click at [148, 211] on input "Save contact for future use" at bounding box center [150, 207] width 13 height 15
checkbox input "true"
click at [185, 228] on button "Done" at bounding box center [191, 235] width 95 height 24
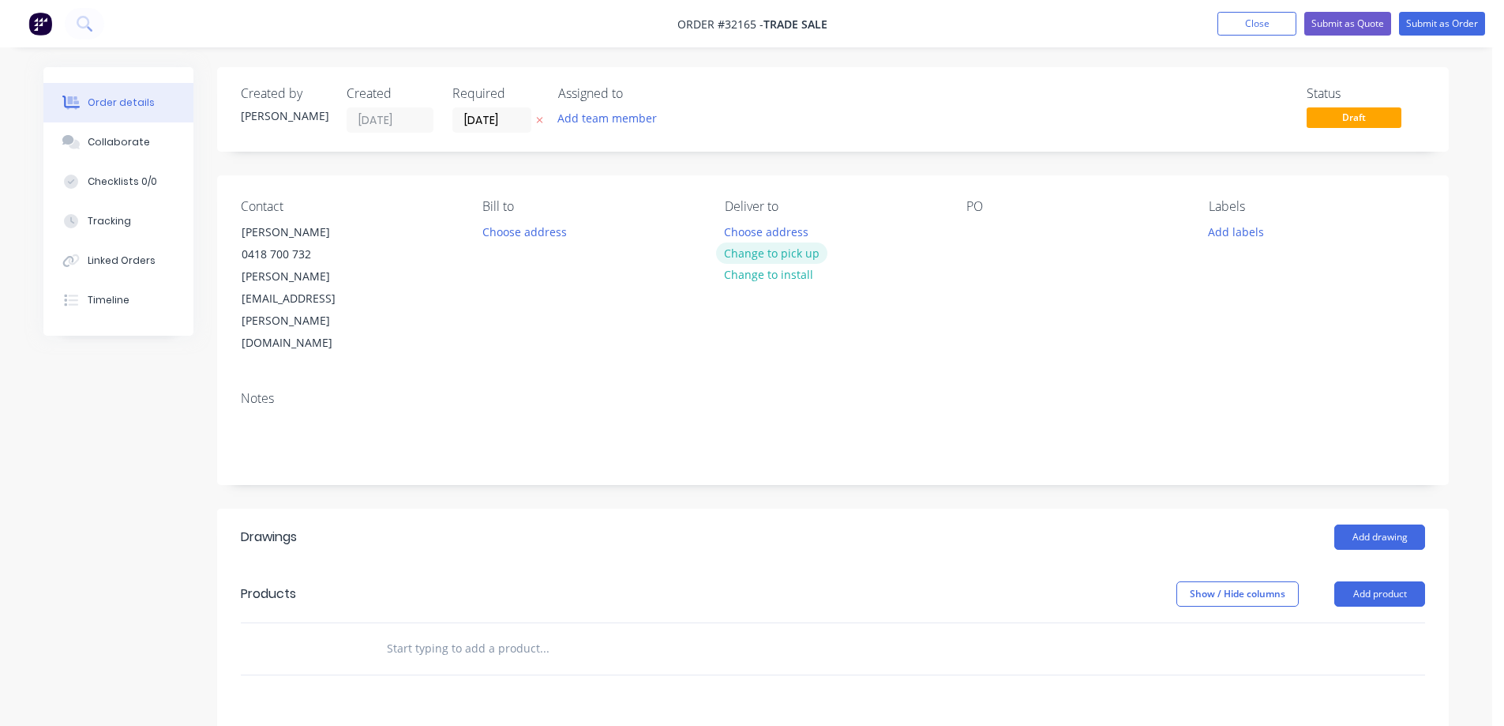
click at [796, 249] on button "Change to pick up" at bounding box center [772, 252] width 112 height 21
click at [1395, 524] on button "Add drawing" at bounding box center [1379, 536] width 91 height 25
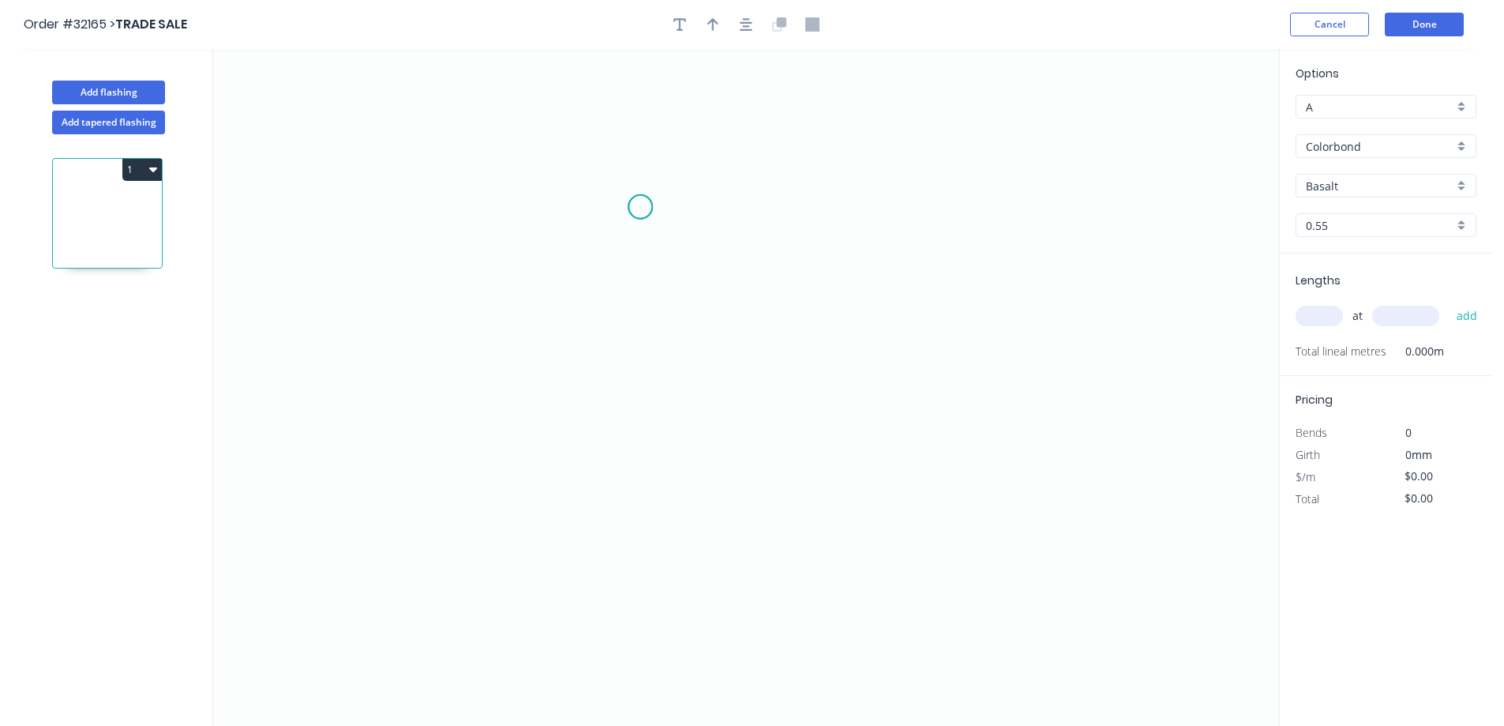
click at [640, 207] on icon "0" at bounding box center [746, 387] width 1066 height 677
drag, startPoint x: 647, startPoint y: 467, endPoint x: 671, endPoint y: 464, distance: 24.6
click at [647, 465] on icon "0" at bounding box center [746, 387] width 1066 height 677
click at [909, 466] on icon "0 ?" at bounding box center [746, 387] width 1066 height 677
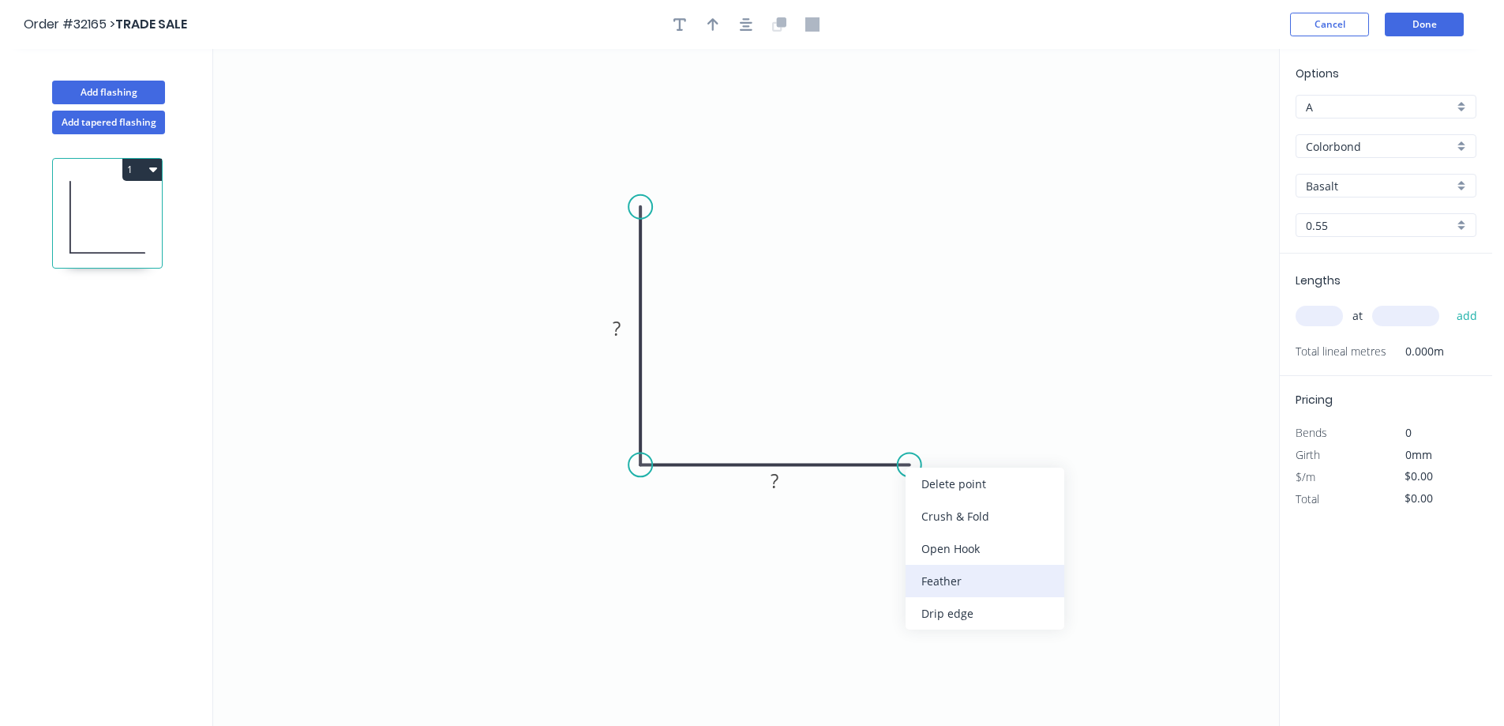
click at [1003, 586] on div "Feather" at bounding box center [984, 580] width 159 height 32
click at [911, 489] on rect at bounding box center [888, 490] width 62 height 32
click at [907, 492] on tspan "15" at bounding box center [898, 491] width 22 height 26
type input "$15.61"
click at [1462, 144] on div "Colorbond" at bounding box center [1385, 146] width 181 height 24
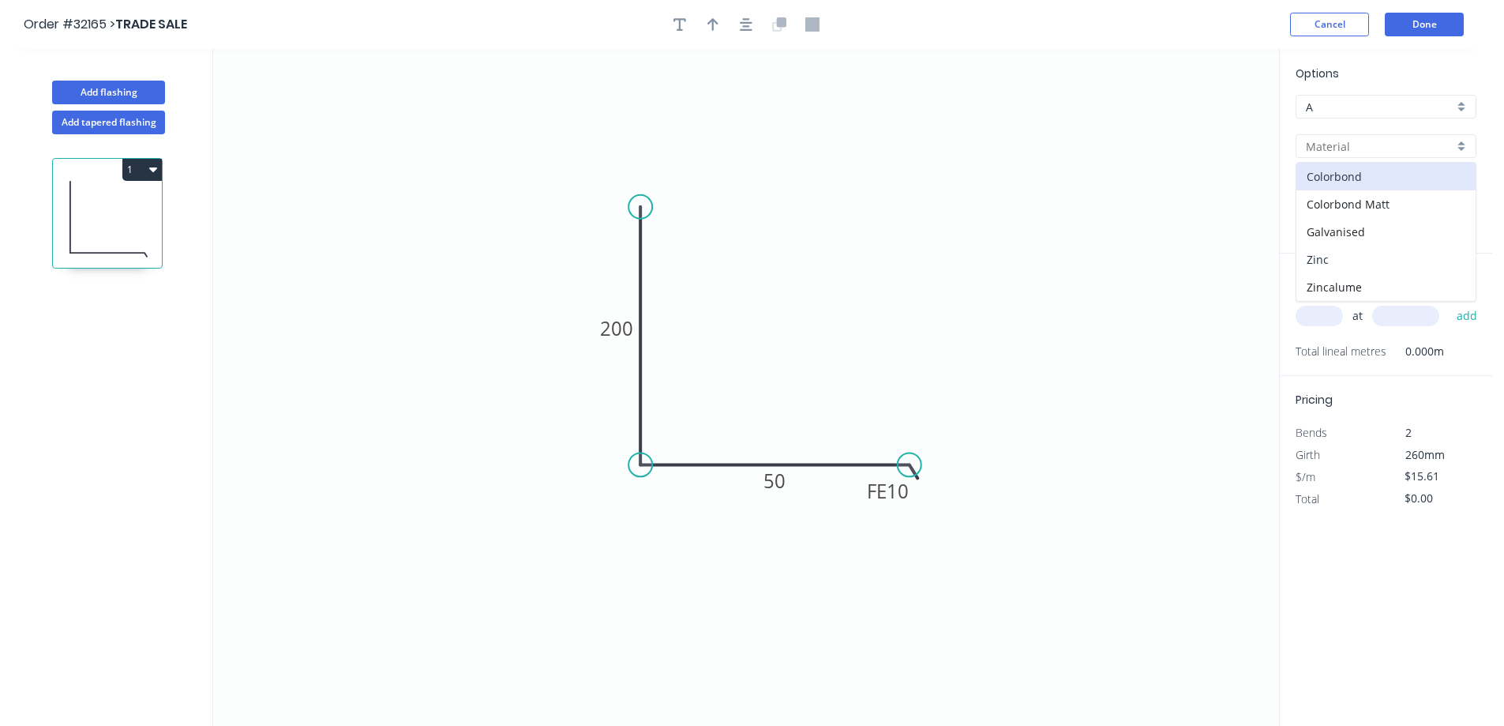
click at [1393, 253] on div "Zinc" at bounding box center [1385, 260] width 179 height 28
type input "Zinc"
type input "$14.09"
drag, startPoint x: 1322, startPoint y: 309, endPoint x: 1155, endPoint y: 293, distance: 168.1
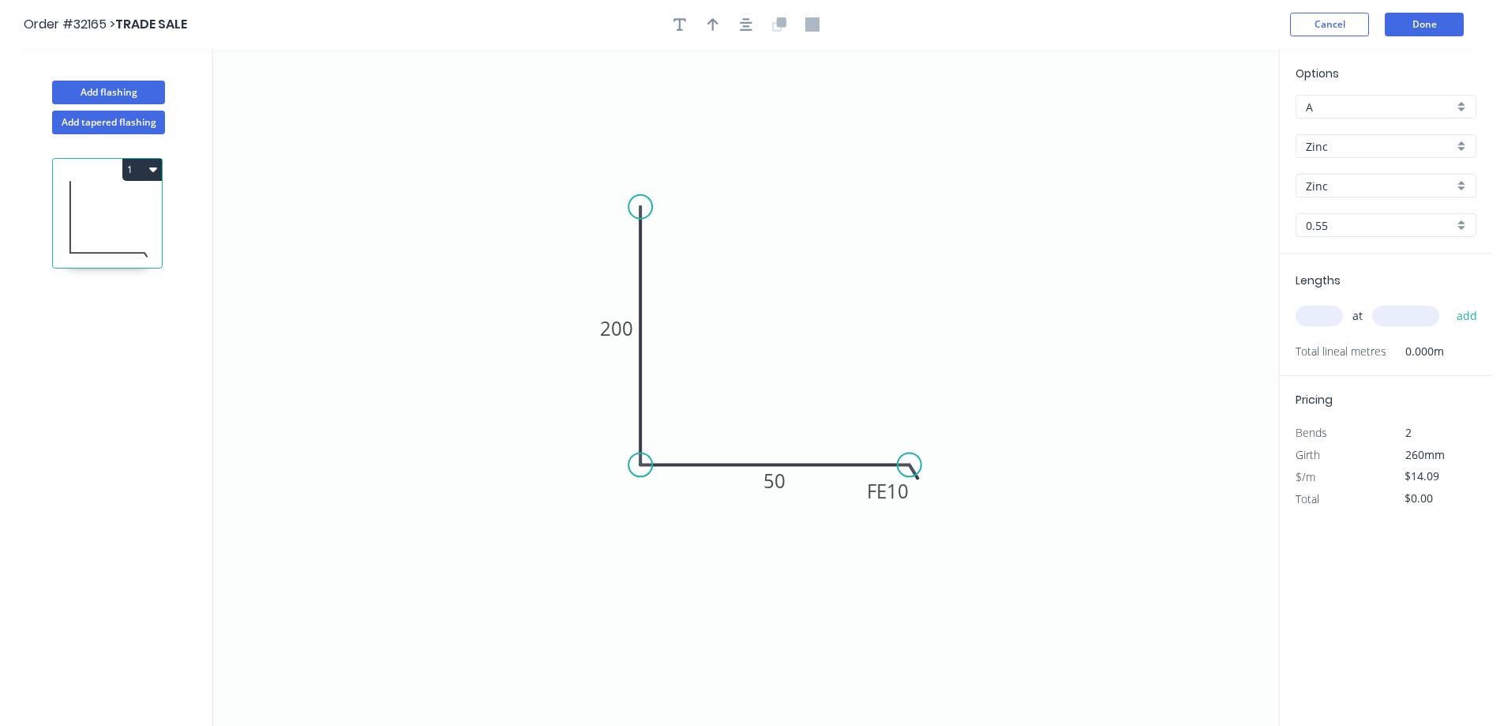
click at [1314, 309] on input "text" at bounding box center [1318, 316] width 47 height 21
type input "1"
type input "2400"
click at [1449, 302] on button "add" at bounding box center [1467, 315] width 37 height 27
type input "$33.82"
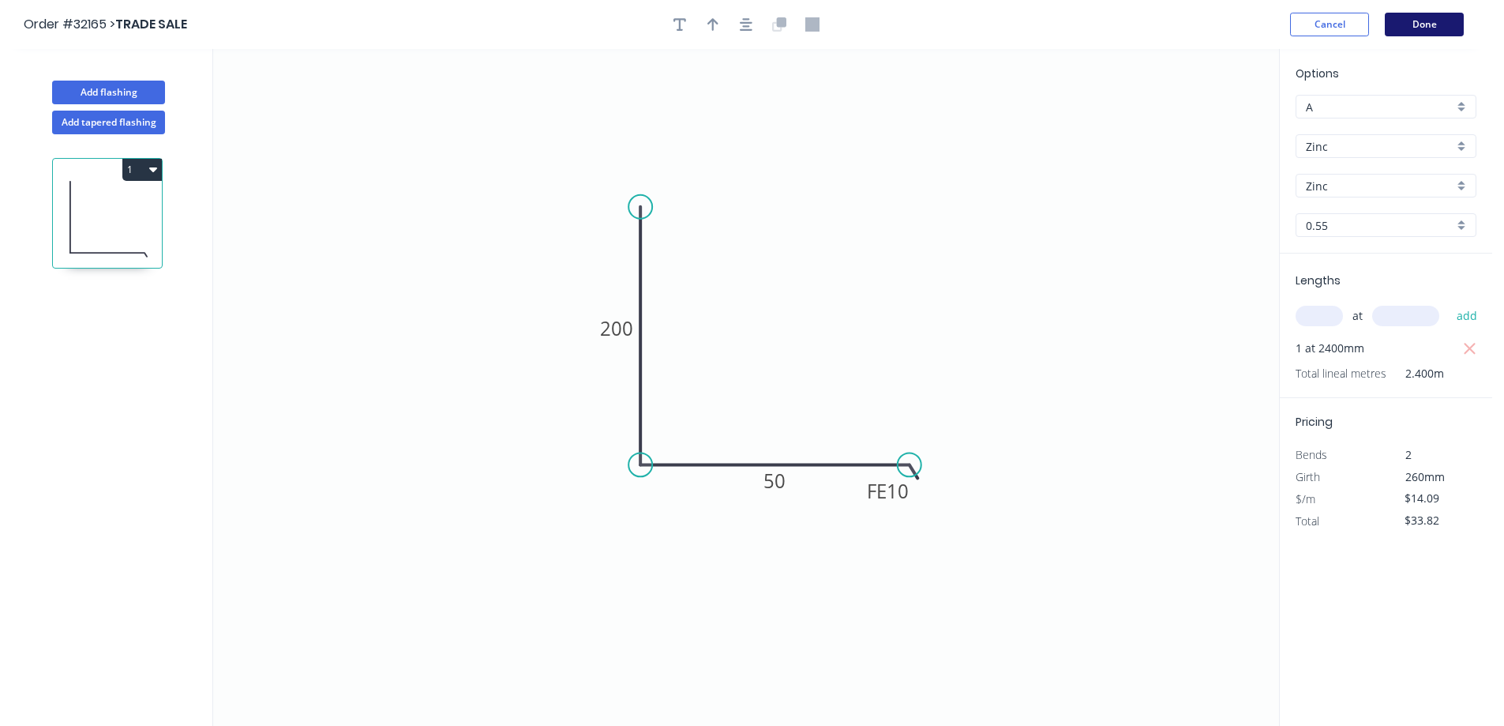
click at [1431, 25] on button "Done" at bounding box center [1424, 25] width 79 height 24
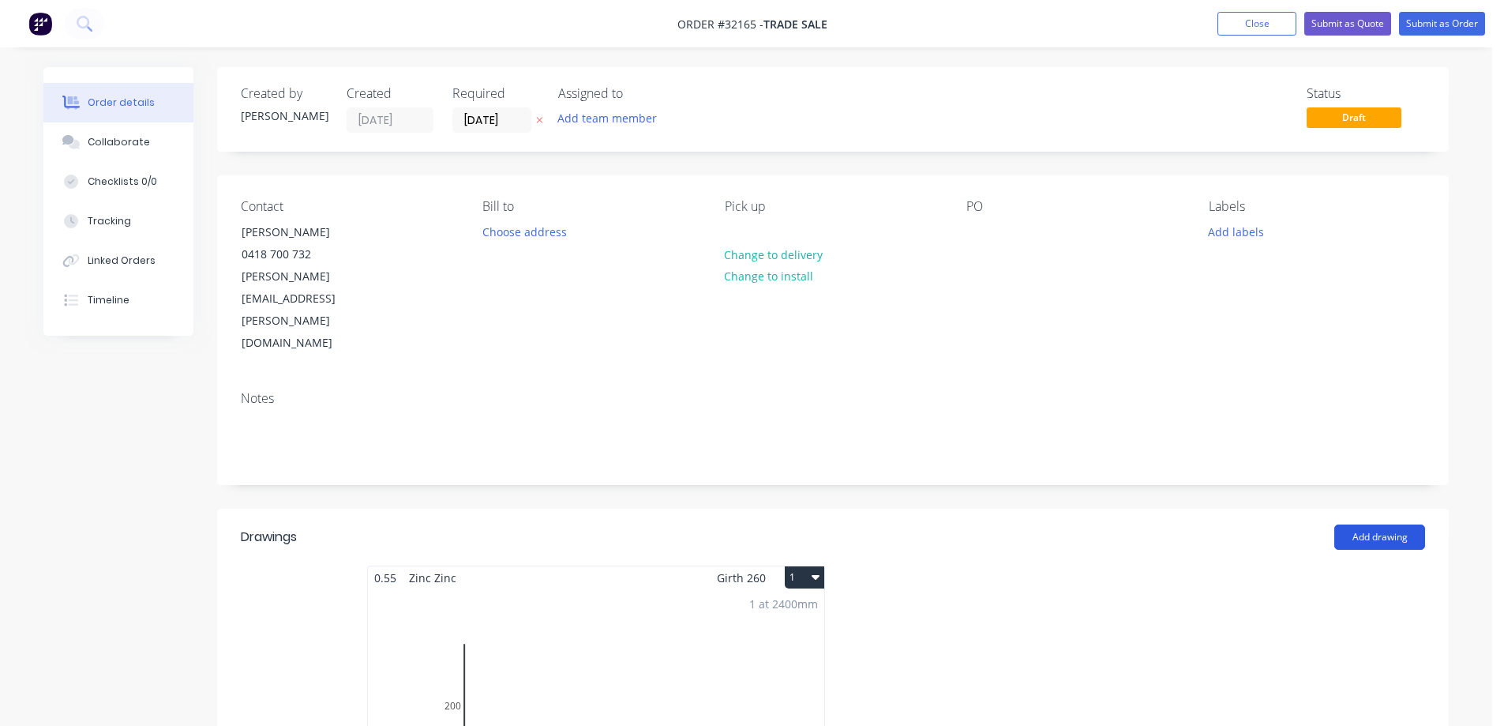
click at [1393, 524] on button "Add drawing" at bounding box center [1379, 536] width 91 height 25
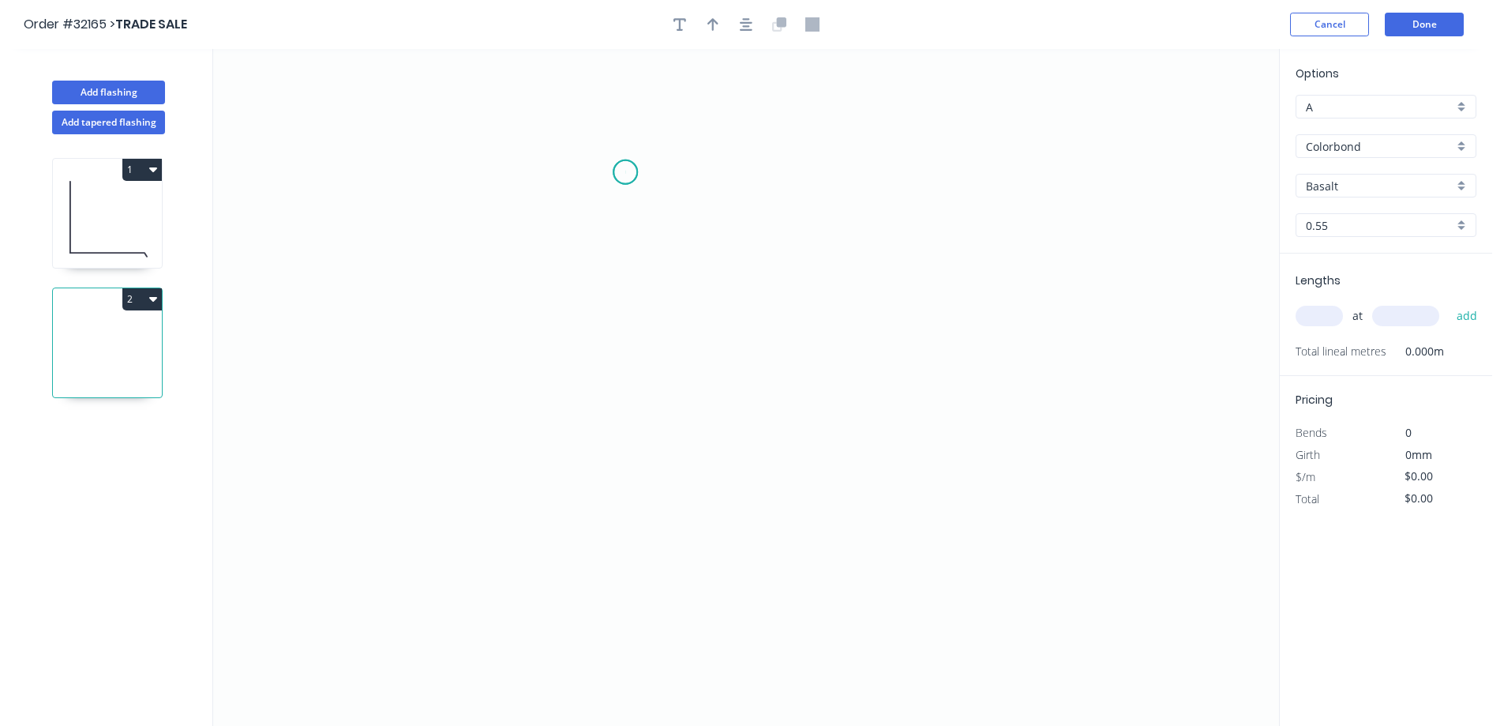
click at [627, 173] on icon "0" at bounding box center [746, 387] width 1066 height 677
drag, startPoint x: 620, startPoint y: 412, endPoint x: 695, endPoint y: 447, distance: 82.7
click at [624, 414] on icon "0" at bounding box center [746, 387] width 1066 height 677
click at [857, 411] on icon "0 ?" at bounding box center [746, 387] width 1066 height 677
drag, startPoint x: 853, startPoint y: 414, endPoint x: 940, endPoint y: 409, distance: 87.0
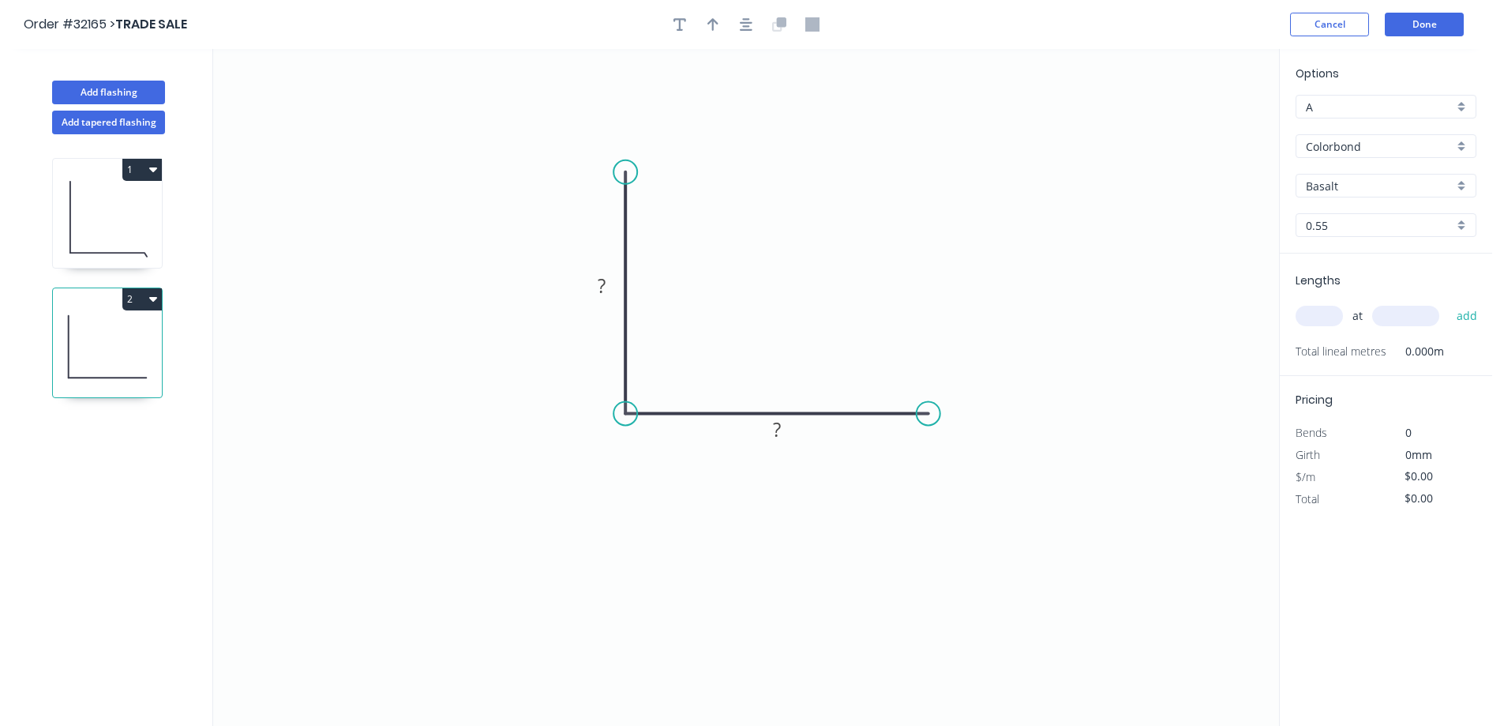
click at [940, 409] on circle at bounding box center [929, 413] width 24 height 24
drag, startPoint x: 1013, startPoint y: 527, endPoint x: 1001, endPoint y: 522, distance: 12.8
click at [1012, 527] on div "Feather" at bounding box center [1008, 537] width 159 height 32
drag, startPoint x: 939, startPoint y: 444, endPoint x: 1044, endPoint y: 436, distance: 105.3
click at [941, 442] on g "FE 15" at bounding box center [919, 439] width 62 height 32
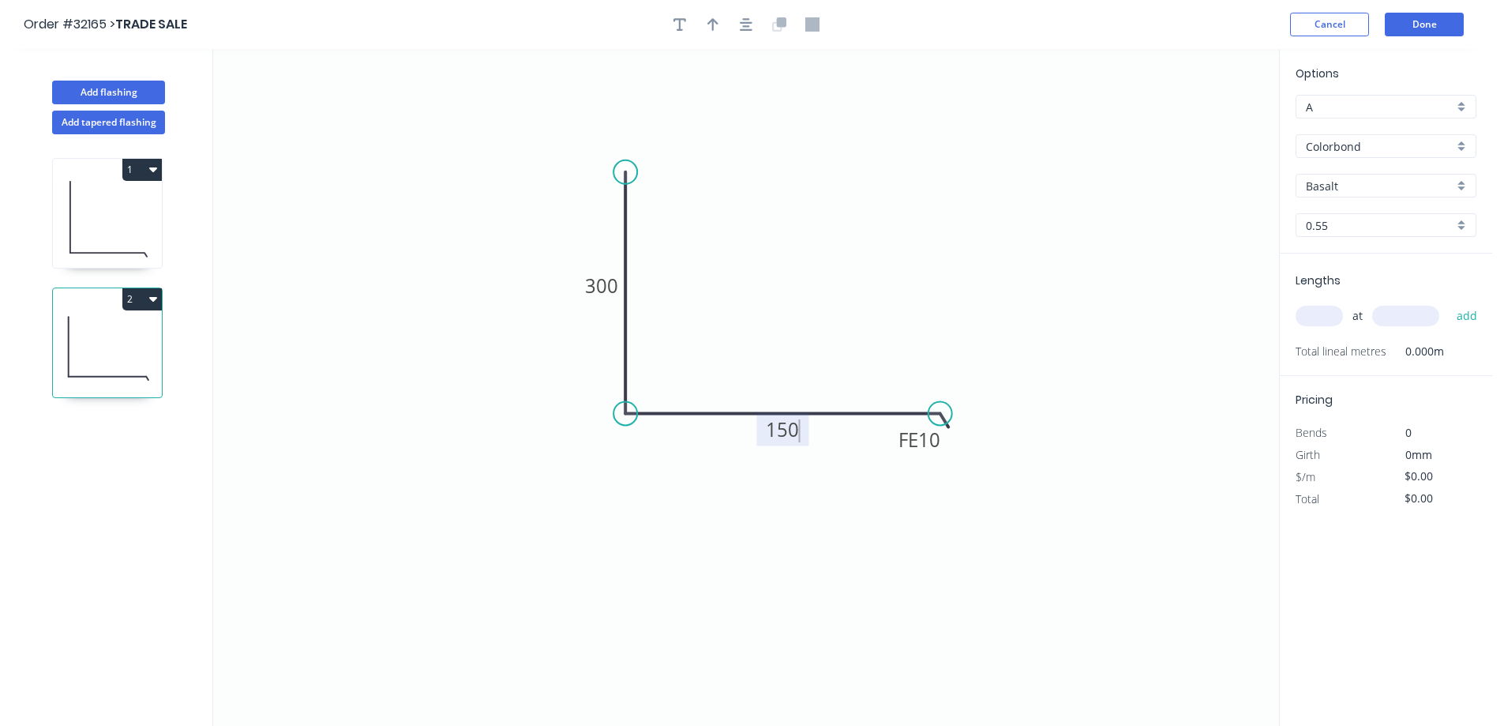
type input "$24.76"
click at [748, 30] on icon "button" at bounding box center [746, 24] width 13 height 13
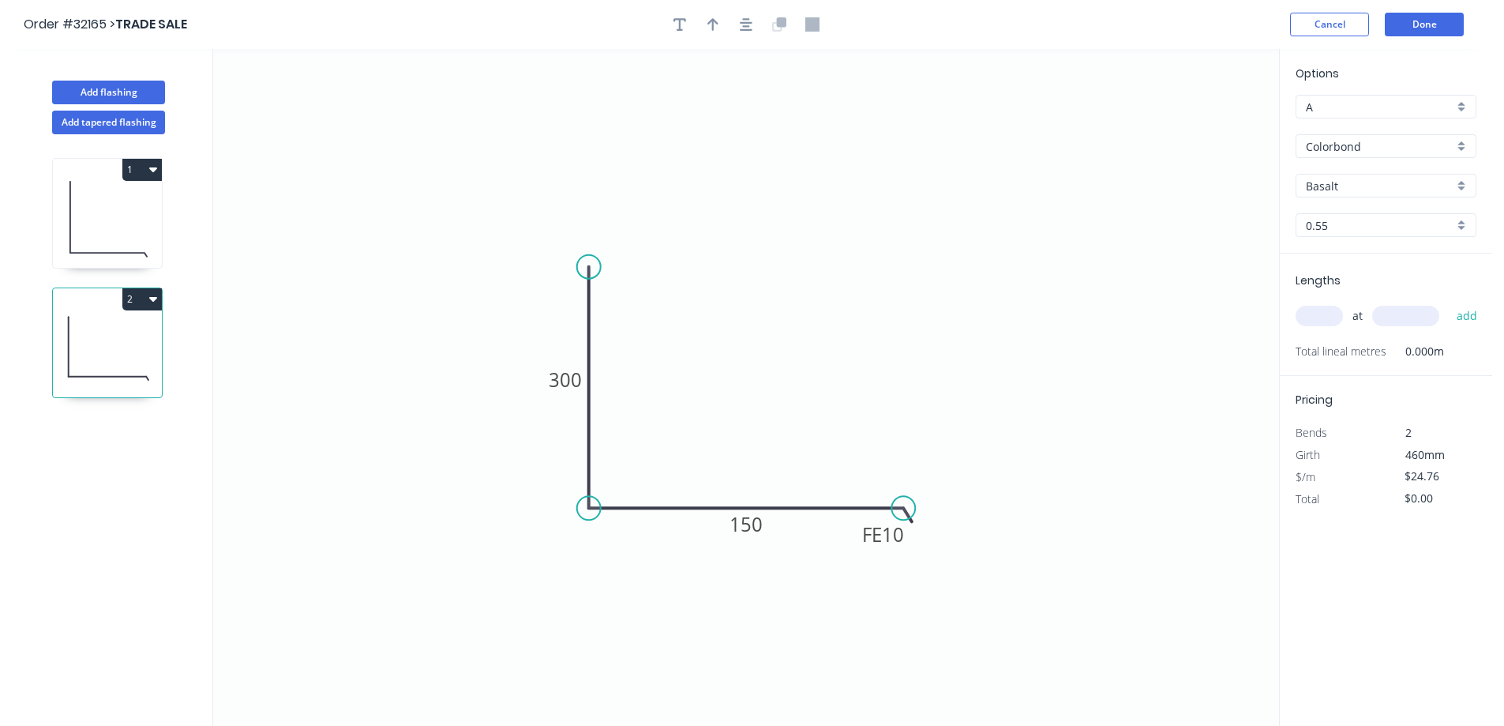
click at [1454, 146] on div "Colorbond" at bounding box center [1385, 146] width 181 height 24
click at [1417, 257] on div "Zinc" at bounding box center [1385, 260] width 179 height 28
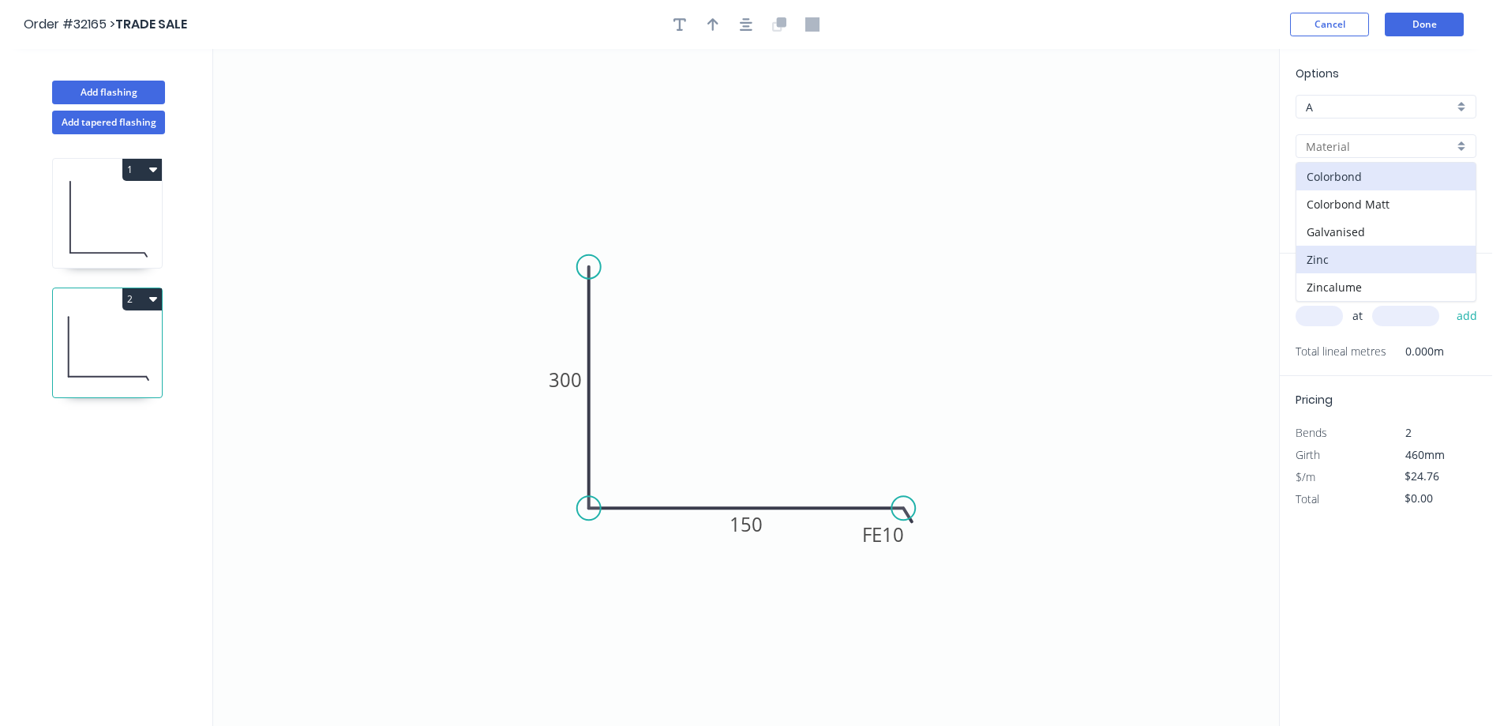
type input "Zinc"
type input "$21.63"
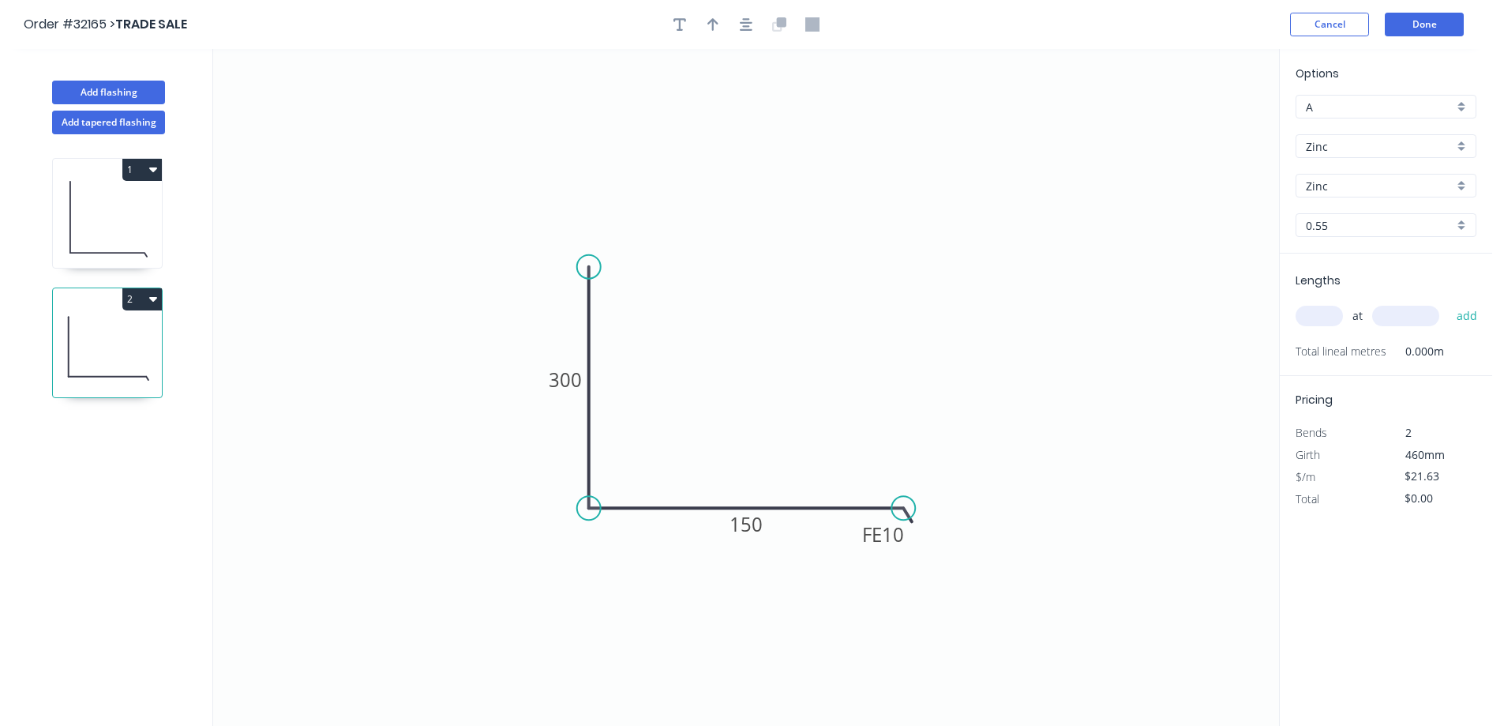
drag, startPoint x: 1325, startPoint y: 310, endPoint x: 1295, endPoint y: 318, distance: 31.0
click at [1307, 315] on input "text" at bounding box center [1318, 316] width 47 height 21
type input "1"
type input "2400"
click at [1449, 302] on button "add" at bounding box center [1467, 315] width 37 height 27
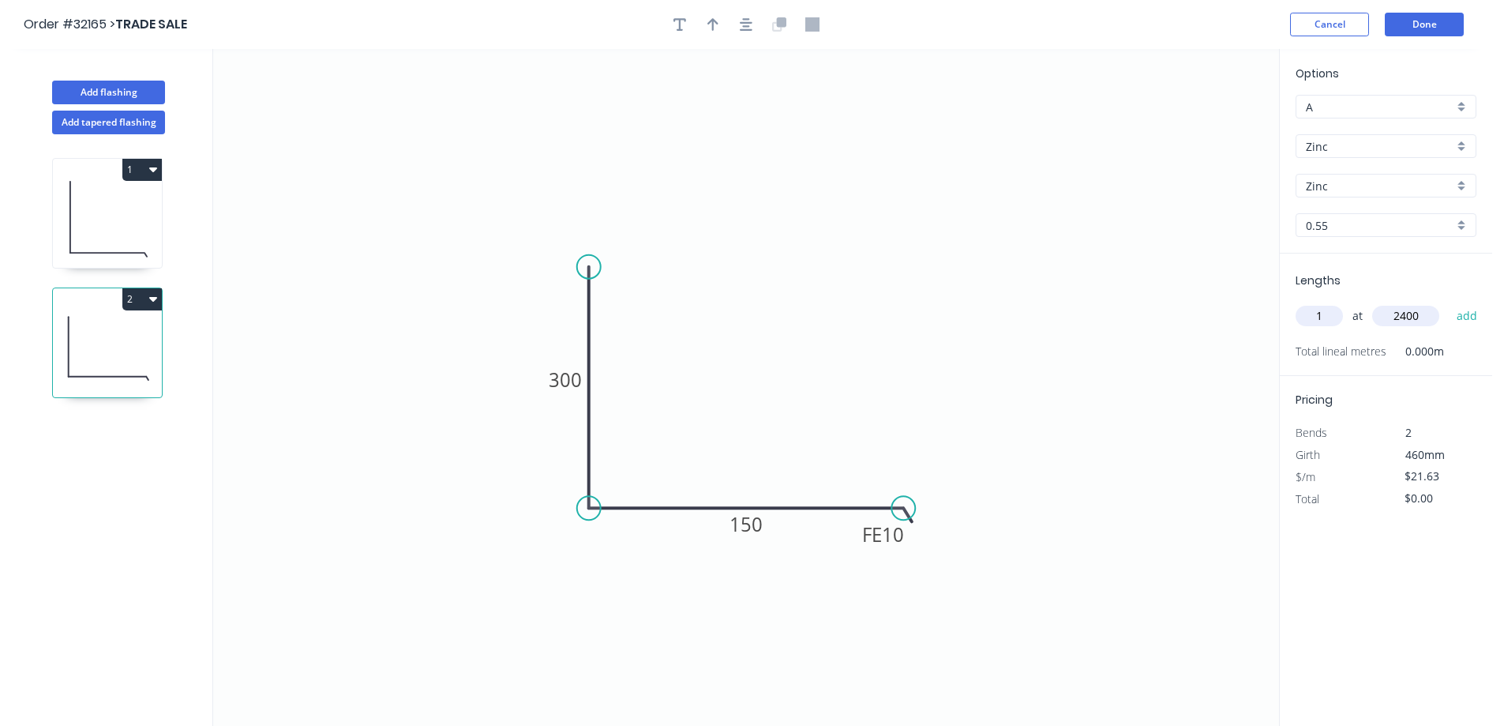
type input "$51.91"
click at [1445, 24] on button "Done" at bounding box center [1424, 25] width 79 height 24
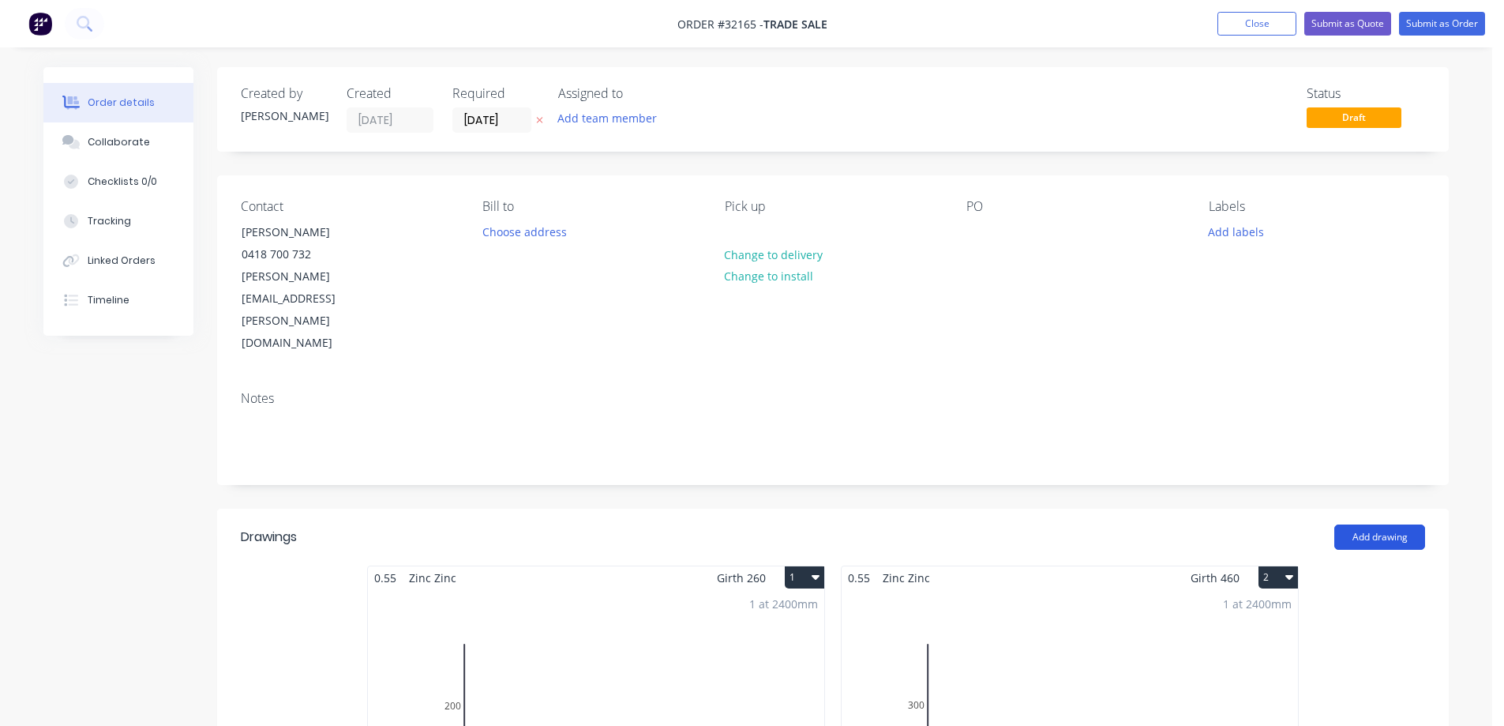
click at [1383, 524] on button "Add drawing" at bounding box center [1379, 536] width 91 height 25
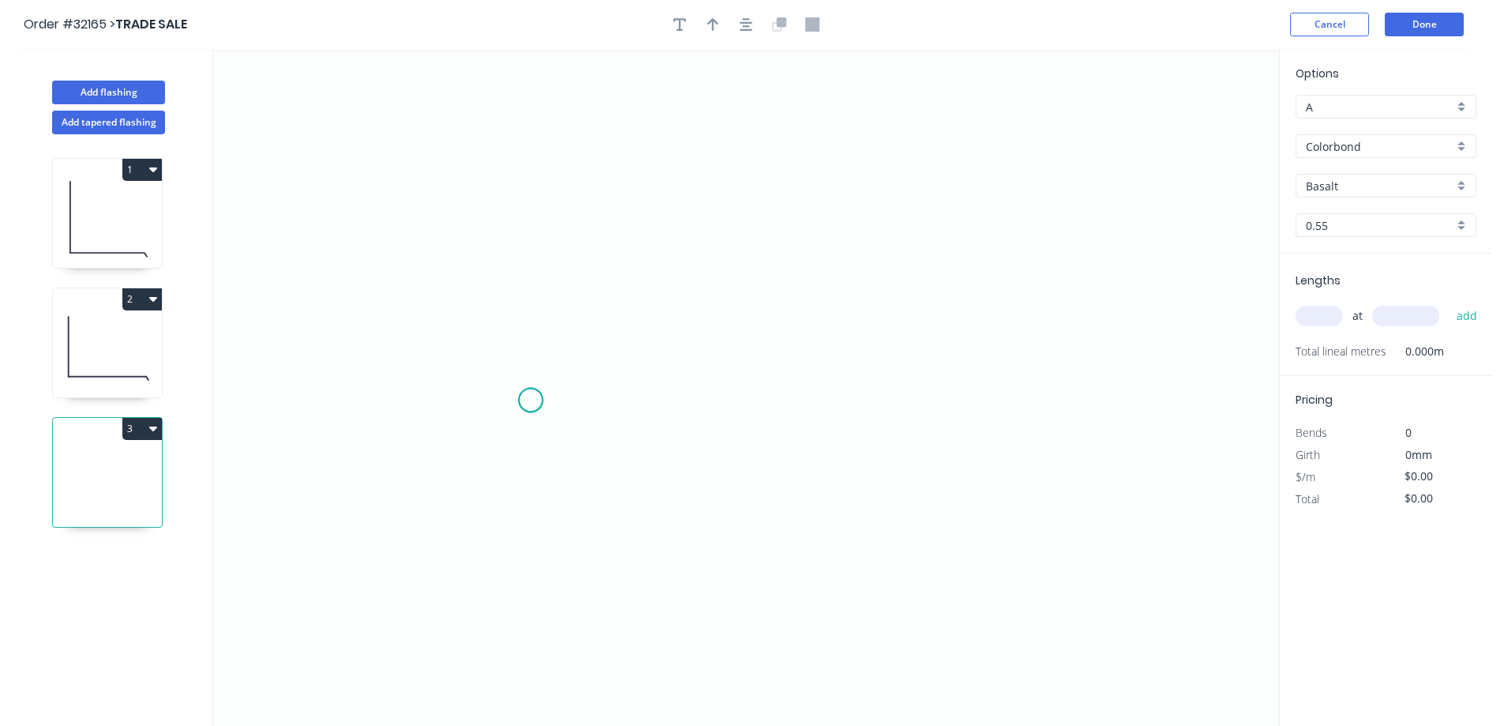
drag, startPoint x: 531, startPoint y: 400, endPoint x: 546, endPoint y: 294, distance: 107.7
click at [533, 393] on icon "0" at bounding box center [746, 387] width 1066 height 677
click at [534, 198] on icon "0" at bounding box center [746, 387] width 1066 height 677
drag, startPoint x: 924, startPoint y: 219, endPoint x: 952, endPoint y: 352, distance: 136.2
click at [924, 219] on icon "0 ?" at bounding box center [746, 387] width 1066 height 677
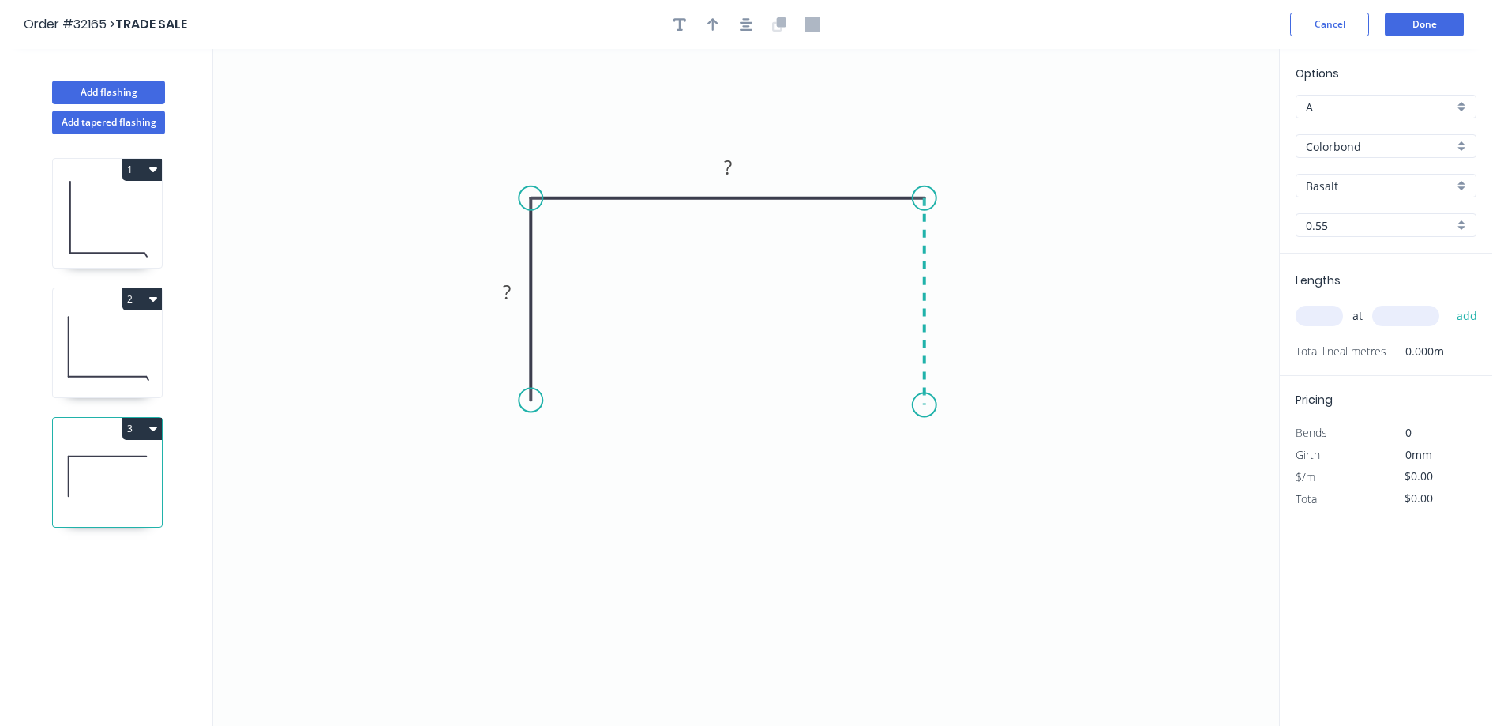
drag, startPoint x: 923, startPoint y: 405, endPoint x: 887, endPoint y: 415, distance: 37.0
click at [921, 405] on icon "0 ? ?" at bounding box center [746, 387] width 1066 height 677
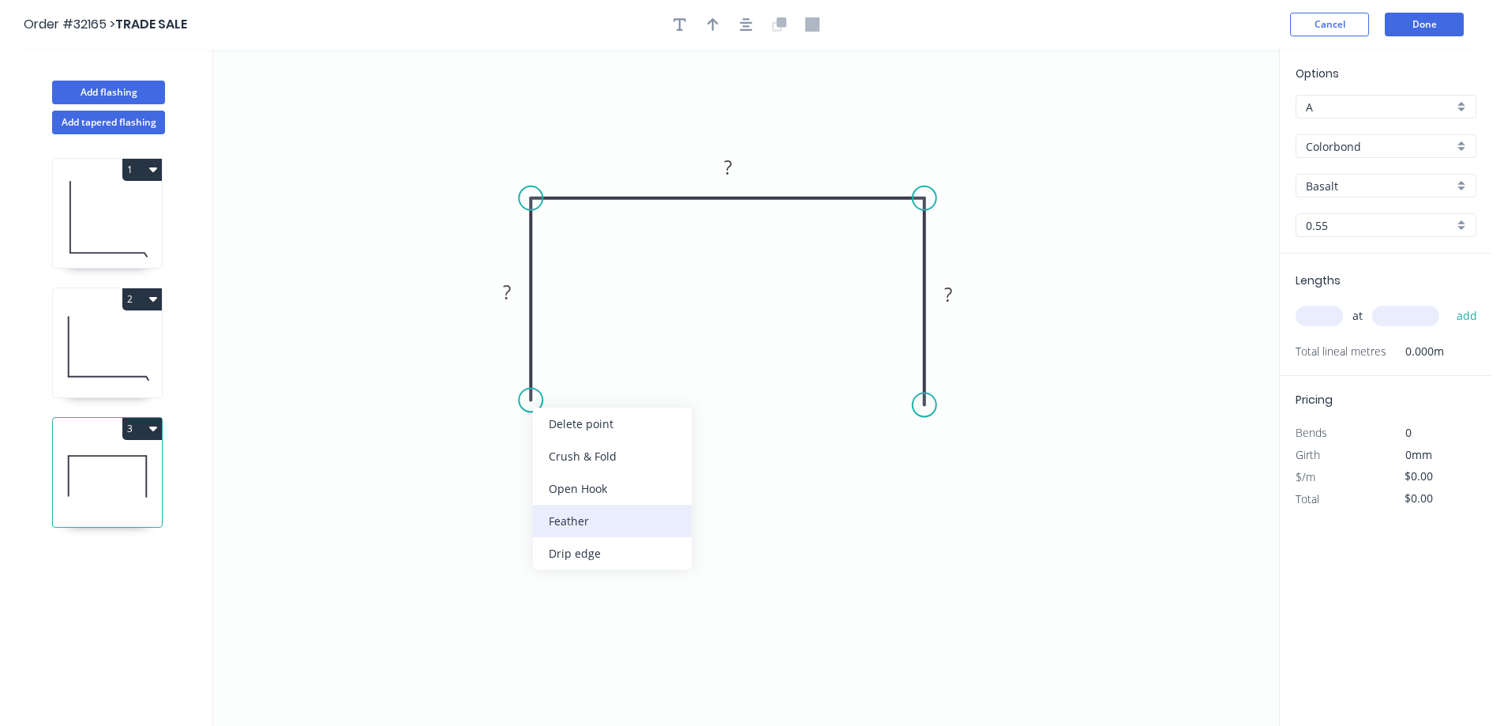
click at [638, 516] on div "Feather" at bounding box center [612, 520] width 159 height 32
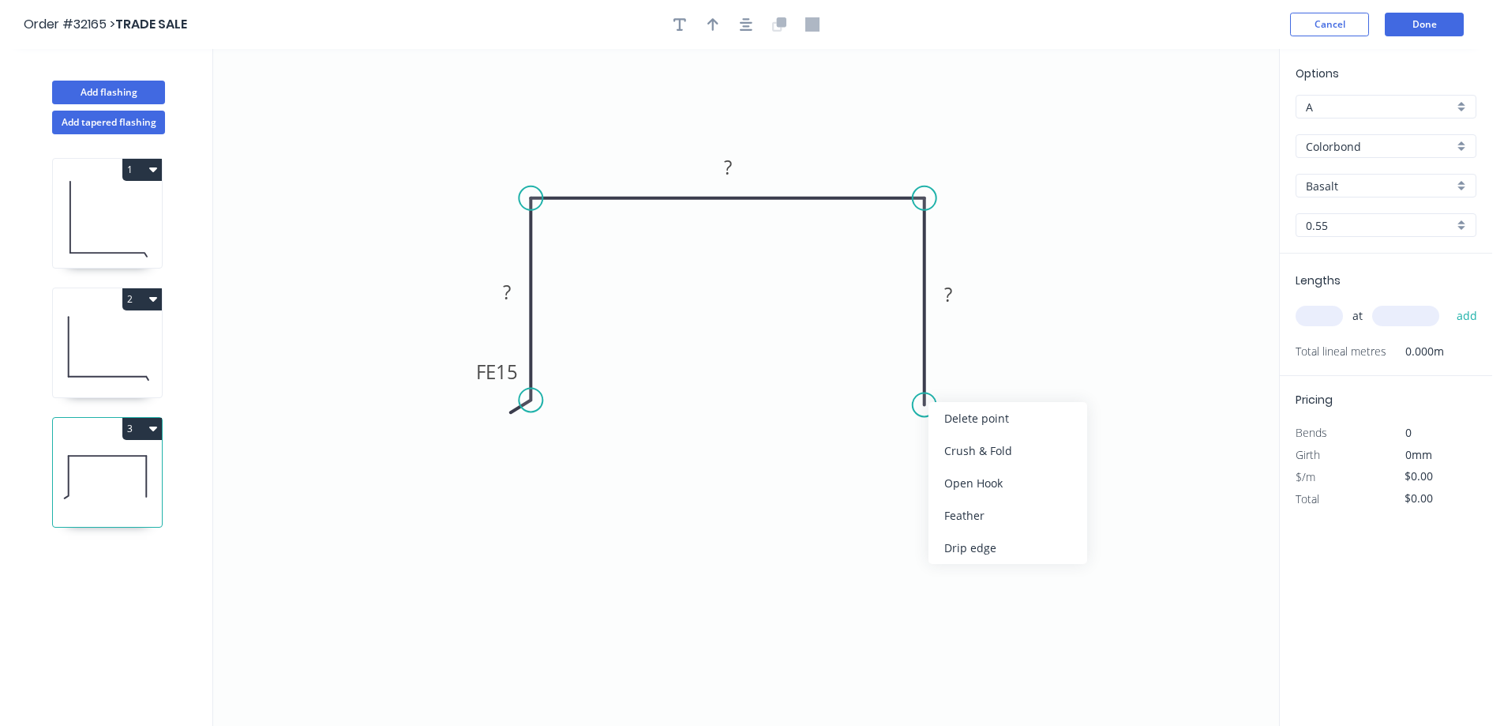
drag, startPoint x: 985, startPoint y: 513, endPoint x: 851, endPoint y: 478, distance: 138.8
click at [984, 512] on div "Feather" at bounding box center [1007, 515] width 159 height 32
drag, startPoint x: 595, startPoint y: 446, endPoint x: 564, endPoint y: 384, distance: 69.2
click at [595, 442] on div "Flip bend" at bounding box center [607, 449] width 159 height 32
drag, startPoint x: 510, startPoint y: 283, endPoint x: 697, endPoint y: 289, distance: 187.2
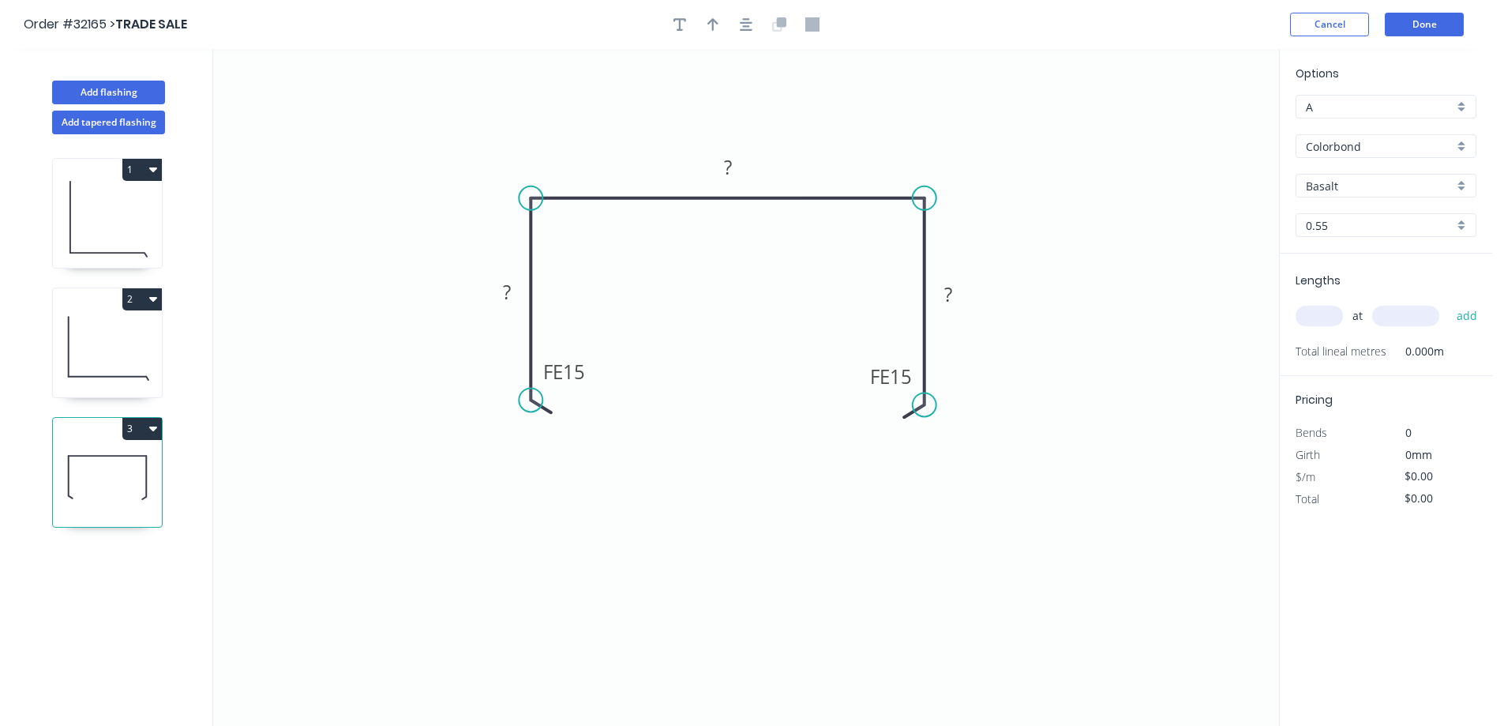
click at [515, 283] on g "?" at bounding box center [507, 292] width 32 height 26
type input "$25.01"
click at [745, 22] on icon "button" at bounding box center [746, 24] width 13 height 13
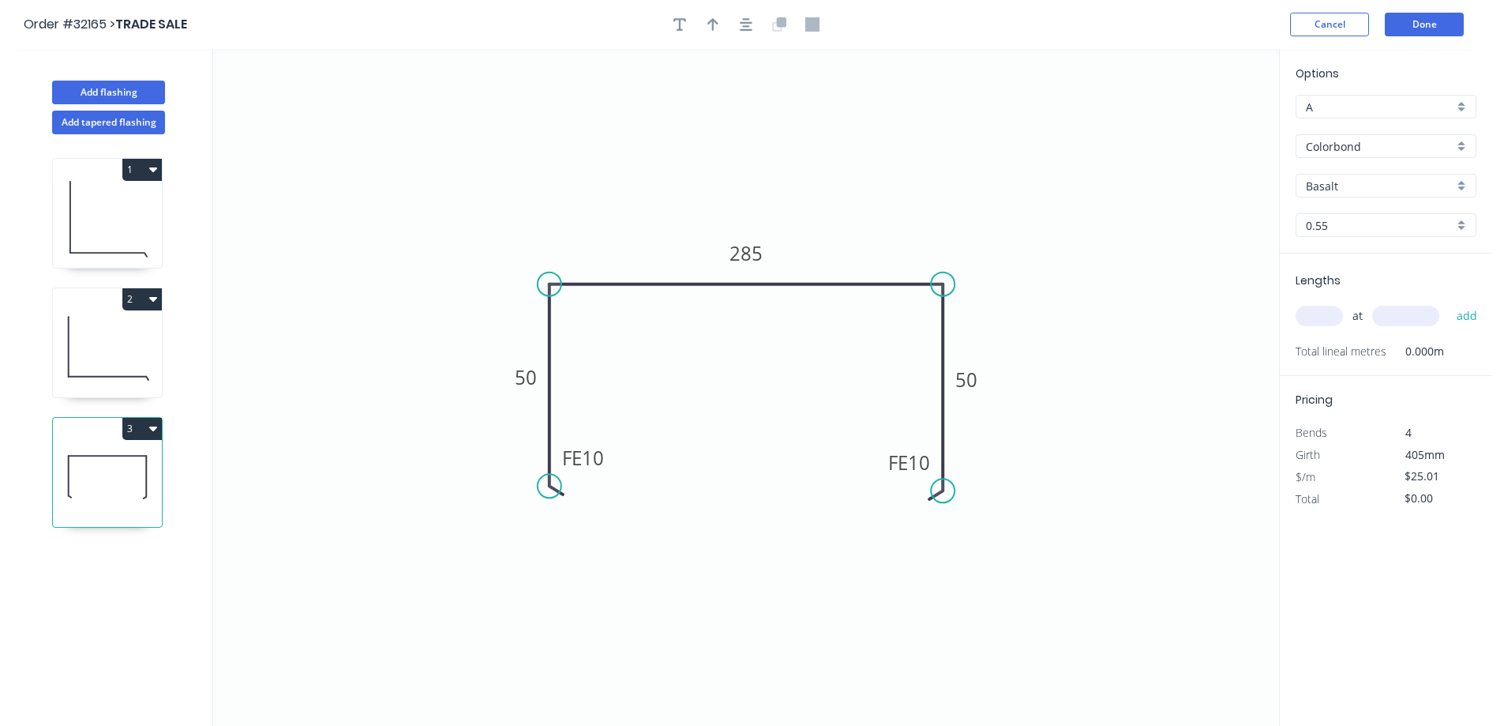
click at [1460, 144] on div "Colorbond" at bounding box center [1385, 146] width 181 height 24
click at [1409, 255] on div "Zinc" at bounding box center [1385, 260] width 179 height 28
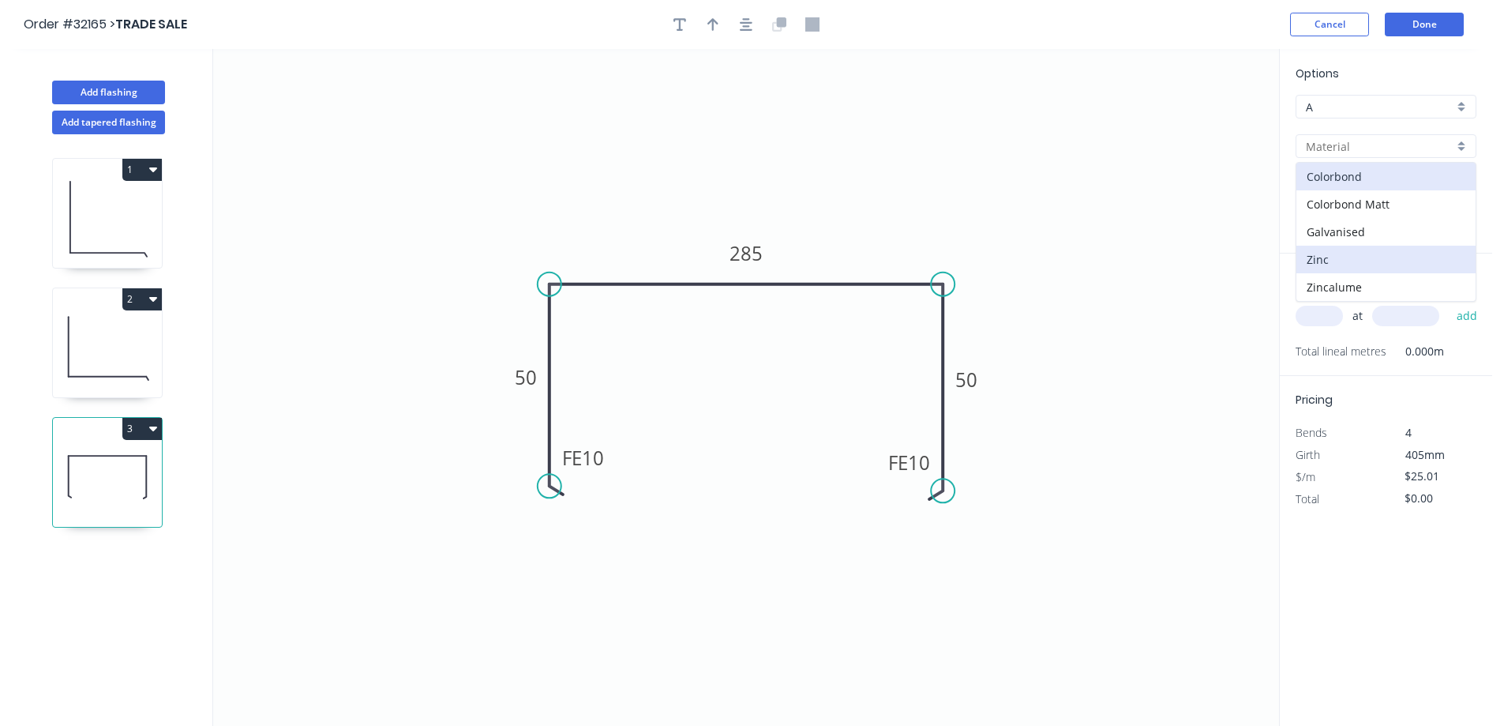
type input "Zinc"
type input "$22.13"
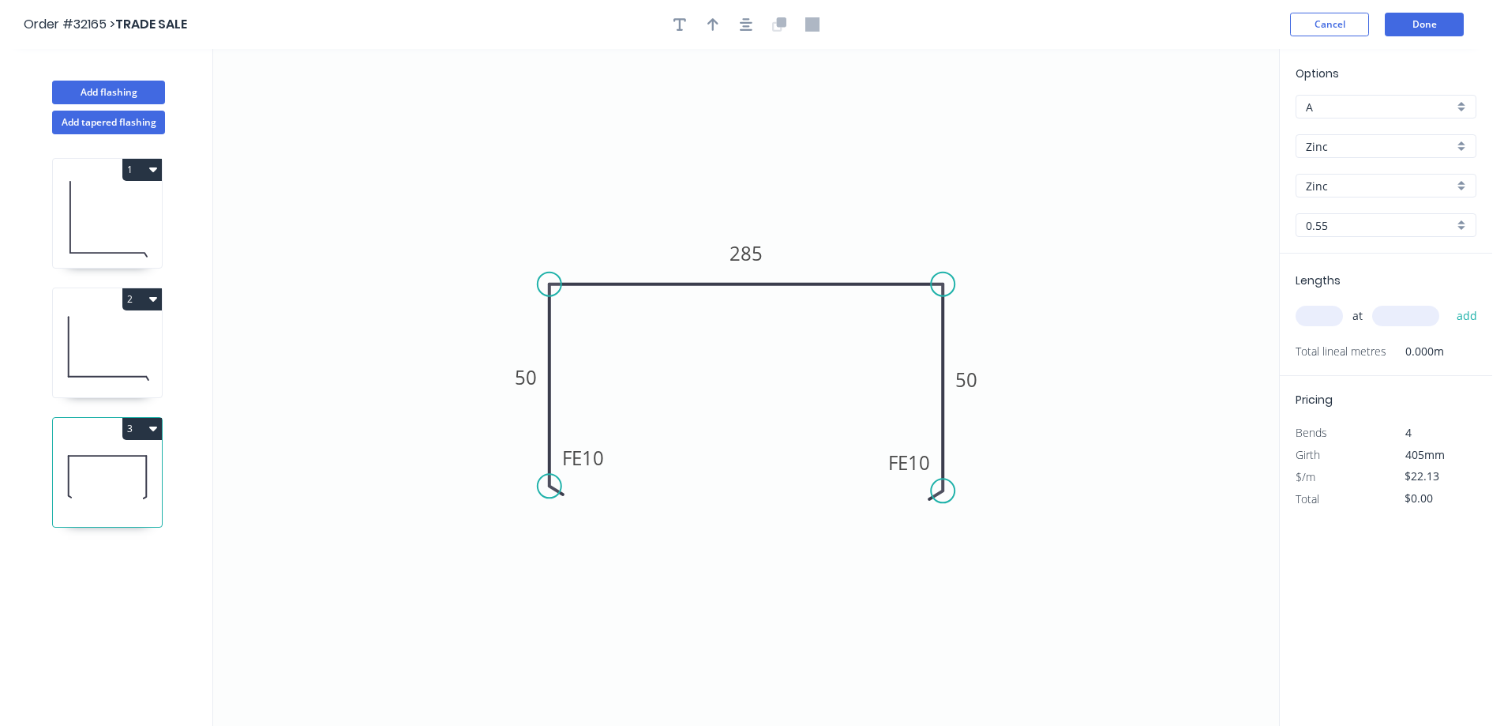
click at [1267, 321] on div "Add flashing Add tapered flashing 1 2 3 0 FE 10 50 285 FE 10 50 Options A A Zin…" at bounding box center [746, 402] width 1492 height 706
type input "1"
type input "2400"
click at [1449, 302] on button "add" at bounding box center [1467, 315] width 37 height 27
type input "$53.11"
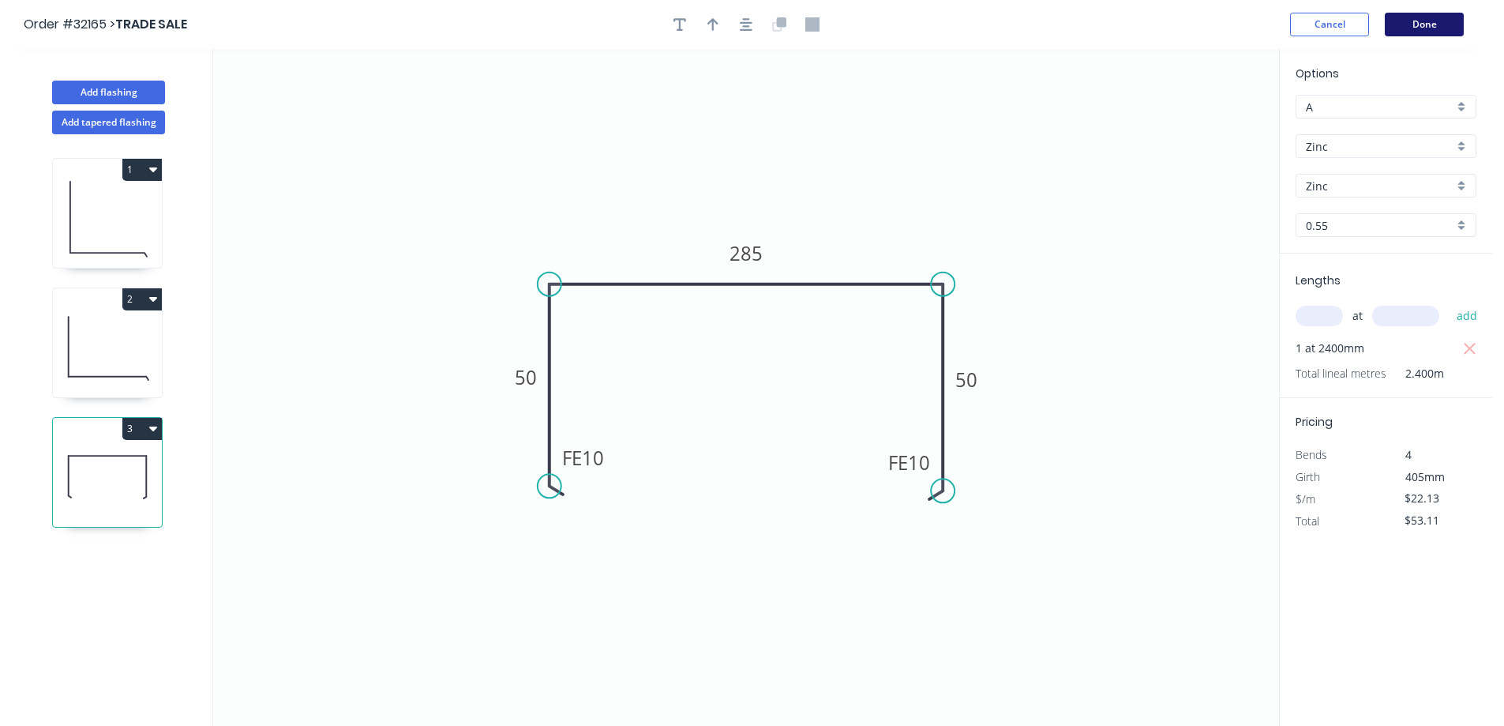
click at [1426, 25] on button "Done" at bounding box center [1424, 25] width 79 height 24
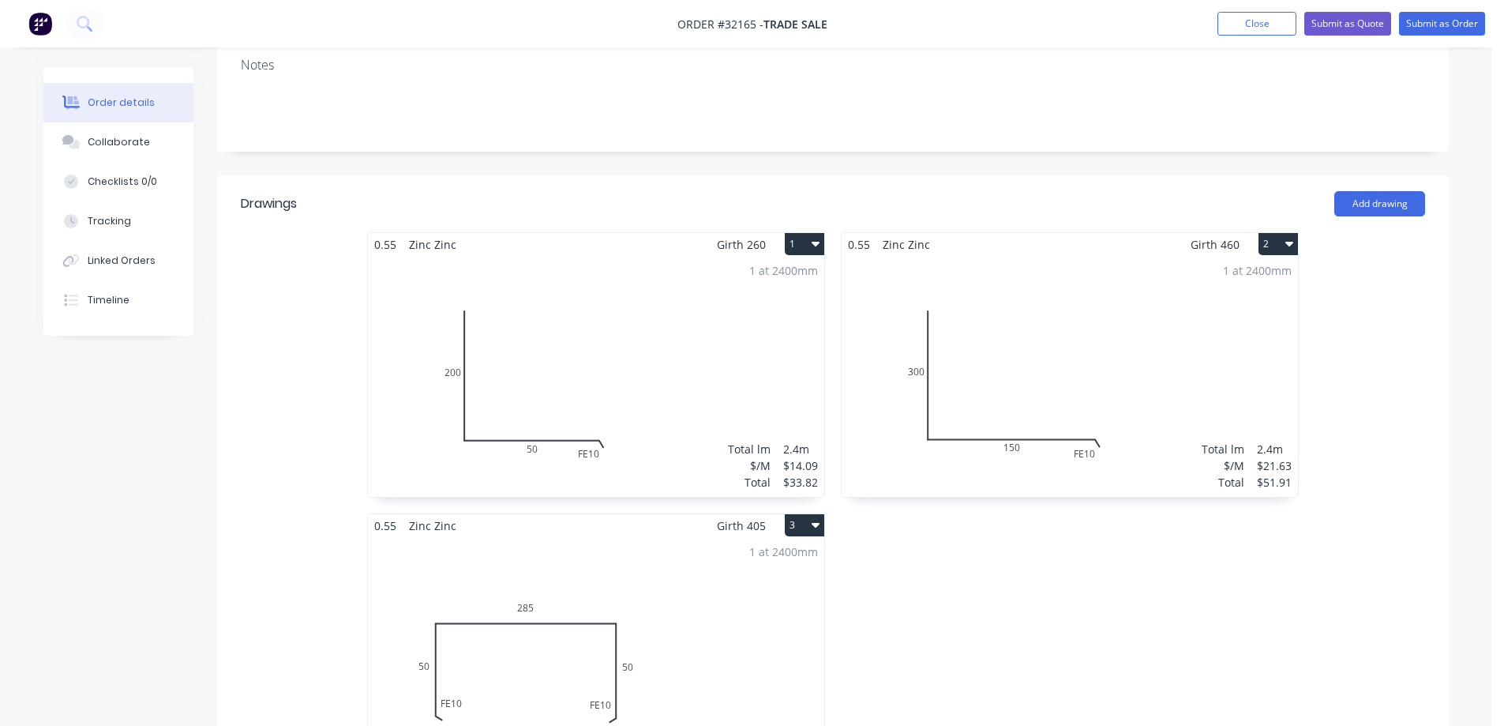
scroll to position [316, 0]
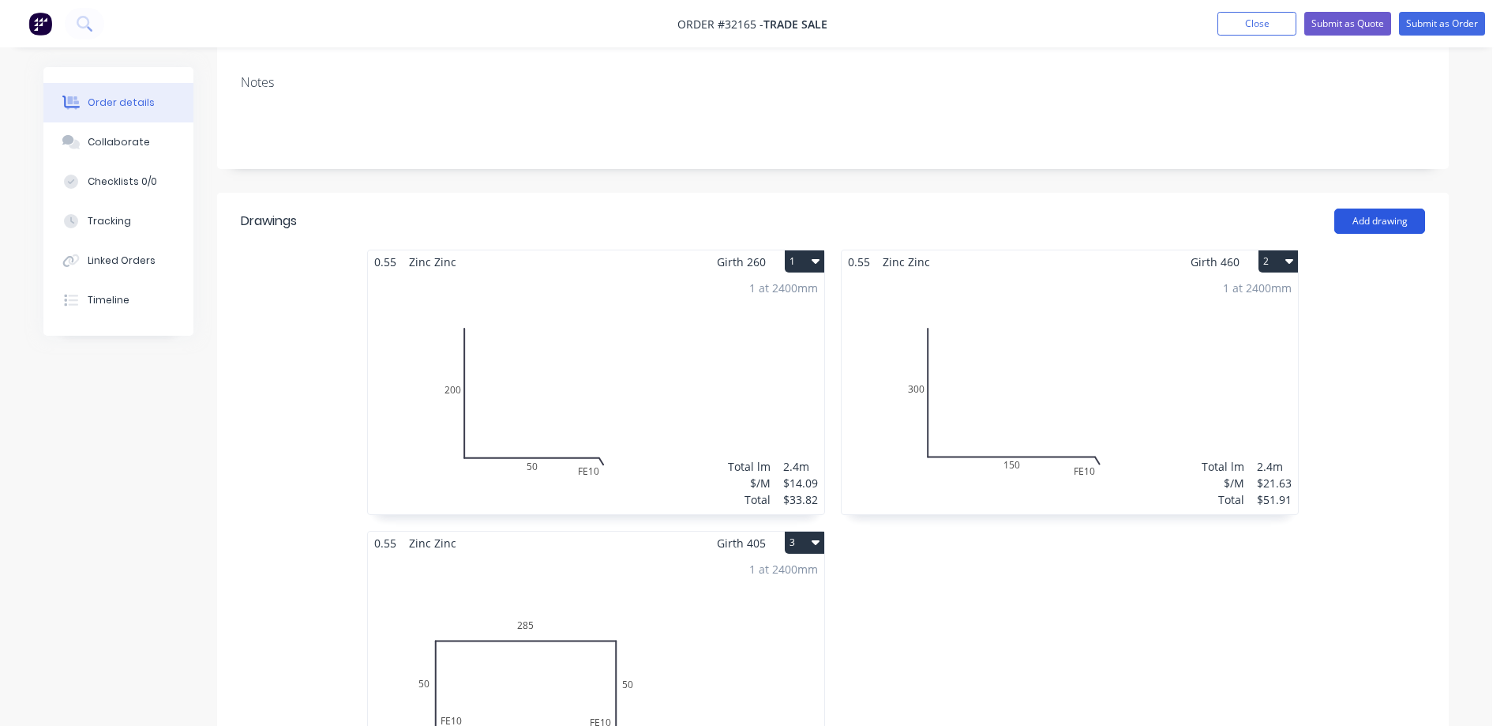
click at [1393, 208] on button "Add drawing" at bounding box center [1379, 220] width 91 height 25
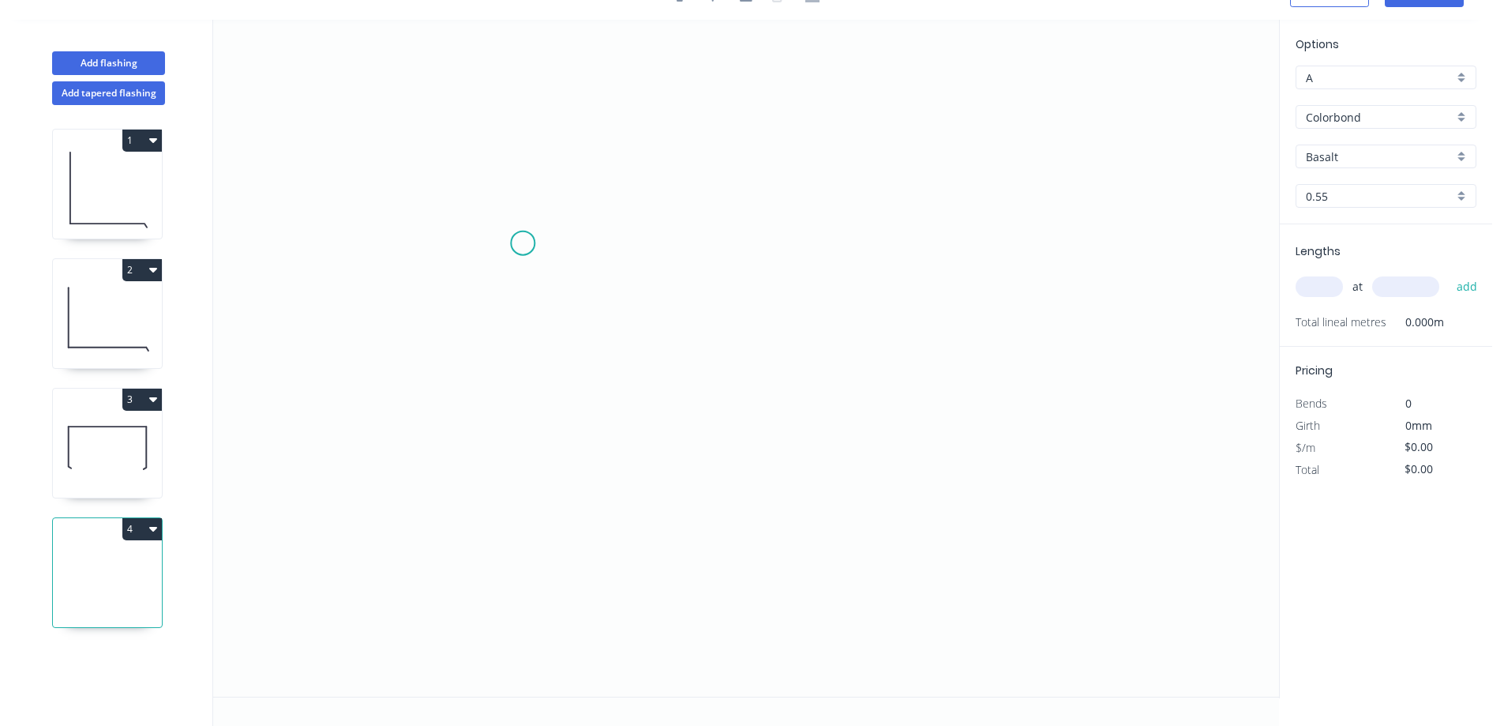
click at [523, 243] on icon "0" at bounding box center [746, 358] width 1066 height 677
click at [513, 421] on icon "0" at bounding box center [746, 358] width 1066 height 677
click at [863, 411] on icon "0 ?" at bounding box center [746, 358] width 1066 height 677
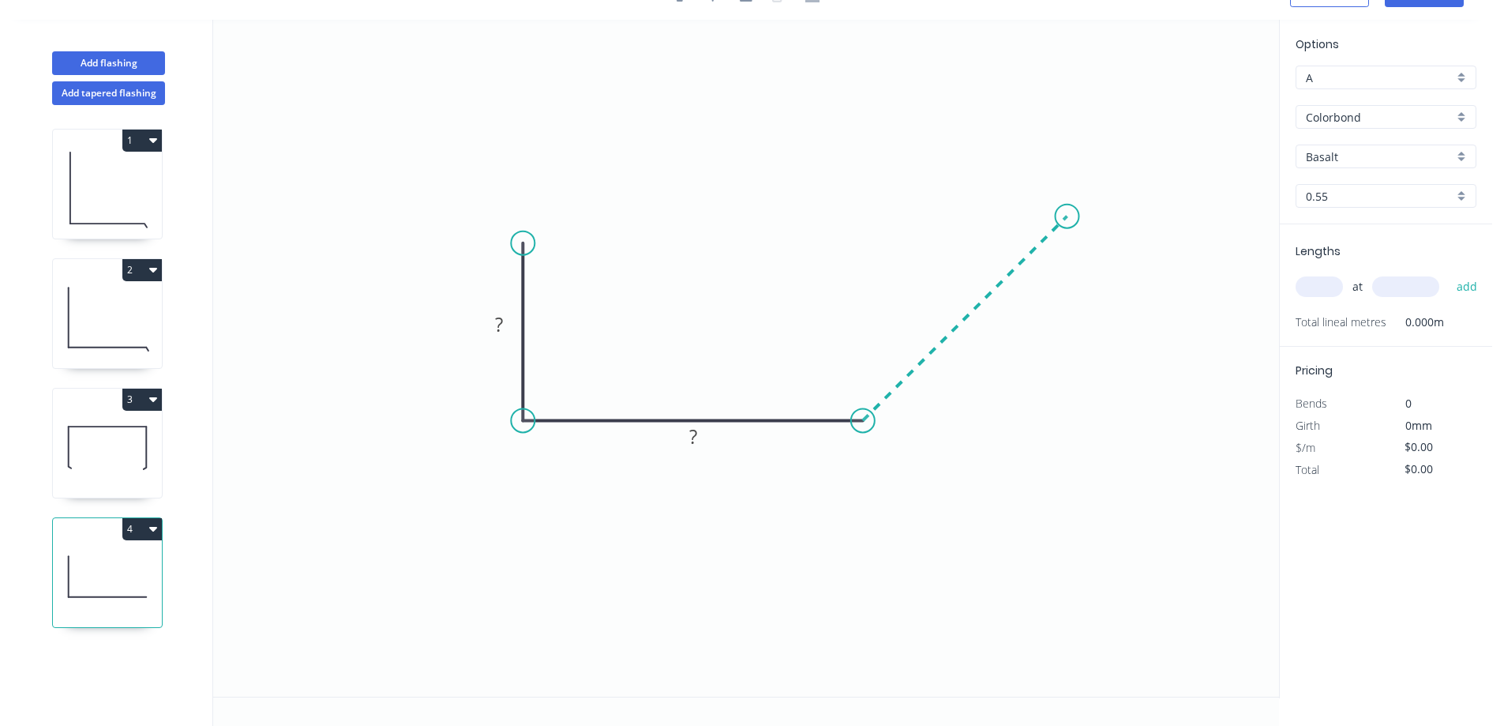
click at [1067, 216] on icon "0 ? ?" at bounding box center [746, 358] width 1066 height 677
drag, startPoint x: 510, startPoint y: 324, endPoint x: 752, endPoint y: 280, distance: 246.2
click at [516, 320] on g "?" at bounding box center [499, 324] width 51 height 32
type input "$19.84"
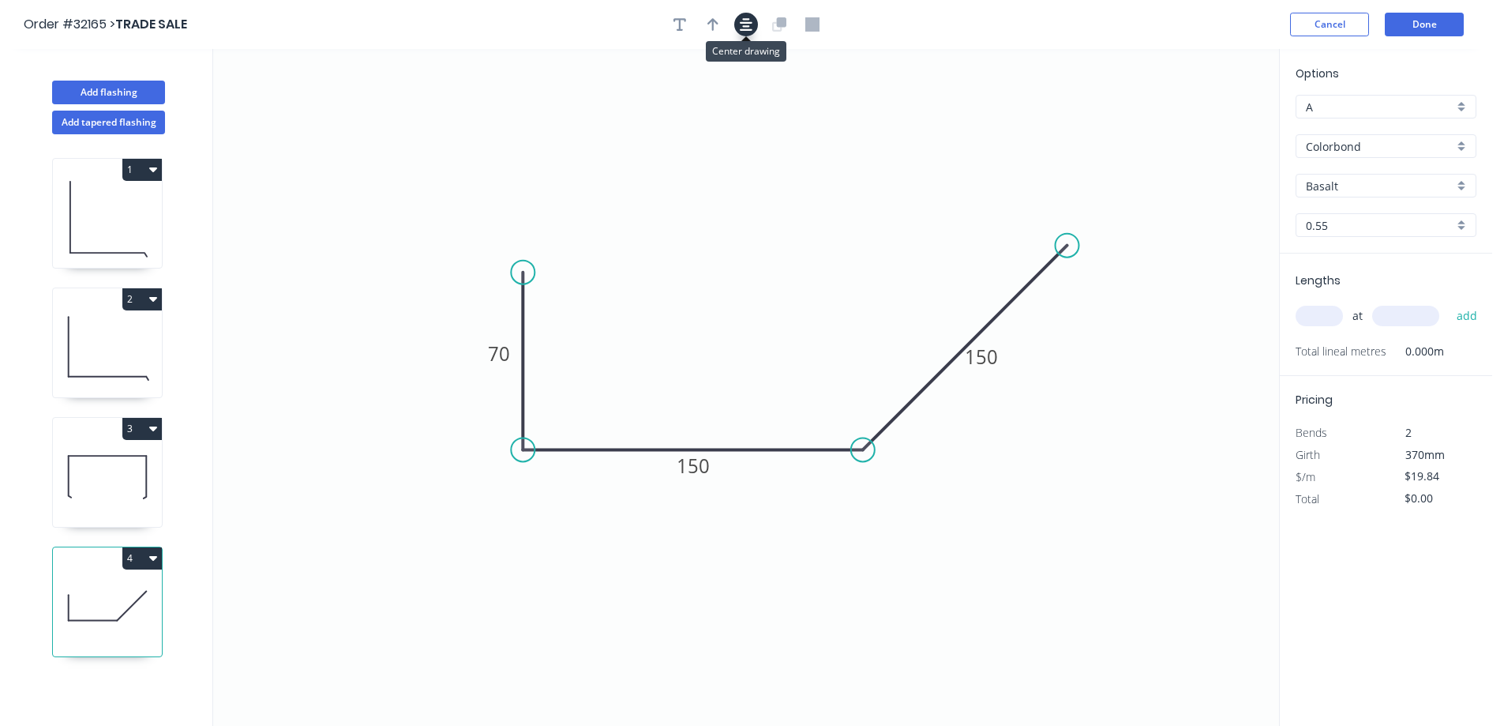
click at [754, 27] on button "button" at bounding box center [746, 25] width 24 height 24
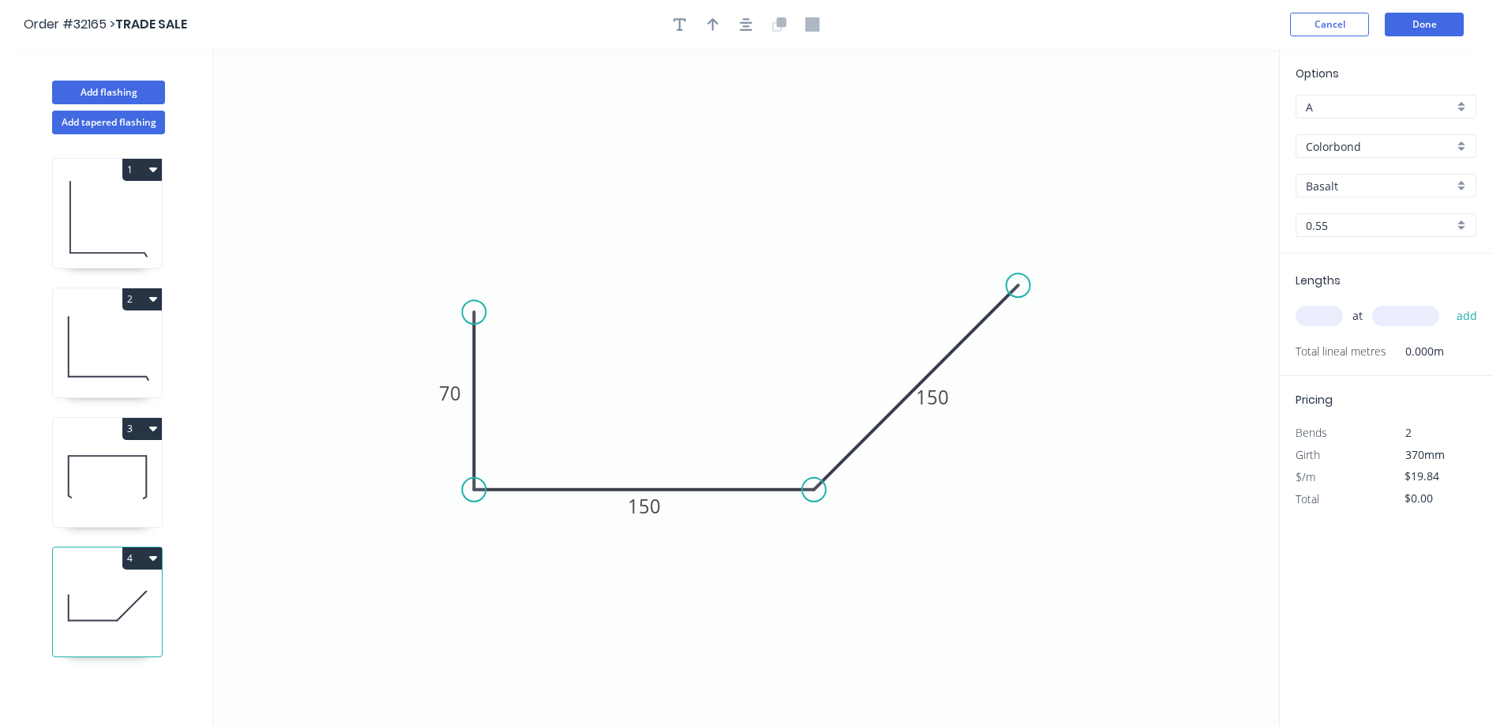
click at [1460, 148] on div "Colorbond" at bounding box center [1385, 146] width 181 height 24
click at [1359, 261] on div "Zinc" at bounding box center [1385, 260] width 179 height 28
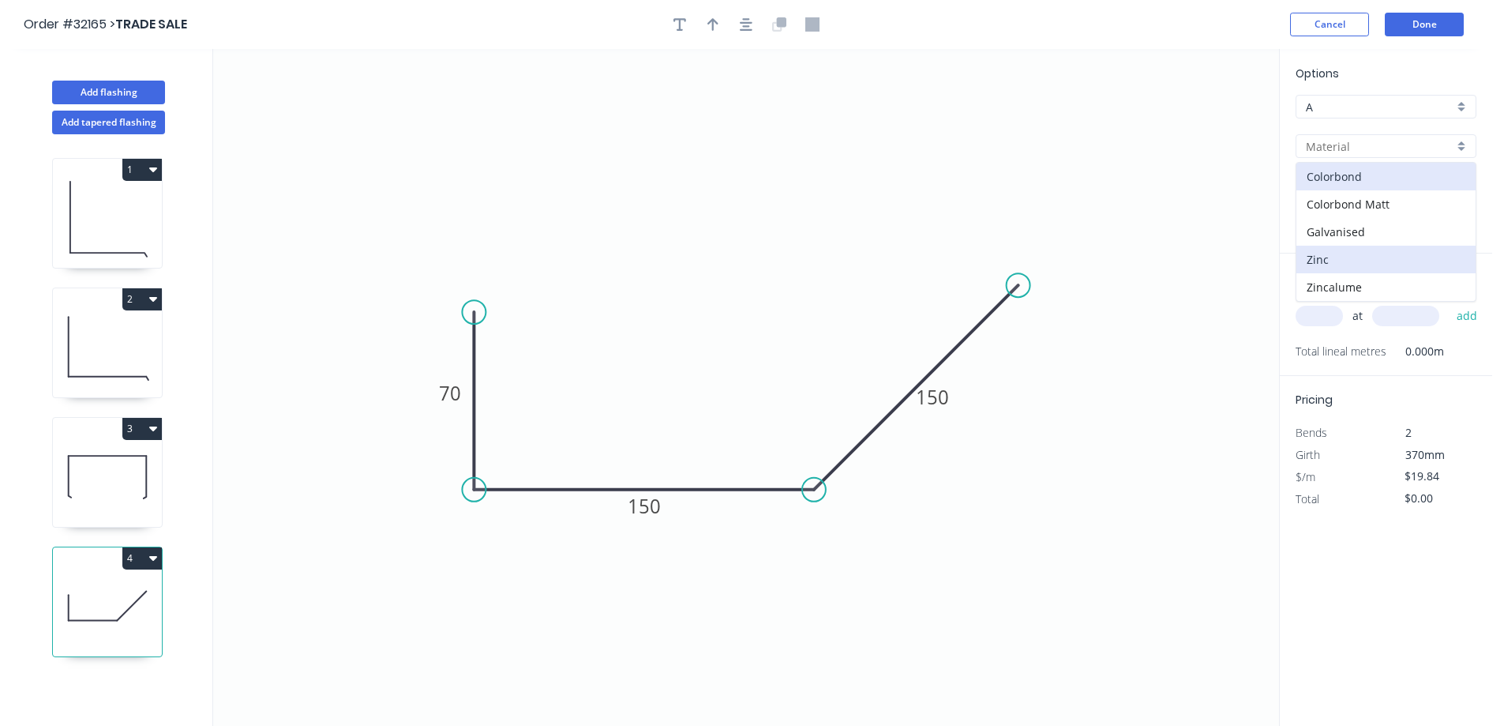
type input "Zinc"
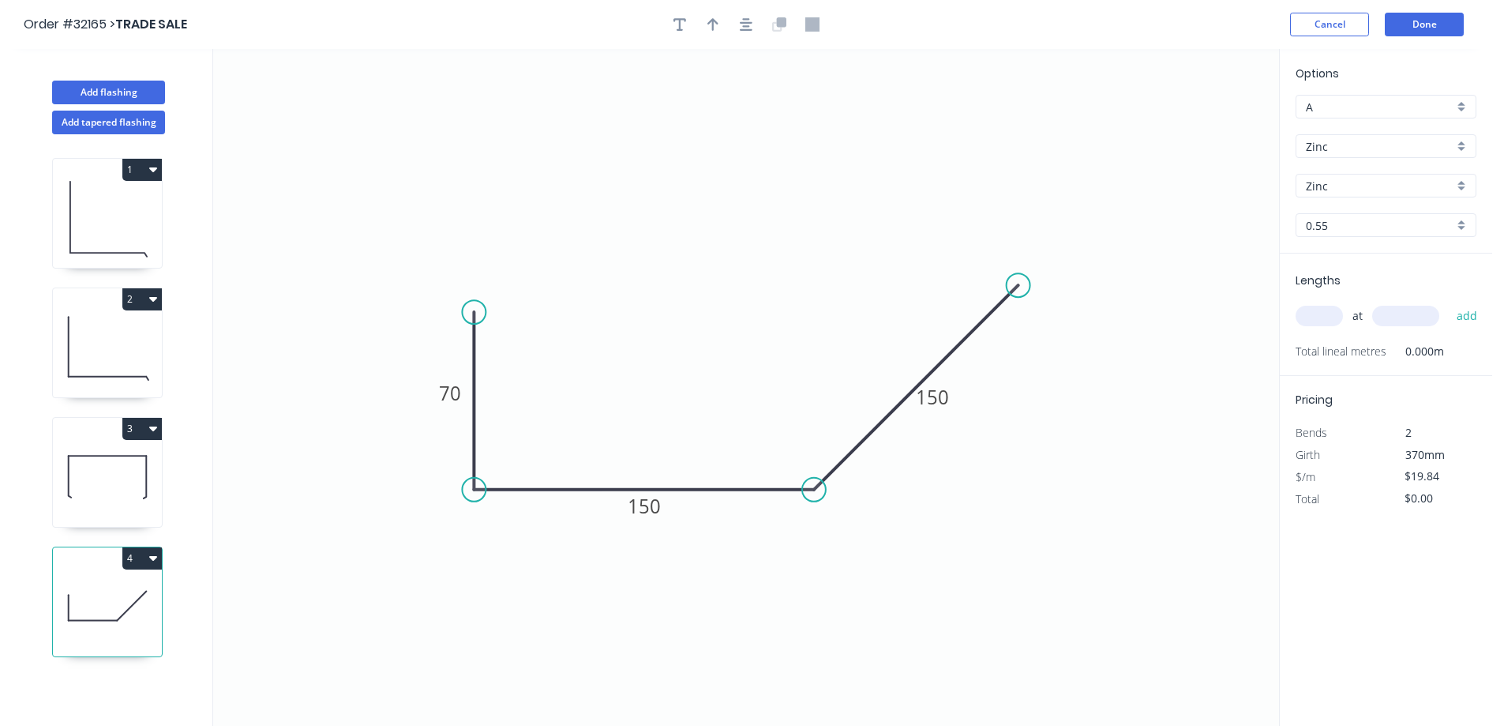
type input "$17.45"
drag, startPoint x: 1327, startPoint y: 322, endPoint x: 1246, endPoint y: 309, distance: 82.3
click at [1317, 321] on input "text" at bounding box center [1318, 316] width 47 height 21
type input "1"
type input "4200"
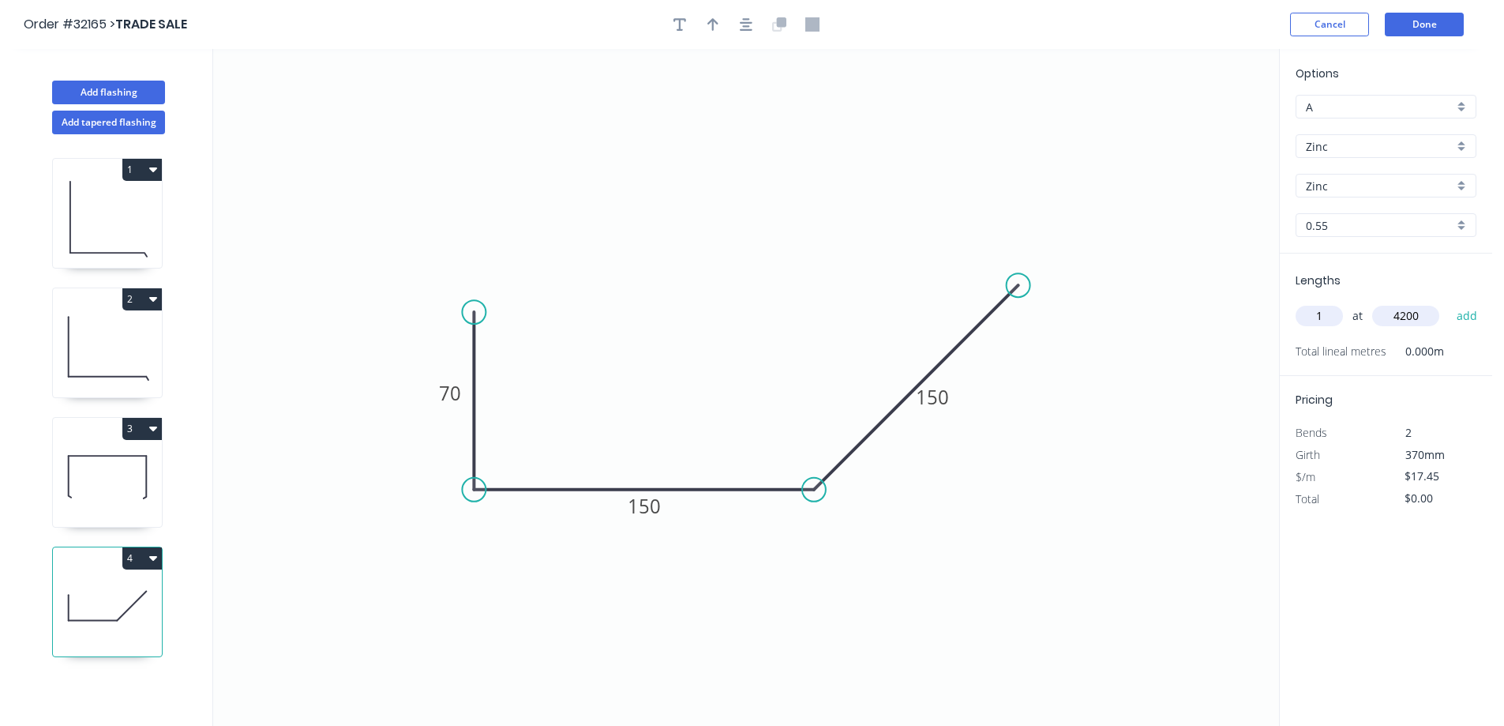
click at [1449, 302] on button "add" at bounding box center [1467, 315] width 37 height 27
type input "$73.29"
click at [1423, 22] on button "Done" at bounding box center [1424, 25] width 79 height 24
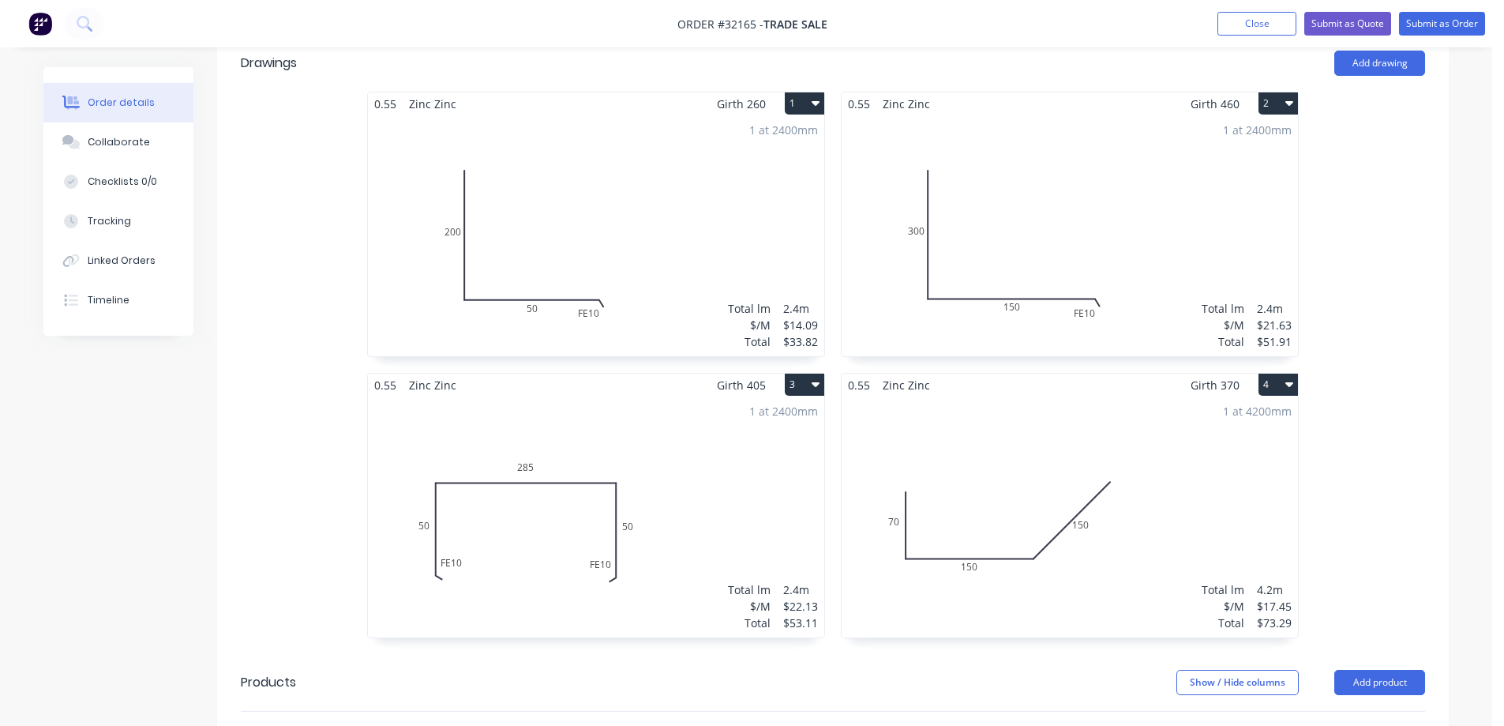
click at [1022, 495] on div "1 at 4200mm Total lm $/M Total 4.2m $17.45 $73.29" at bounding box center [1070, 516] width 456 height 241
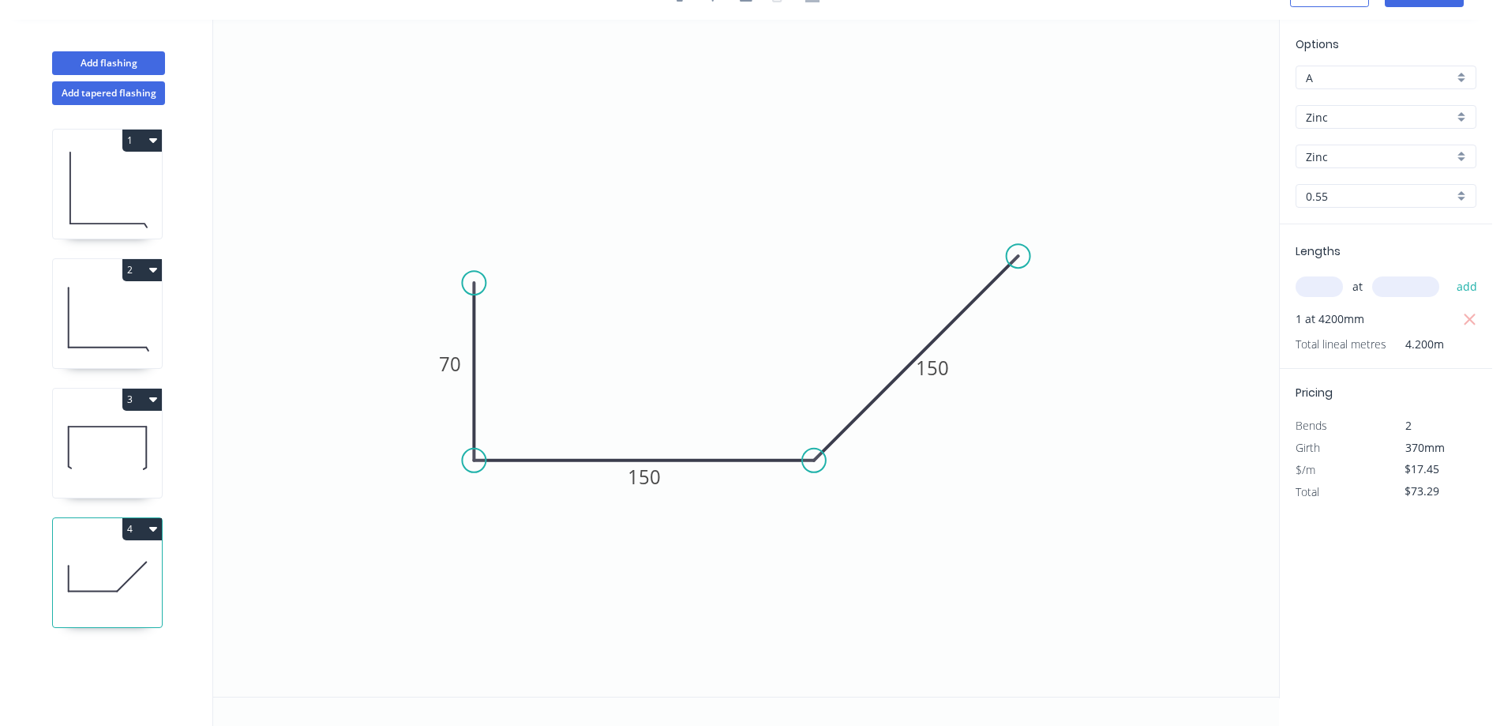
scroll to position [29, 0]
click at [855, 512] on div "Show angle" at bounding box center [887, 510] width 159 height 32
drag, startPoint x: 797, startPoint y: 418, endPoint x: 979, endPoint y: 500, distance: 199.7
click at [799, 419] on text "? º" at bounding box center [798, 423] width 15 height 26
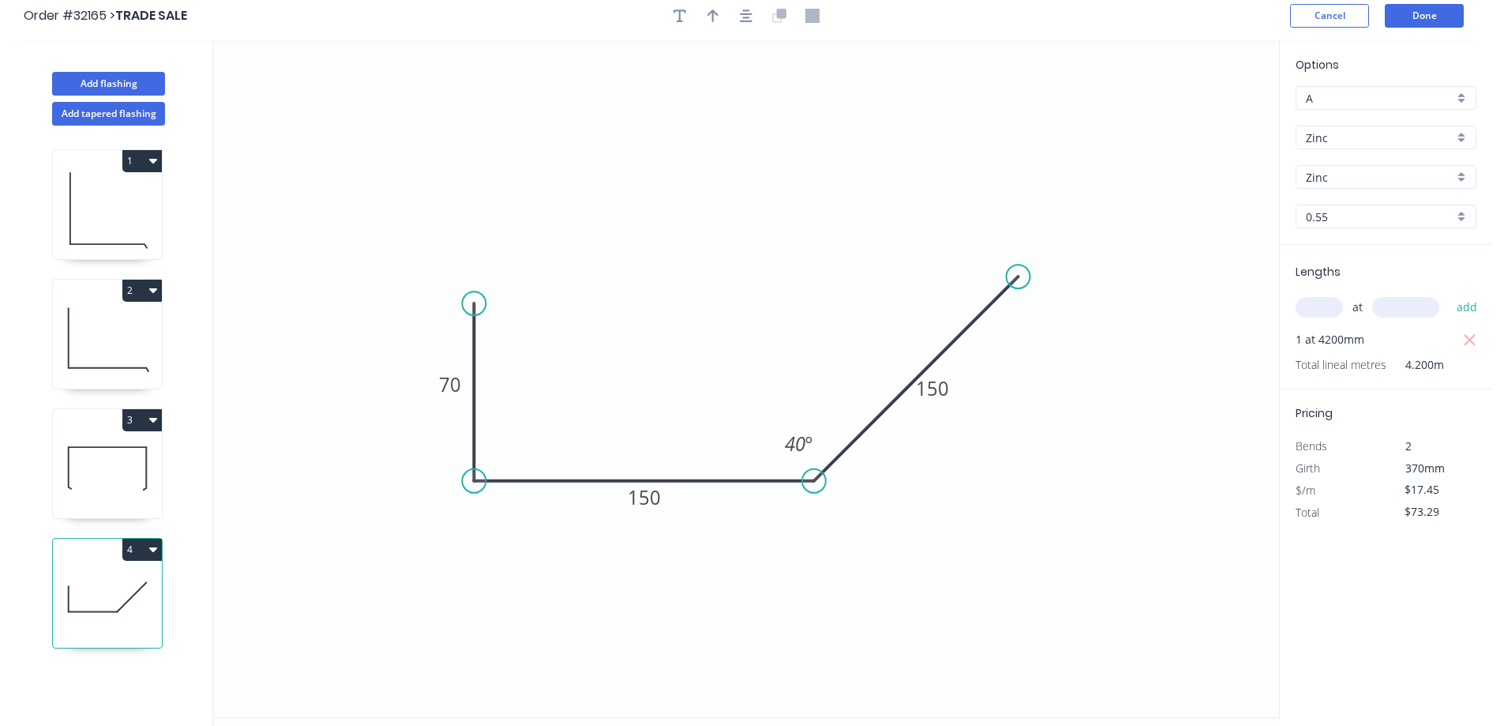
scroll to position [0, 0]
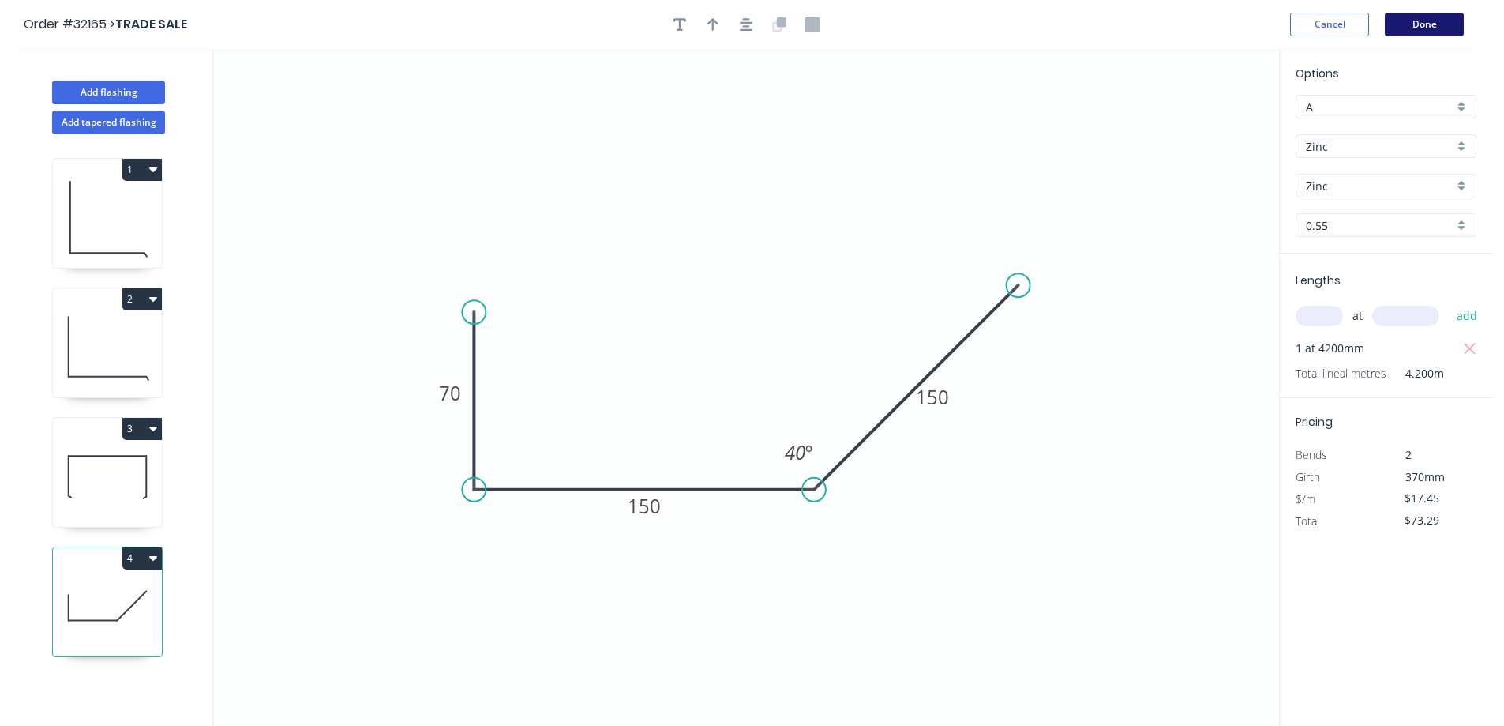
click at [1424, 24] on button "Done" at bounding box center [1424, 25] width 79 height 24
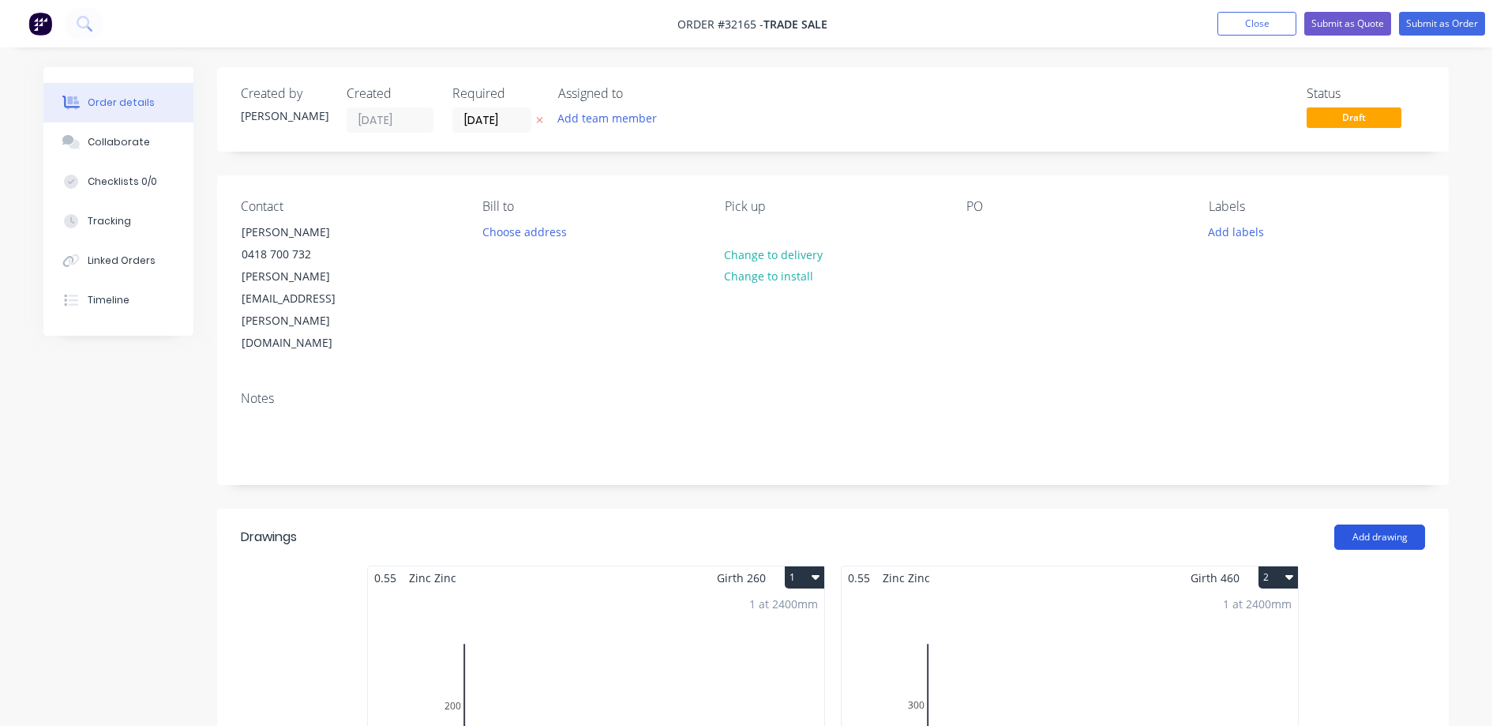
click at [1395, 524] on button "Add drawing" at bounding box center [1379, 536] width 91 height 25
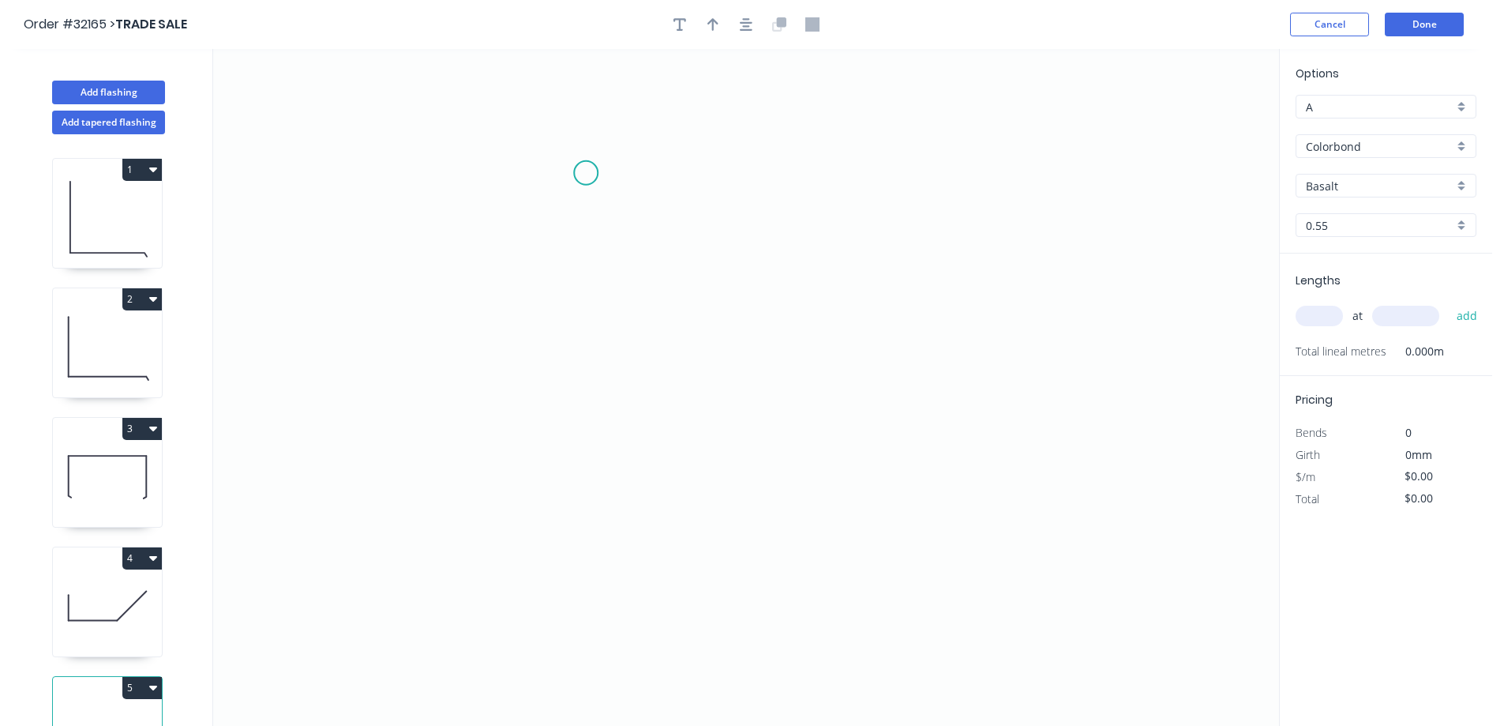
click at [586, 172] on icon "0" at bounding box center [746, 387] width 1066 height 677
drag, startPoint x: 581, startPoint y: 437, endPoint x: 673, endPoint y: 412, distance: 95.8
click at [587, 434] on icon "0" at bounding box center [746, 387] width 1066 height 677
click at [884, 439] on icon "0 ?" at bounding box center [746, 387] width 1066 height 677
click at [878, 544] on icon "0 ? ?" at bounding box center [746, 387] width 1066 height 677
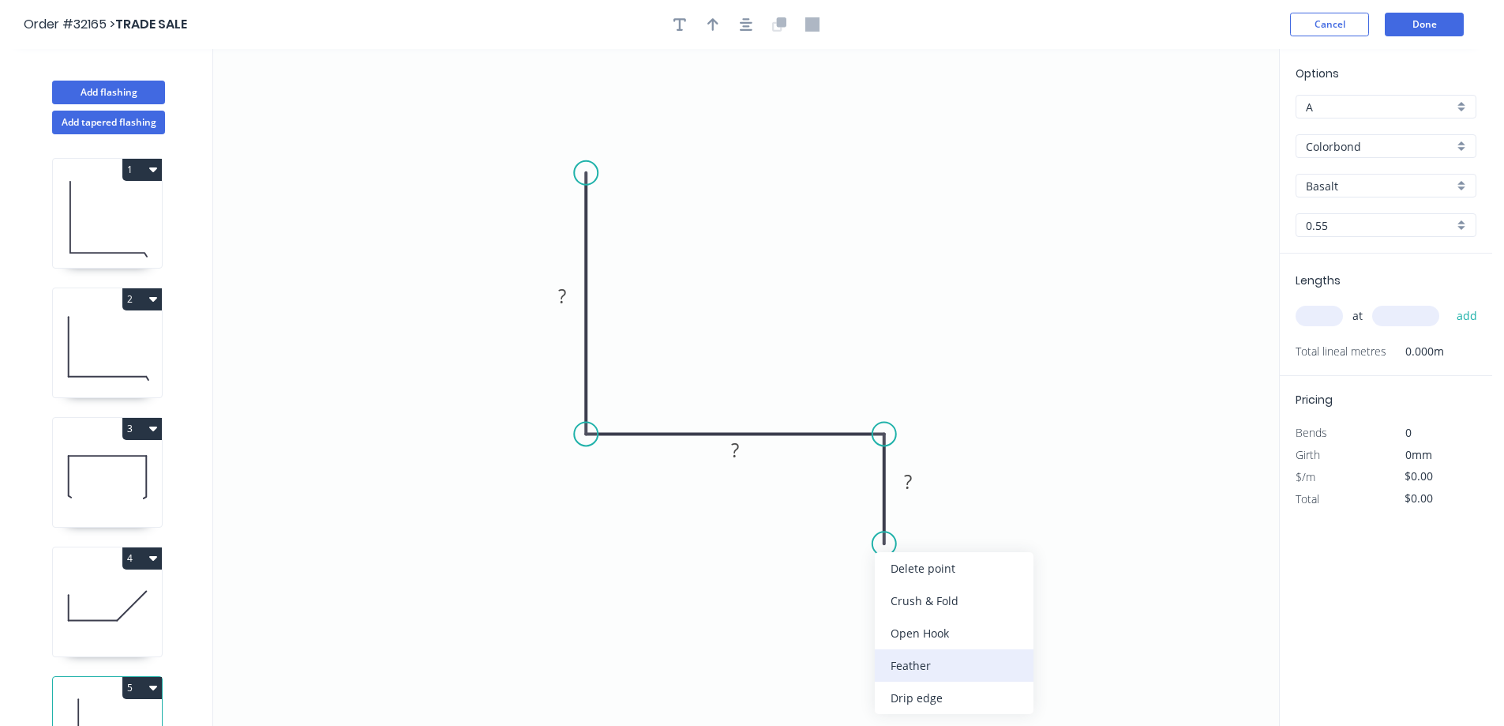
click at [933, 666] on div "Feather" at bounding box center [954, 665] width 159 height 32
click at [877, 520] on rect at bounding box center [850, 515] width 62 height 32
drag, startPoint x: 866, startPoint y: 514, endPoint x: 894, endPoint y: 503, distance: 29.8
click at [880, 507] on g "FE 15" at bounding box center [850, 515] width 62 height 32
type input "$27.85"
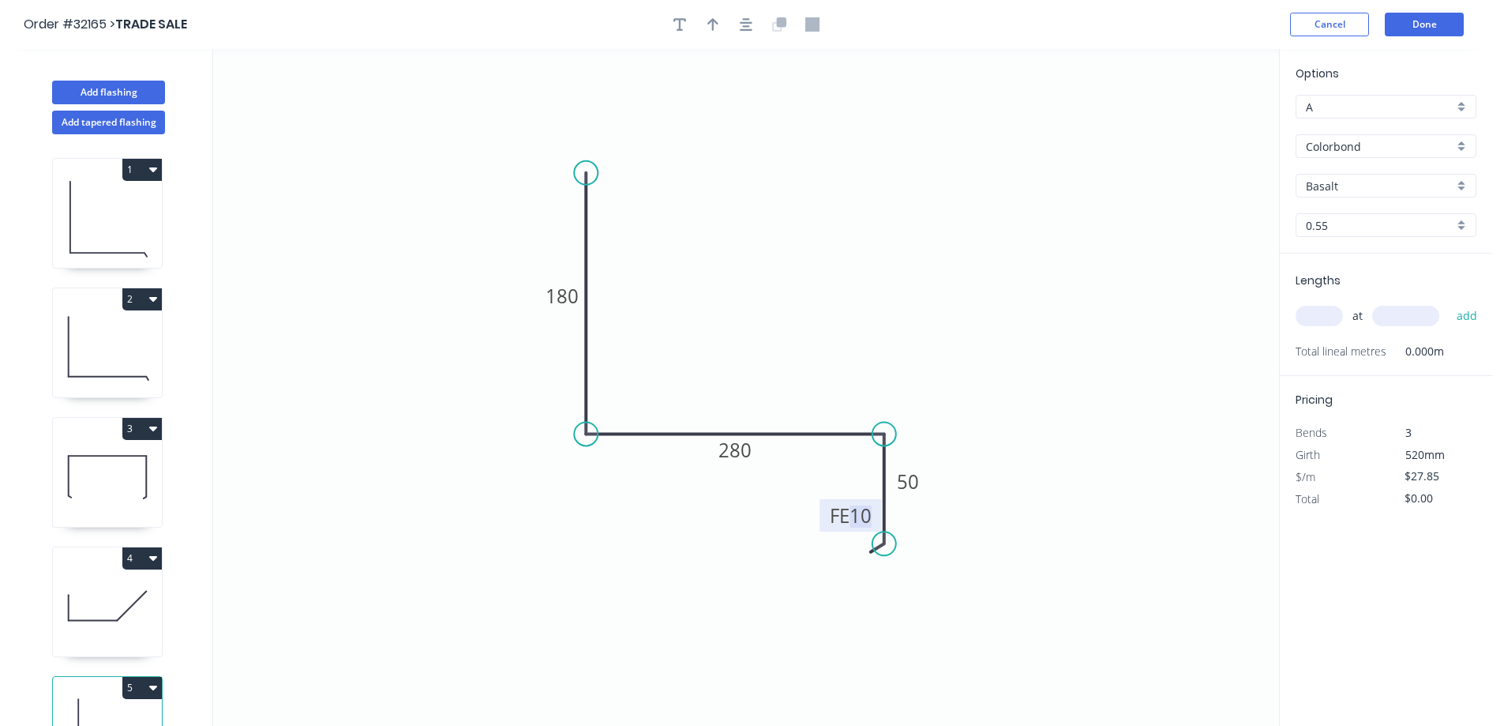
drag, startPoint x: 1321, startPoint y: 317, endPoint x: 1232, endPoint y: 327, distance: 89.7
click at [1322, 318] on input "text" at bounding box center [1318, 316] width 47 height 21
type input "1"
type input "4200"
click at [1449, 302] on button "add" at bounding box center [1467, 315] width 37 height 27
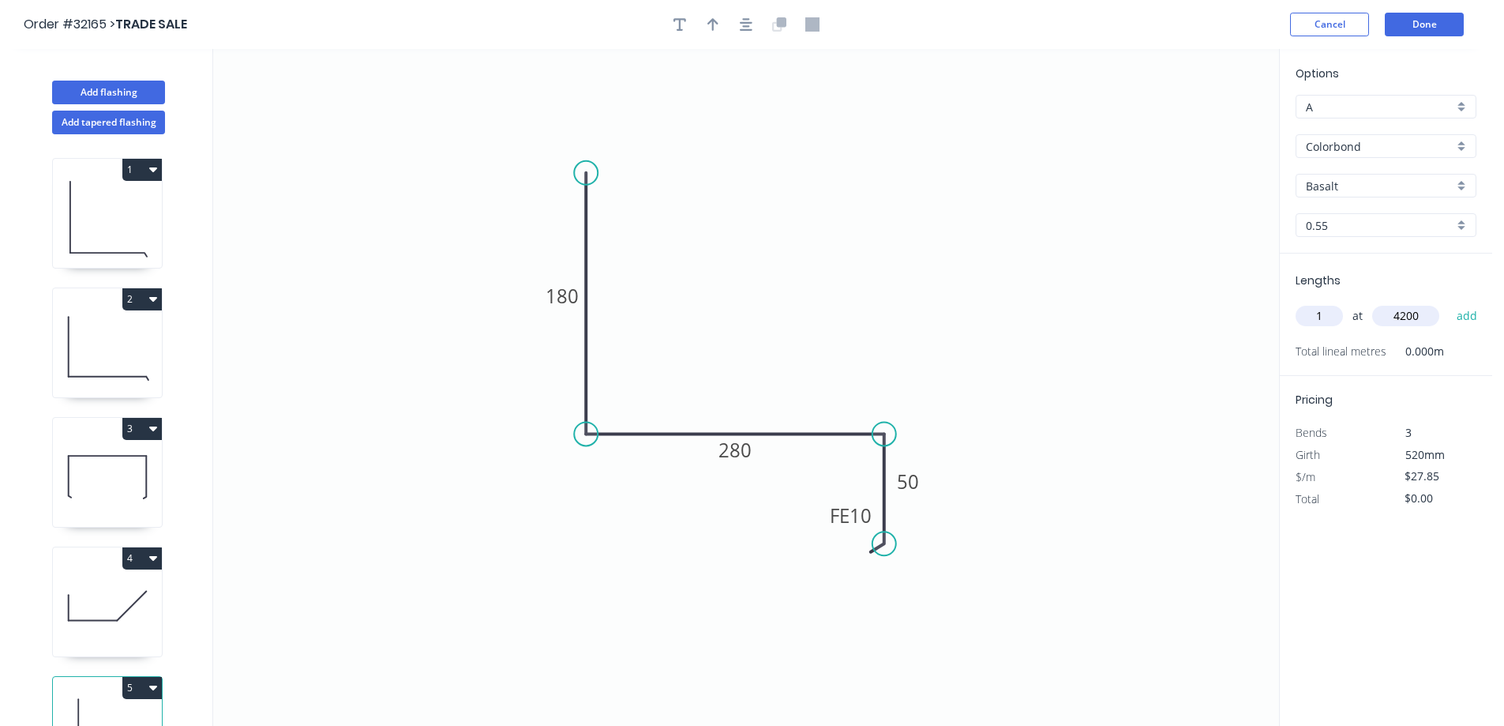
type input "$116.97"
click at [1467, 106] on div "A" at bounding box center [1385, 107] width 181 height 24
click at [1454, 134] on div "A" at bounding box center [1385, 137] width 179 height 28
type input "A"
click at [1471, 147] on div "Colorbond" at bounding box center [1385, 146] width 181 height 24
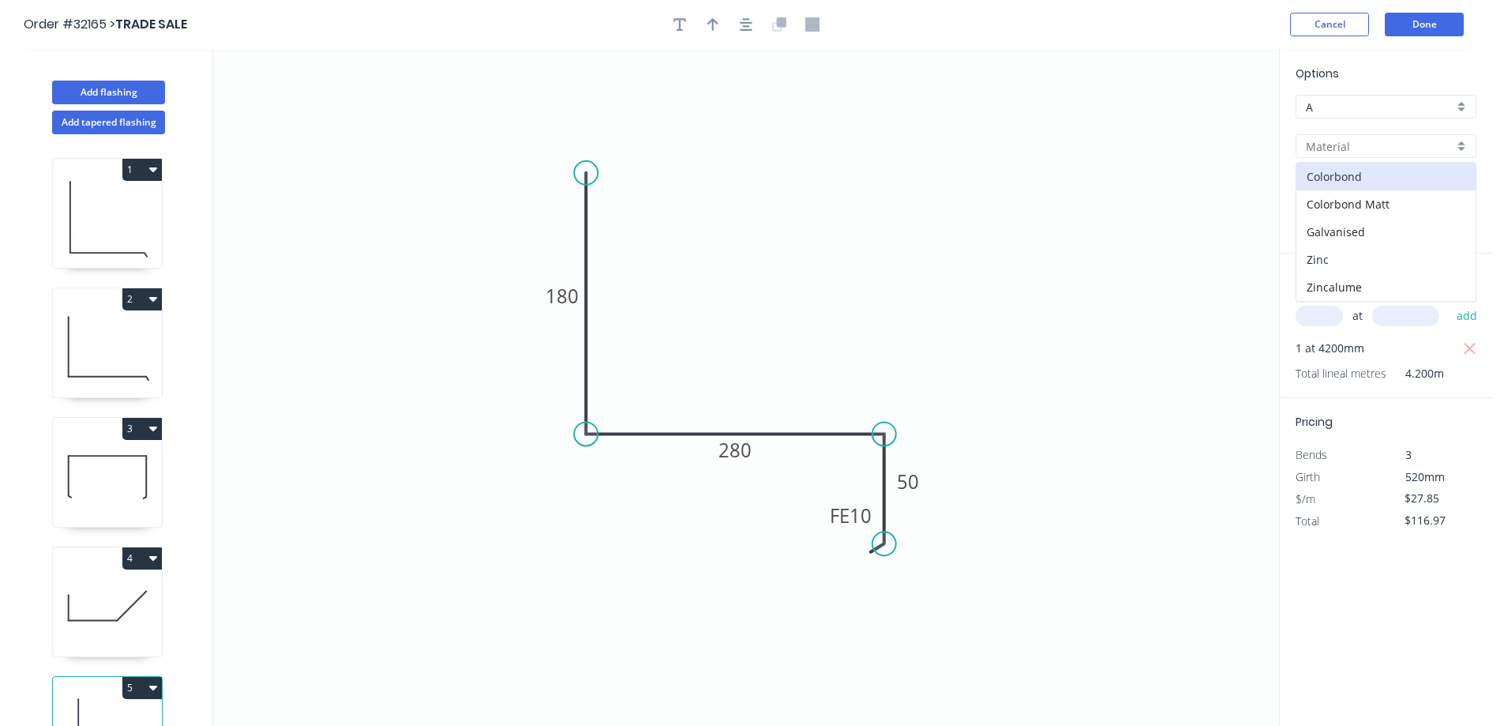
click at [1375, 260] on div "Zinc" at bounding box center [1385, 260] width 179 height 28
type input "Zinc"
type input "$24.44"
type input "$102.65"
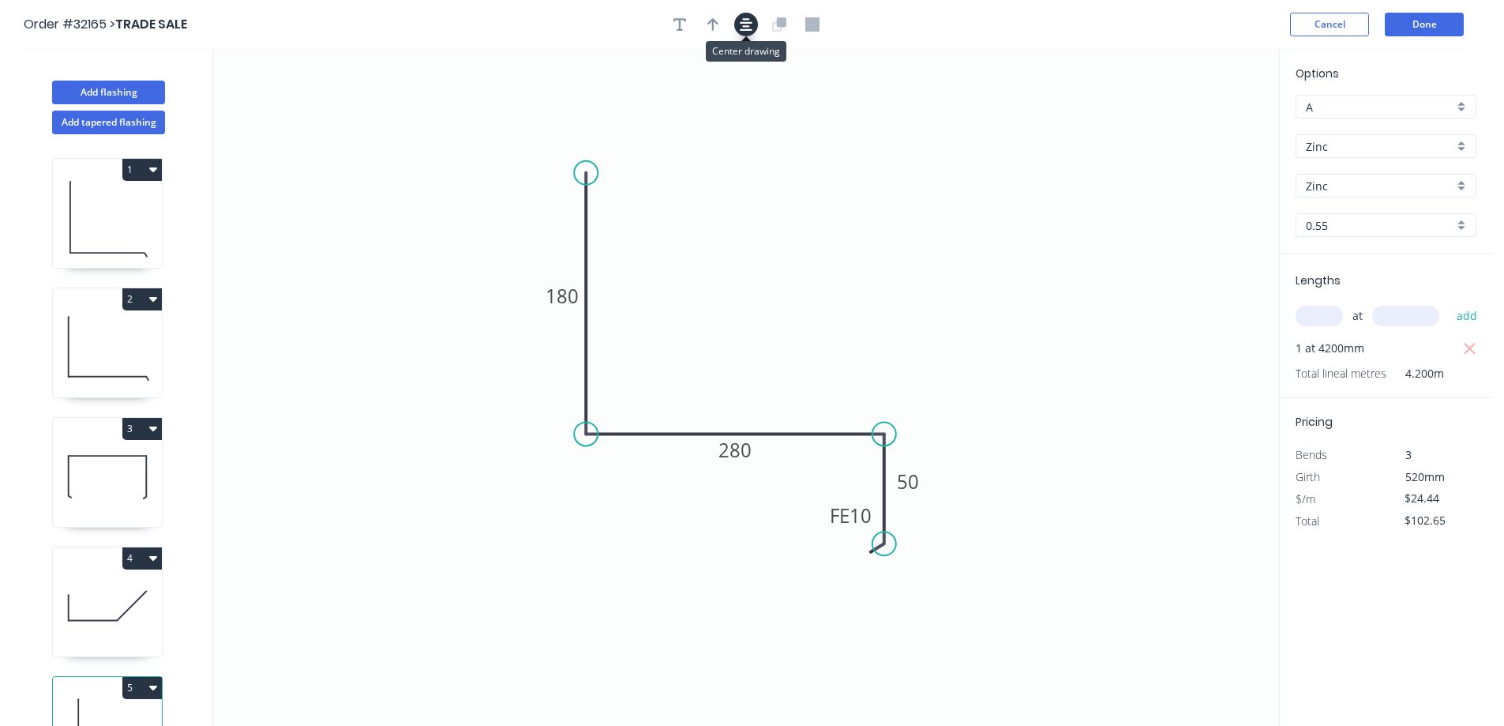
click at [748, 19] on icon "button" at bounding box center [746, 24] width 13 height 13
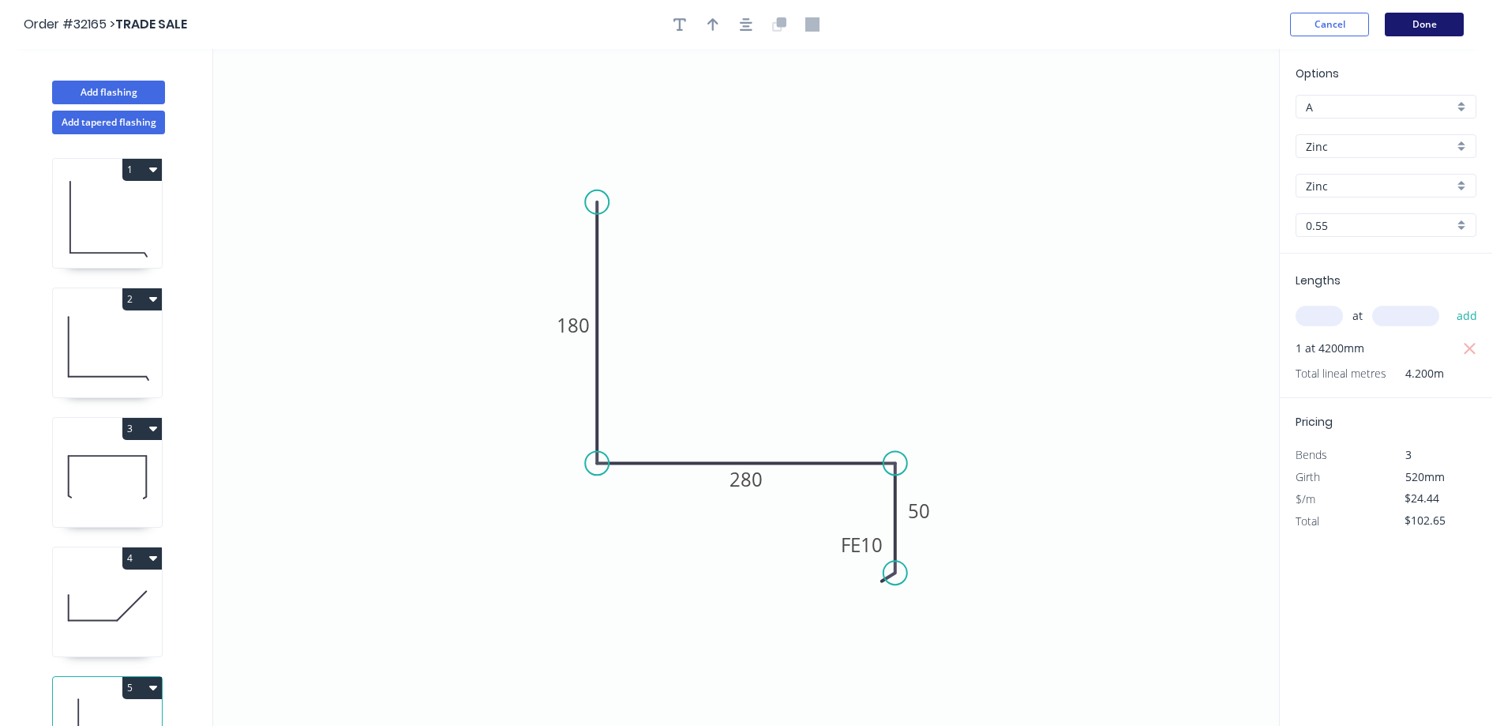
click at [1422, 24] on button "Done" at bounding box center [1424, 25] width 79 height 24
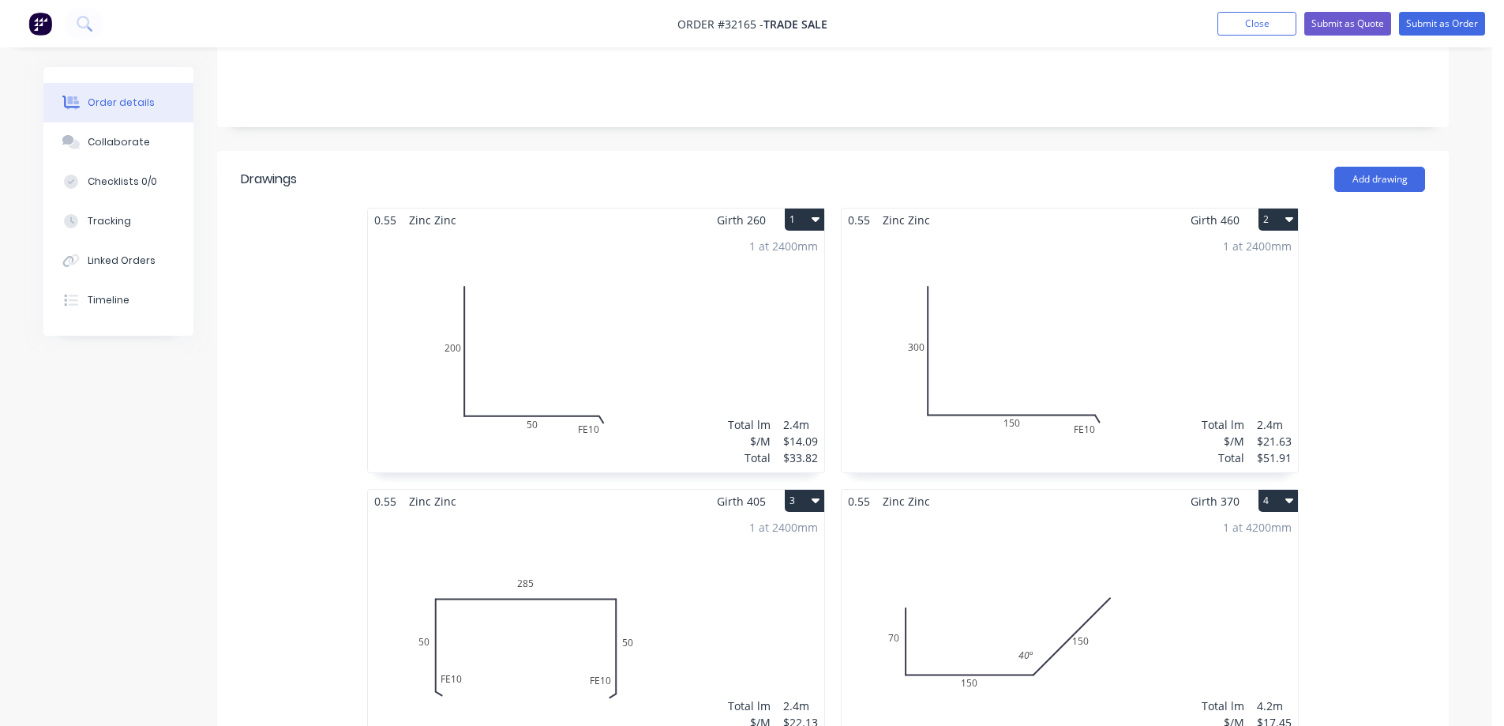
scroll to position [632, 0]
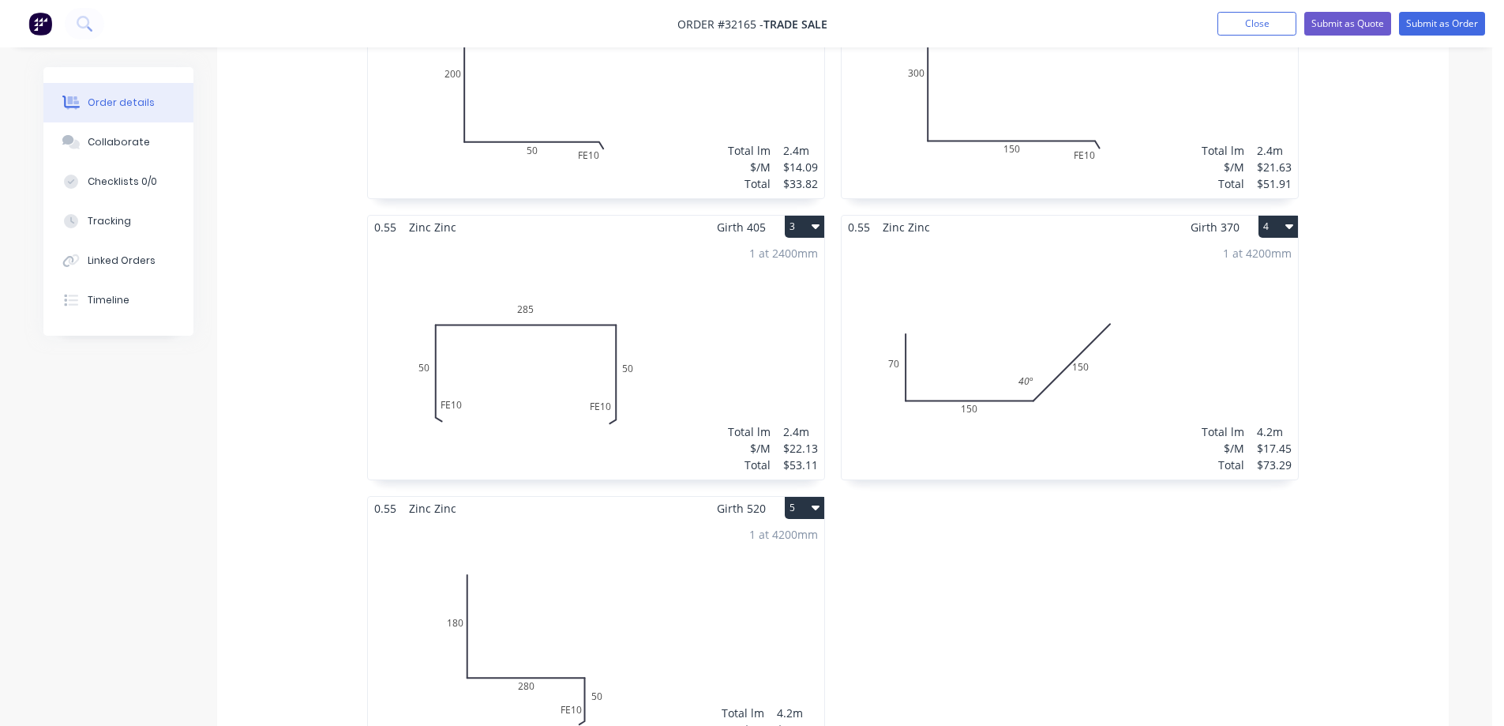
click at [821, 497] on button "5" at bounding box center [804, 508] width 39 height 22
click at [770, 598] on div "Delete" at bounding box center [749, 609] width 122 height 23
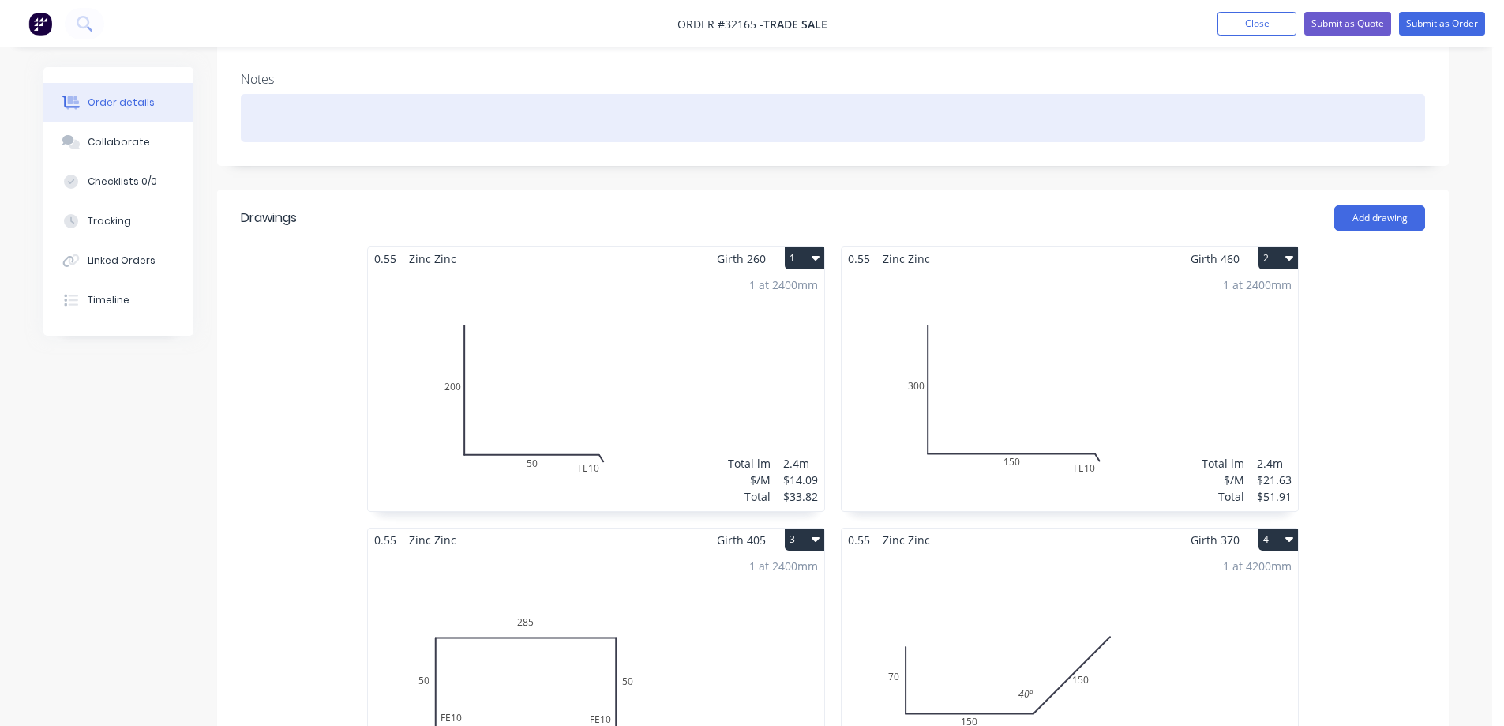
scroll to position [158, 0]
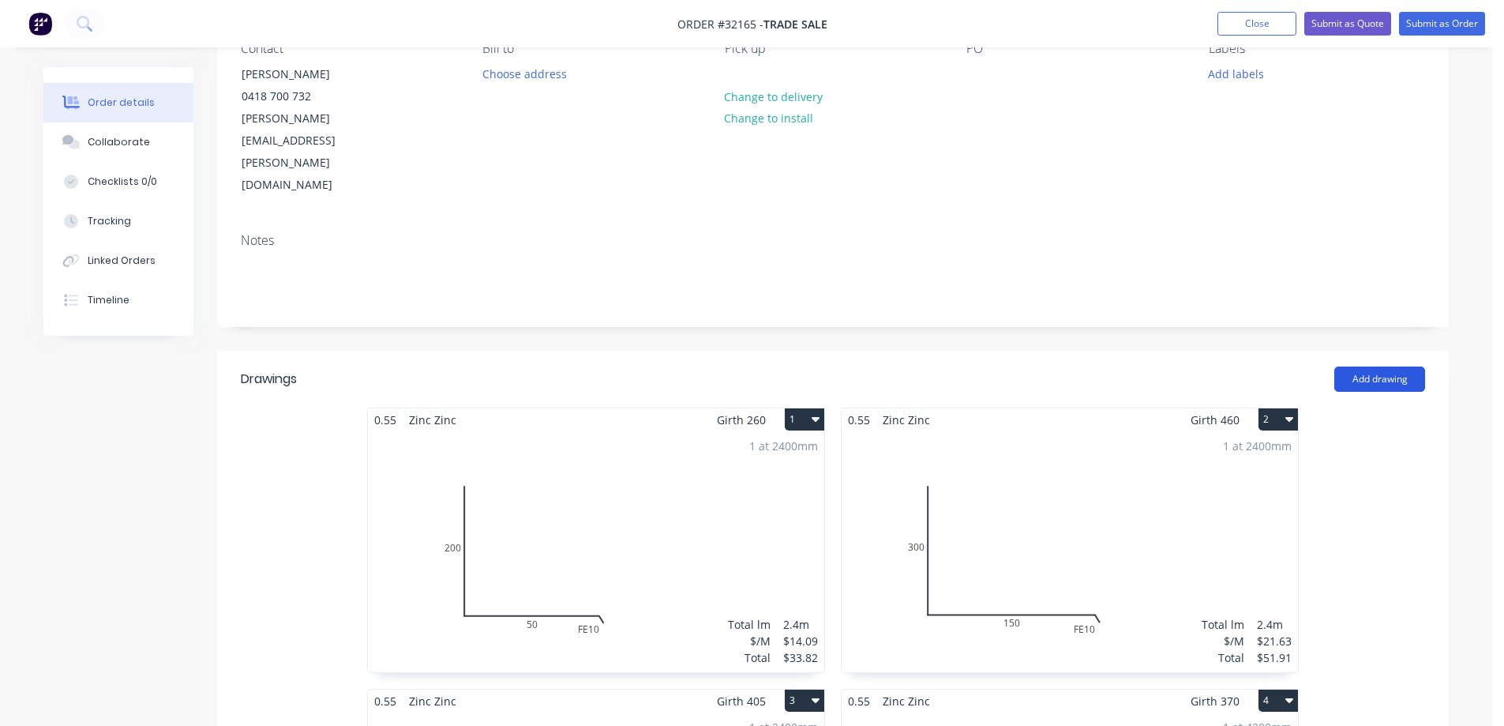
click at [1361, 366] on button "Add drawing" at bounding box center [1379, 378] width 91 height 25
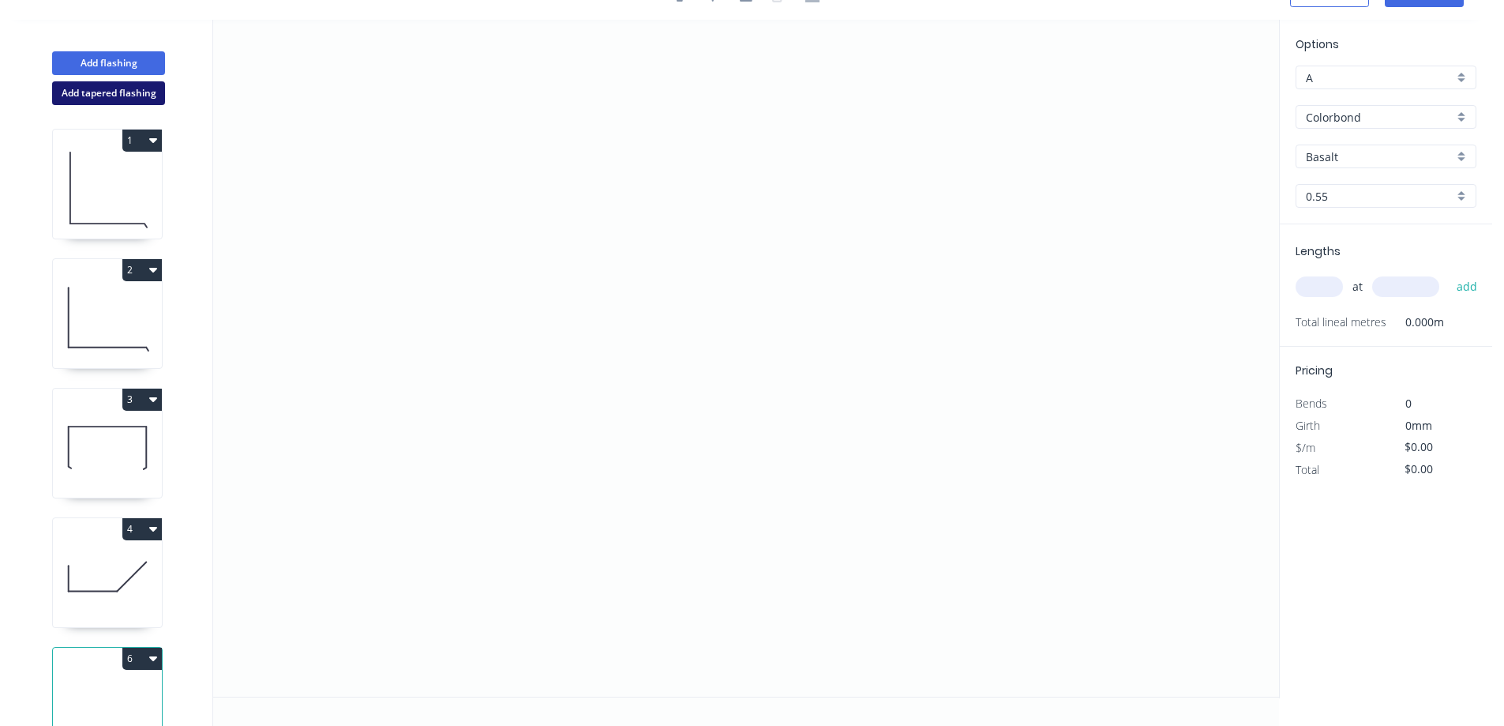
click at [103, 93] on button "Add tapered flashing" at bounding box center [108, 93] width 113 height 24
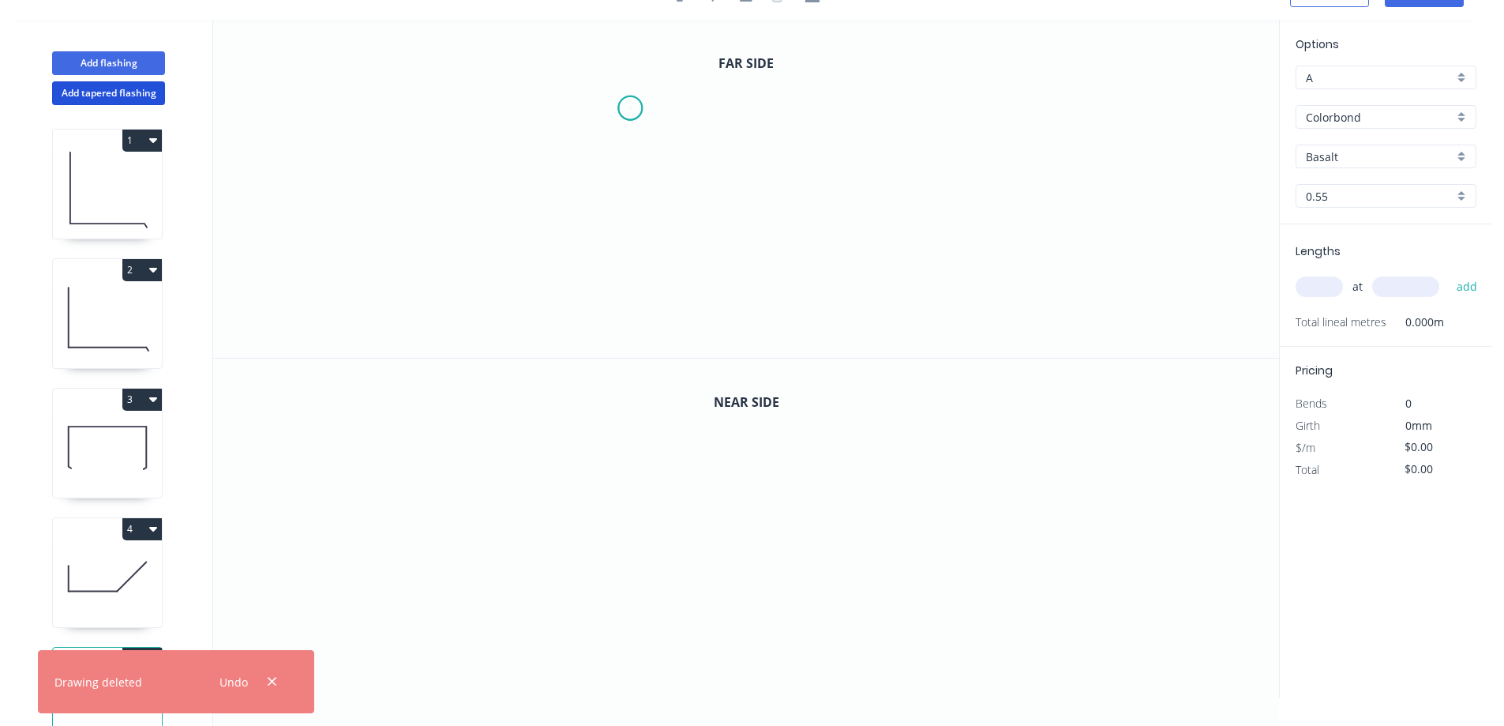
click at [630, 108] on icon "0" at bounding box center [746, 189] width 1066 height 338
drag, startPoint x: 626, startPoint y: 234, endPoint x: 652, endPoint y: 228, distance: 26.8
click at [628, 233] on icon "0" at bounding box center [746, 189] width 1066 height 338
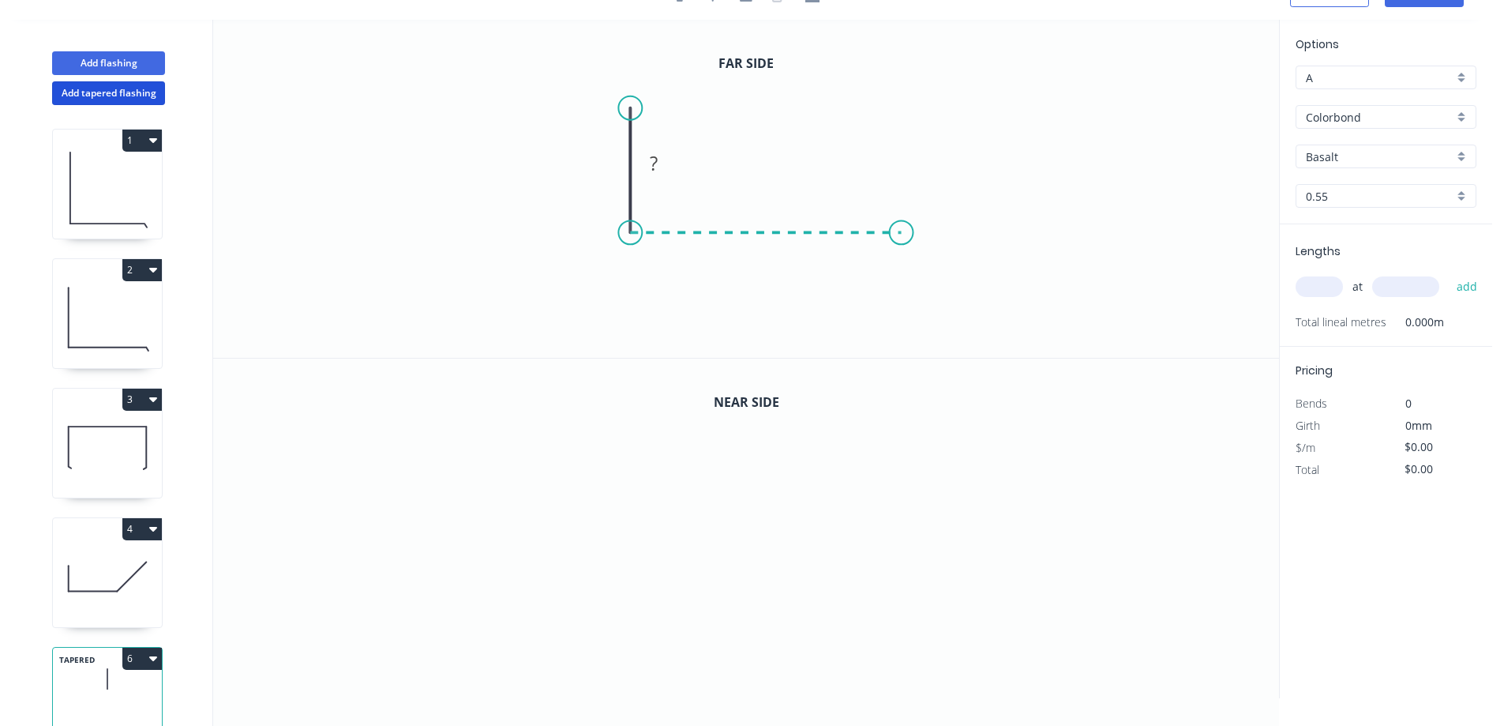
drag, startPoint x: 902, startPoint y: 225, endPoint x: 909, endPoint y: 257, distance: 32.4
click at [902, 225] on icon "0 ?" at bounding box center [746, 189] width 1066 height 338
click at [902, 318] on icon "0 ? ?" at bounding box center [746, 189] width 1066 height 338
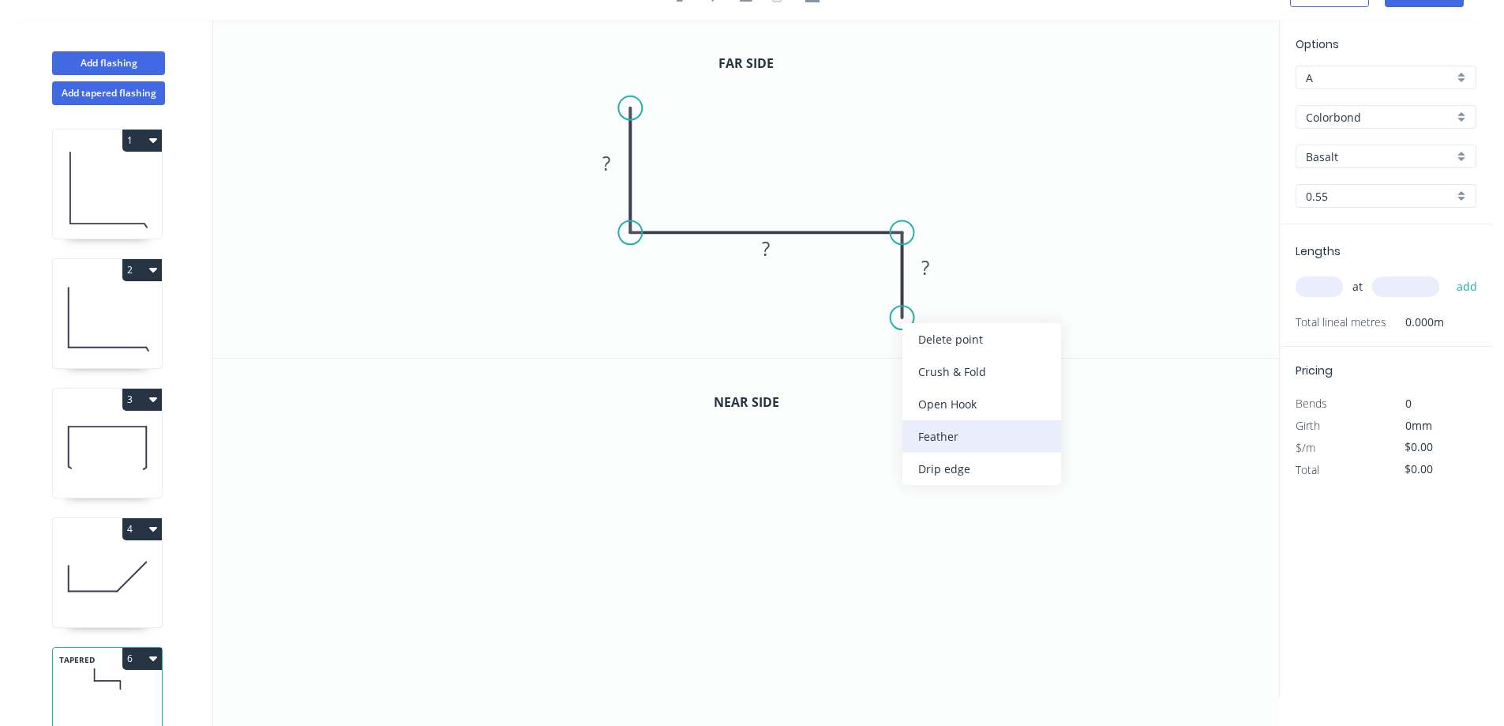
click at [947, 429] on div "Feather" at bounding box center [981, 436] width 159 height 32
click at [612, 160] on rect at bounding box center [607, 164] width 32 height 22
type input "$27.85"
click at [883, 291] on tspan "15" at bounding box center [879, 289] width 22 height 26
click at [1463, 158] on div "Basalt" at bounding box center [1385, 156] width 181 height 24
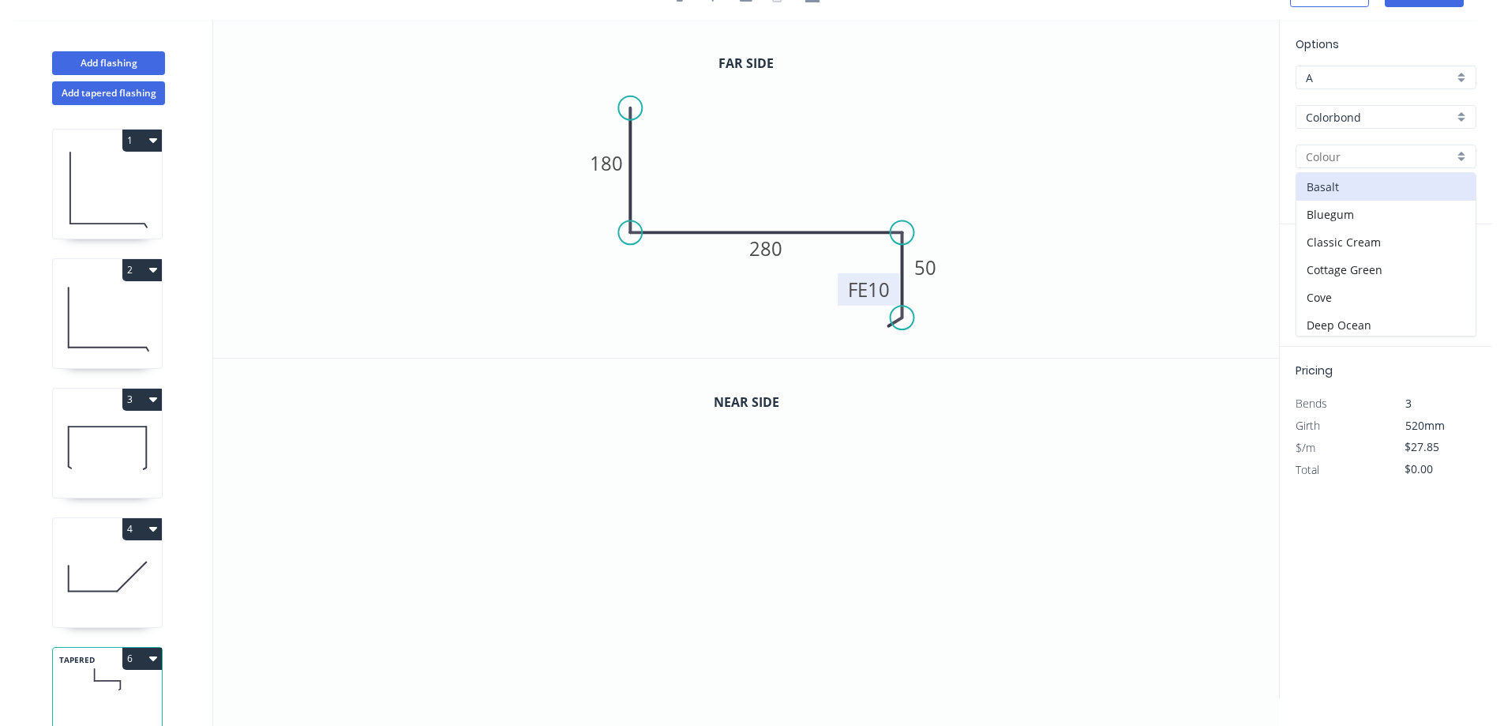
click at [1452, 122] on input "Colorbond" at bounding box center [1380, 117] width 148 height 17
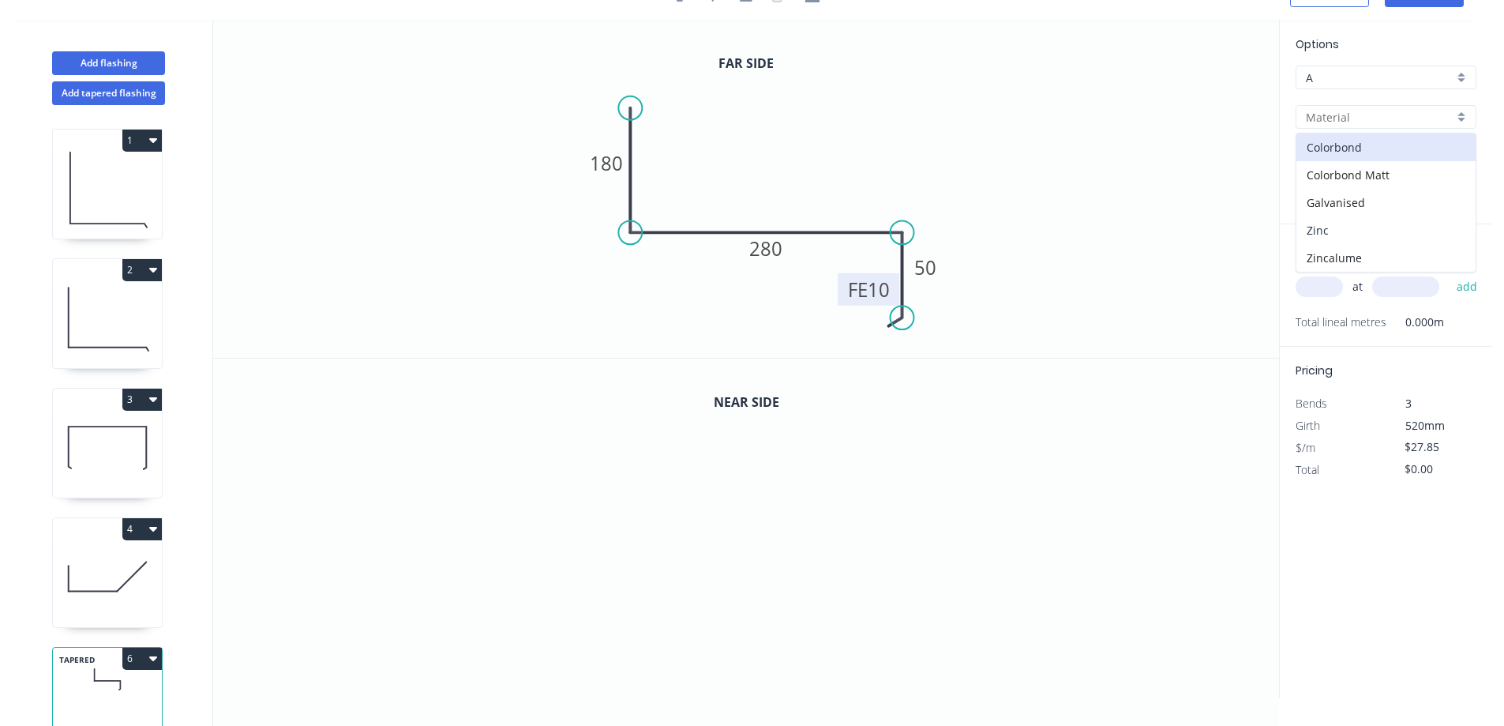
click at [1363, 231] on div "Zinc" at bounding box center [1385, 230] width 179 height 28
type input "Zinc"
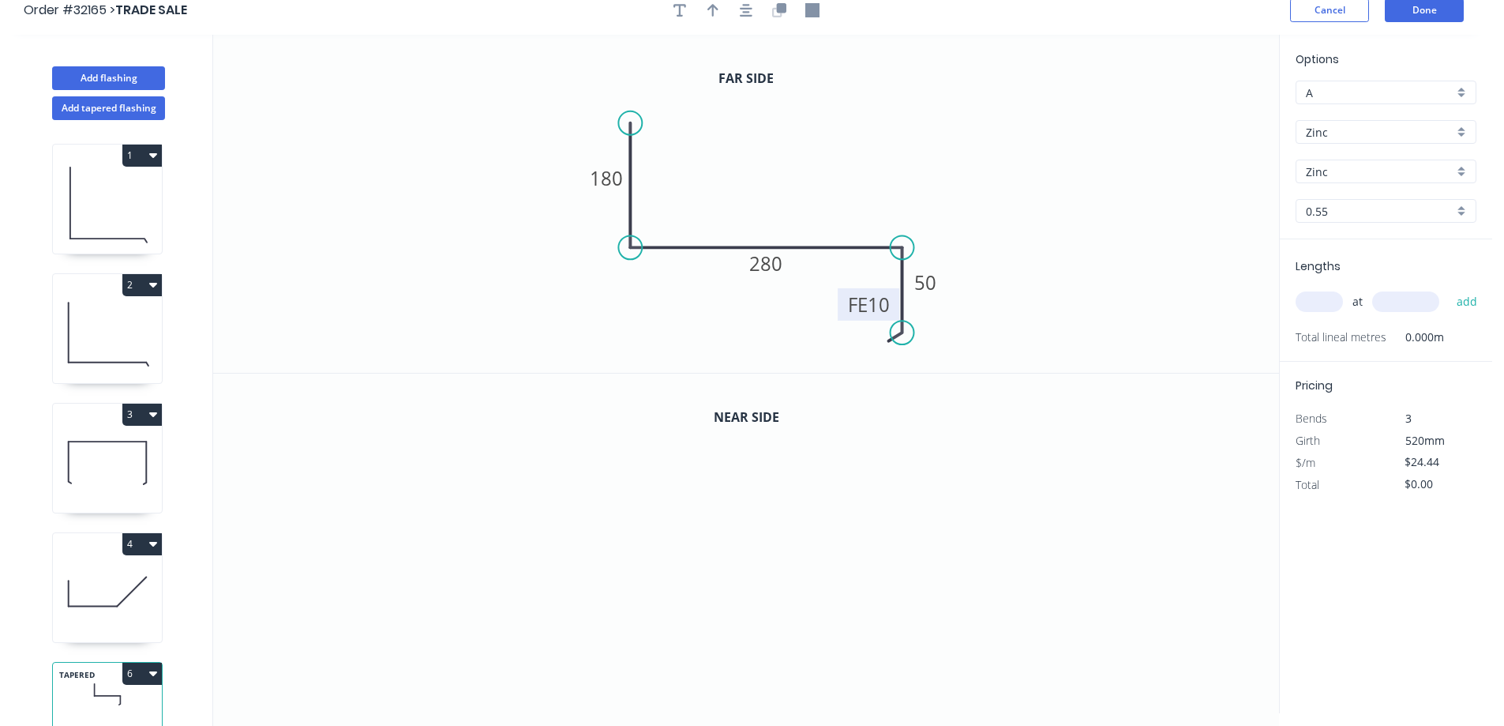
scroll to position [0, 0]
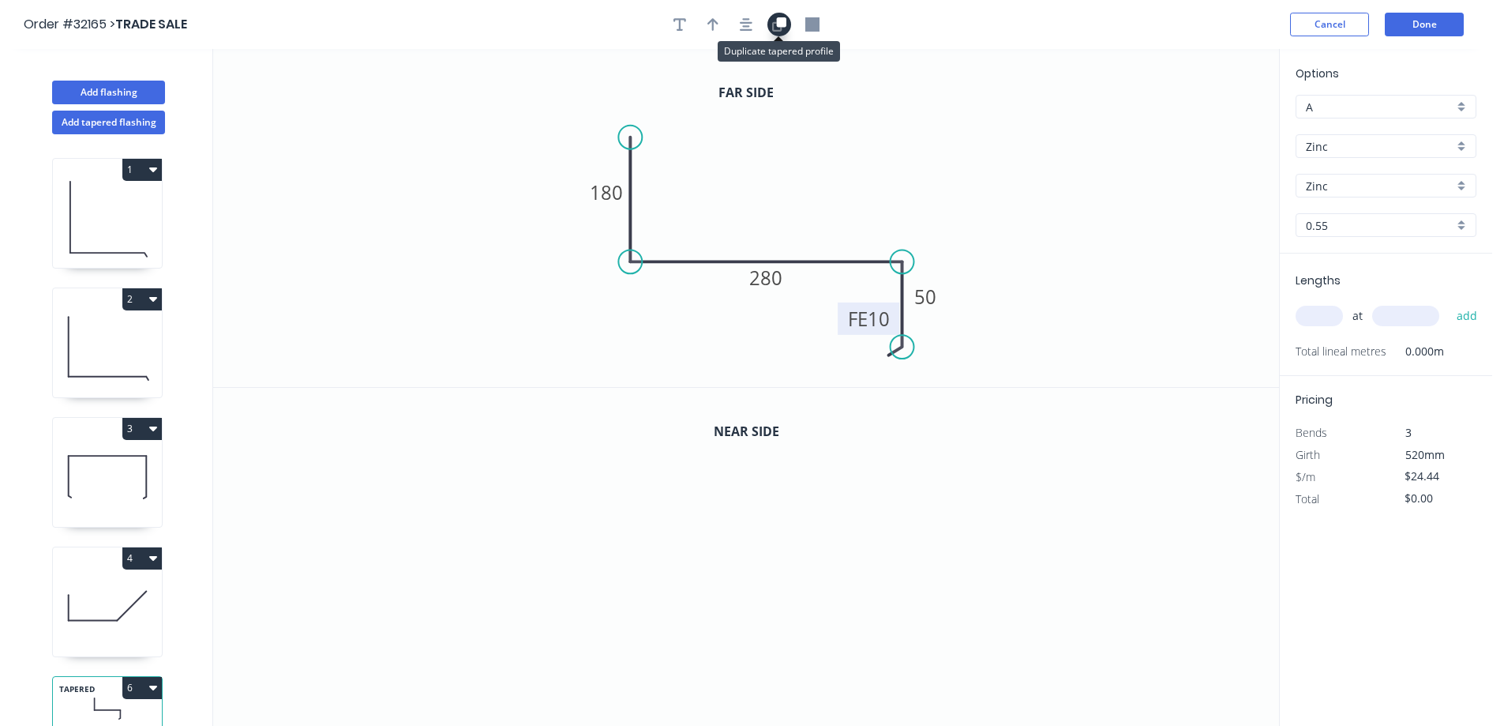
click at [781, 27] on icon "button" at bounding box center [781, 21] width 9 height 9
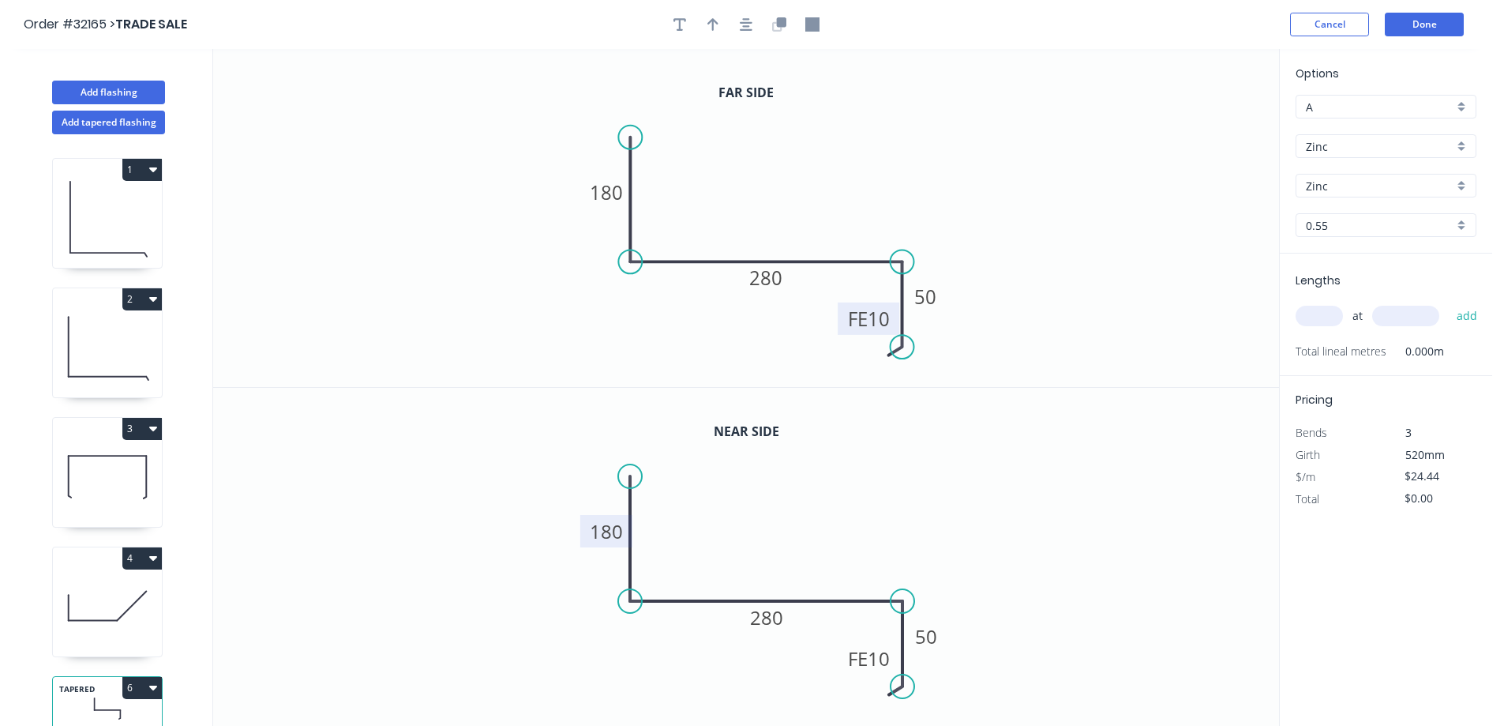
click at [620, 533] on tspan "180" at bounding box center [606, 531] width 33 height 26
click at [1324, 320] on input "text" at bounding box center [1318, 316] width 47 height 21
type input "$25.44"
type input "1"
type input "4200"
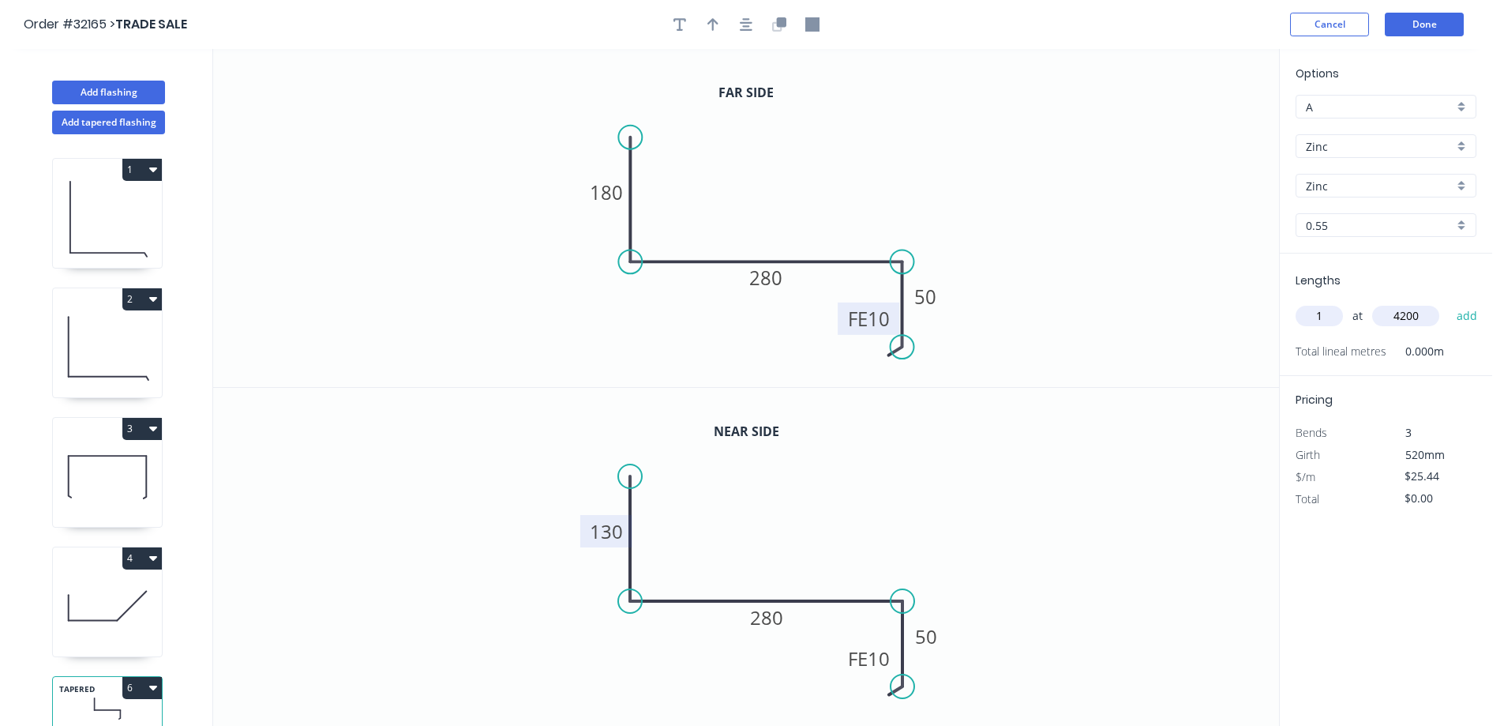
click at [1449, 302] on button "add" at bounding box center [1467, 315] width 37 height 27
type input "$106.85"
click at [743, 21] on icon "button" at bounding box center [746, 24] width 13 height 14
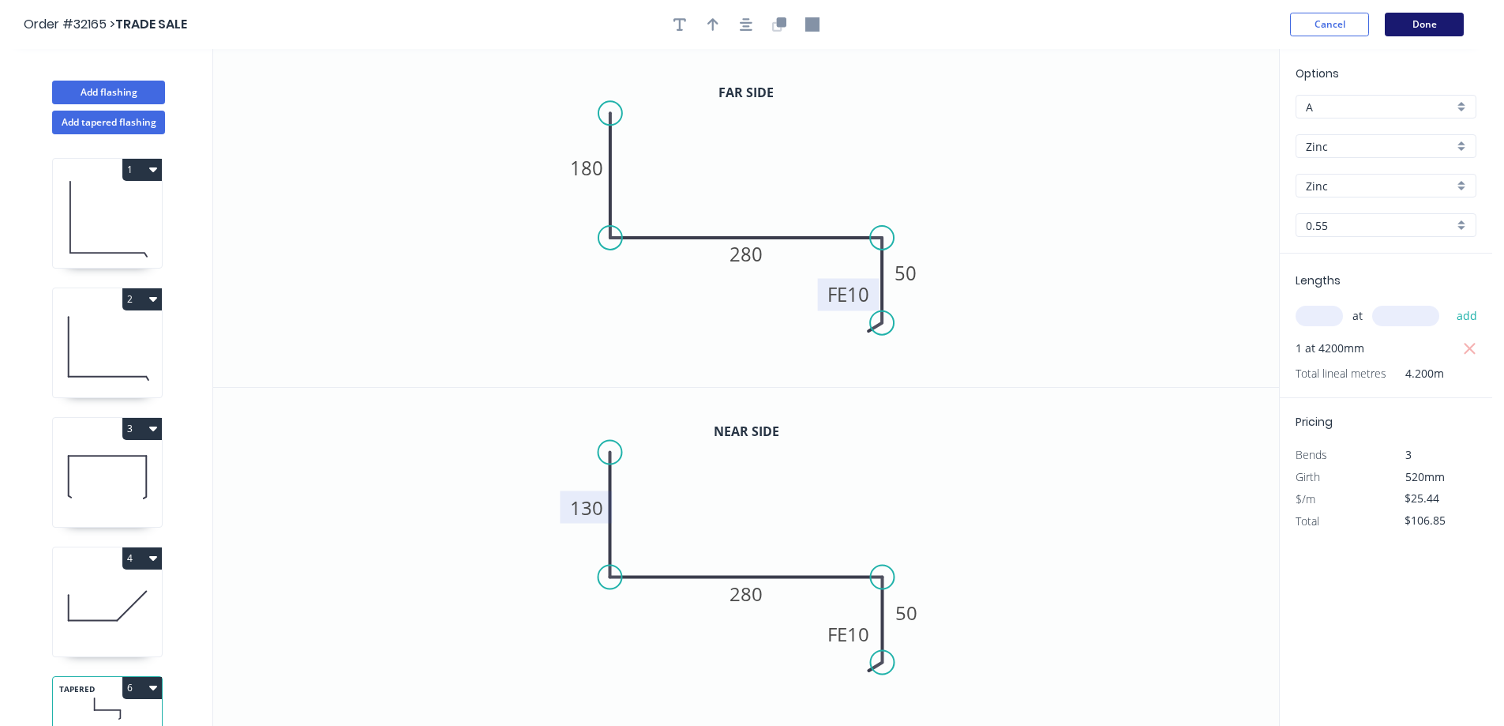
click at [1437, 25] on button "Done" at bounding box center [1424, 25] width 79 height 24
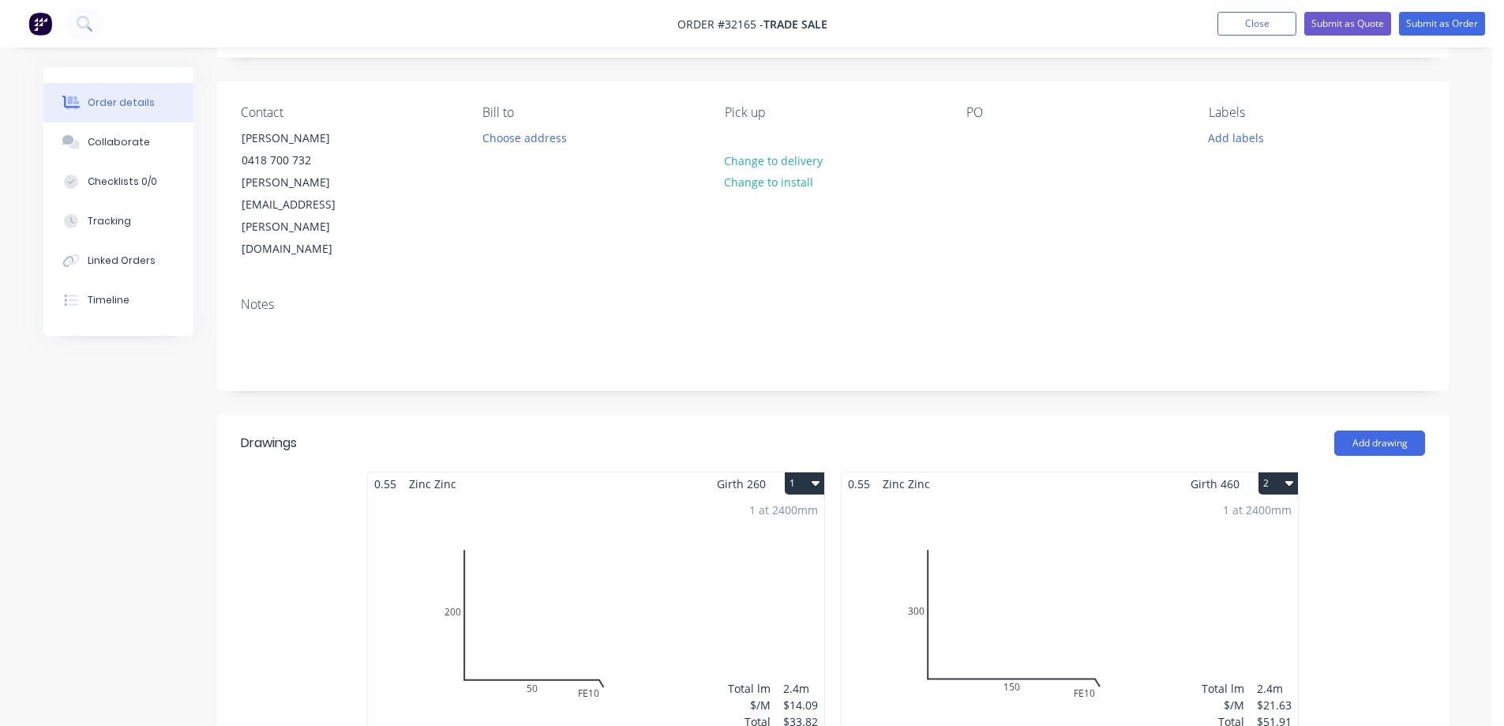
scroll to position [316, 0]
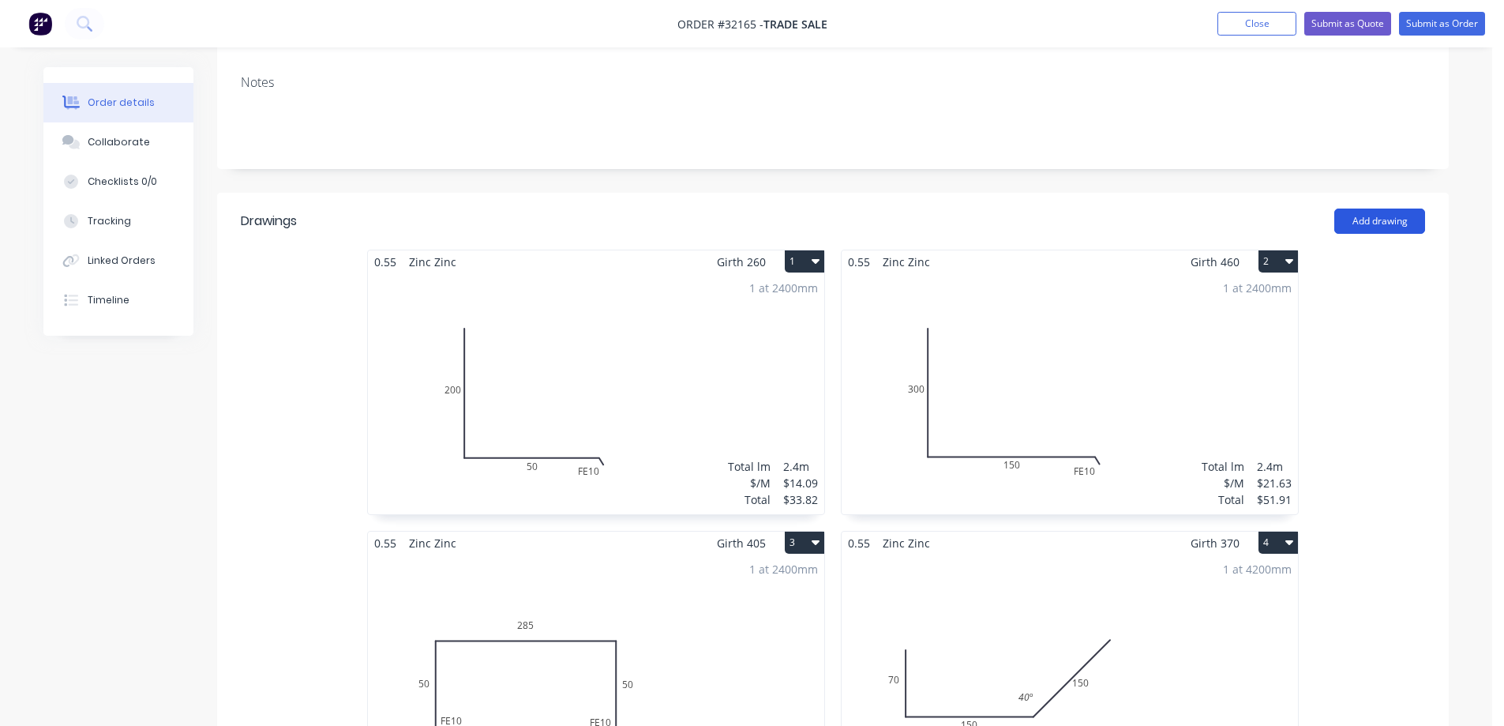
click at [1393, 208] on button "Add drawing" at bounding box center [1379, 220] width 91 height 25
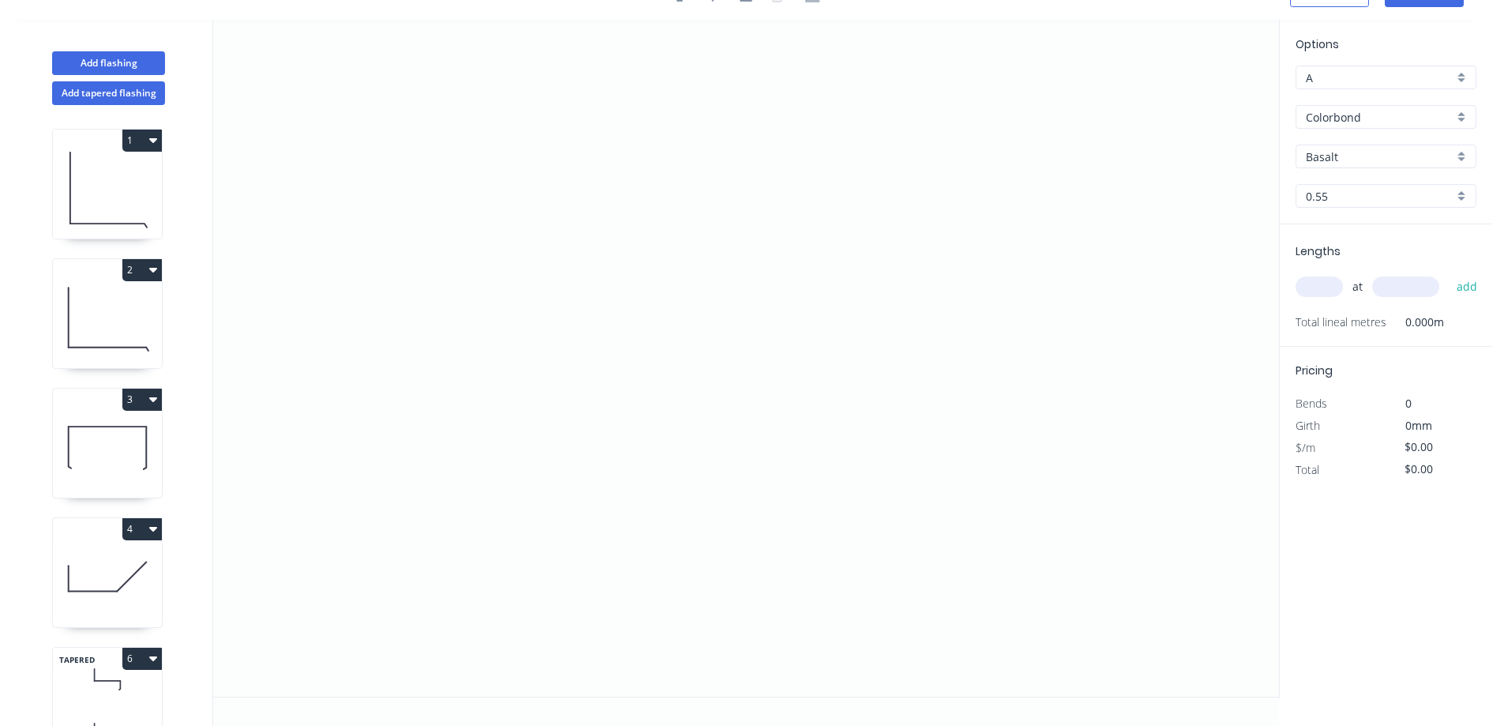
scroll to position [29, 0]
click at [127, 94] on button "Add tapered flashing" at bounding box center [108, 93] width 113 height 24
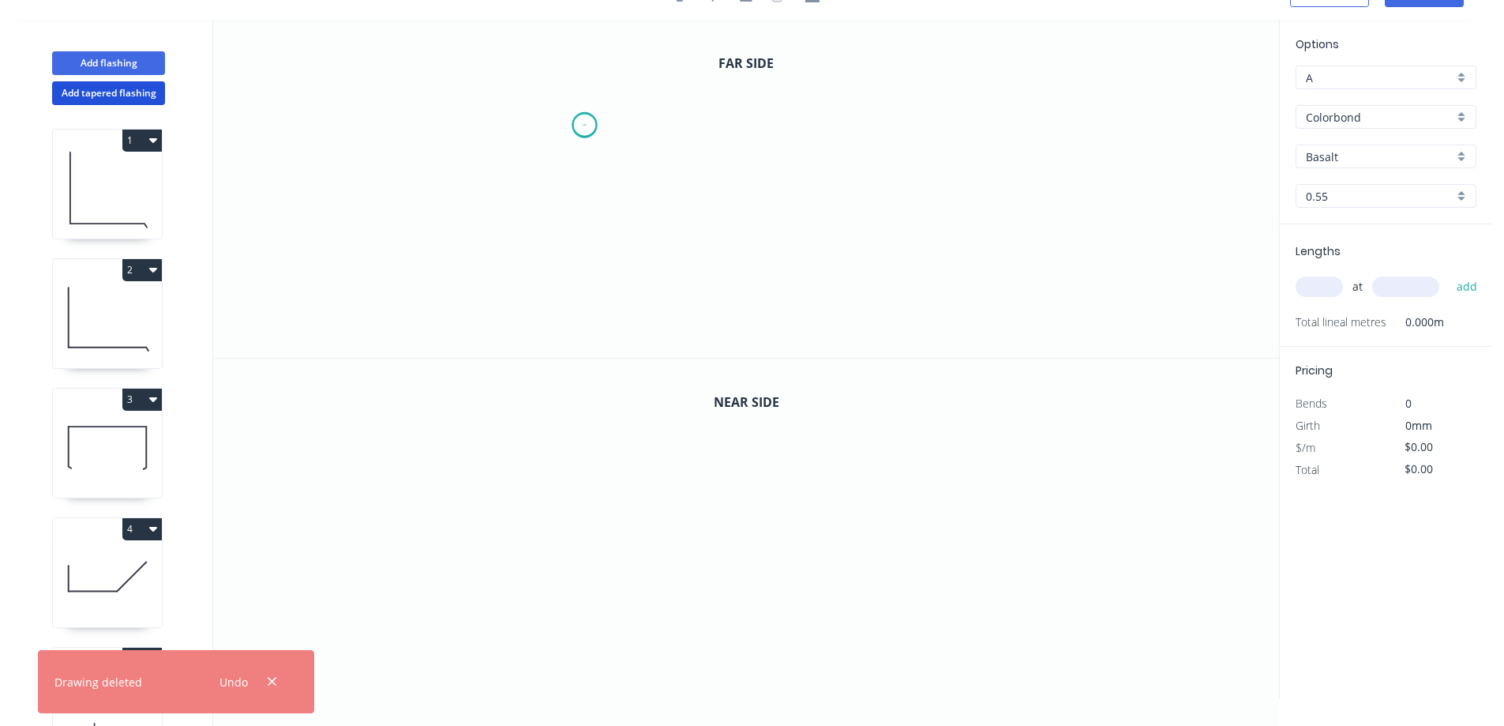
drag, startPoint x: 584, startPoint y: 125, endPoint x: 559, endPoint y: 267, distance: 144.3
click at [584, 126] on icon "0" at bounding box center [746, 189] width 1066 height 338
drag, startPoint x: 589, startPoint y: 276, endPoint x: 664, endPoint y: 264, distance: 75.9
click at [591, 275] on icon "0" at bounding box center [746, 189] width 1066 height 338
click at [812, 268] on icon "0 ?" at bounding box center [746, 189] width 1066 height 338
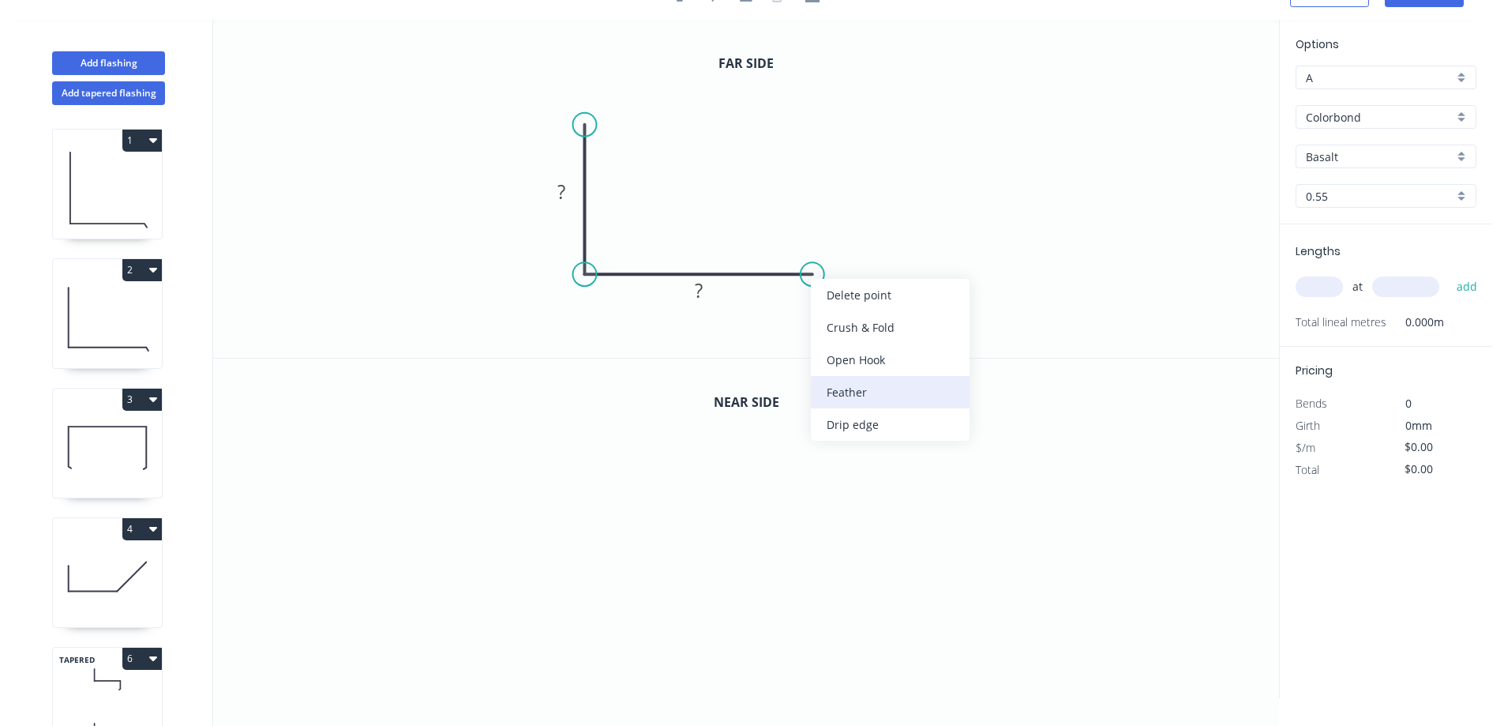
click at [913, 383] on div "Feather" at bounding box center [890, 392] width 159 height 32
click at [809, 301] on tspan "15" at bounding box center [801, 300] width 22 height 26
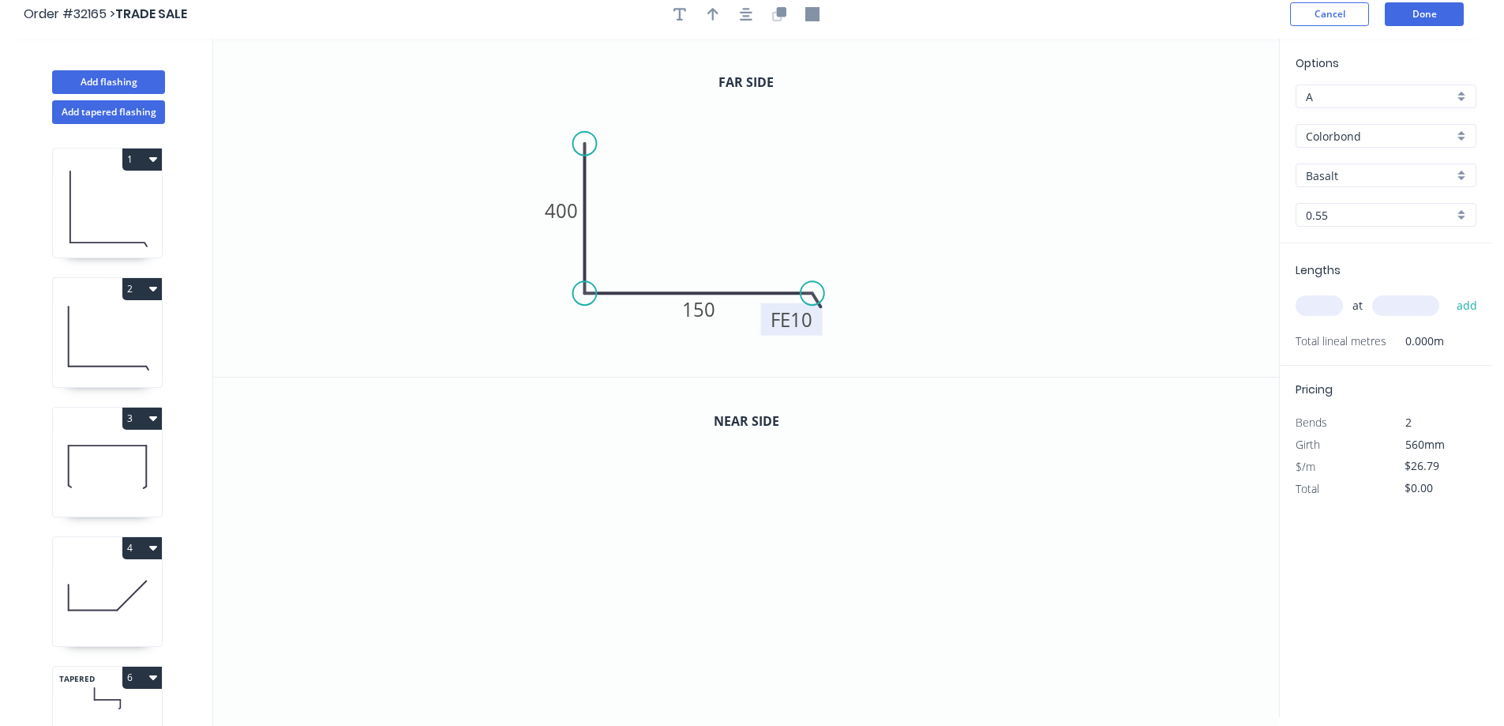
scroll to position [0, 0]
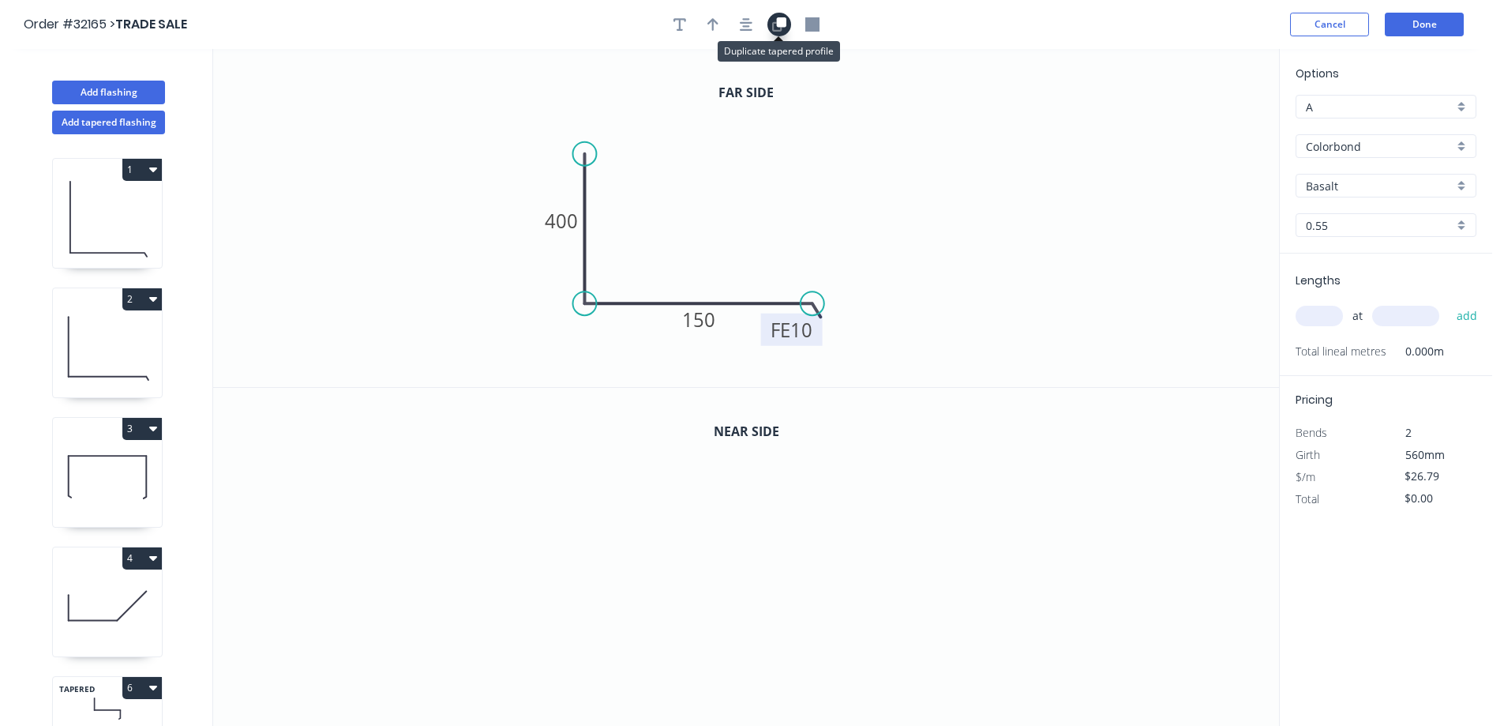
click at [780, 18] on icon "button" at bounding box center [781, 21] width 9 height 9
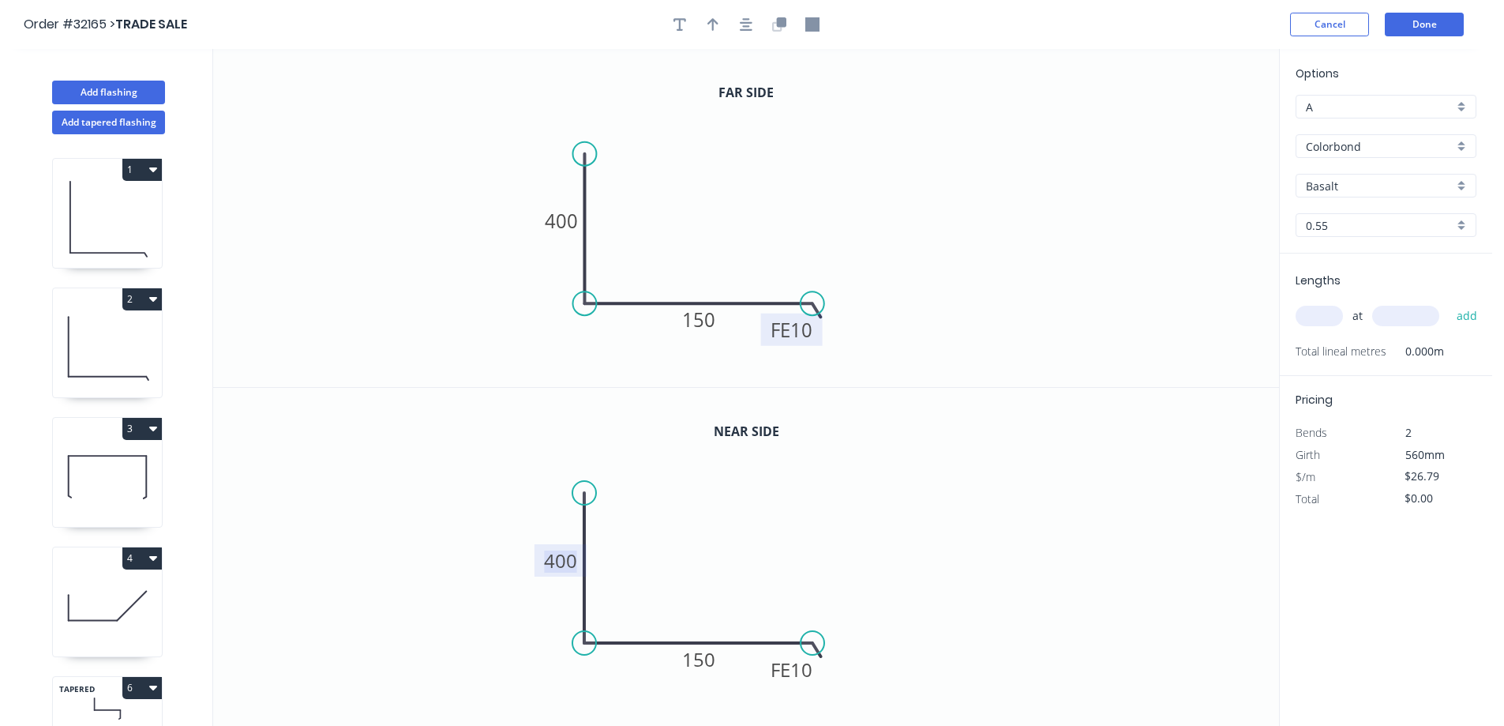
drag, startPoint x: 571, startPoint y: 553, endPoint x: 632, endPoint y: 532, distance: 64.4
click at [572, 553] on tspan "400" at bounding box center [560, 560] width 33 height 26
type input "$27.79"
drag, startPoint x: 1317, startPoint y: 317, endPoint x: 1308, endPoint y: 320, distance: 9.0
click at [1308, 320] on input "text" at bounding box center [1318, 316] width 47 height 21
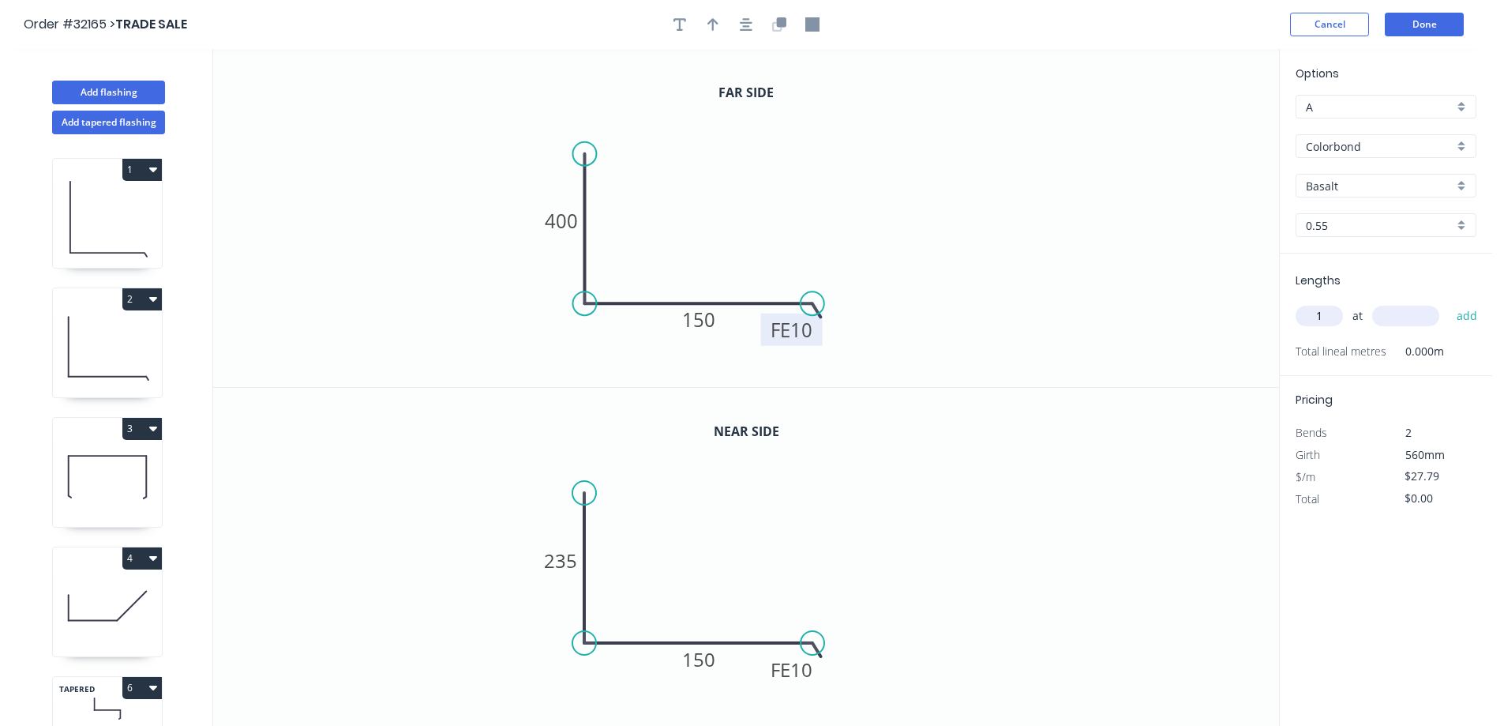
type input "1"
type input "4200"
click at [1449, 302] on button "add" at bounding box center [1467, 315] width 37 height 27
type input "$116.72"
click at [1465, 147] on div "Colorbond" at bounding box center [1385, 146] width 181 height 24
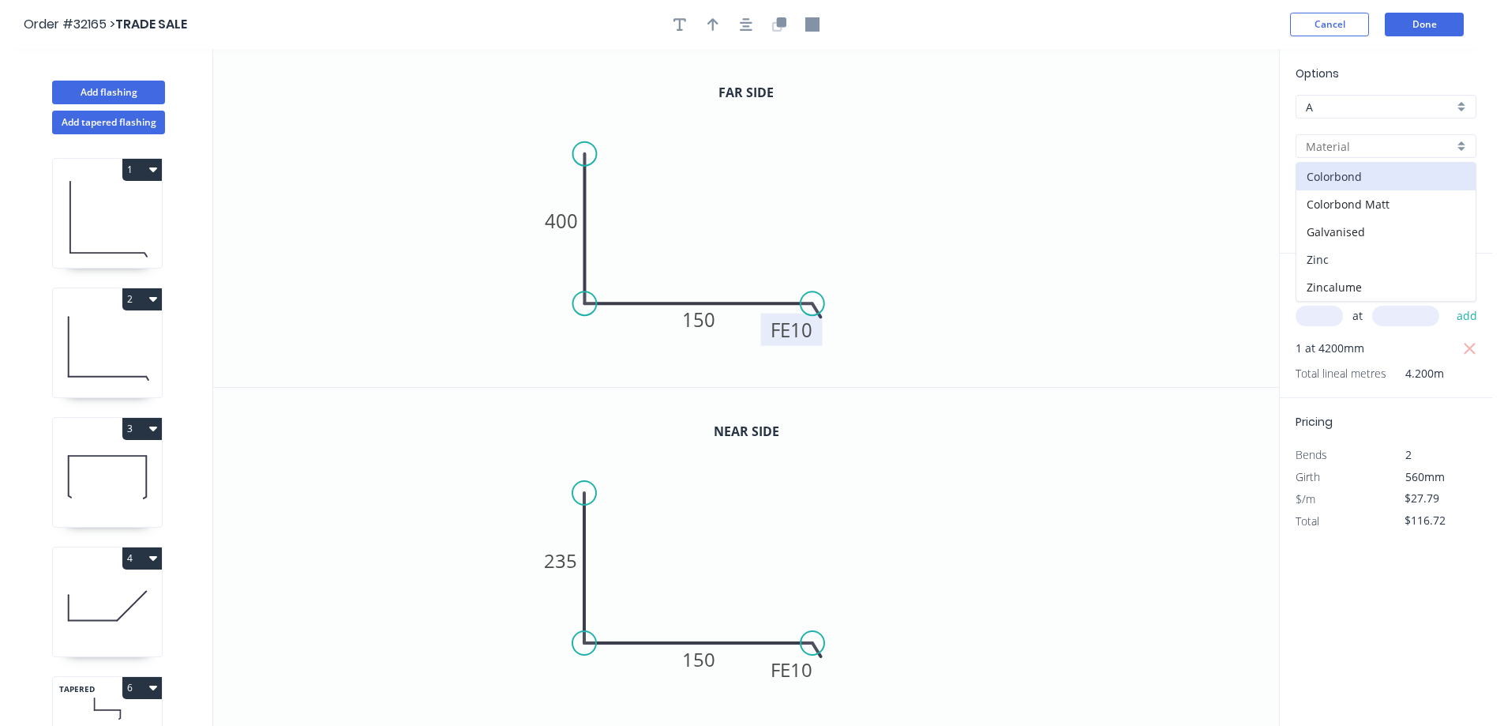
click at [1385, 249] on div "Zinc" at bounding box center [1385, 260] width 179 height 28
type input "Zinc"
type input "$24.38"
type input "$102.40"
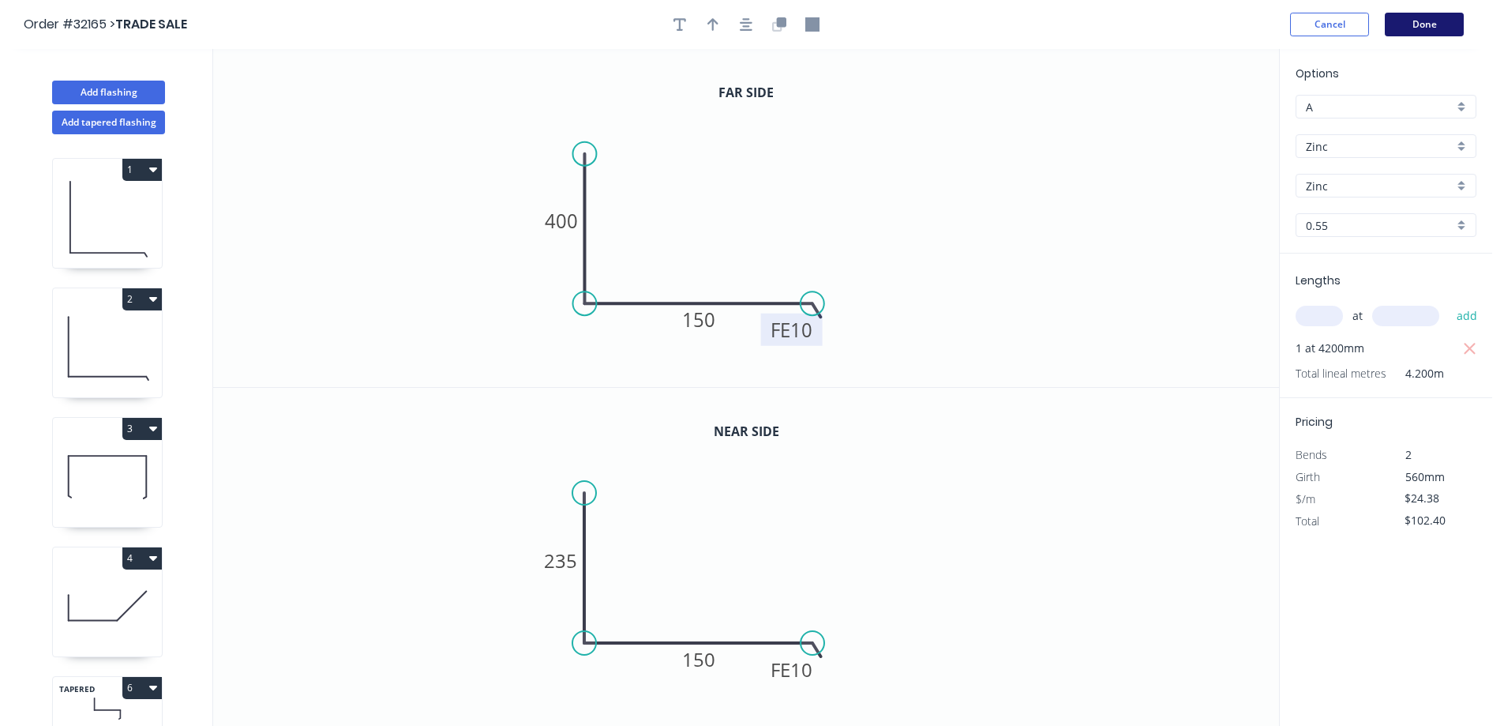
click at [1435, 28] on button "Done" at bounding box center [1424, 25] width 79 height 24
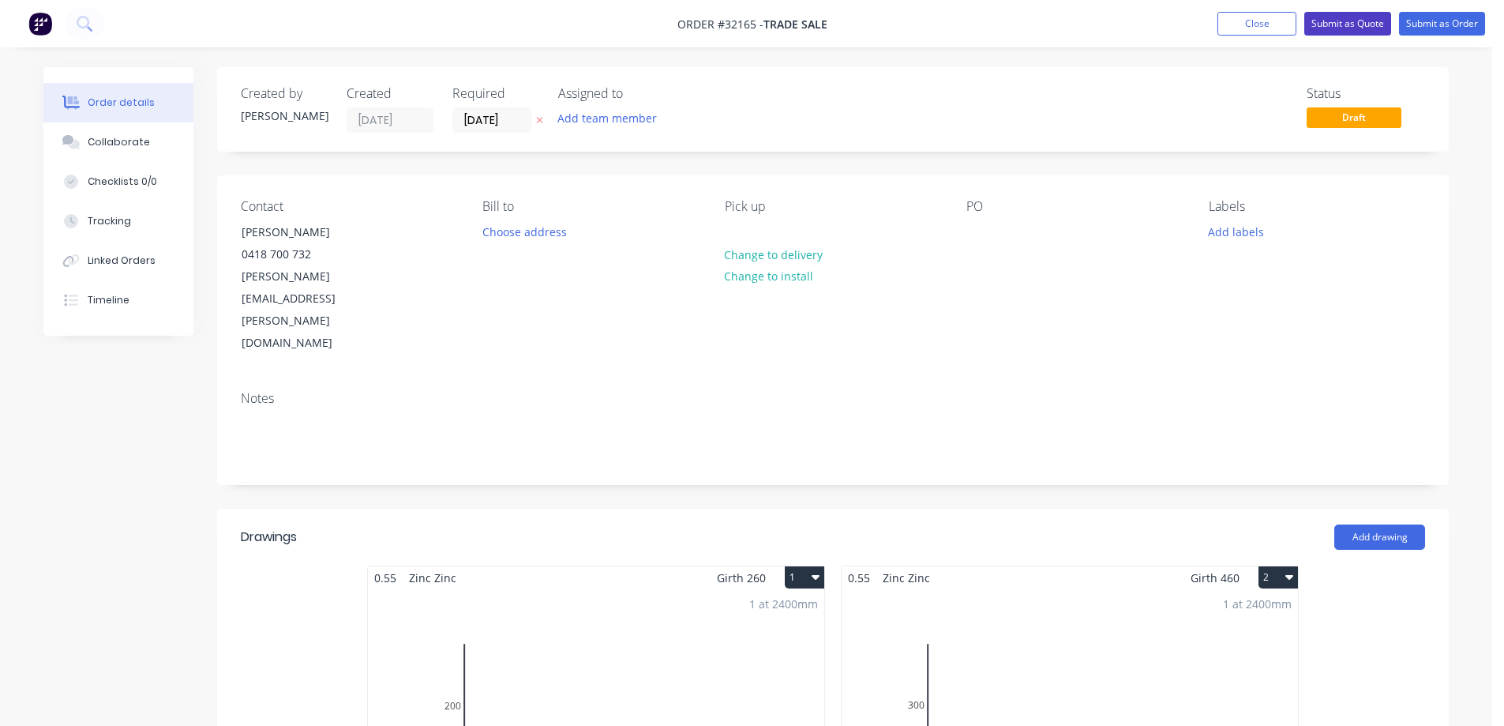
click at [1375, 18] on button "Submit as Quote" at bounding box center [1347, 24] width 87 height 24
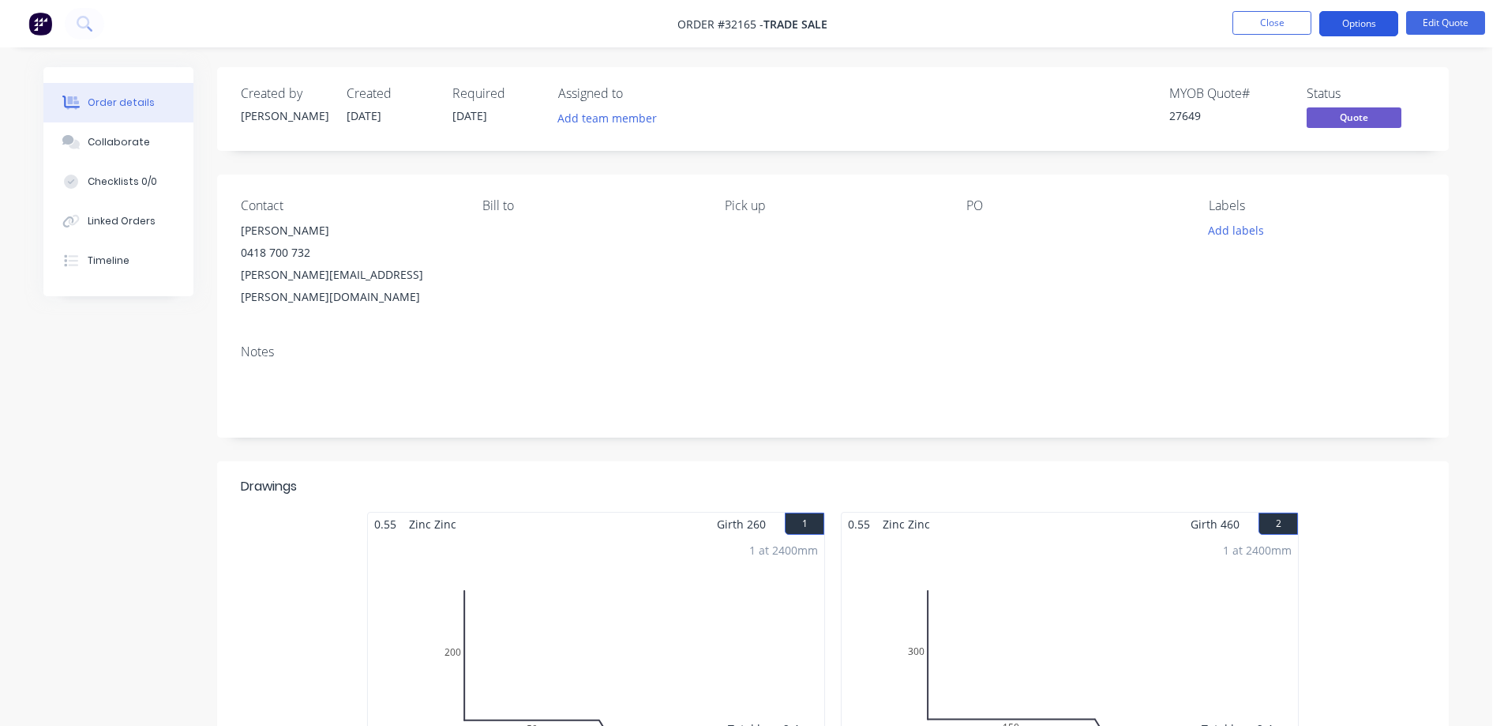
click at [1377, 25] on button "Options" at bounding box center [1358, 23] width 79 height 25
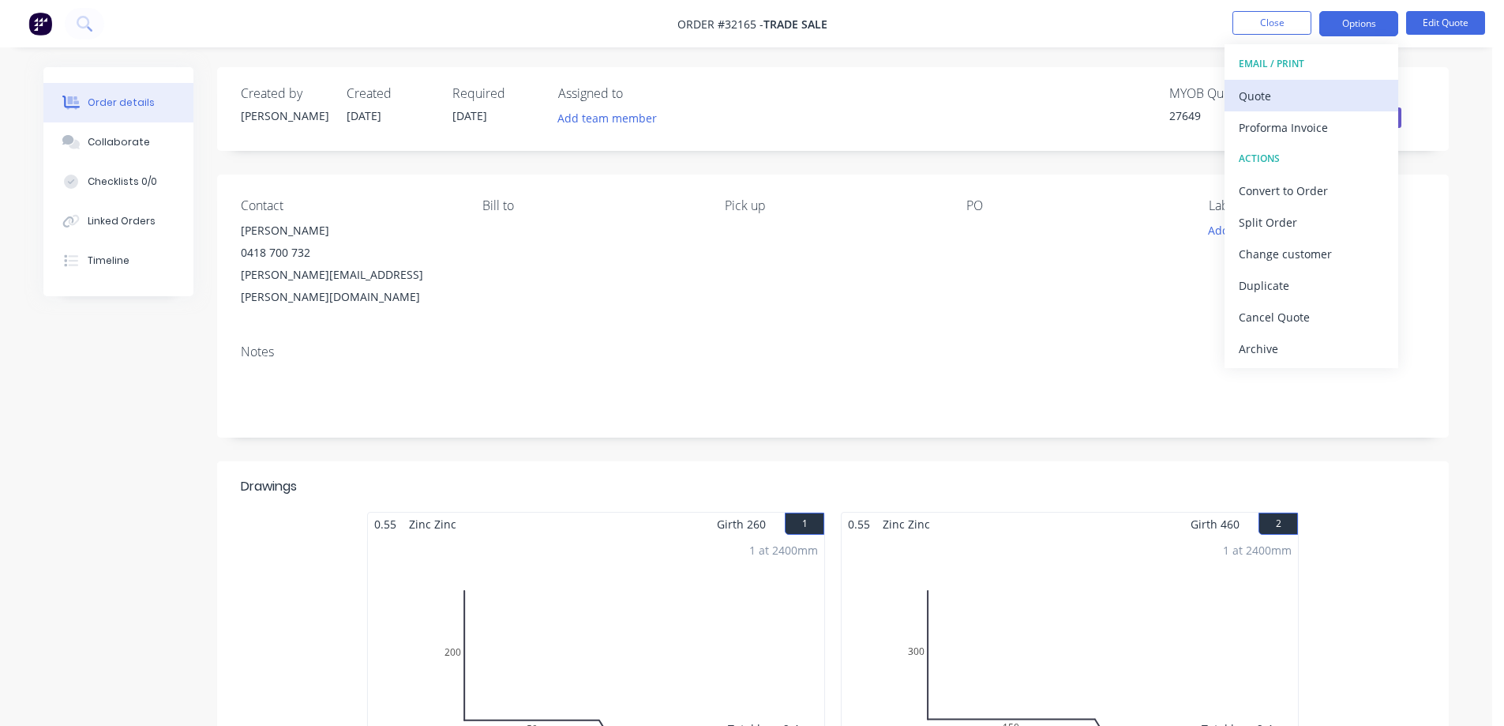
click at [1277, 83] on button "Quote" at bounding box center [1311, 96] width 174 height 32
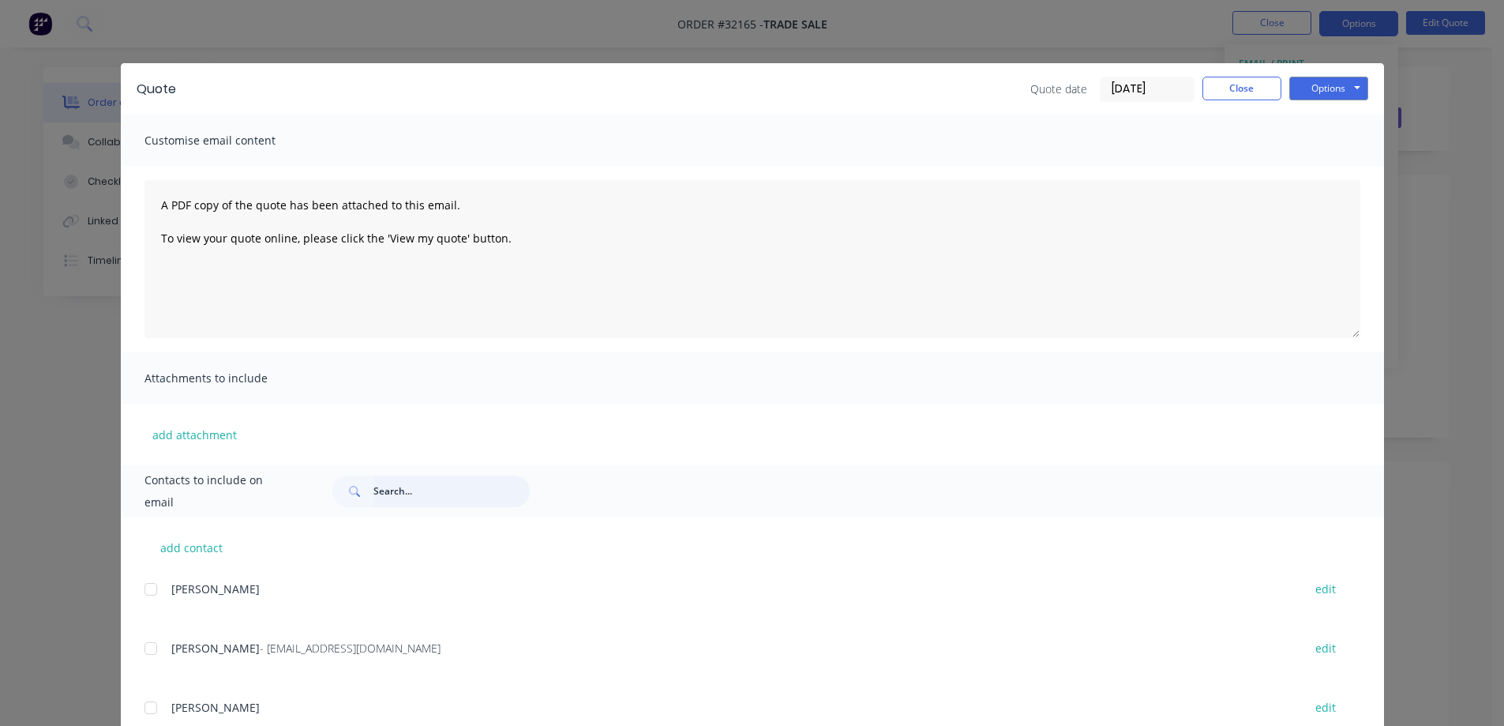
click at [408, 486] on input "text" at bounding box center [451, 491] width 156 height 32
click at [373, 482] on input "text" at bounding box center [451, 491] width 156 height 32
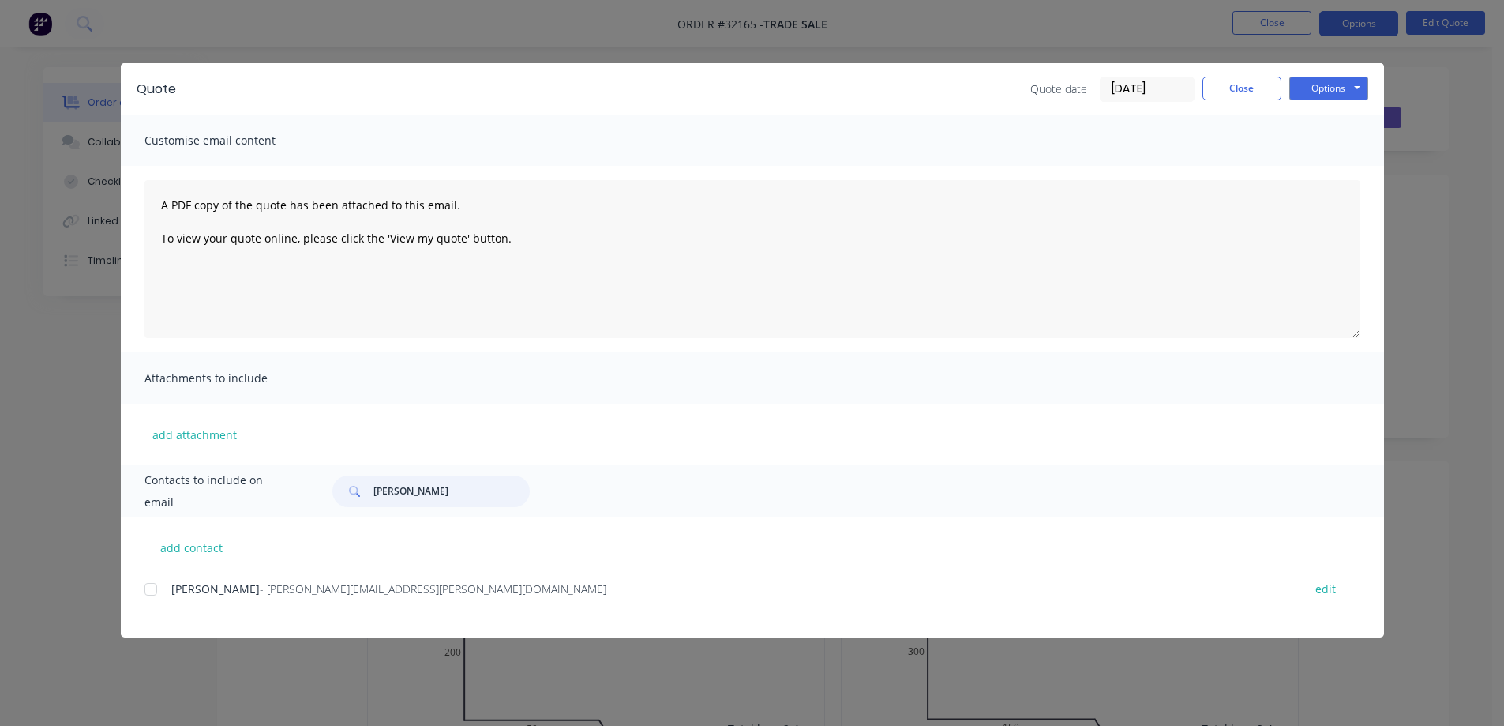
click at [153, 590] on div at bounding box center [151, 589] width 32 height 32
type input "[PERSON_NAME]"
click at [1347, 87] on button "Options" at bounding box center [1328, 89] width 79 height 24
click at [1345, 164] on button "Email" at bounding box center [1339, 169] width 101 height 26
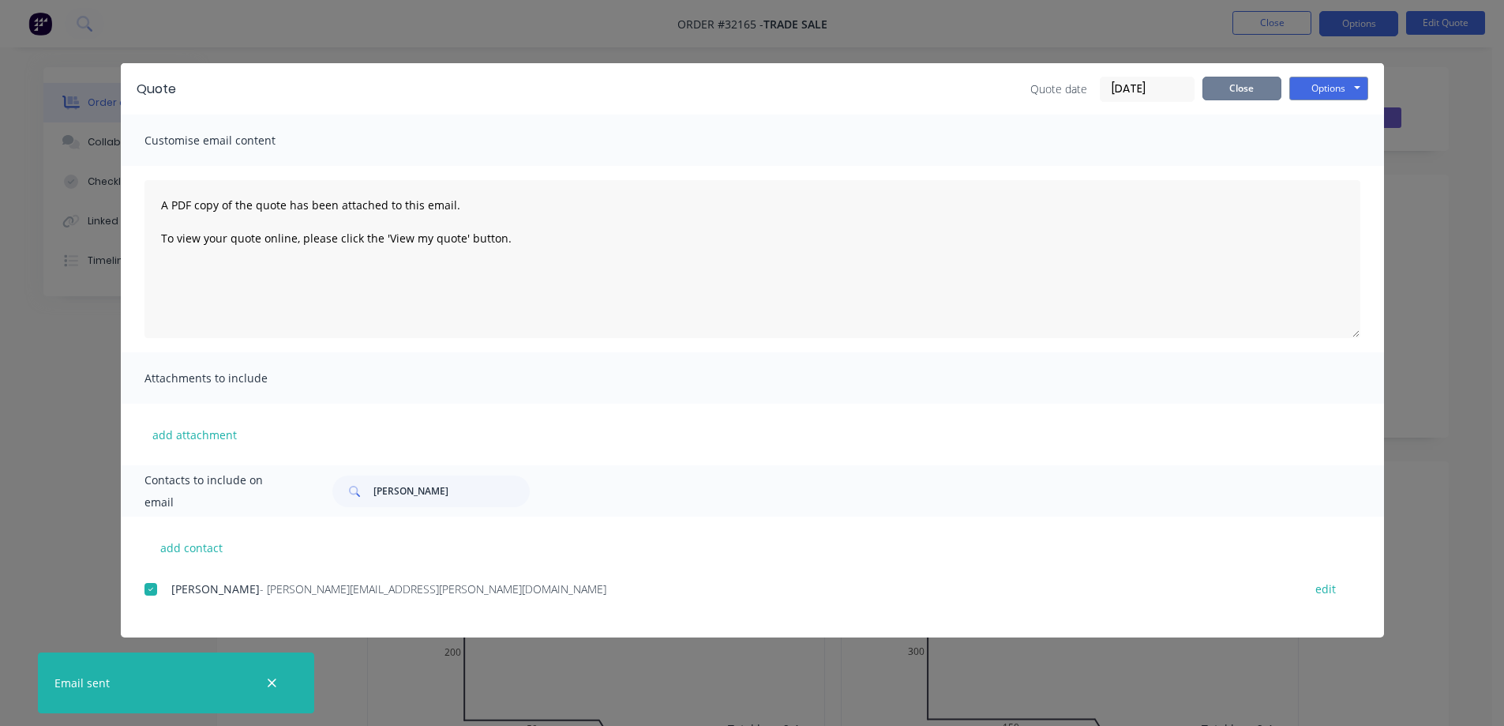
click at [1262, 96] on button "Close" at bounding box center [1241, 89] width 79 height 24
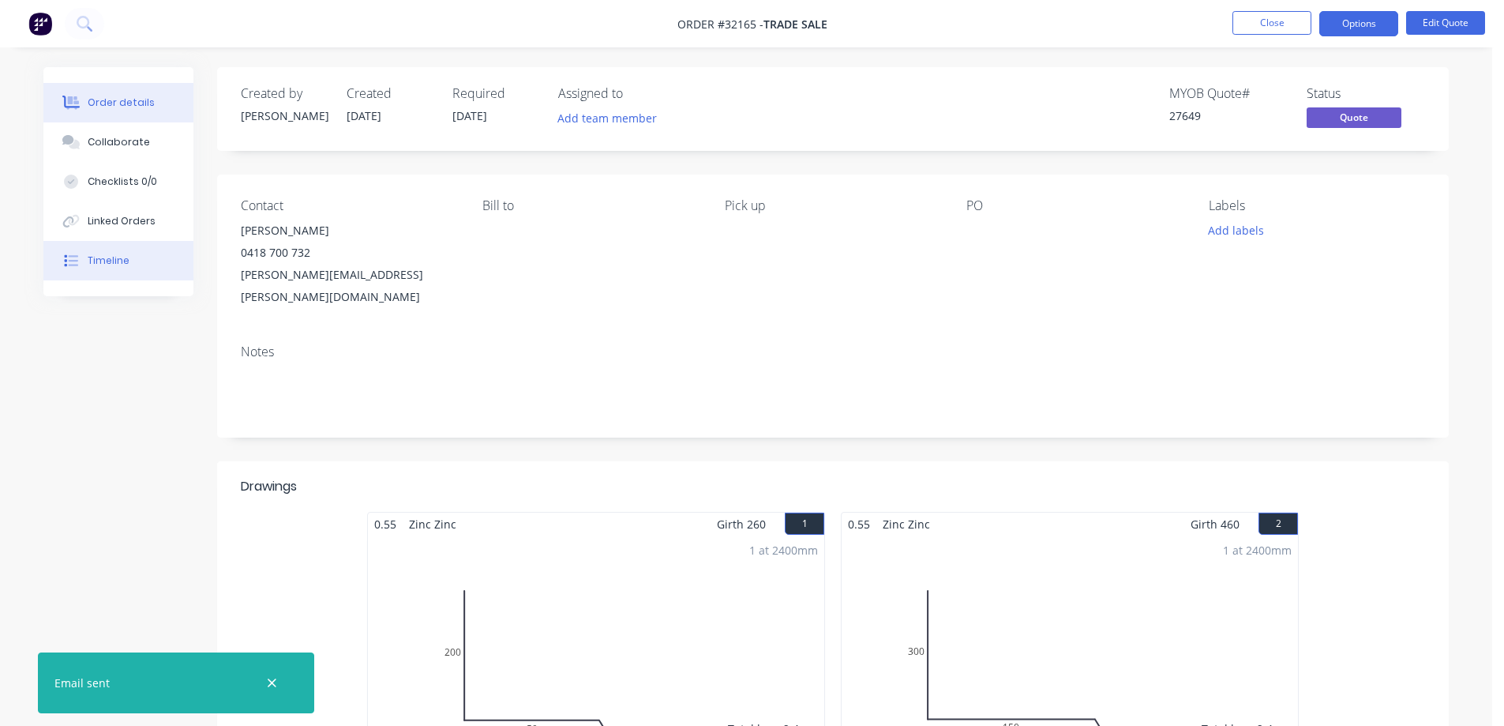
click at [132, 257] on button "Timeline" at bounding box center [118, 260] width 150 height 39
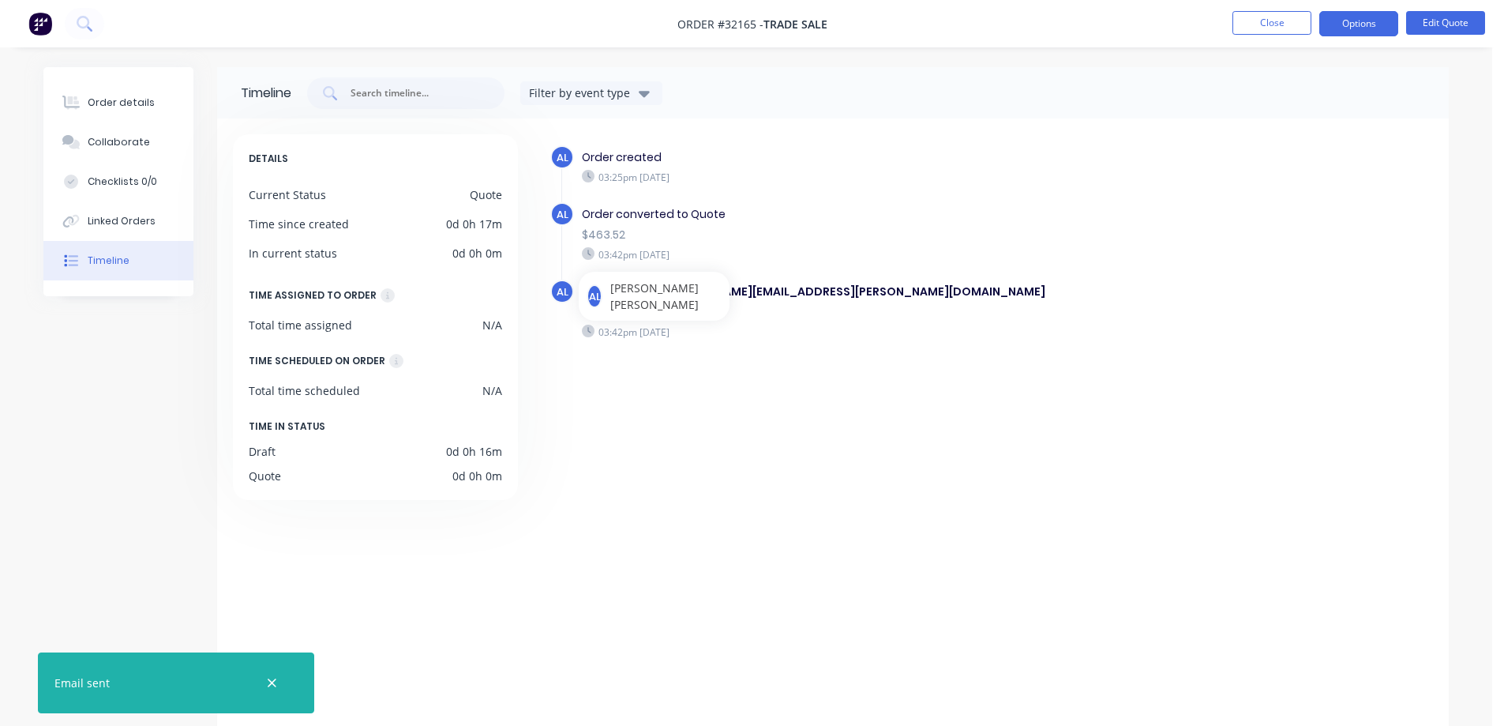
click at [43, 26] on img at bounding box center [40, 24] width 24 height 24
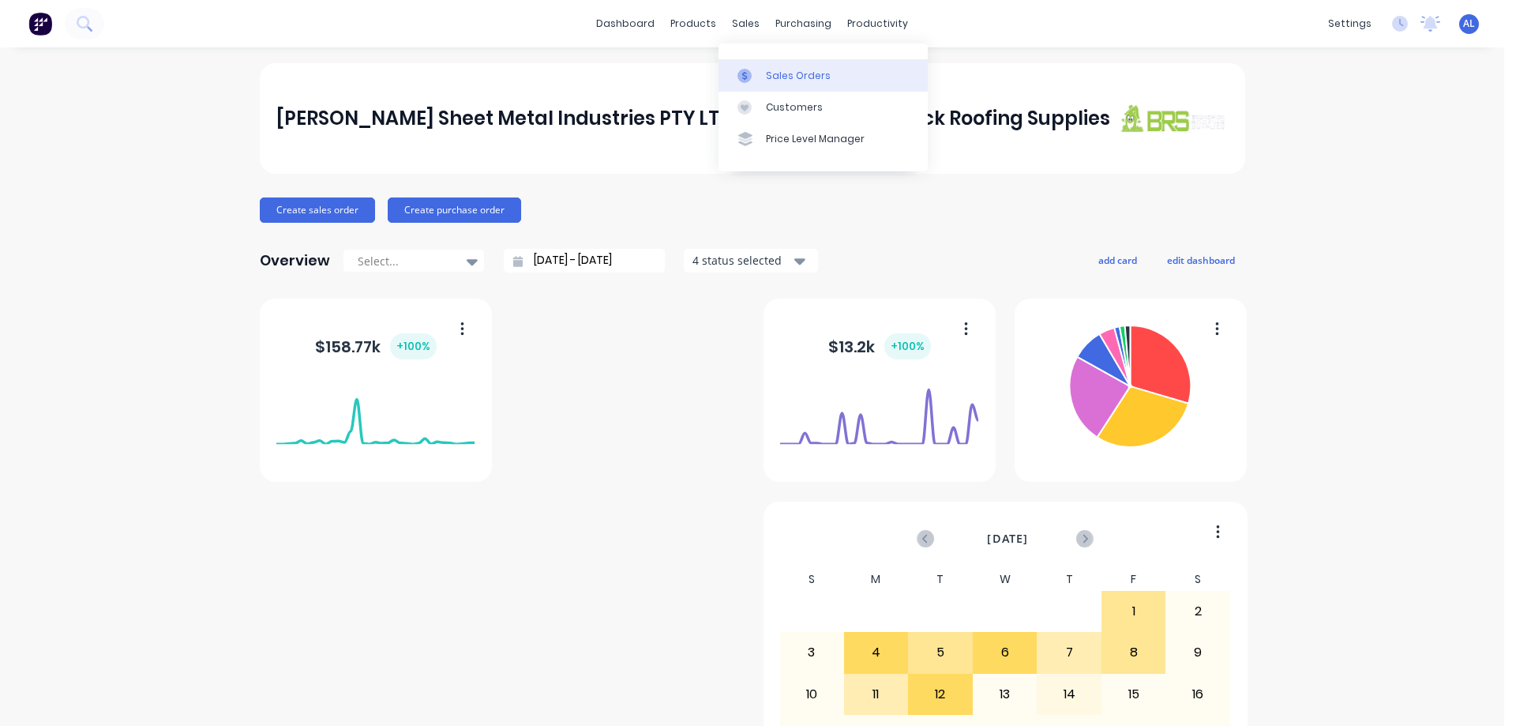
click at [781, 66] on link "Sales Orders" at bounding box center [822, 75] width 209 height 32
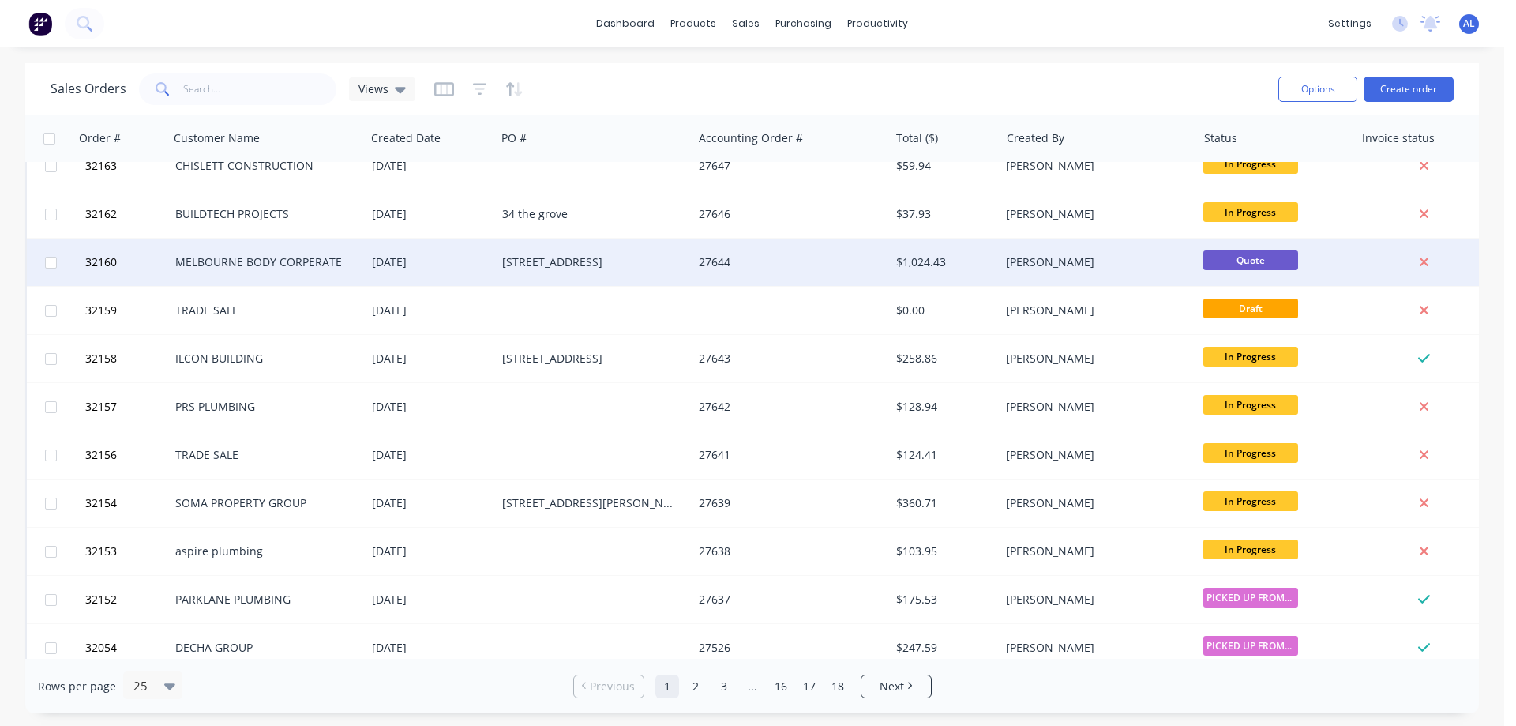
scroll to position [474, 0]
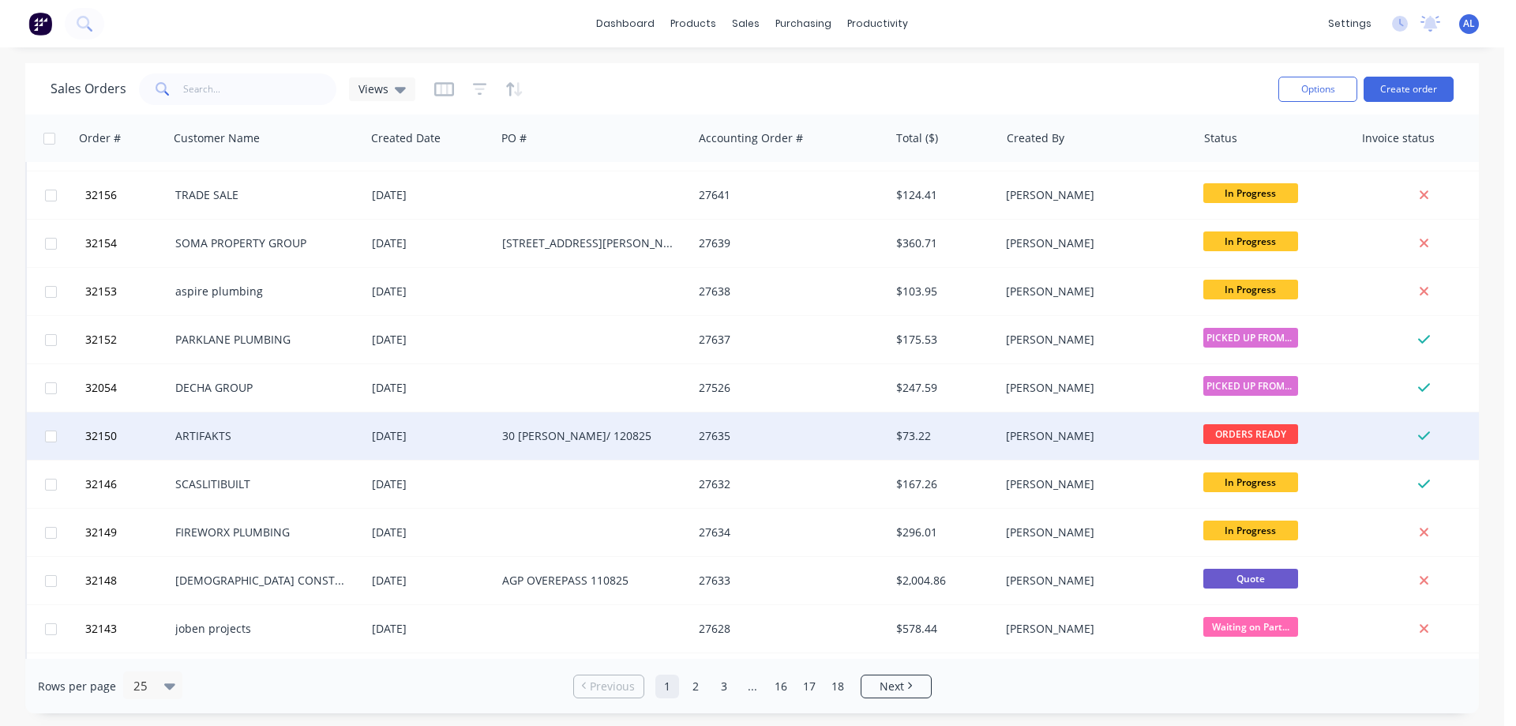
click at [598, 430] on div "30 [PERSON_NAME]/ 120825" at bounding box center [589, 436] width 175 height 16
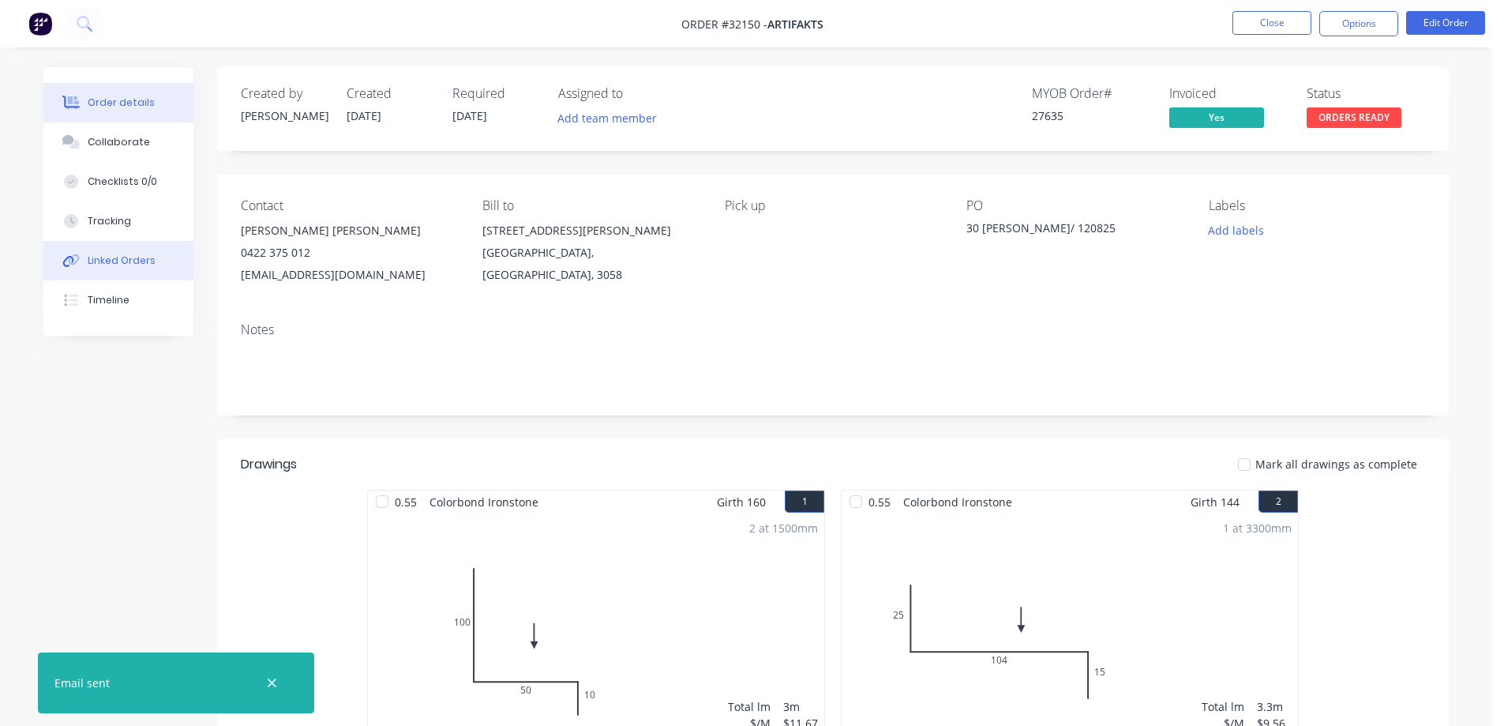
click at [156, 253] on button "Linked Orders" at bounding box center [118, 260] width 150 height 39
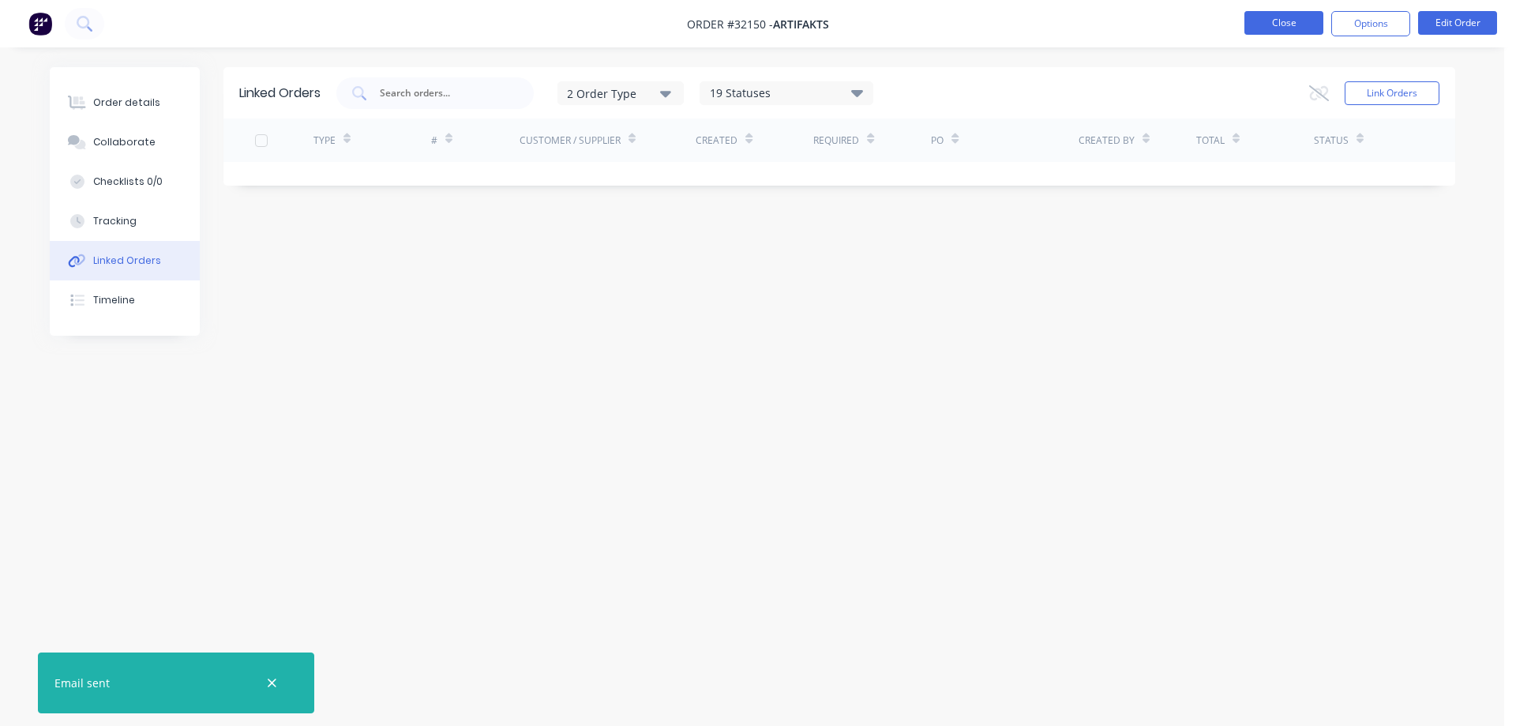
click at [1252, 28] on button "Close" at bounding box center [1283, 23] width 79 height 24
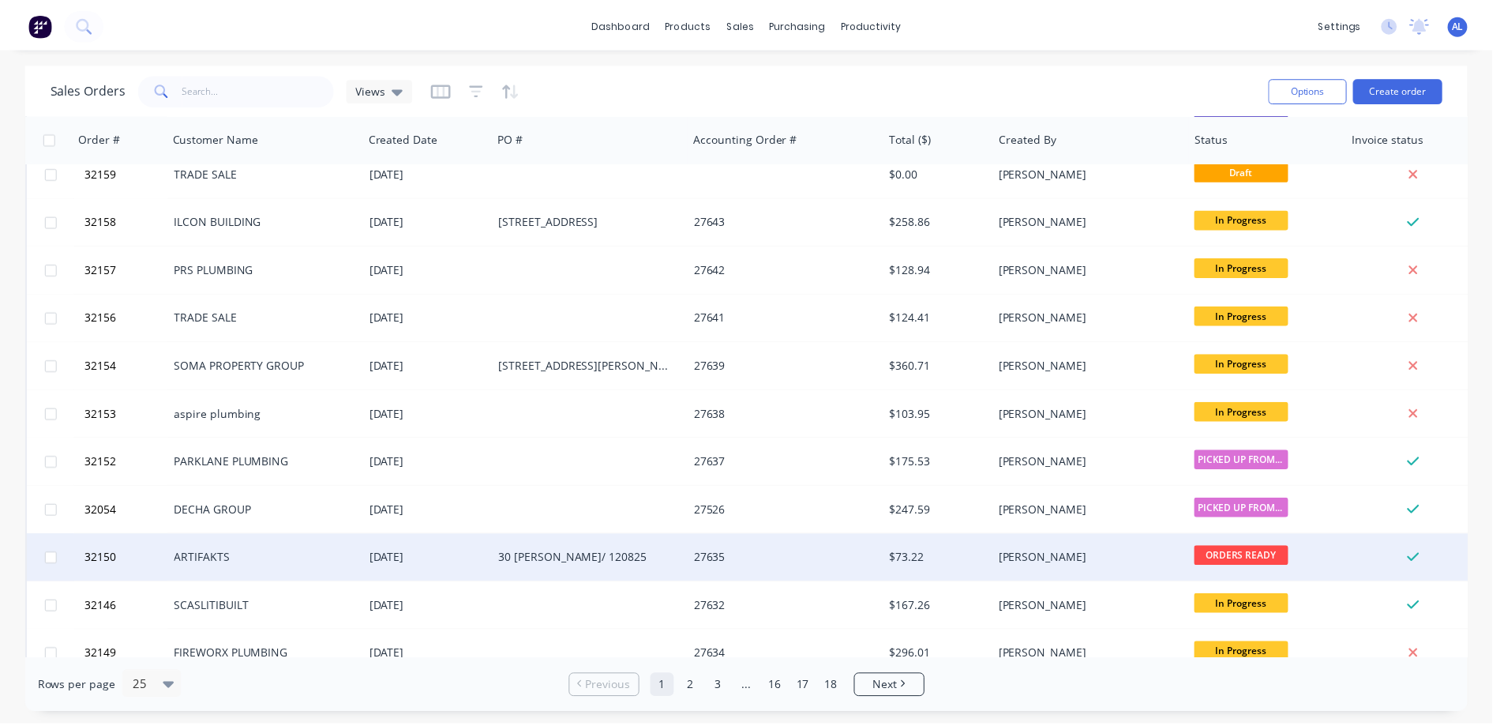
scroll to position [474, 0]
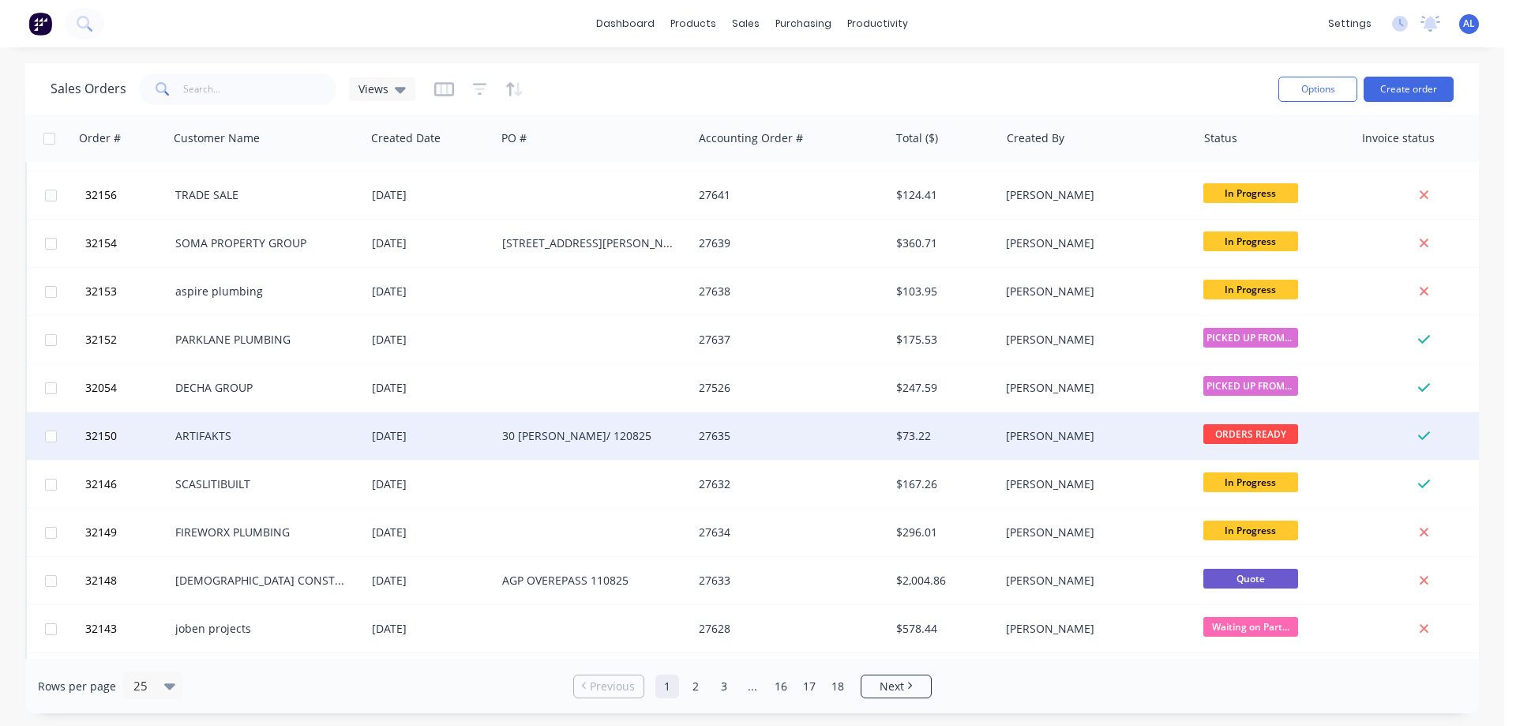
click at [965, 436] on div "$73.22" at bounding box center [942, 436] width 92 height 16
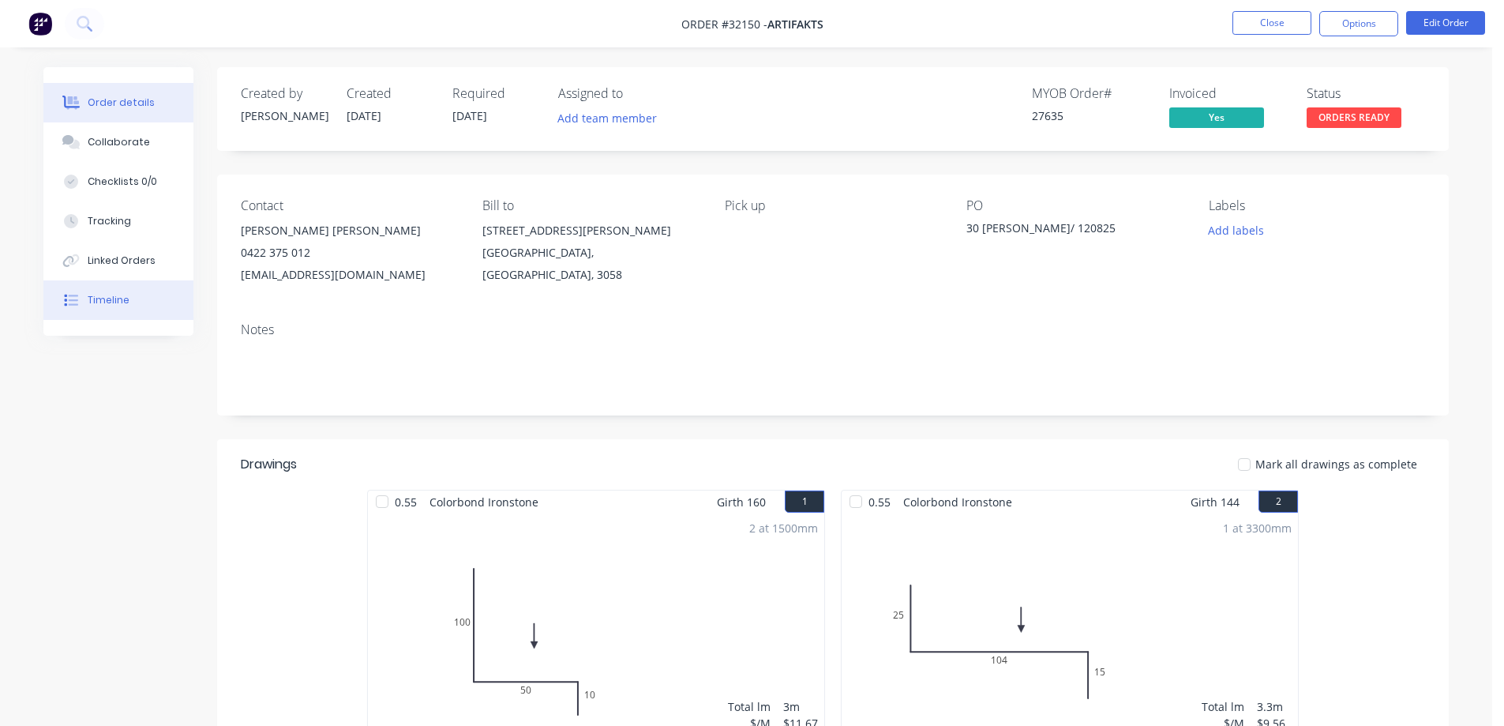
click at [111, 305] on div "Timeline" at bounding box center [109, 300] width 42 height 14
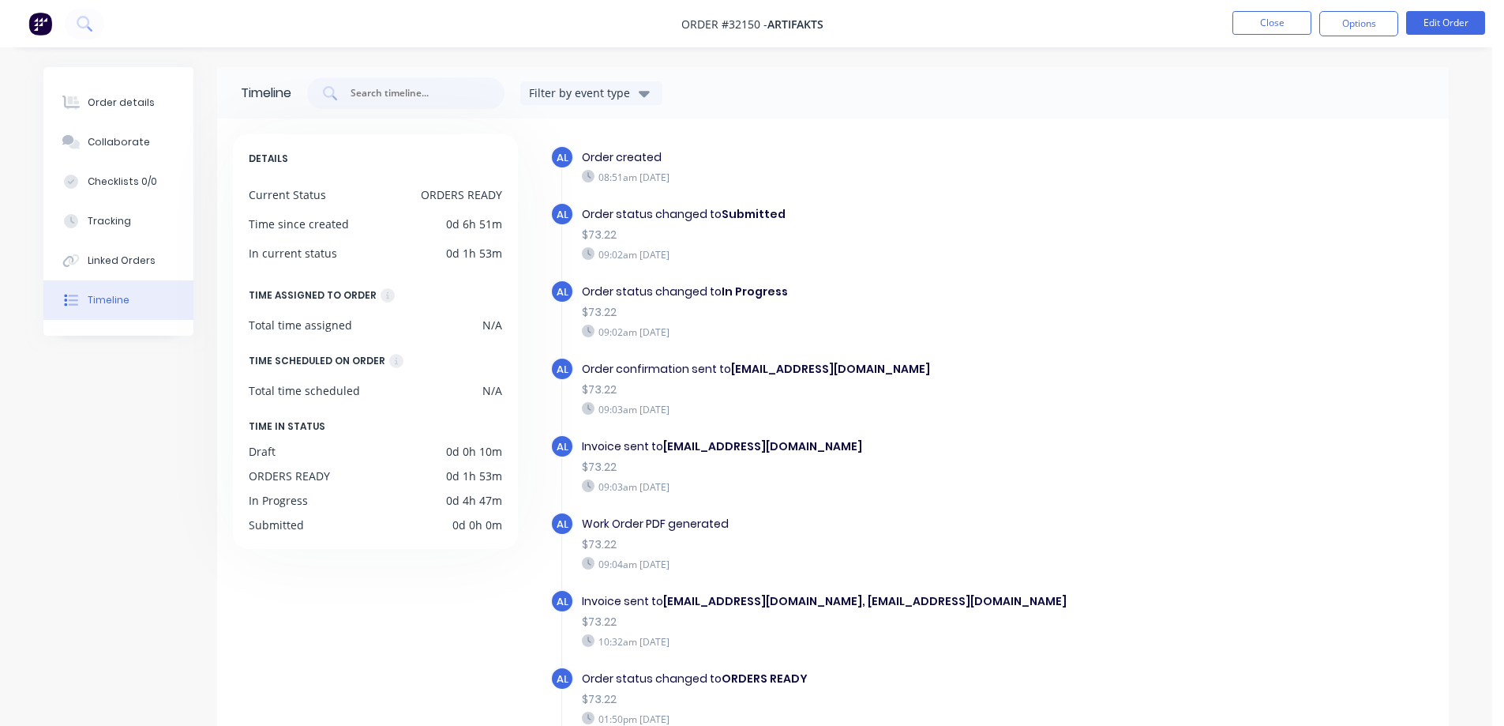
click at [46, 24] on img at bounding box center [40, 24] width 24 height 24
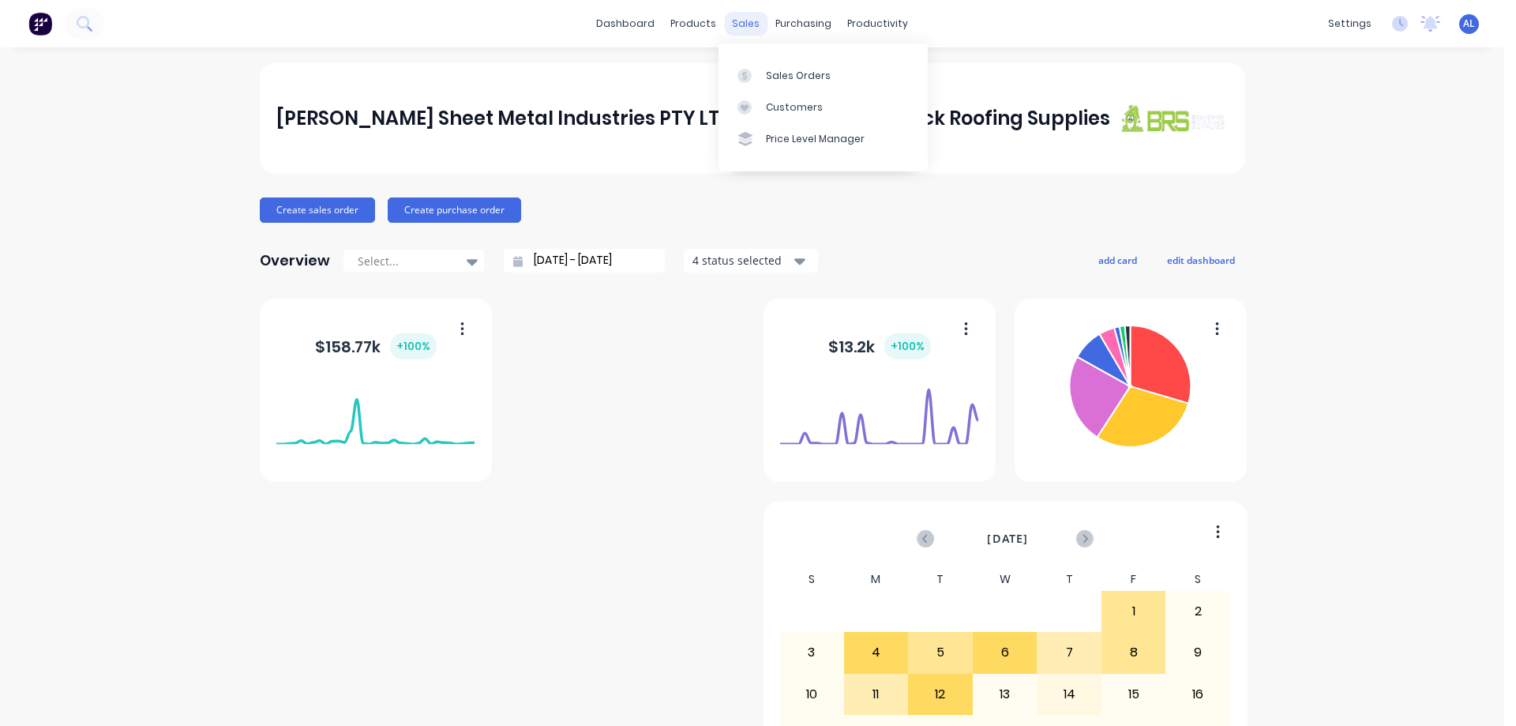
click at [742, 23] on div "sales" at bounding box center [745, 24] width 43 height 24
click at [818, 73] on div "Sales Orders" at bounding box center [798, 76] width 65 height 14
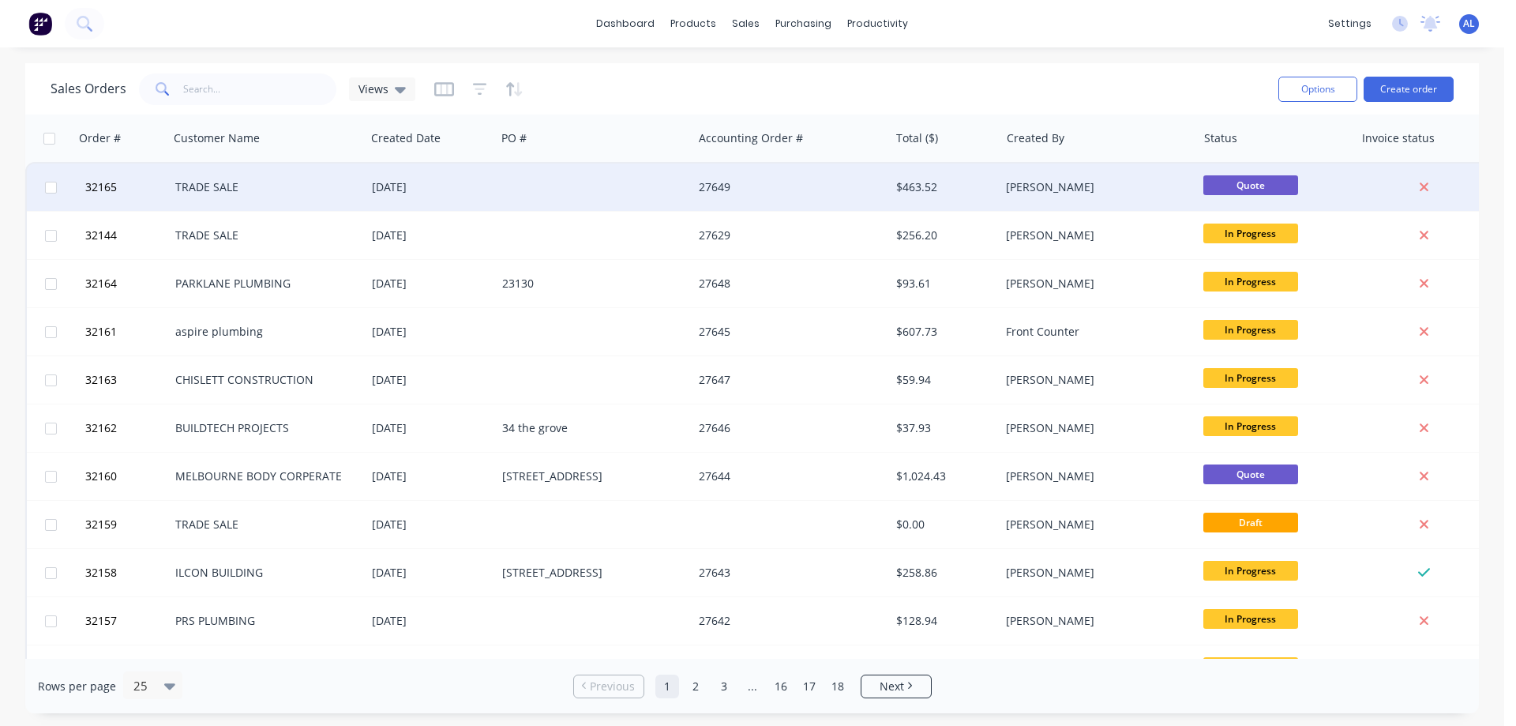
click at [817, 182] on div "27649" at bounding box center [786, 187] width 175 height 16
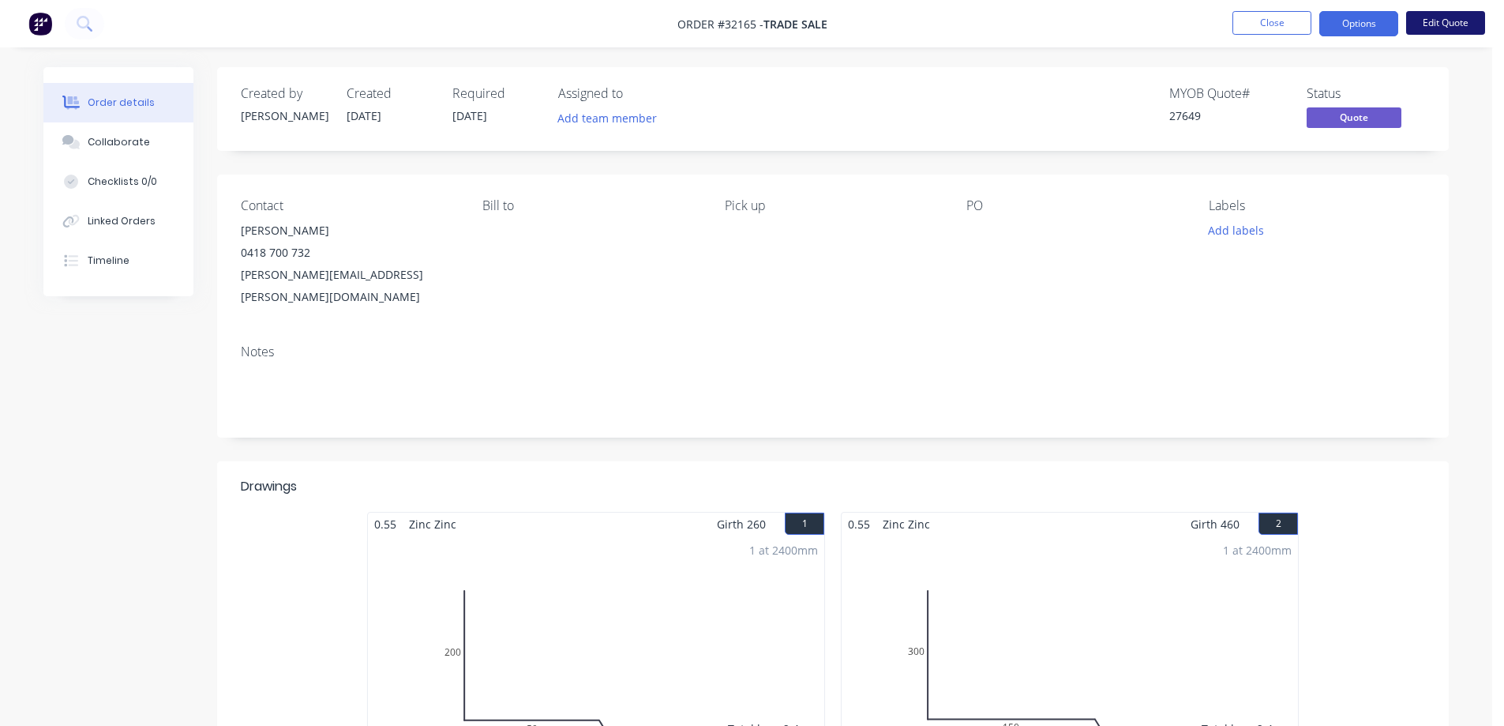
click at [1446, 26] on button "Edit Quote" at bounding box center [1445, 23] width 79 height 24
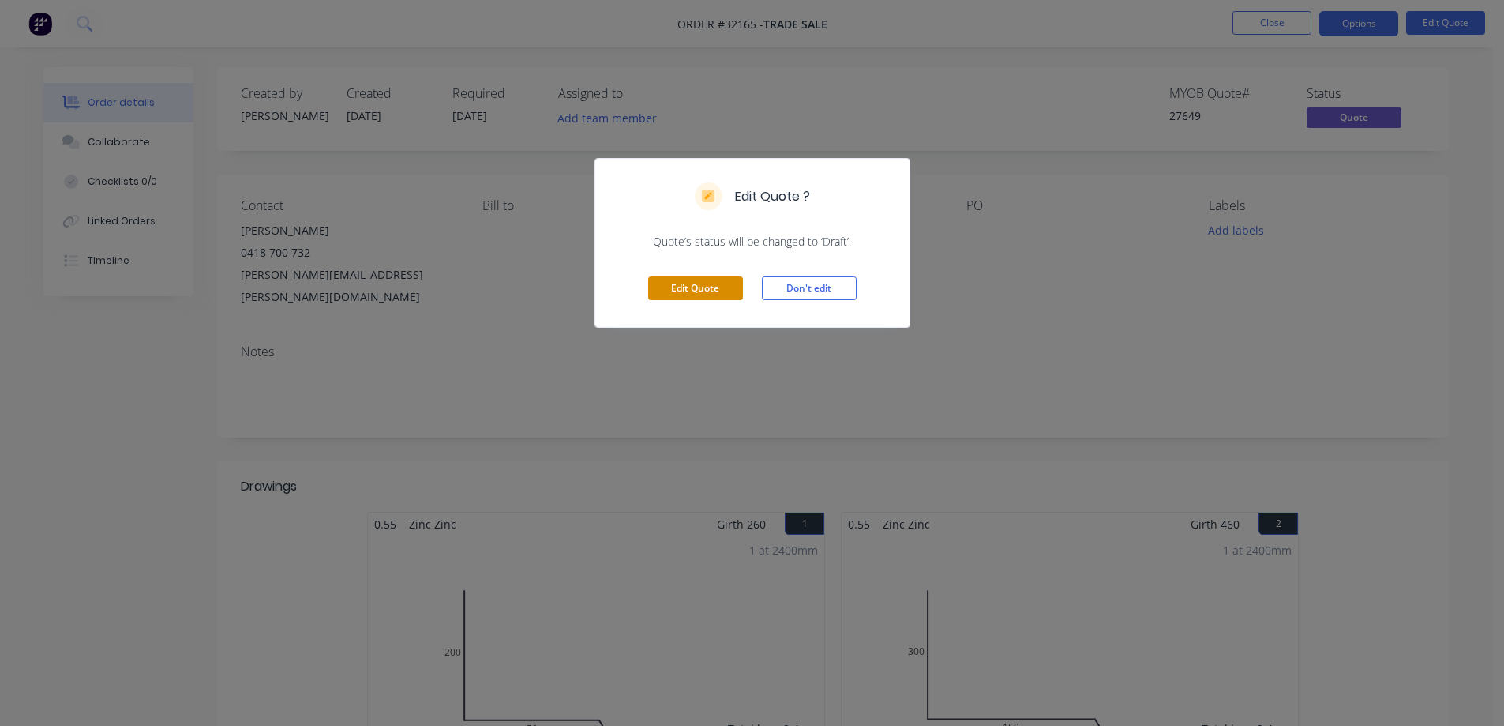
click at [713, 289] on button "Edit Quote" at bounding box center [695, 288] width 95 height 24
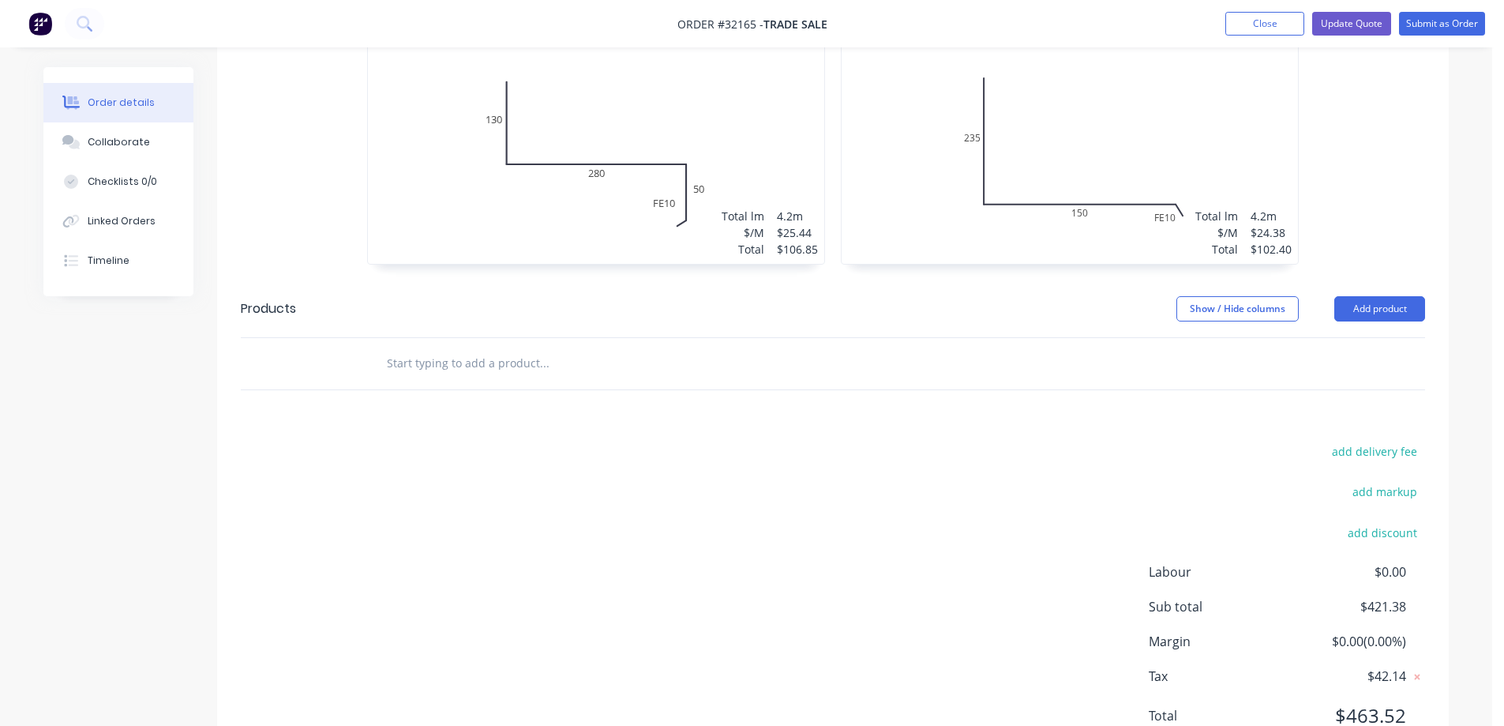
scroll to position [1408, 0]
click at [1385, 440] on button "add delivery fee" at bounding box center [1374, 450] width 102 height 21
type input "80"
click input "submit" at bounding box center [0, 0] width 0 height 0
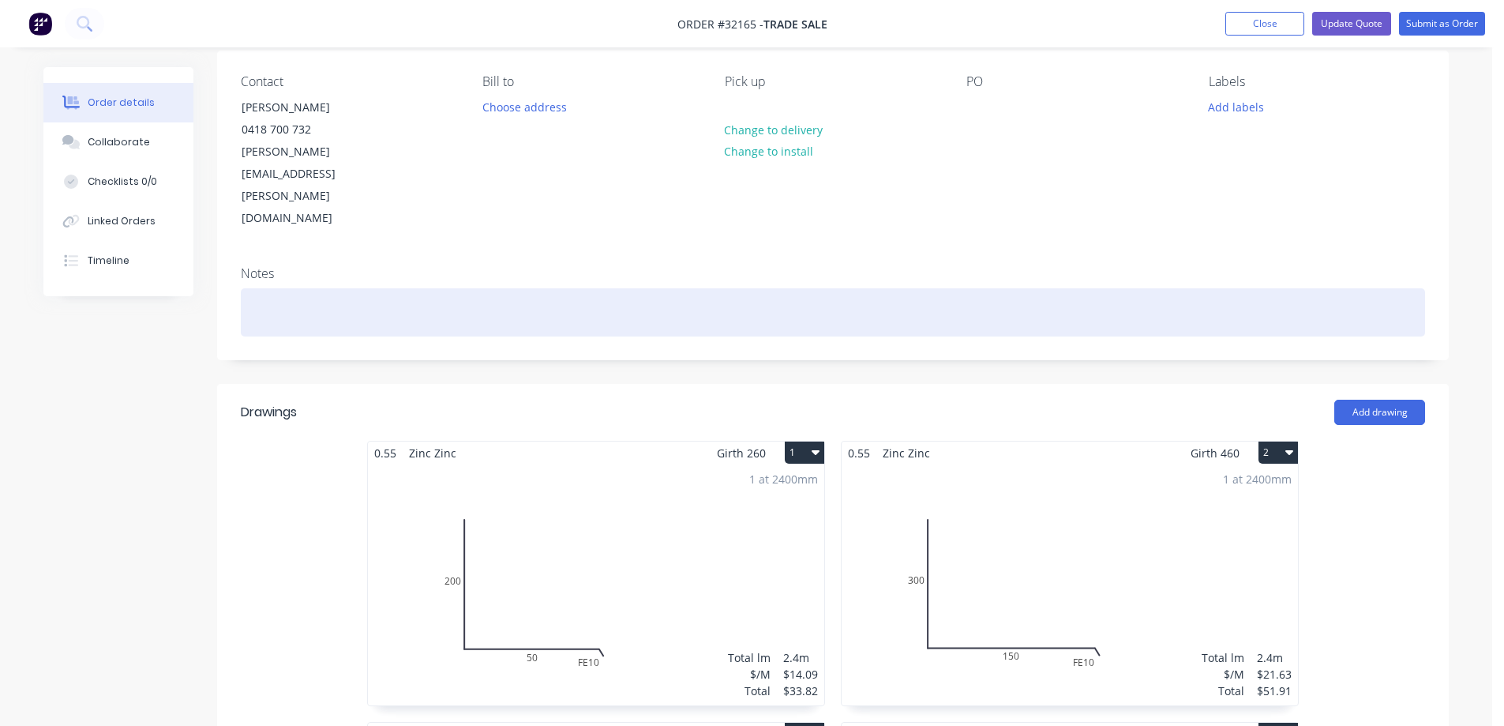
scroll to position [0, 0]
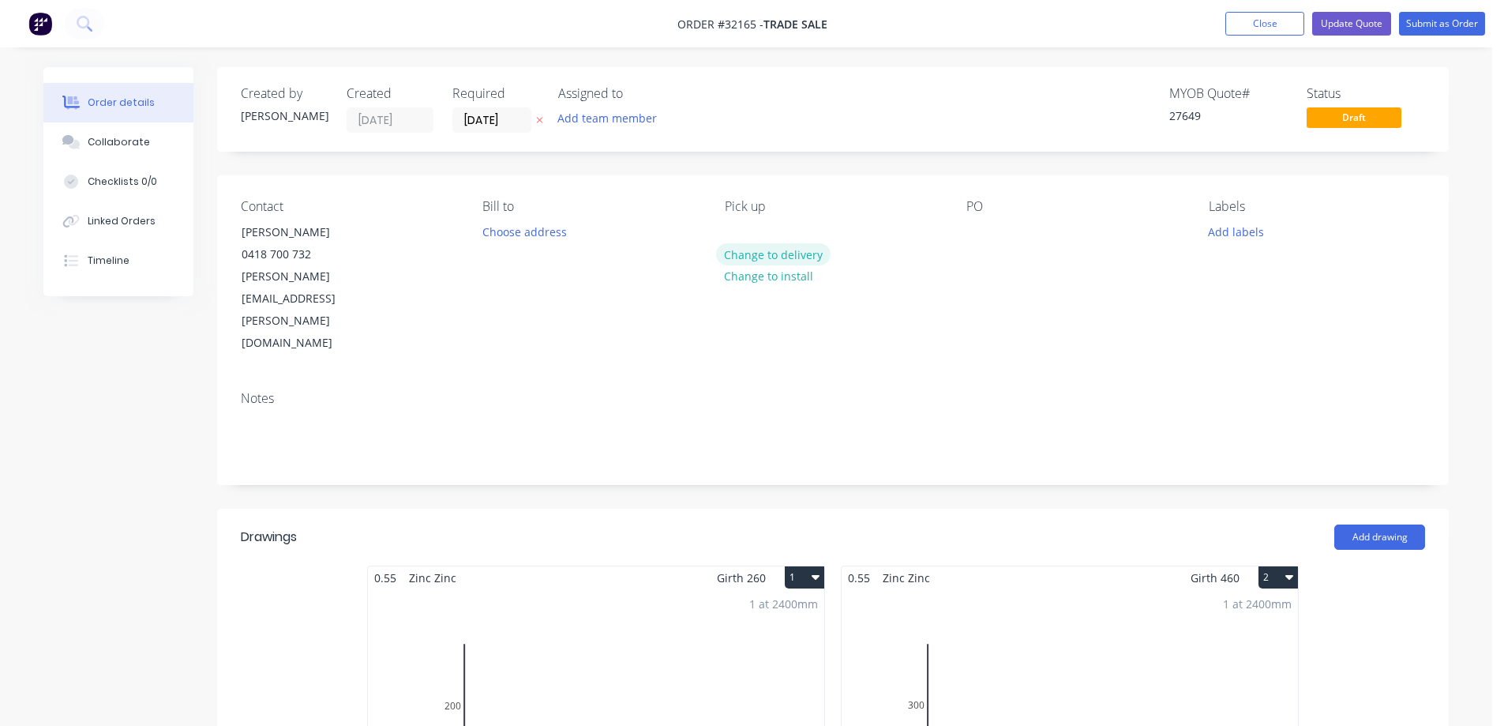
click at [815, 259] on button "Change to delivery" at bounding box center [773, 253] width 115 height 21
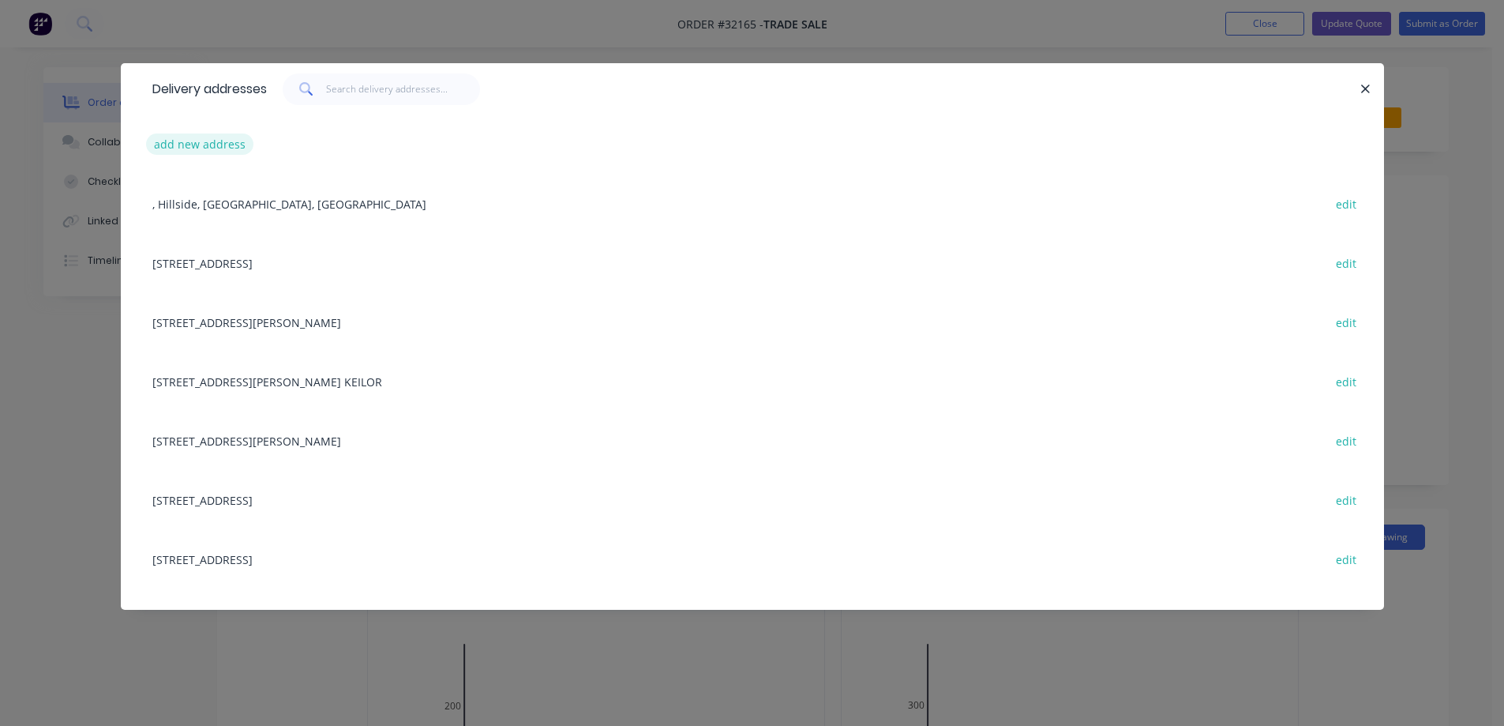
click at [208, 143] on button "add new address" at bounding box center [200, 143] width 108 height 21
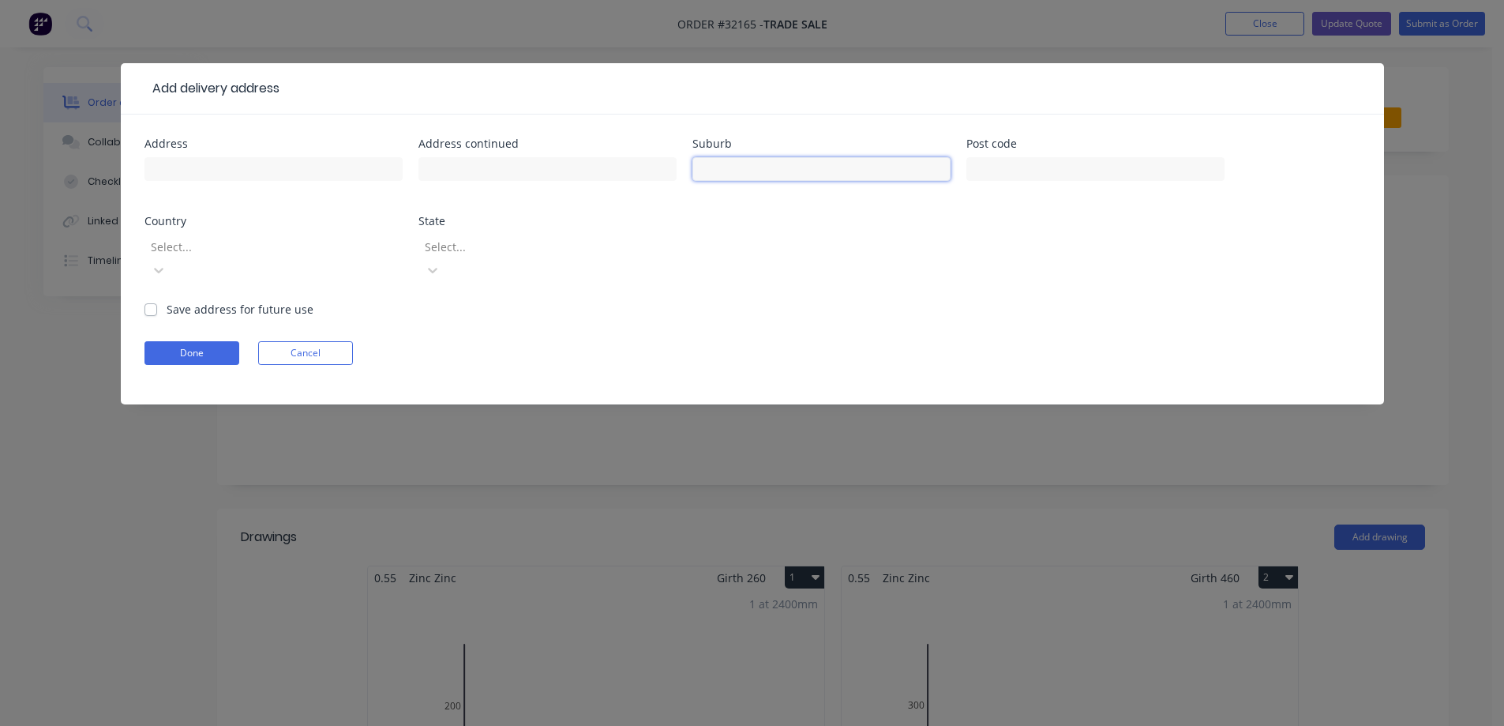
click at [808, 167] on input "text" at bounding box center [821, 169] width 258 height 24
type input "collingwood"
drag, startPoint x: 192, startPoint y: 328, endPoint x: 215, endPoint y: 323, distance: 23.6
click at [193, 341] on button "Done" at bounding box center [191, 353] width 95 height 24
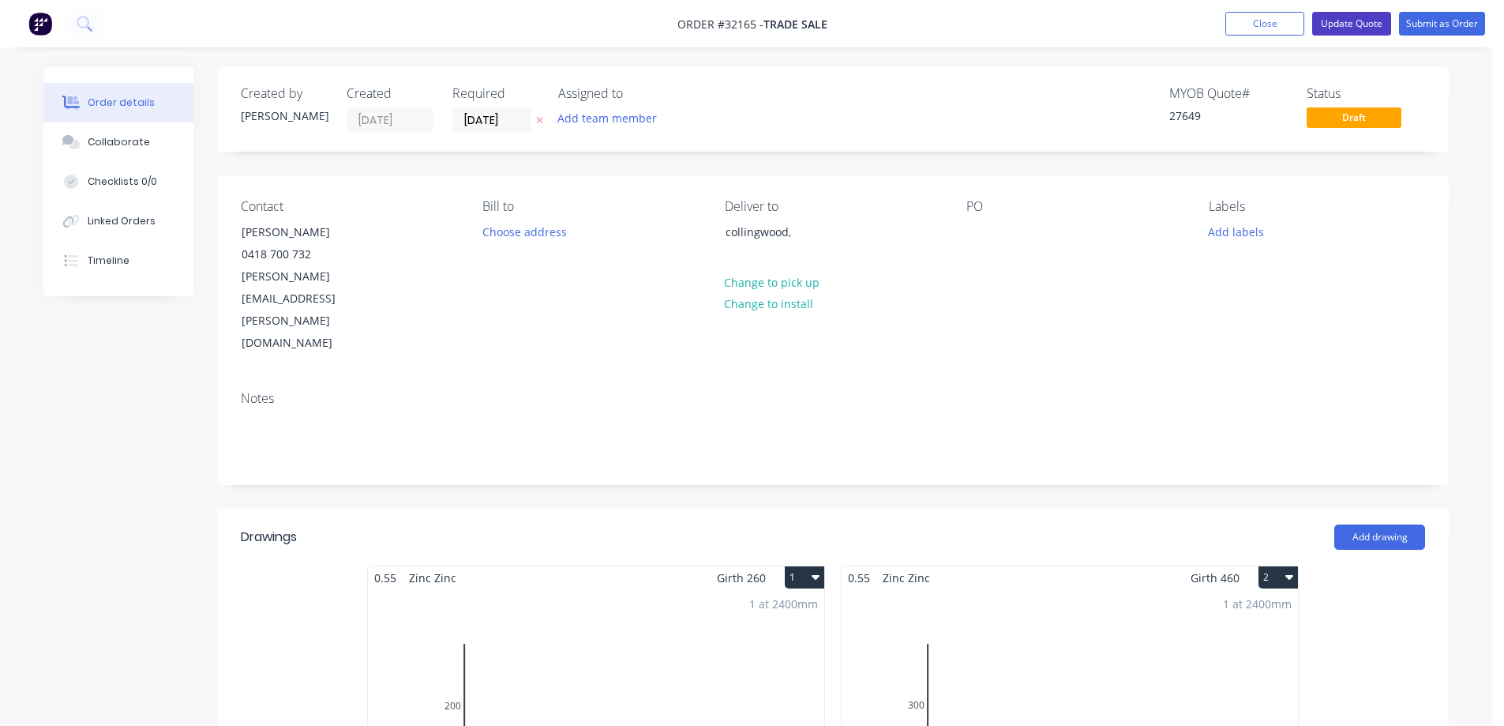
click at [1350, 21] on button "Update Quote" at bounding box center [1351, 24] width 79 height 24
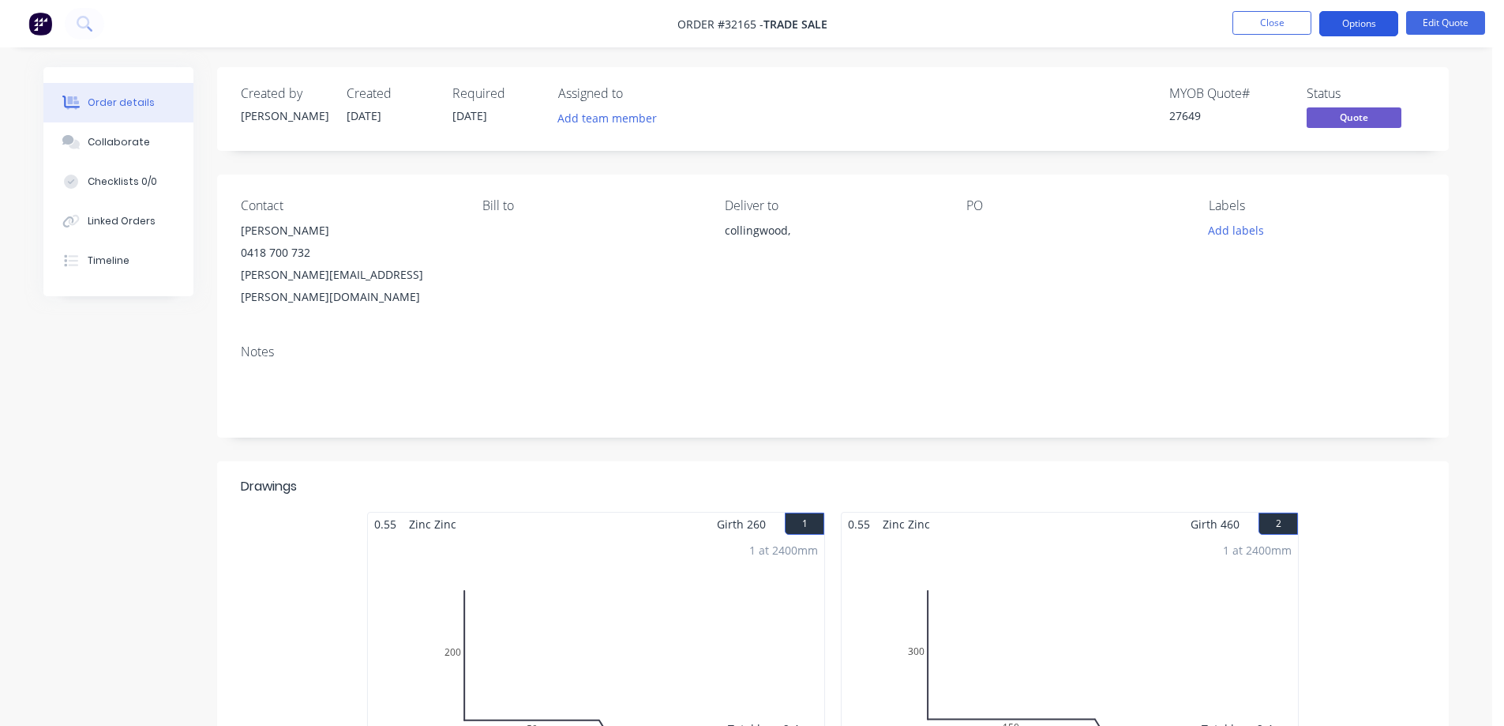
click at [1359, 23] on button "Options" at bounding box center [1358, 23] width 79 height 25
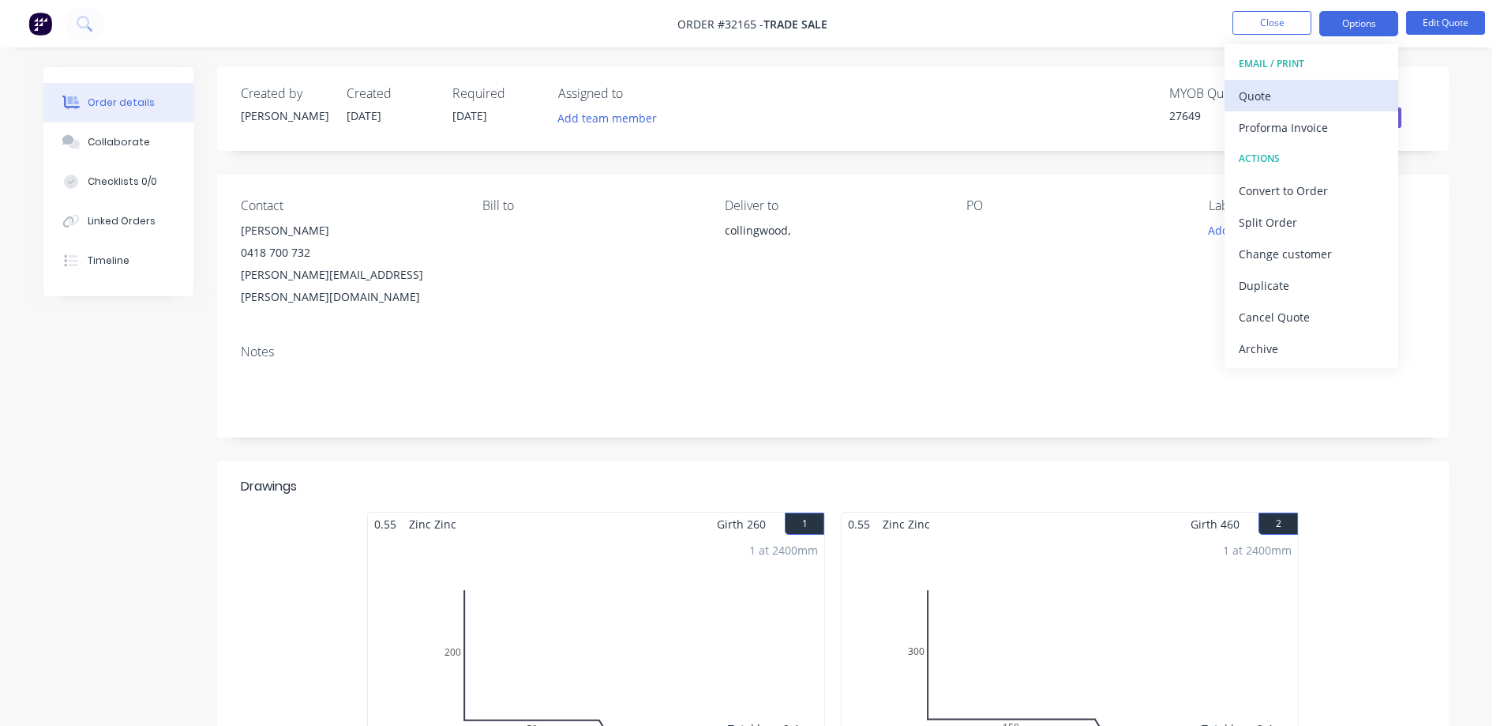
click at [1292, 103] on div "Quote" at bounding box center [1311, 95] width 145 height 23
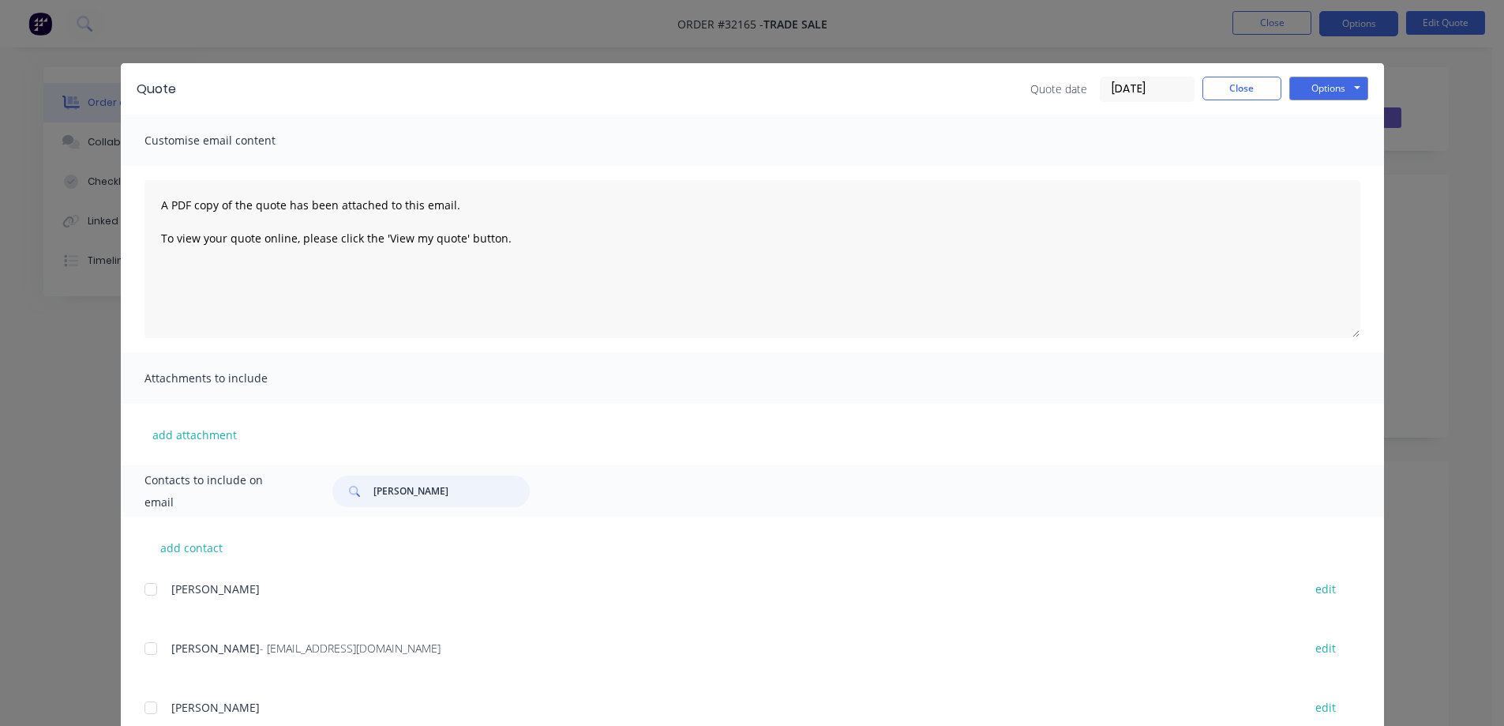
click at [462, 491] on input "[PERSON_NAME]" at bounding box center [451, 491] width 156 height 32
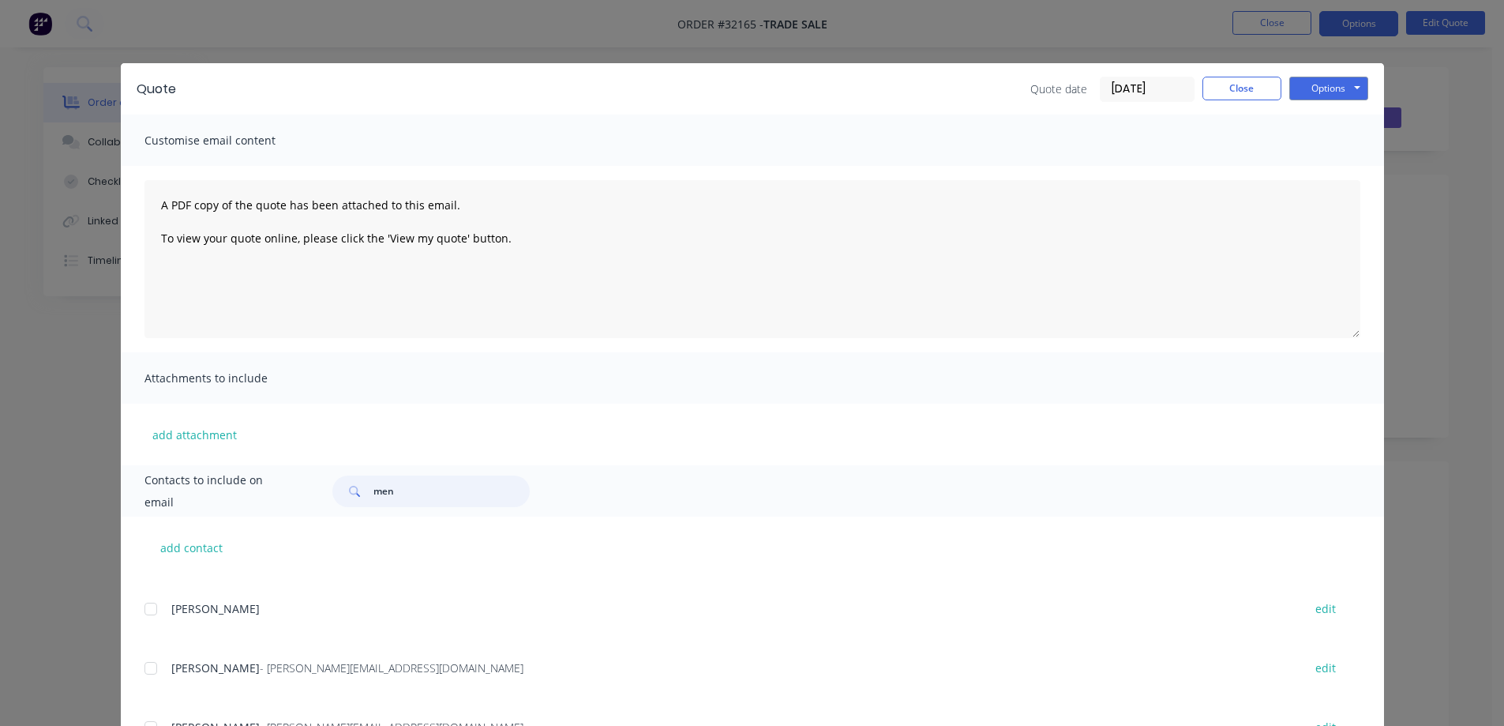
type input "[PERSON_NAME]"
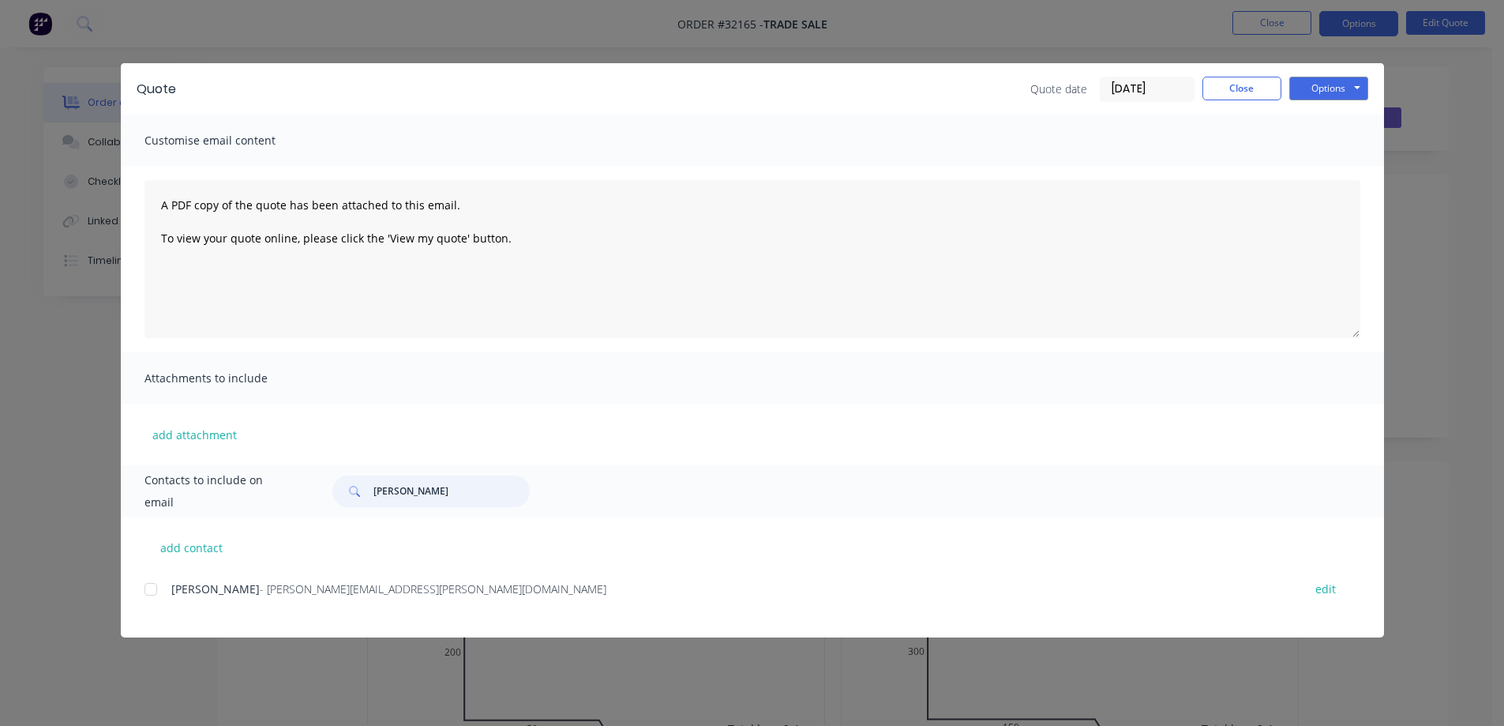
click at [151, 591] on div at bounding box center [151, 589] width 32 height 32
click at [1314, 82] on button "Options" at bounding box center [1328, 89] width 79 height 24
click at [1337, 167] on button "Email" at bounding box center [1339, 169] width 101 height 26
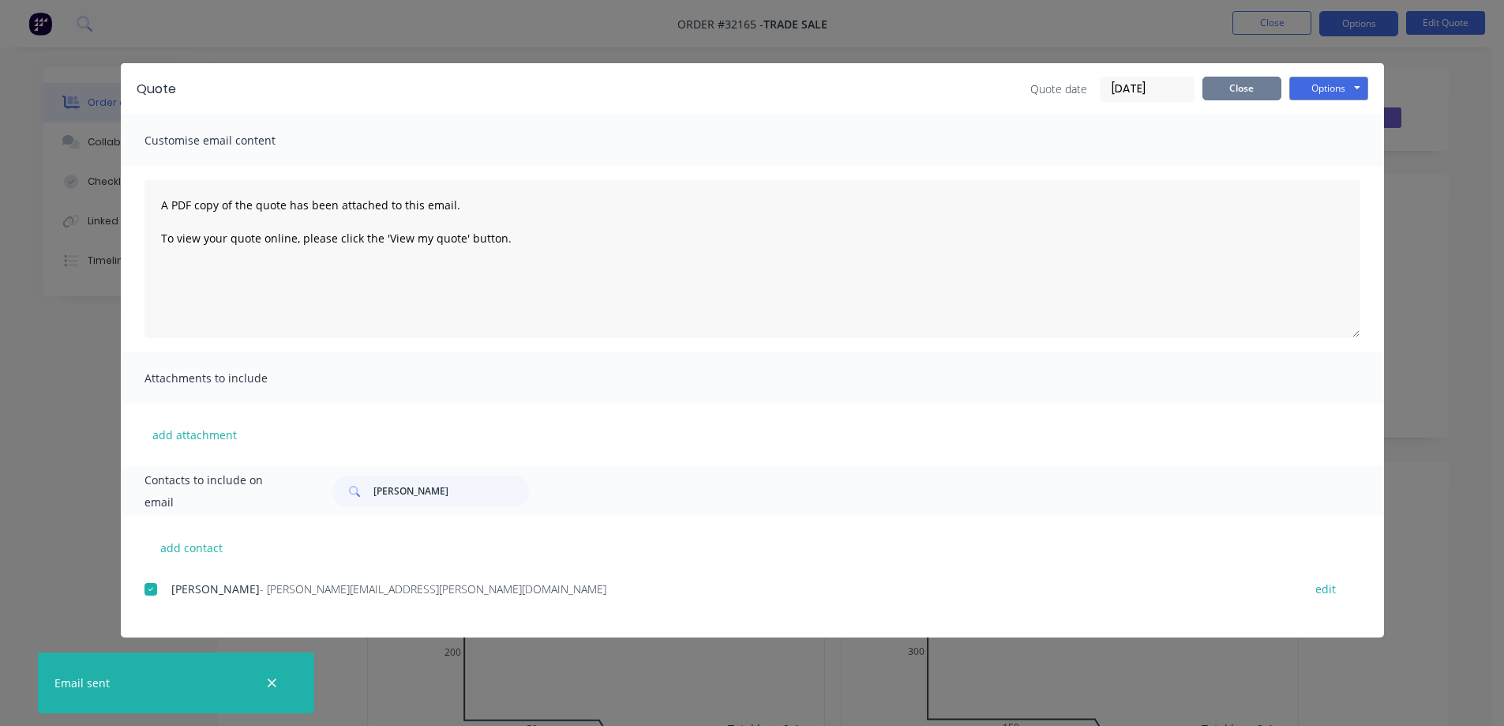
click at [1250, 94] on button "Close" at bounding box center [1241, 89] width 79 height 24
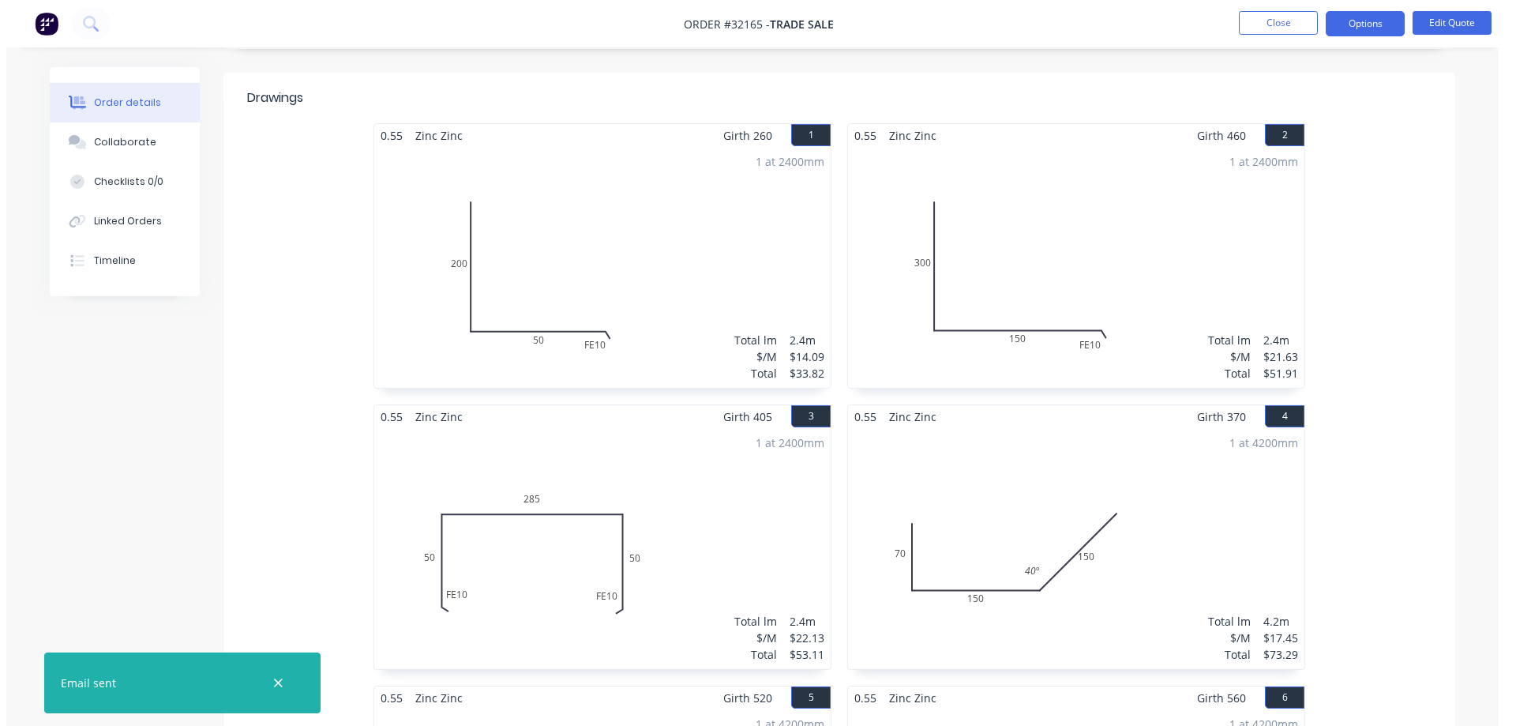
scroll to position [0, 0]
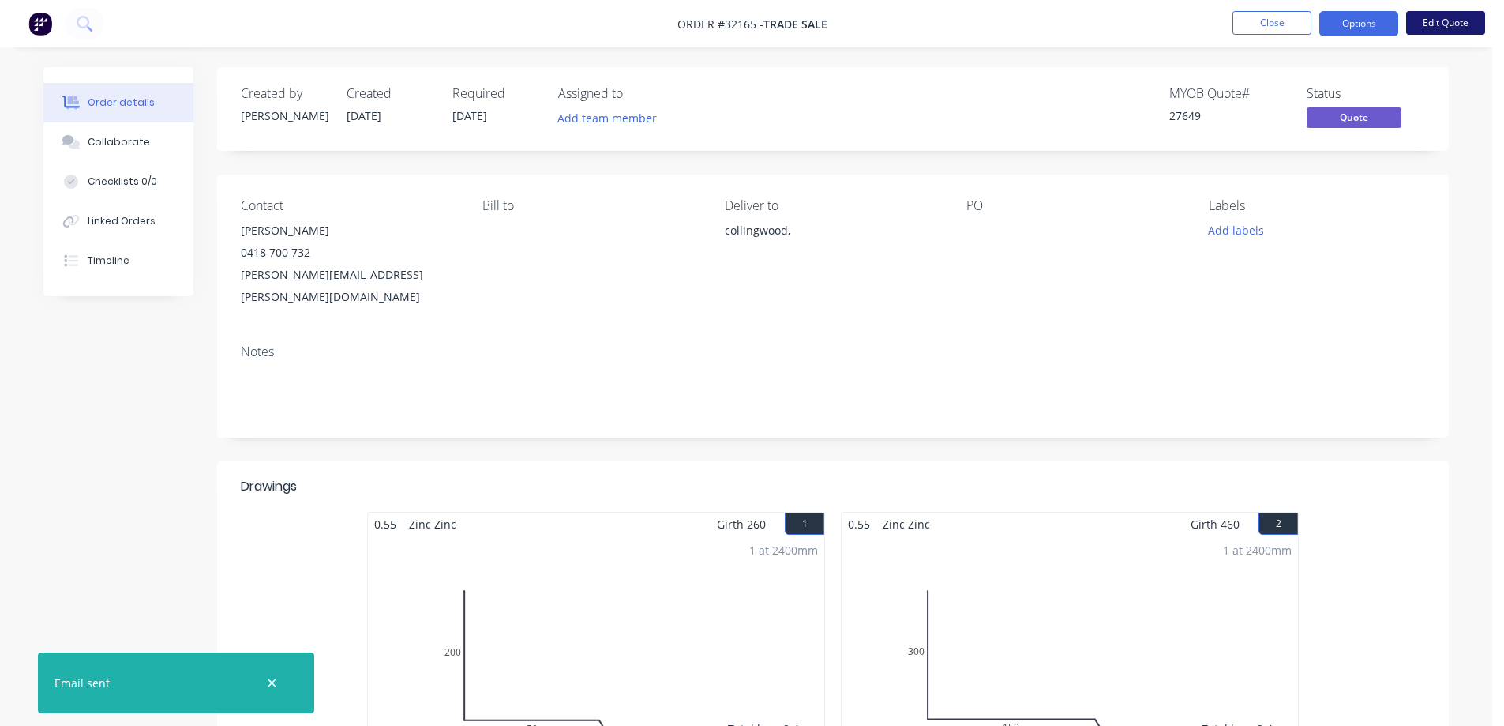
click at [1435, 24] on button "Edit Quote" at bounding box center [1445, 23] width 79 height 24
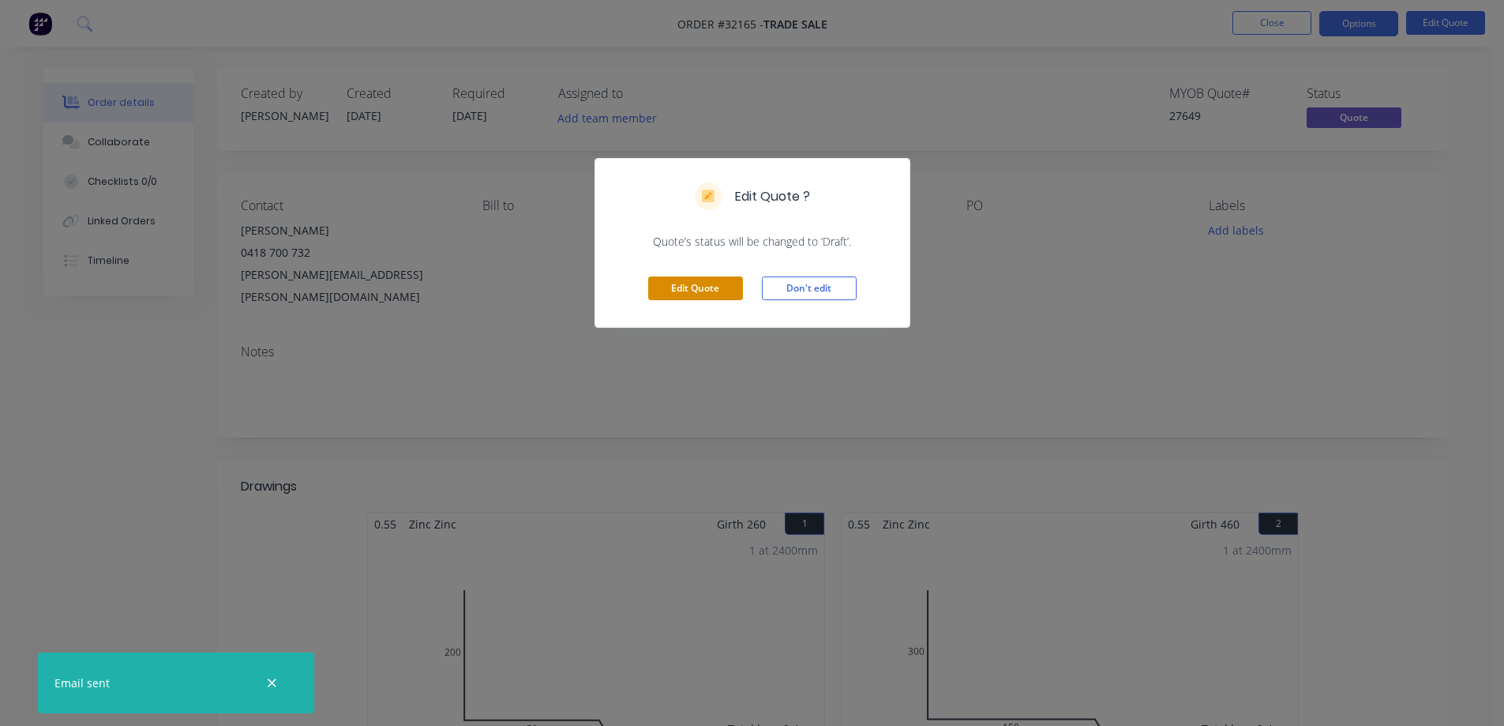
click at [667, 288] on button "Edit Quote" at bounding box center [695, 288] width 95 height 24
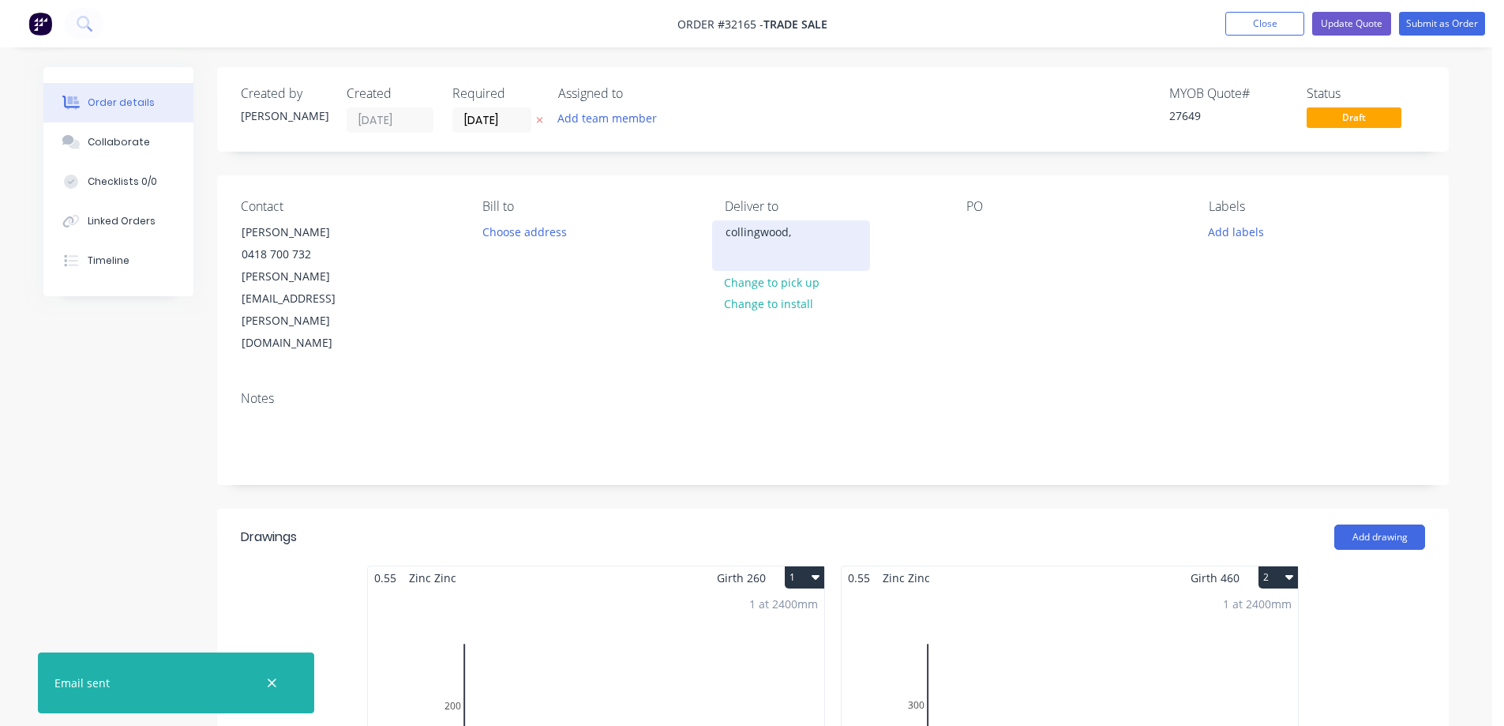
click at [772, 238] on div "collingwood," at bounding box center [791, 232] width 131 height 22
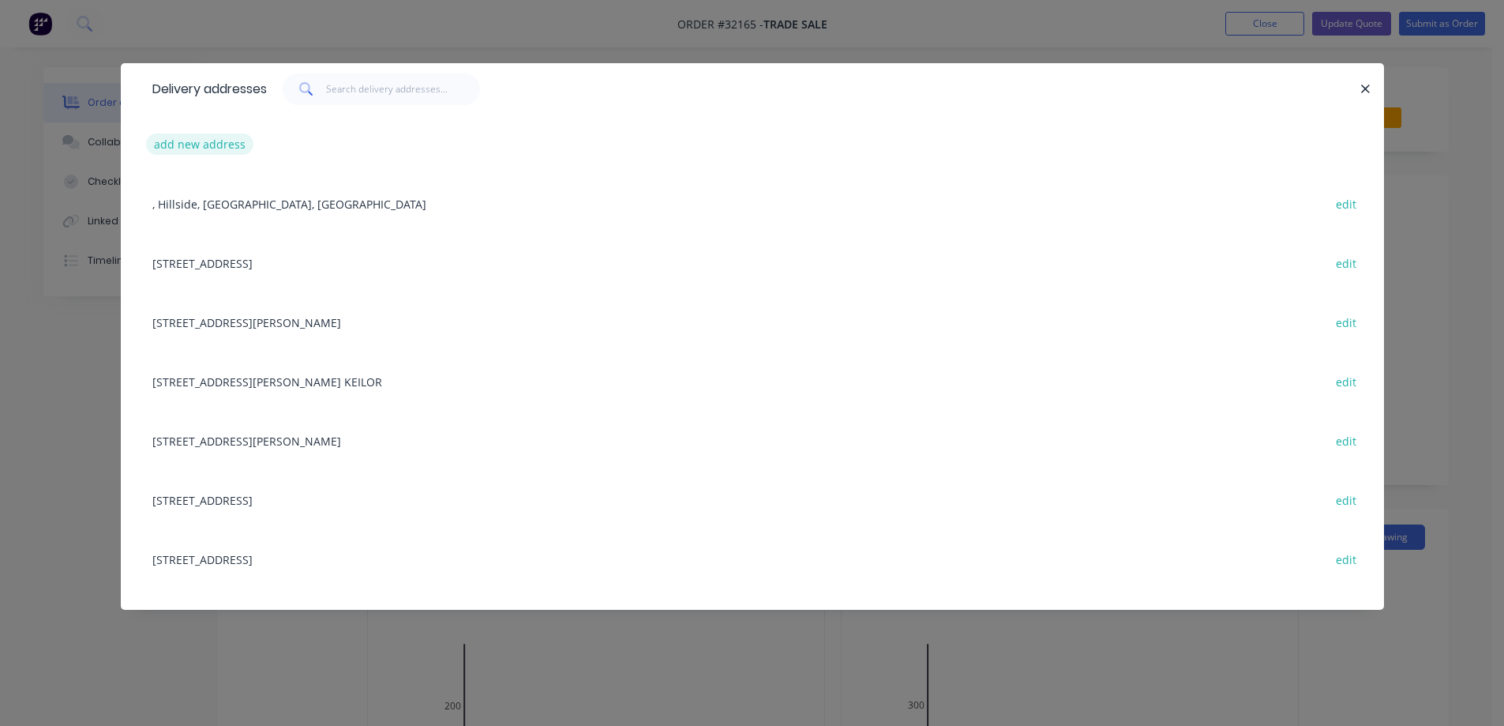
click at [215, 144] on button "add new address" at bounding box center [200, 143] width 108 height 21
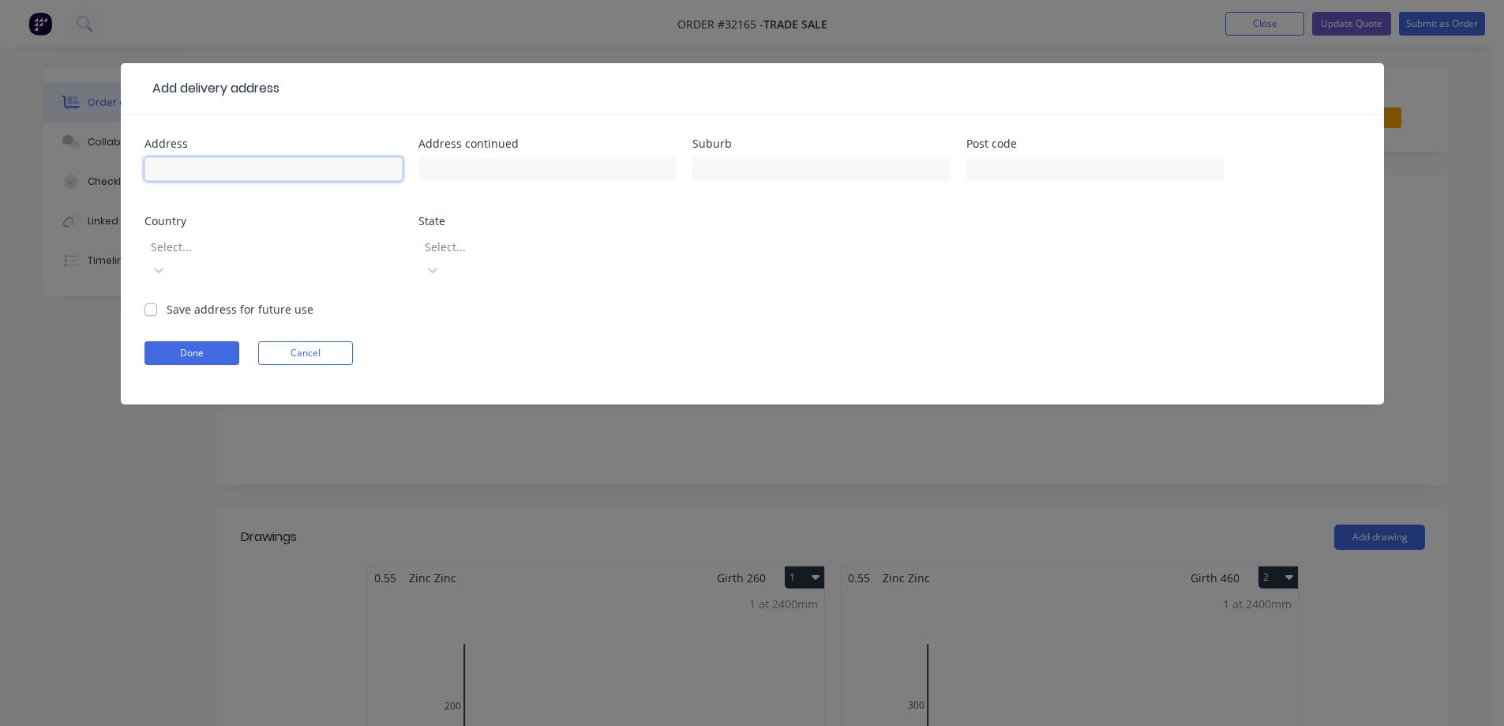
drag, startPoint x: 270, startPoint y: 176, endPoint x: 276, endPoint y: 167, distance: 10.7
click at [270, 176] on input "text" at bounding box center [273, 169] width 258 height 24
click at [299, 341] on button "Cancel" at bounding box center [305, 353] width 95 height 24
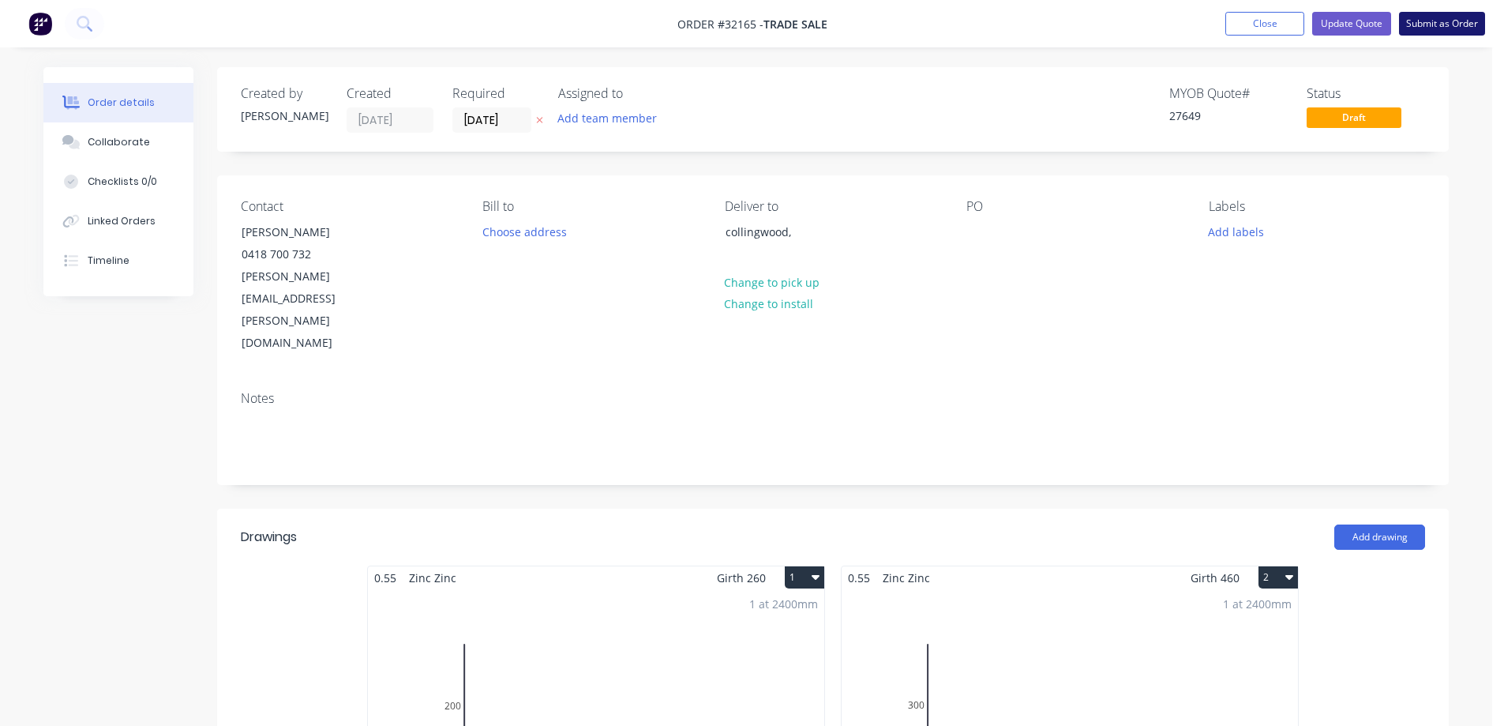
click at [1454, 24] on button "Submit as Order" at bounding box center [1442, 24] width 86 height 24
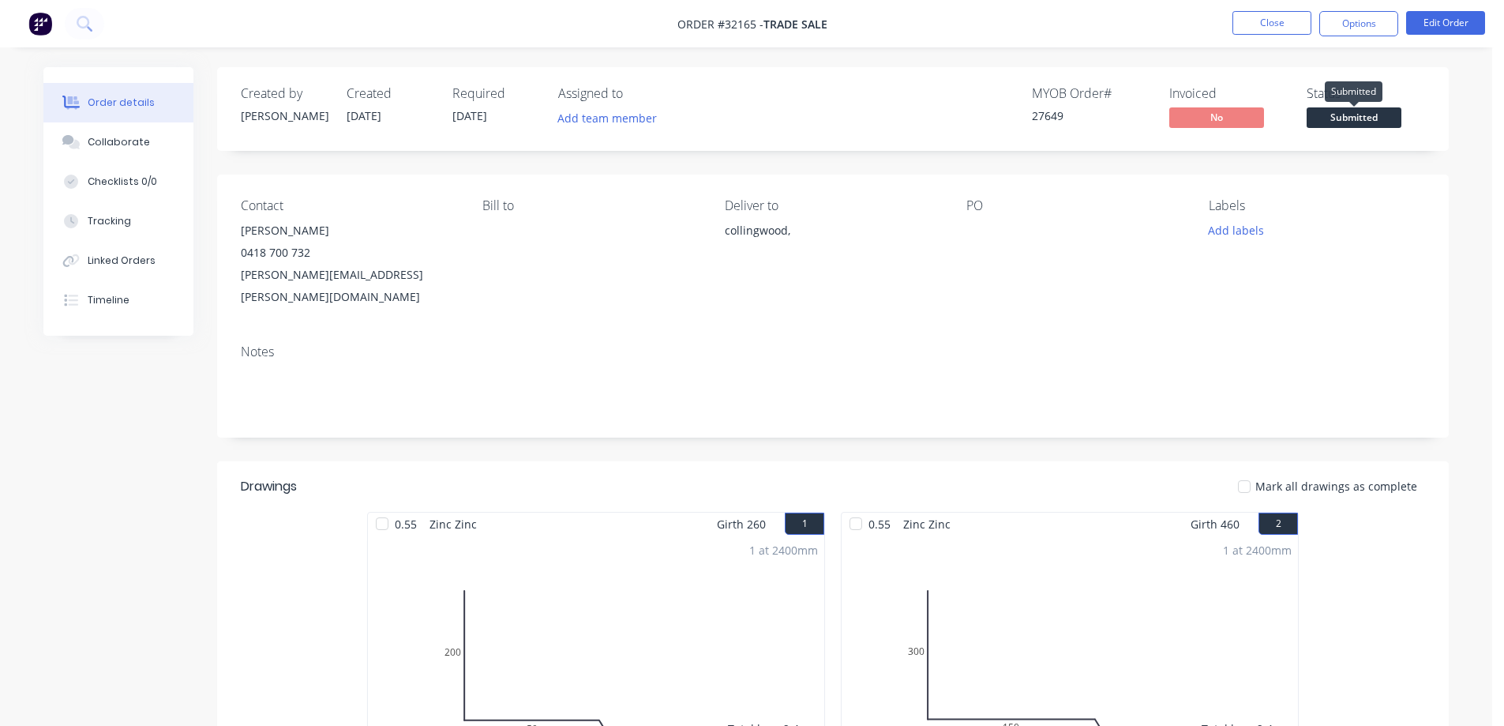
click at [1357, 122] on span "Submitted" at bounding box center [1354, 117] width 95 height 20
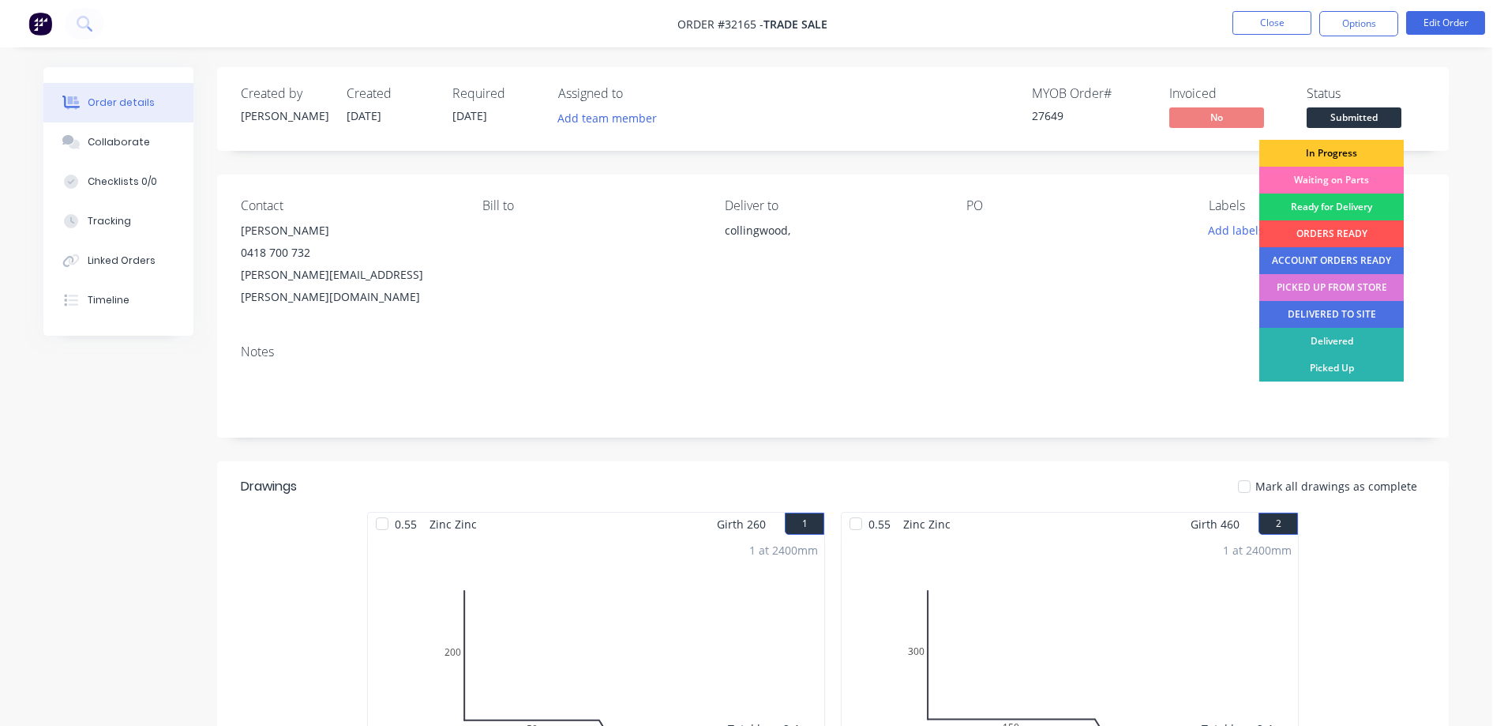
click at [1346, 151] on div "In Progress" at bounding box center [1331, 153] width 144 height 27
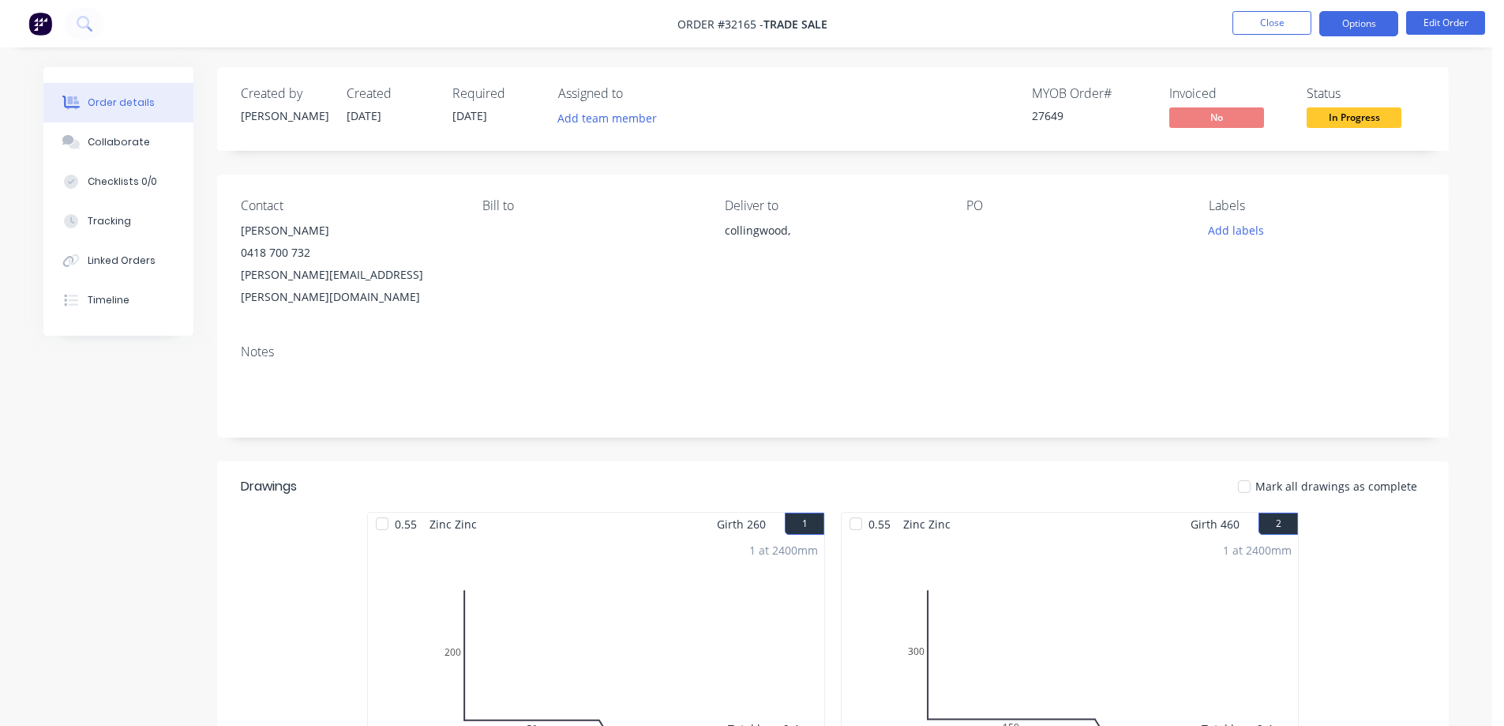
click at [1352, 23] on button "Options" at bounding box center [1358, 23] width 79 height 25
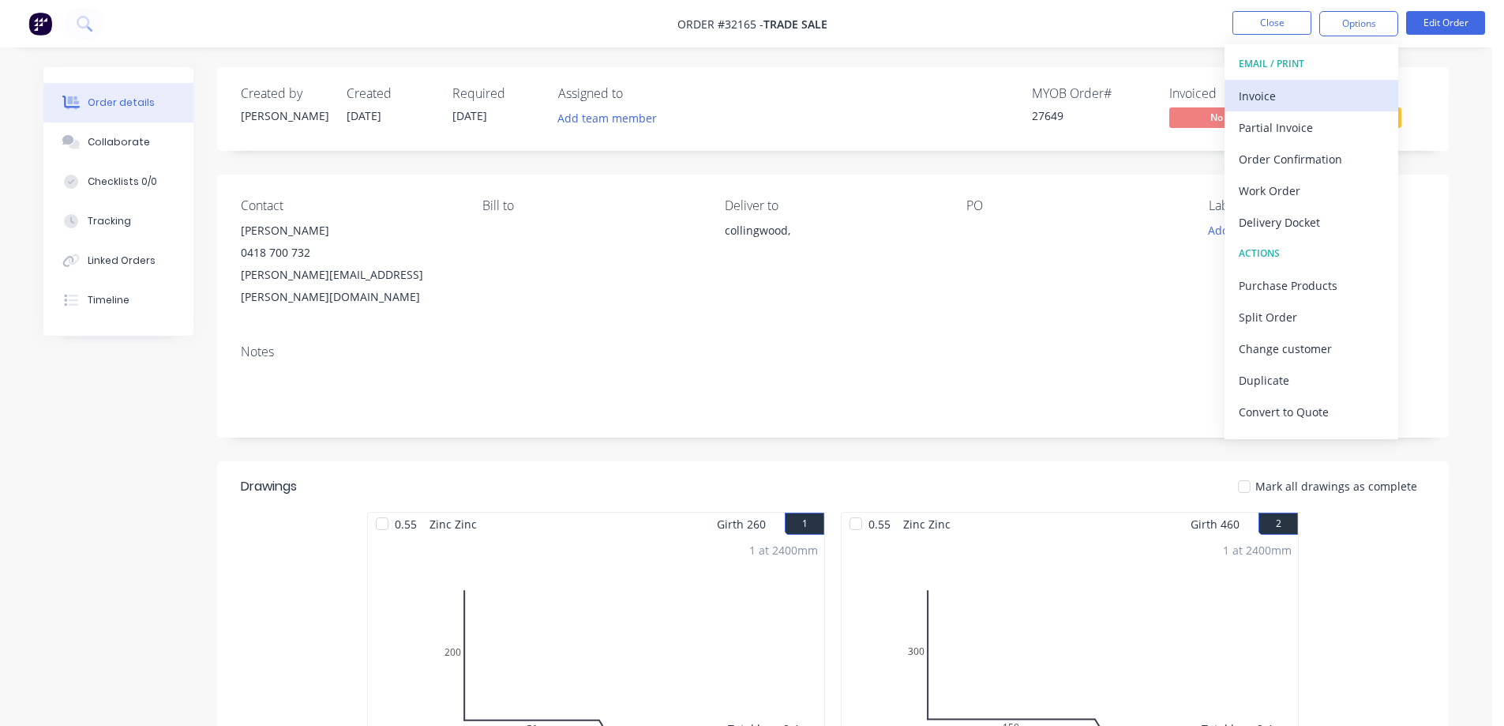
click at [1291, 89] on div "Invoice" at bounding box center [1311, 95] width 145 height 23
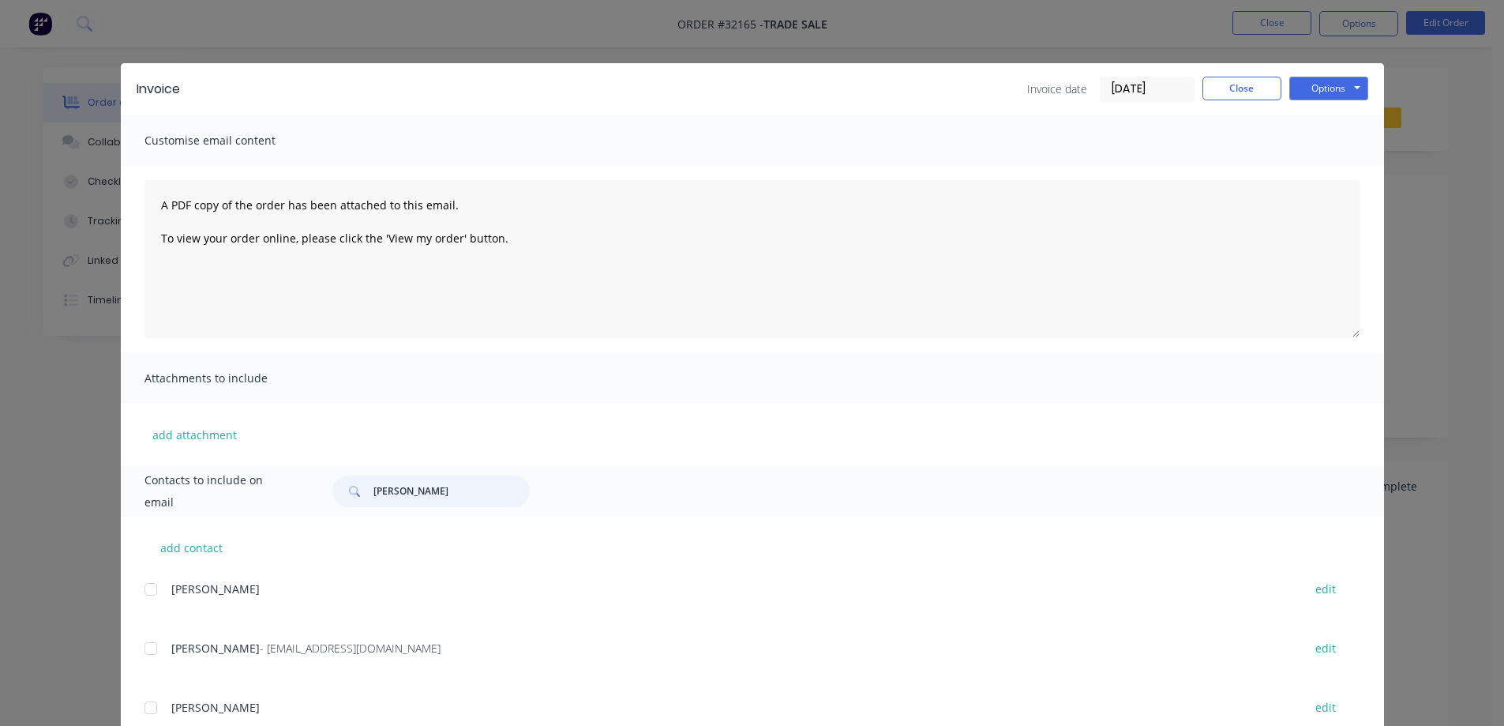
click at [418, 500] on input "[PERSON_NAME]" at bounding box center [451, 491] width 156 height 32
type input "[PERSON_NAME]"
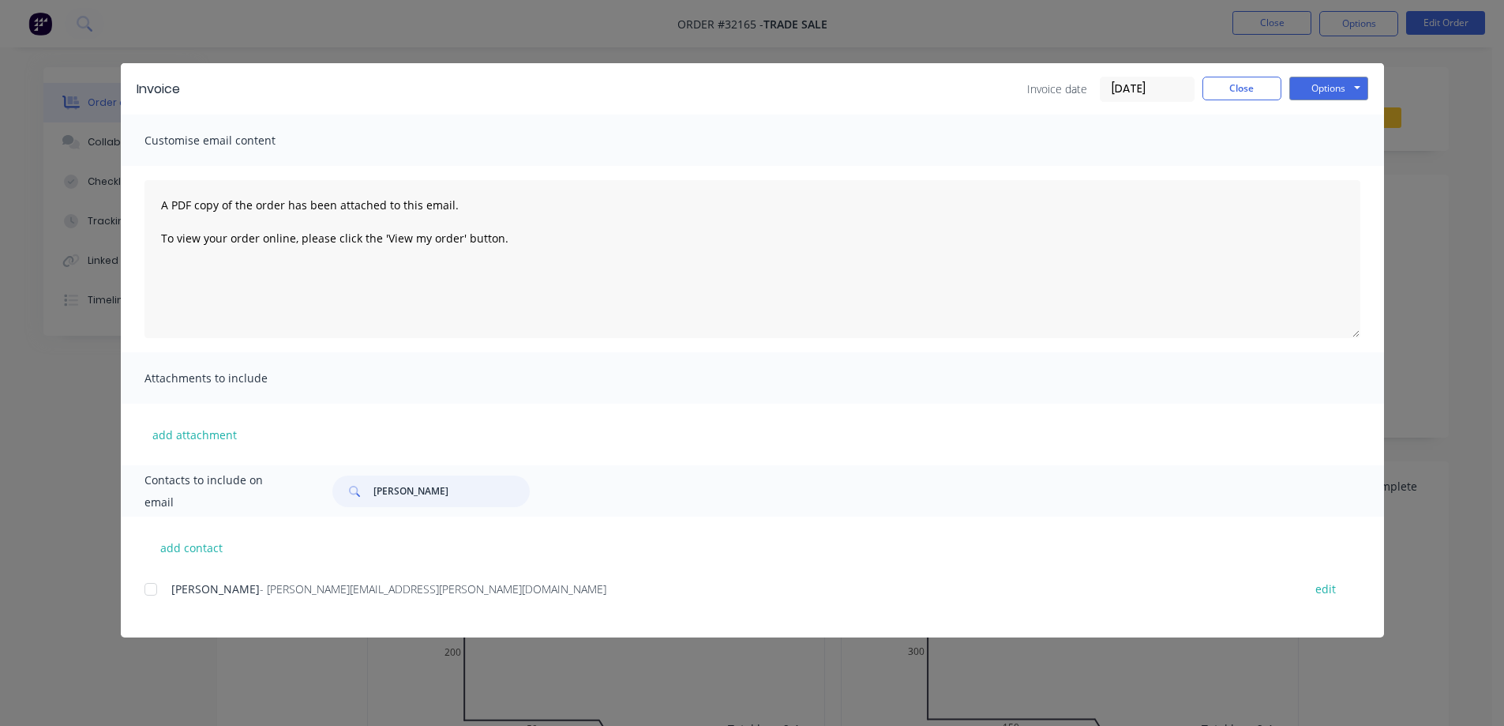
click at [151, 588] on div at bounding box center [151, 589] width 32 height 32
click at [1345, 88] on button "Options" at bounding box center [1328, 89] width 79 height 24
click at [1356, 137] on button "Print" at bounding box center [1339, 142] width 101 height 26
click at [1351, 88] on button "Options" at bounding box center [1328, 89] width 79 height 24
click at [1333, 171] on button "Email" at bounding box center [1339, 169] width 101 height 26
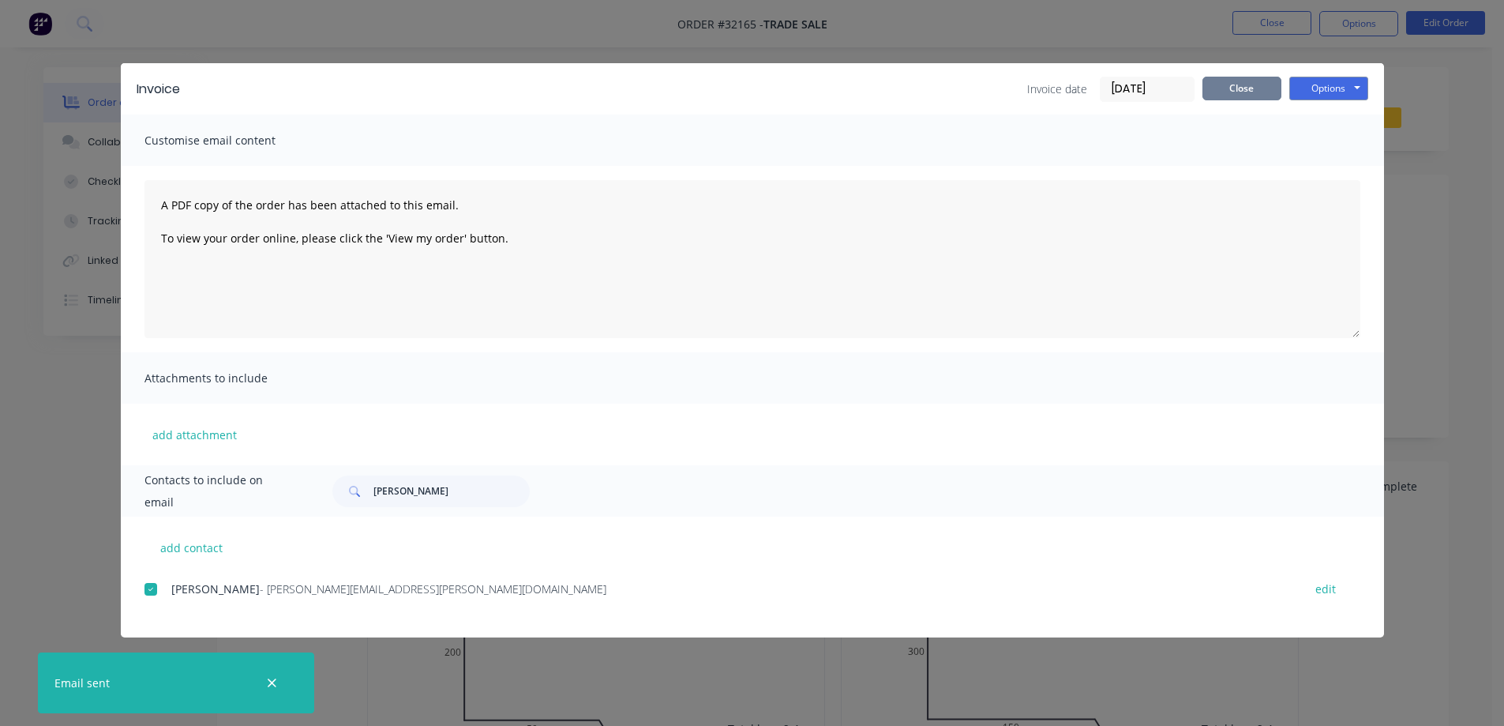
click at [1235, 92] on button "Close" at bounding box center [1241, 89] width 79 height 24
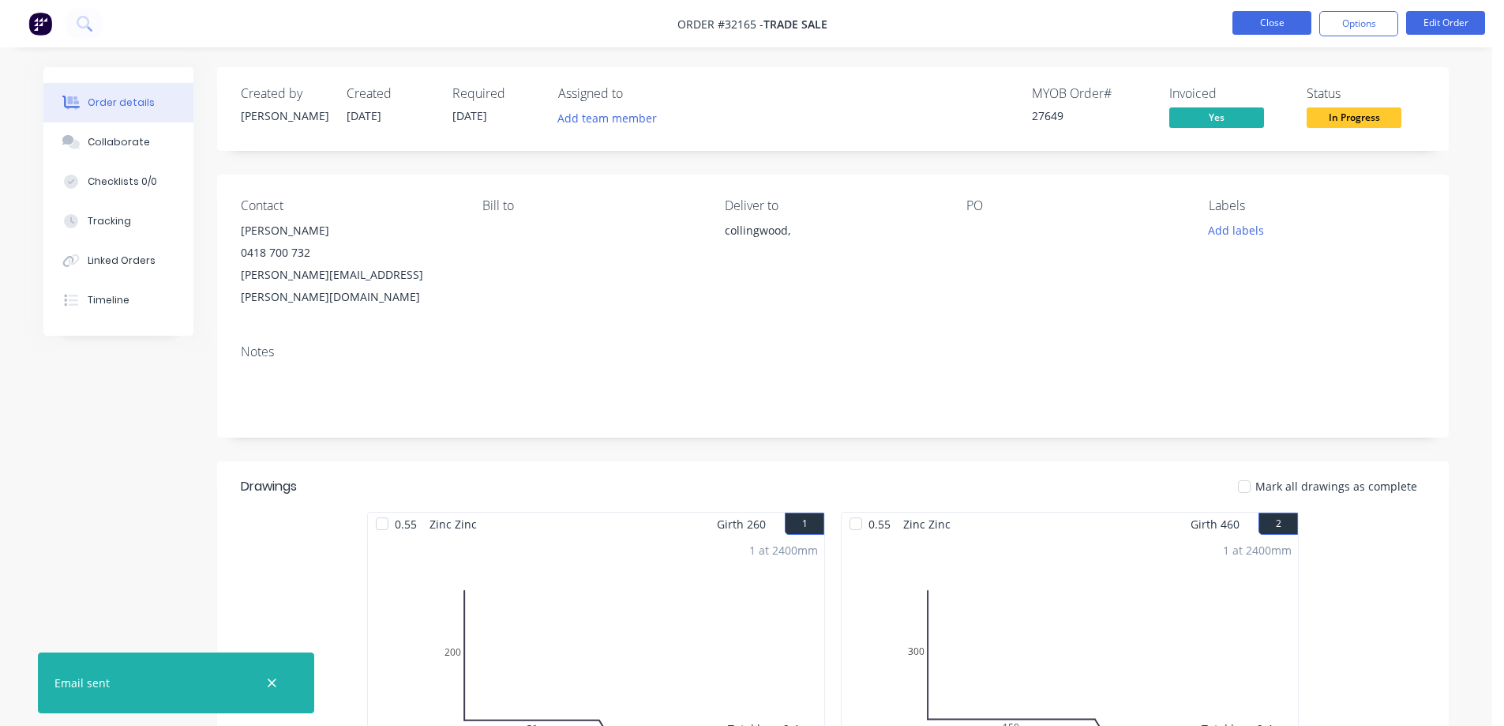
click at [1295, 28] on button "Close" at bounding box center [1271, 23] width 79 height 24
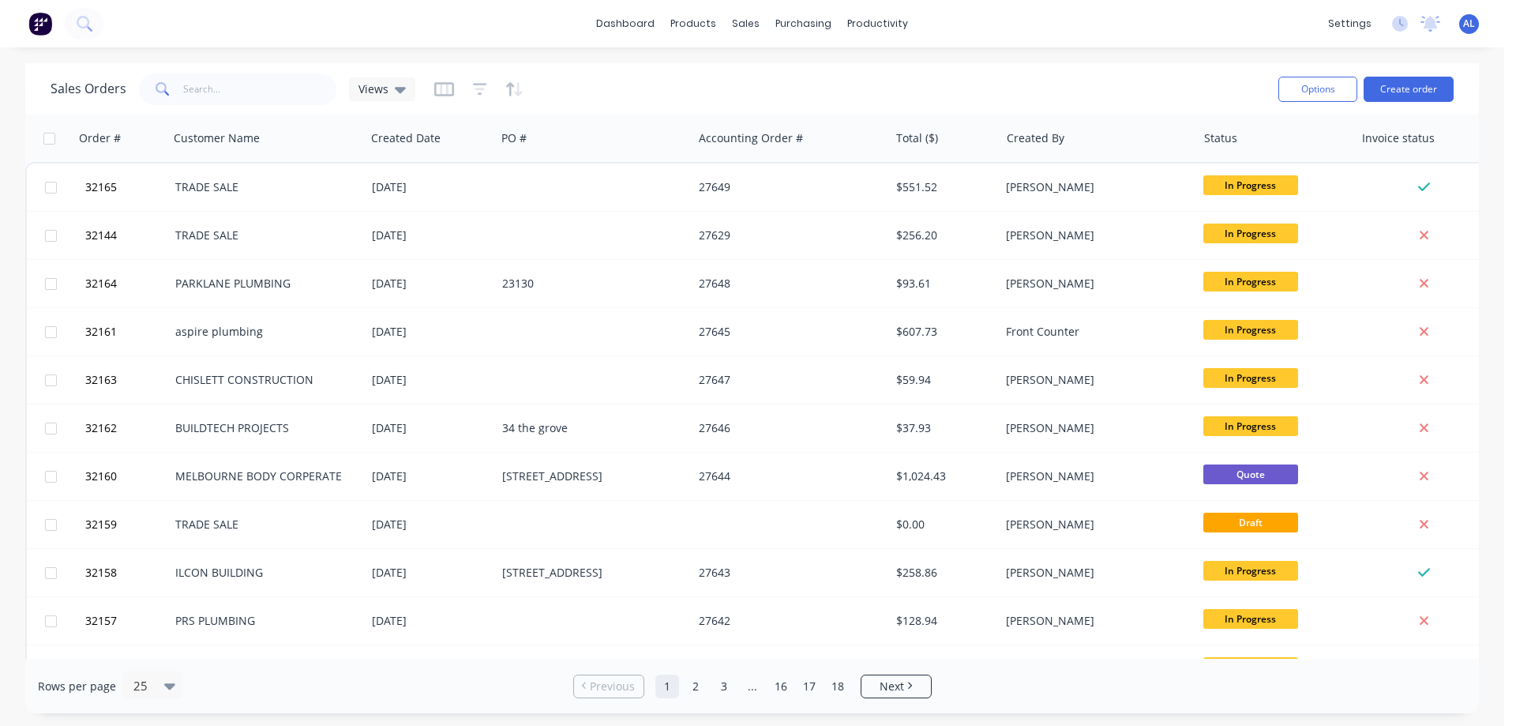
click at [37, 24] on img at bounding box center [40, 24] width 24 height 24
